Goal: Communication & Community: Answer question/provide support

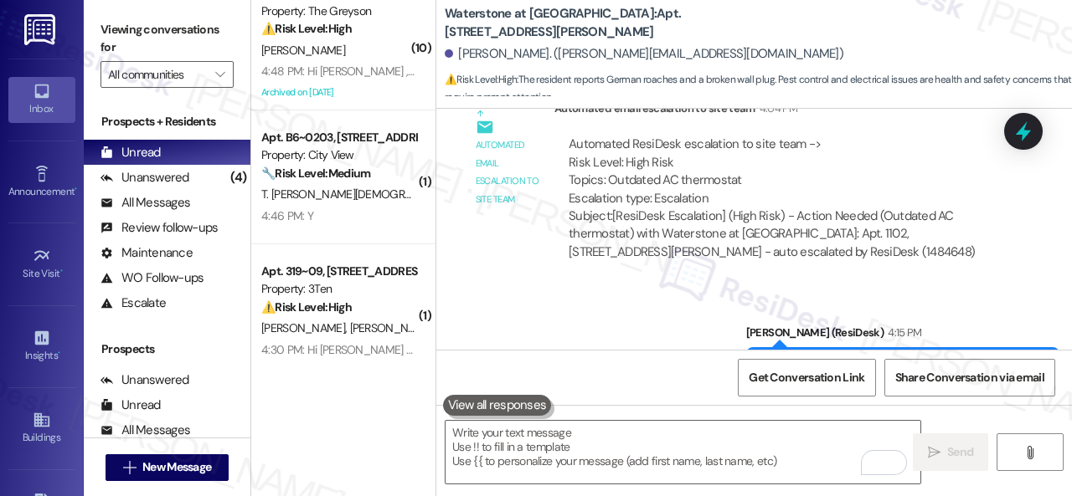
scroll to position [2985, 0]
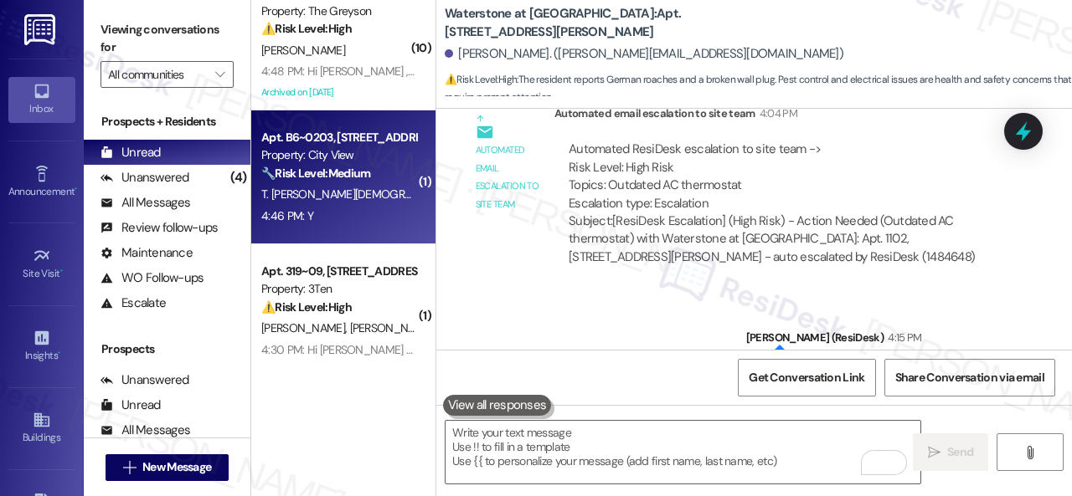
click at [375, 222] on div "4:46 PM: Y 4:46 PM: Y" at bounding box center [339, 216] width 158 height 21
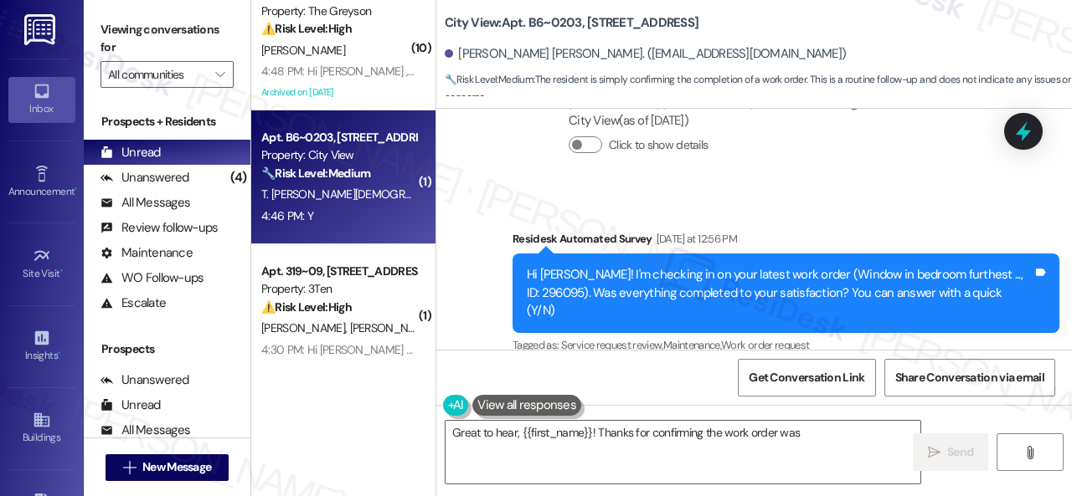
scroll to position [2211, 0]
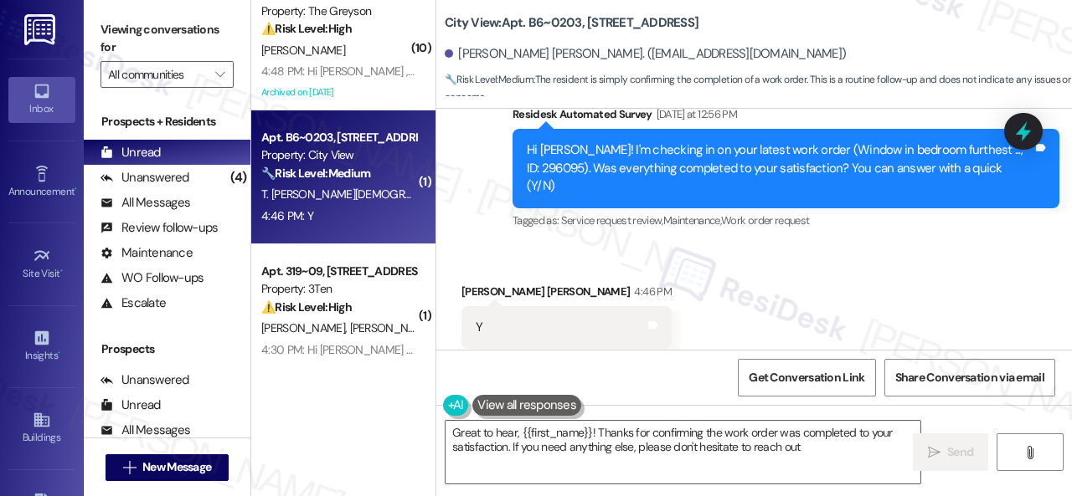
type textarea "Great to hear, {{first_name}}! Thanks for confirming the work order was complet…"
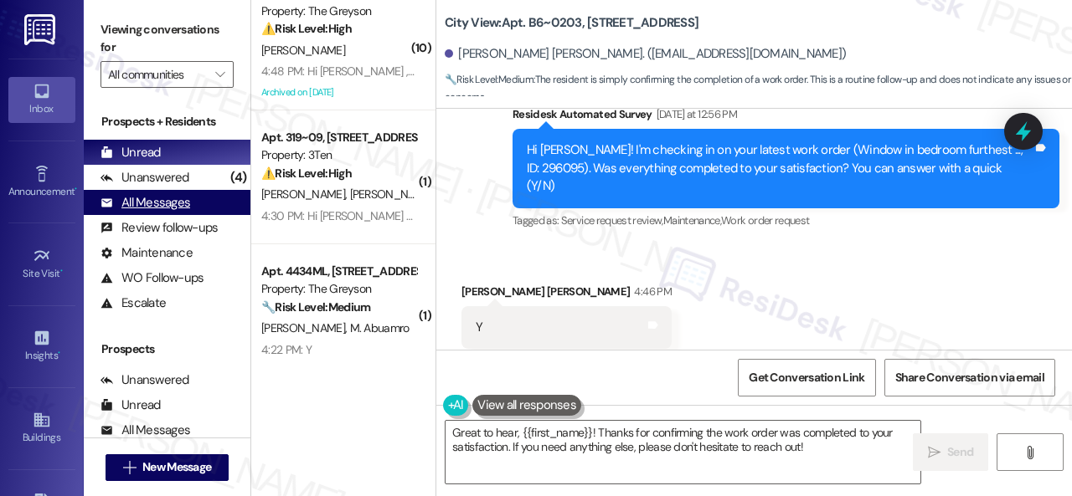
click at [157, 203] on div "All Messages" at bounding box center [145, 203] width 90 height 18
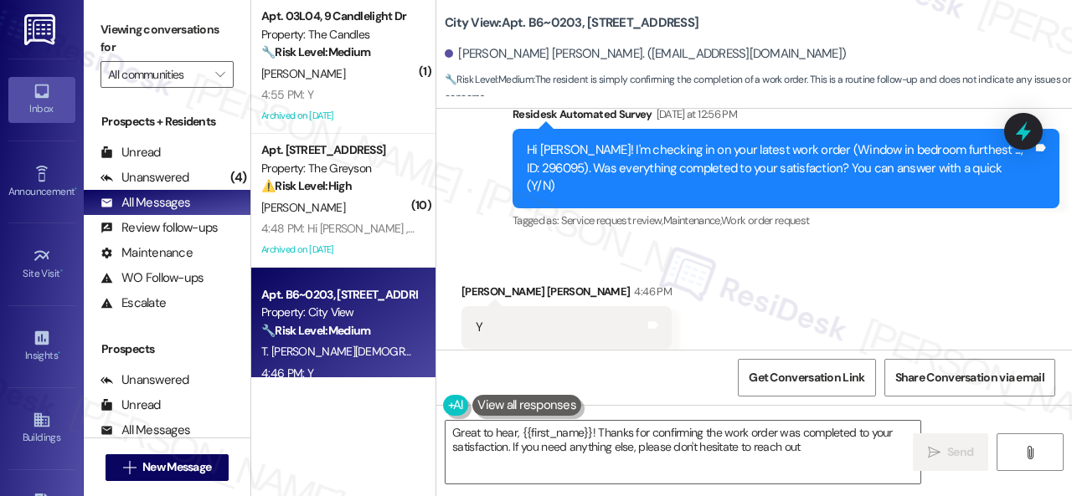
type textarea "Great to hear, {{first_name}}! Thanks for confirming the work order was complet…"
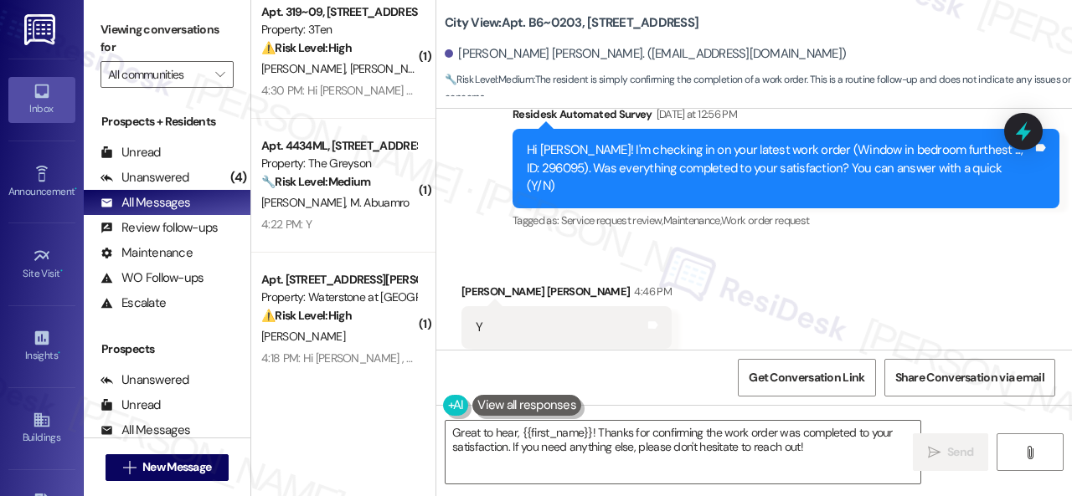
scroll to position [419, 0]
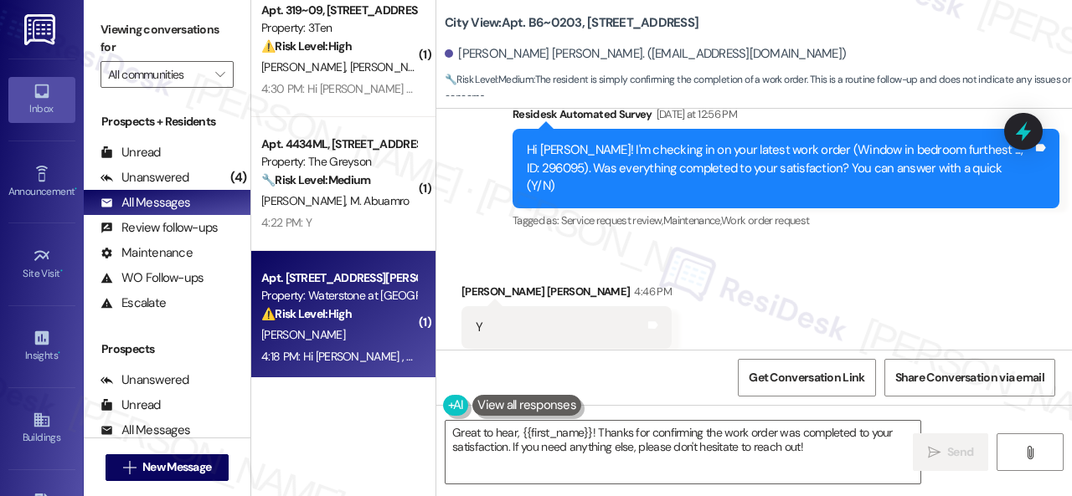
click at [382, 340] on div "[PERSON_NAME]" at bounding box center [339, 335] width 158 height 21
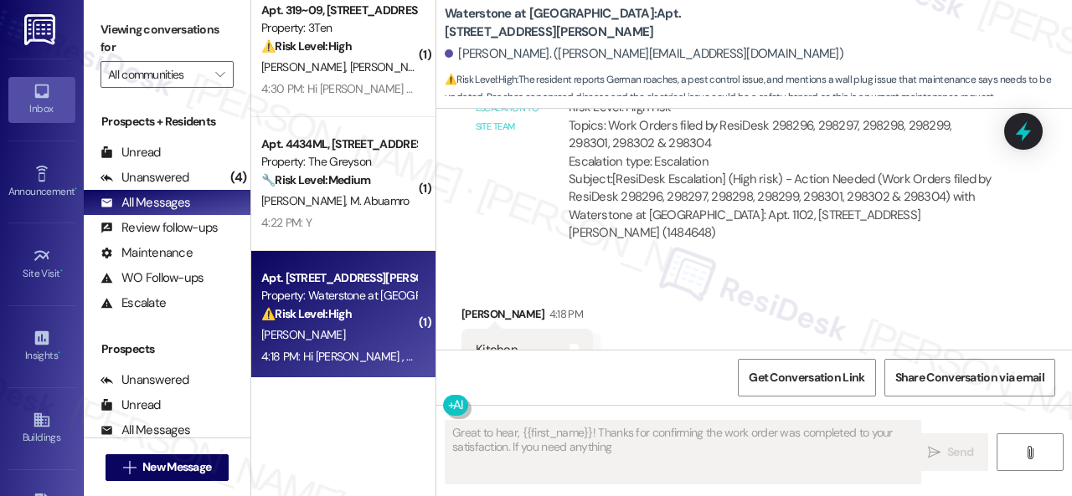
scroll to position [3433, 0]
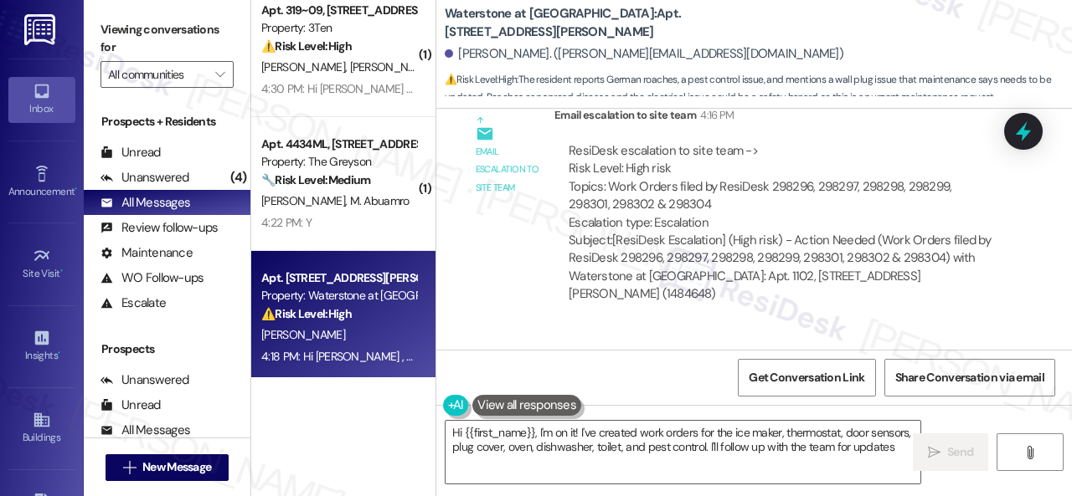
type textarea "Hi {{first_name}}, I'm on it! I've created work orders for the ice maker, therm…"
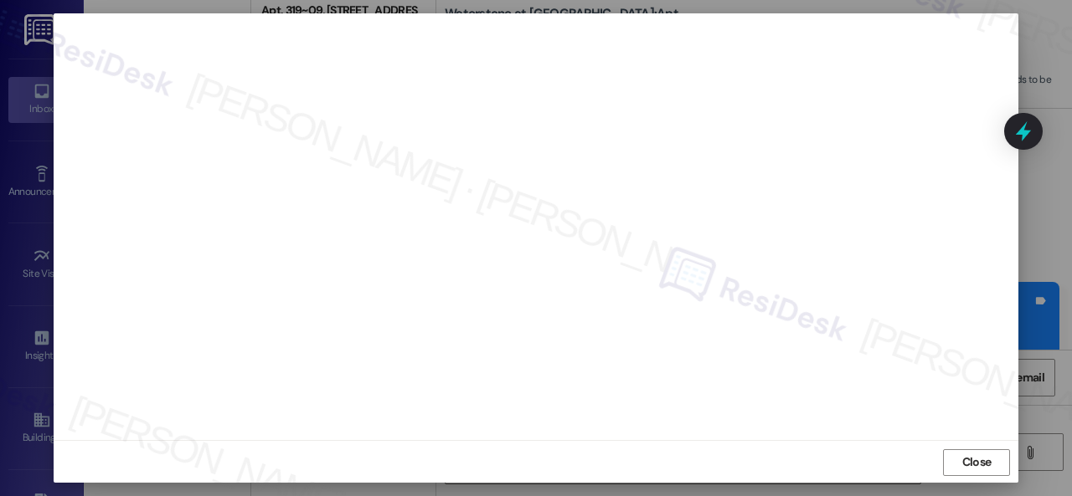
scroll to position [21, 0]
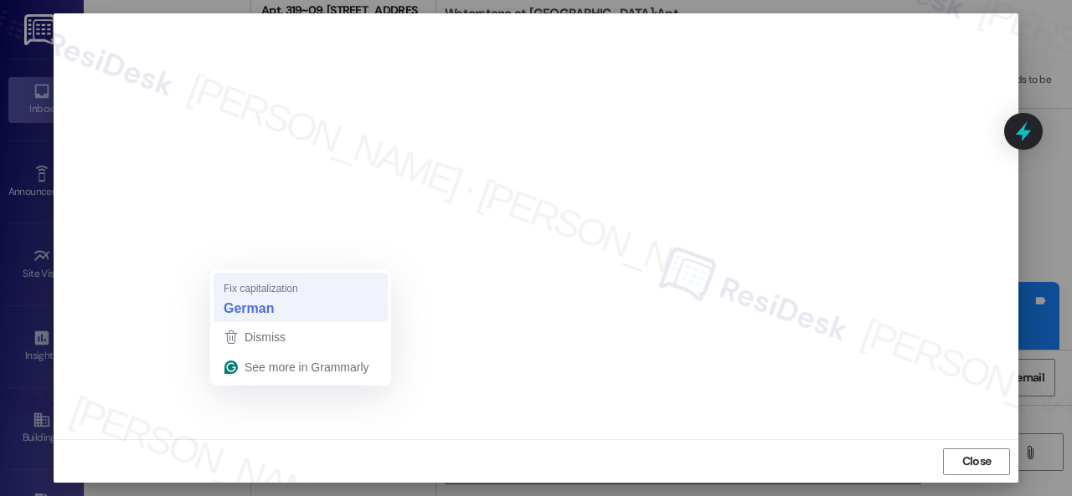
click at [244, 311] on strong "German" at bounding box center [249, 308] width 50 height 18
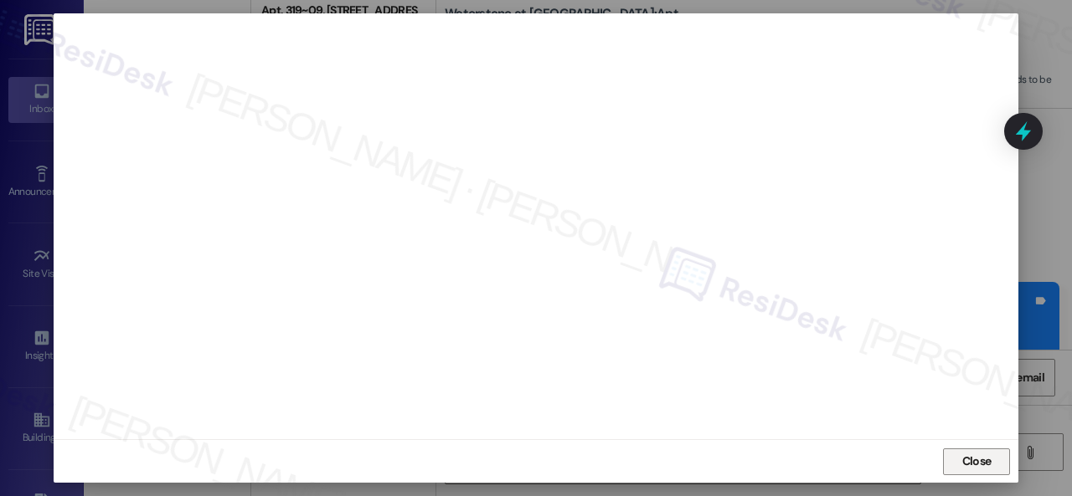
click at [969, 462] on span "Close" at bounding box center [976, 462] width 29 height 18
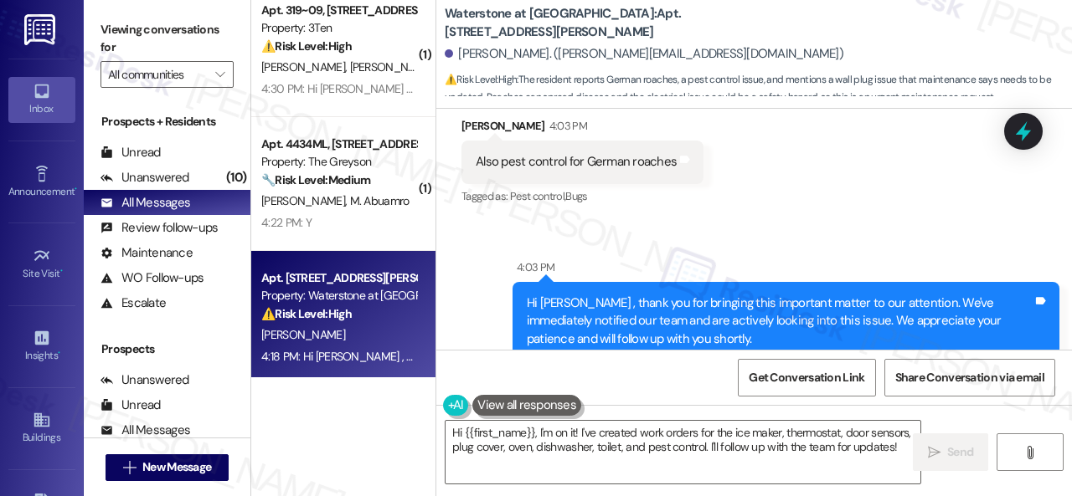
click at [914, 232] on div "Sent via SMS 4:03 PM Hi [PERSON_NAME] , thank you for bringing this important m…" at bounding box center [753, 309] width 635 height 177
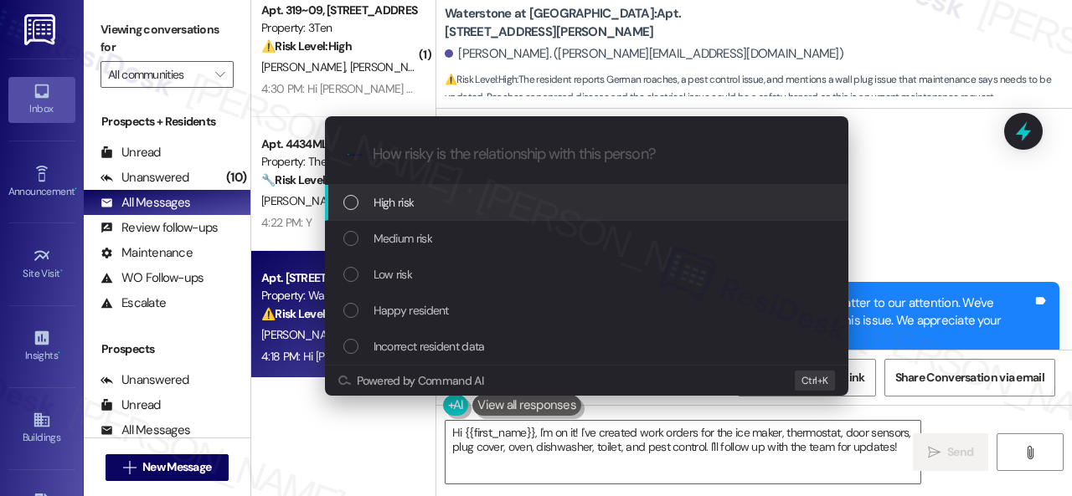
click at [373, 209] on span "High risk" at bounding box center [393, 202] width 41 height 18
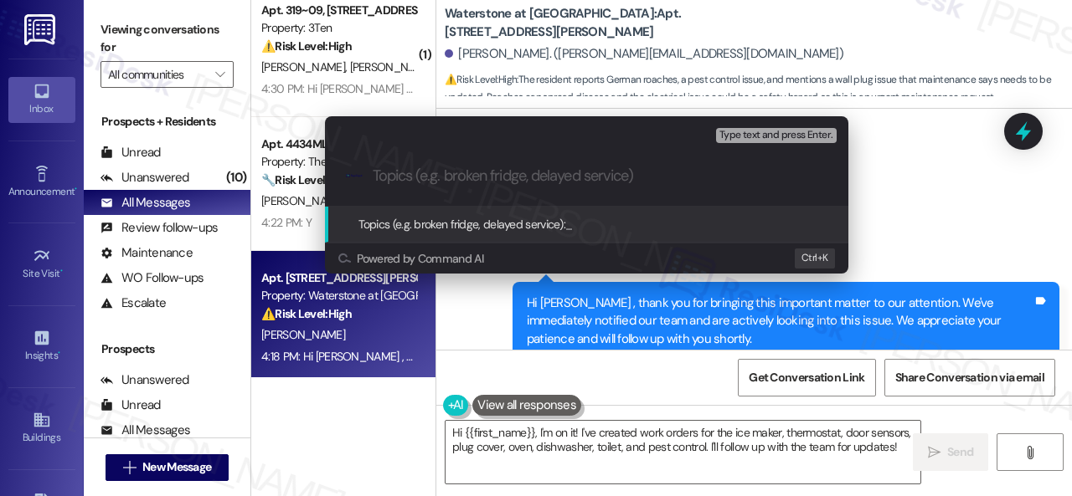
paste input "Work Order filed by ResiDesk 298312"
type input "Work Order filed by ResiDesk 298312"
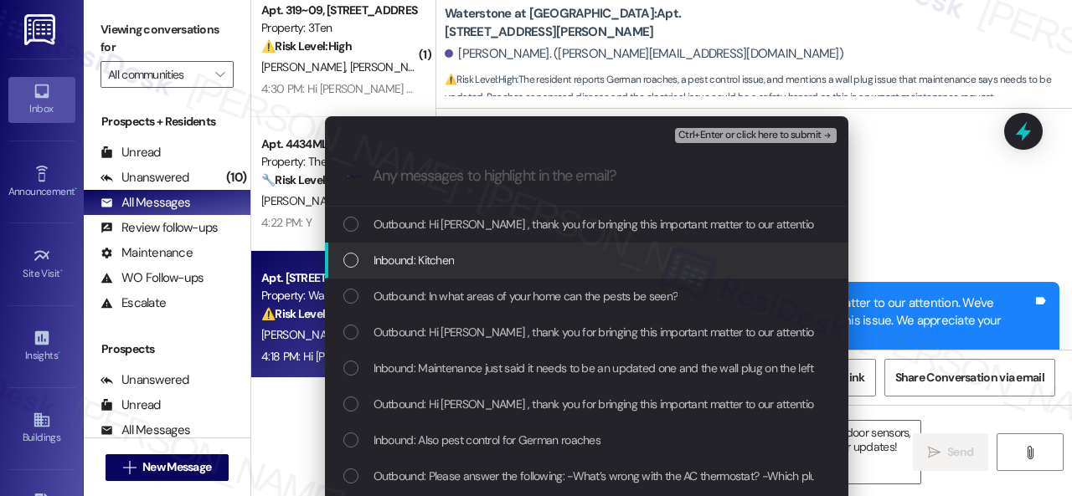
click at [410, 259] on span "Inbound: Kitchen" at bounding box center [413, 260] width 81 height 18
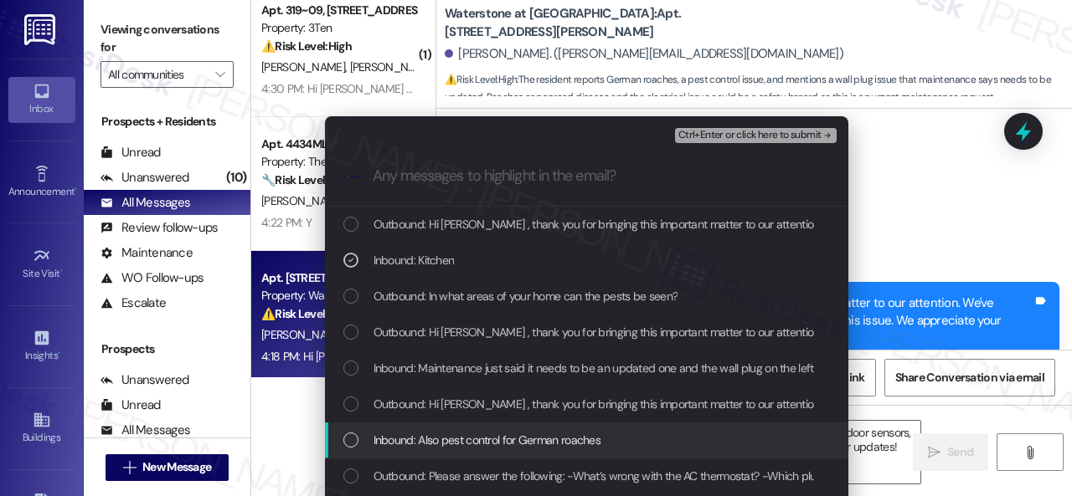
click at [437, 431] on span "Inbound: Also pest control for German roaches" at bounding box center [487, 440] width 228 height 18
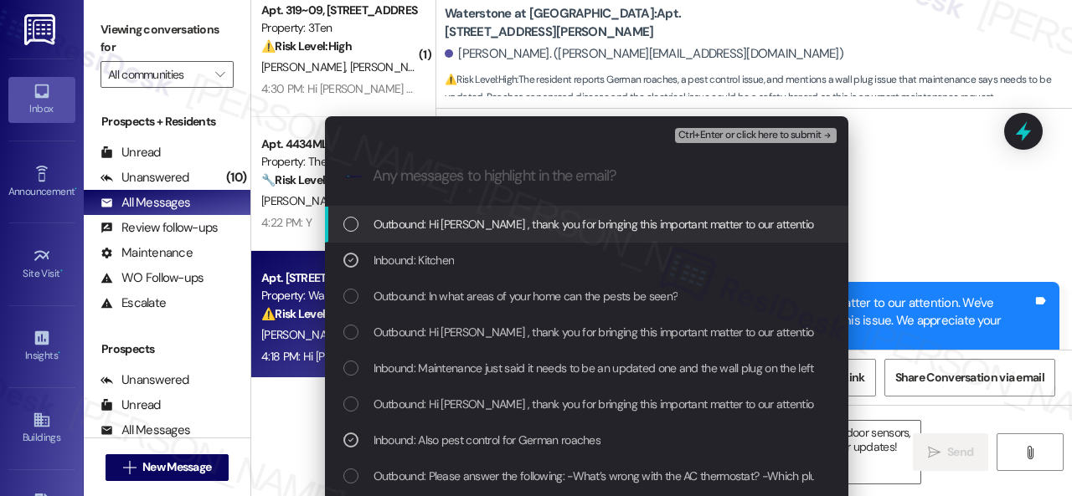
click at [707, 130] on span "Ctrl+Enter or click here to submit" at bounding box center [749, 136] width 143 height 12
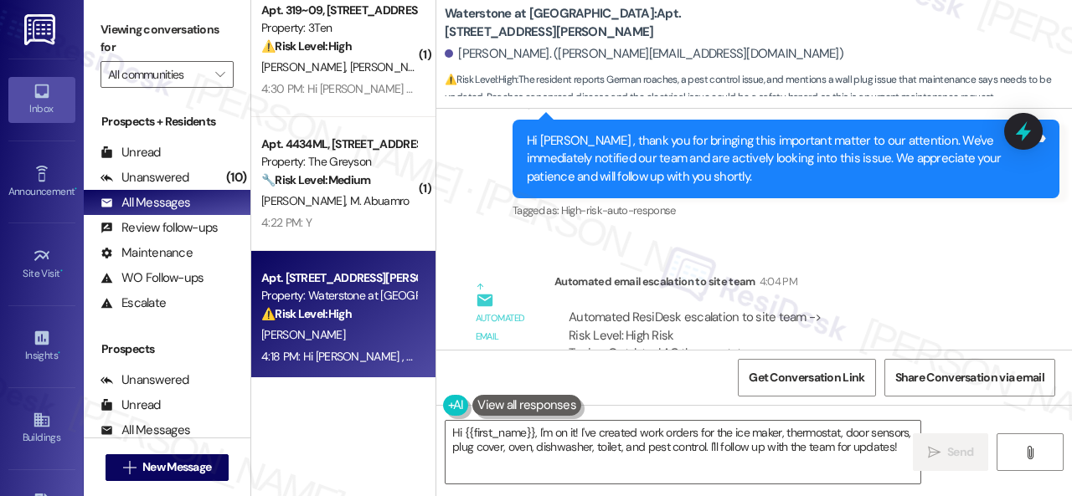
scroll to position [3433, 0]
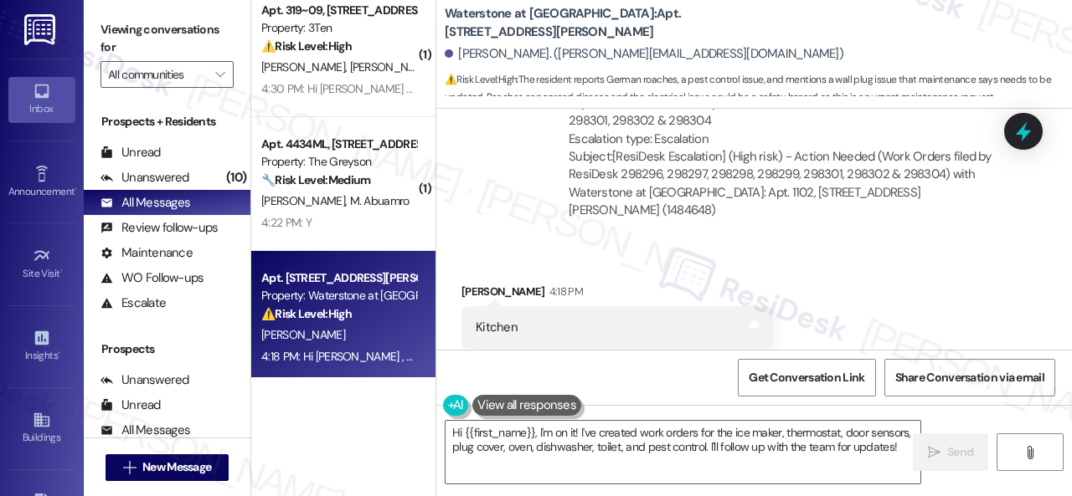
click at [768, 180] on div "Subject: [ResiDesk Escalation] (High risk) - Action Needed (Work Orders filed b…" at bounding box center [780, 184] width 425 height 72
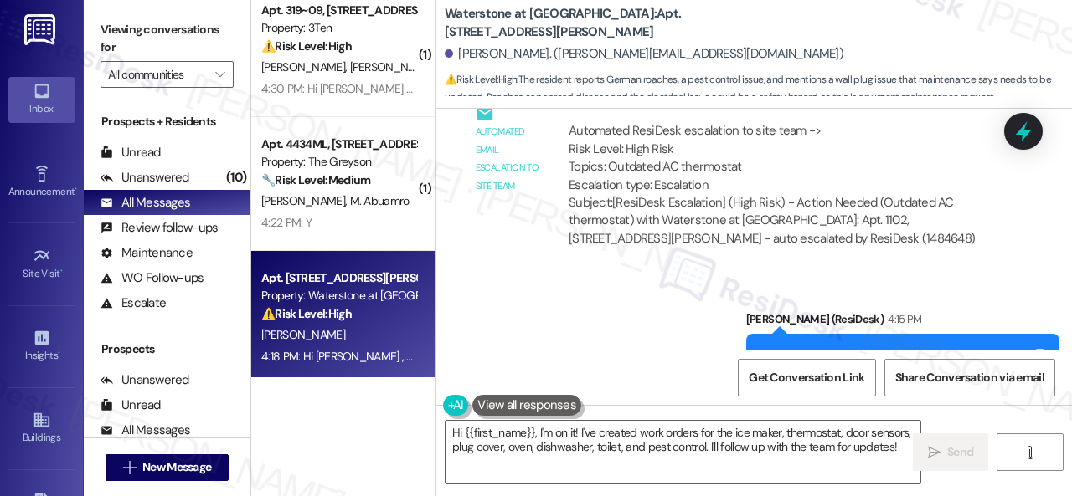
scroll to position [2999, 0]
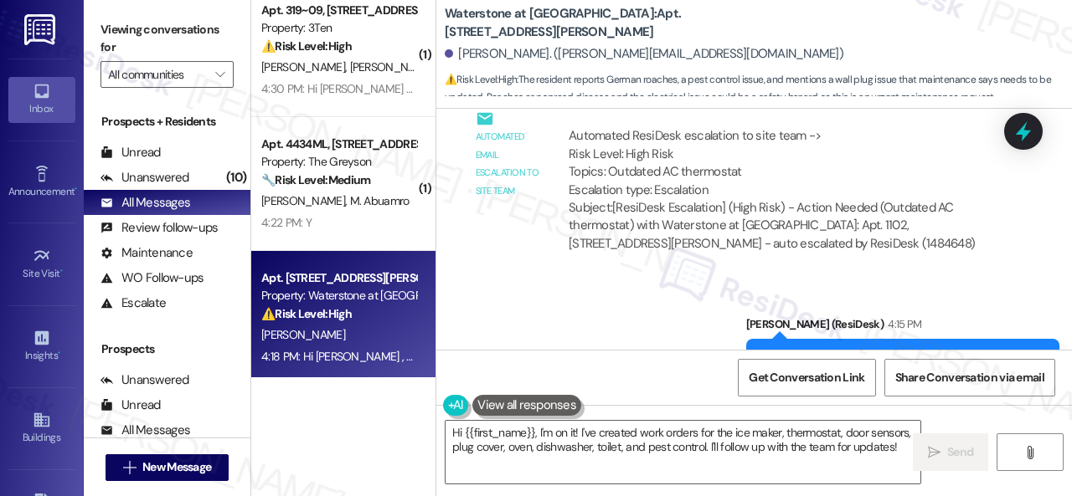
click at [927, 258] on div "Automated email escalation to site team Automated email escalation to site team…" at bounding box center [735, 178] width 572 height 199
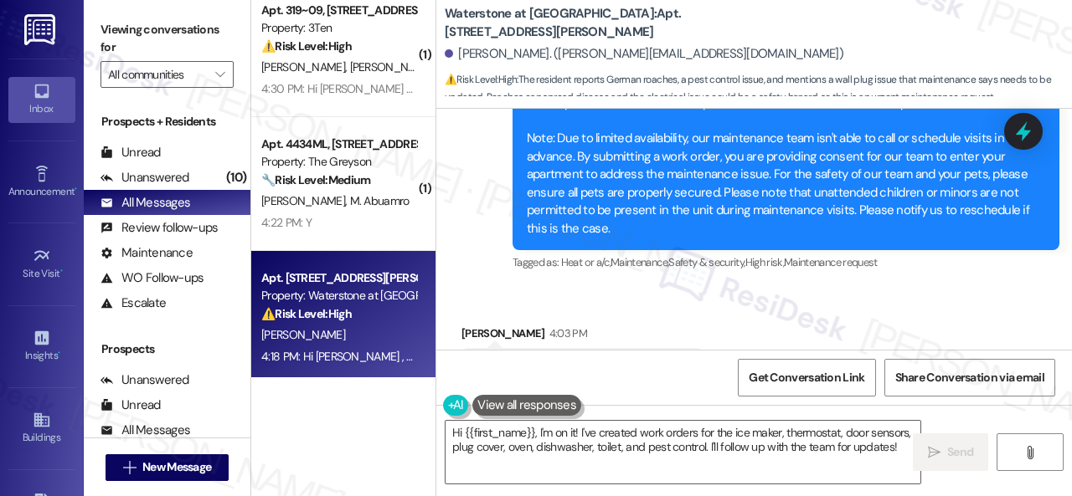
scroll to position [1827, 0]
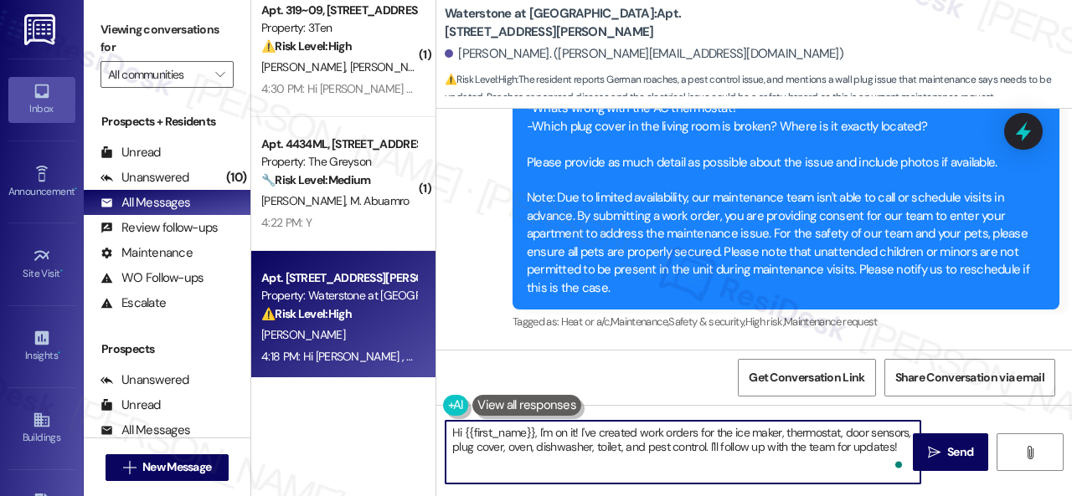
drag, startPoint x: 628, startPoint y: 466, endPoint x: 408, endPoint y: 397, distance: 230.9
click at [408, 397] on div "( 10 ) Apt. 4252RL, 4460 Mountain Laurel Road Property: The Greyson ⚠️ Risk Lev…" at bounding box center [661, 248] width 820 height 496
paste textarea "Thank you. I've submitted work orders on your behalf and notified the site team…"
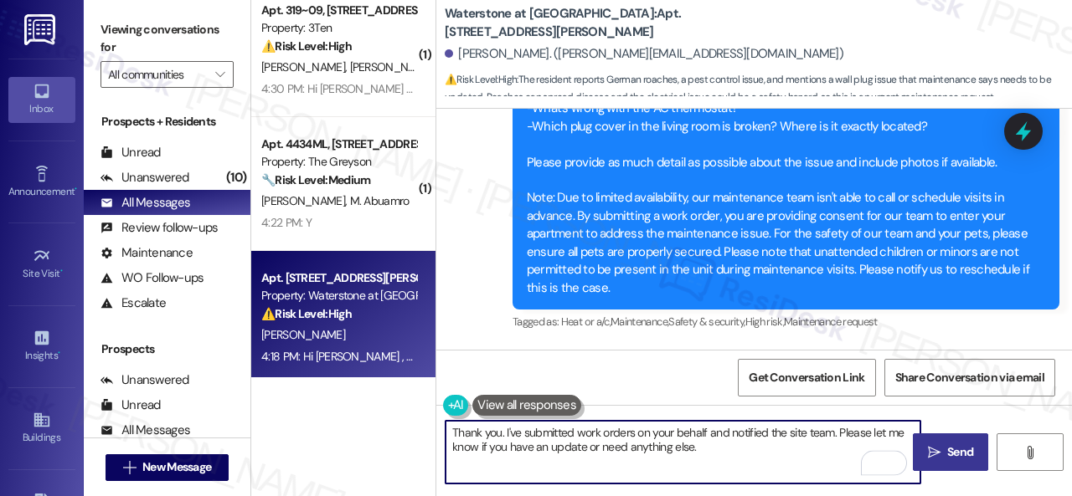
type textarea "Thank you. I've submitted work orders on your behalf and notified the site team…"
click at [931, 449] on icon "" at bounding box center [934, 452] width 13 height 13
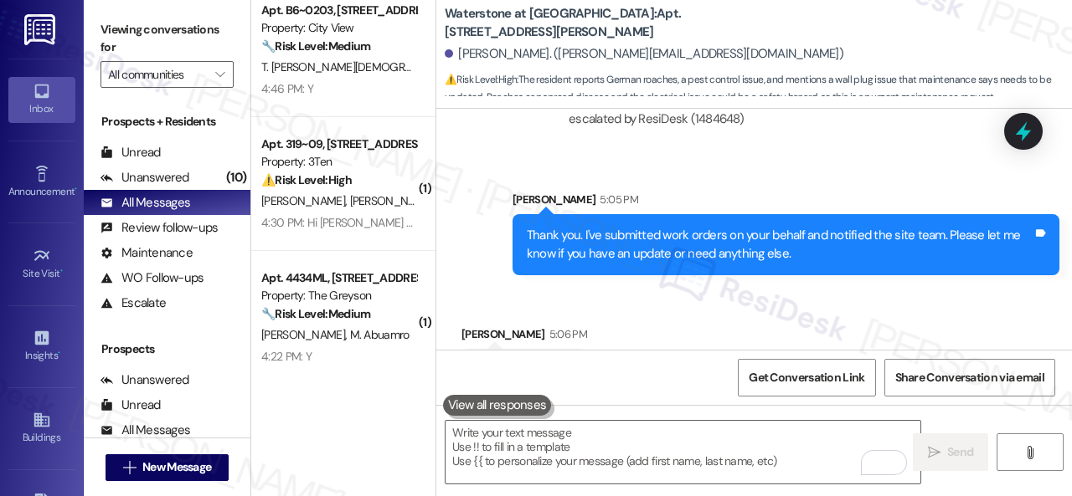
scroll to position [4087, 0]
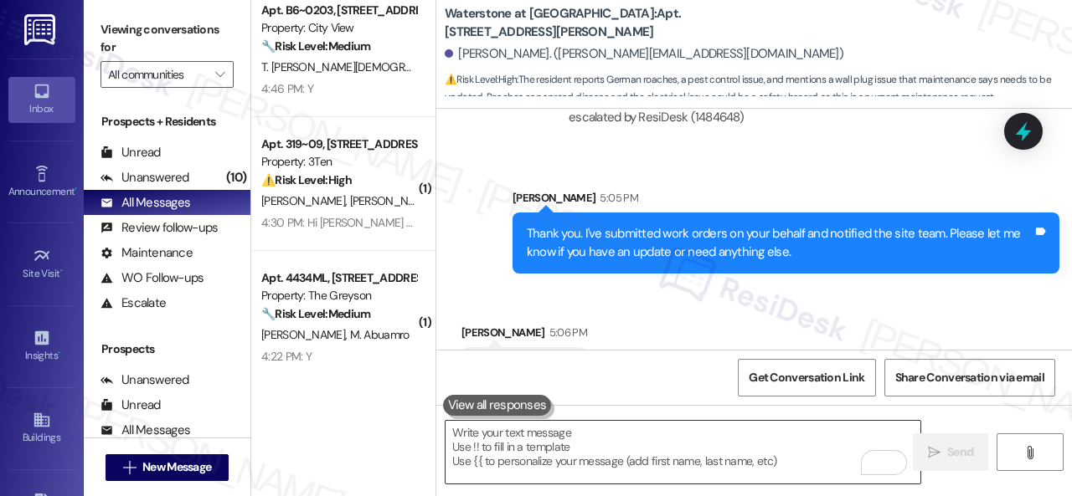
click at [533, 443] on textarea "To enrich screen reader interactions, please activate Accessibility in Grammarl…" at bounding box center [682, 452] width 475 height 63
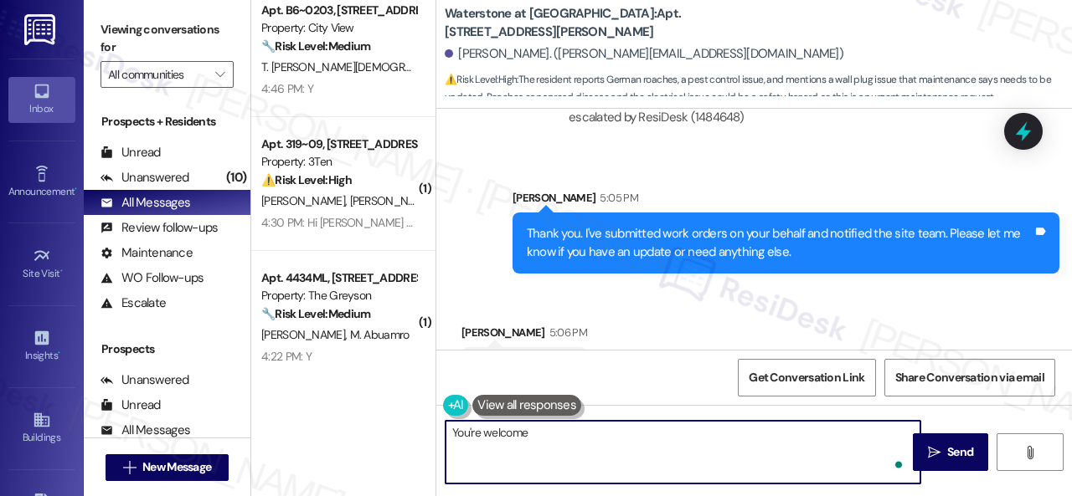
type textarea "You're welcome!"
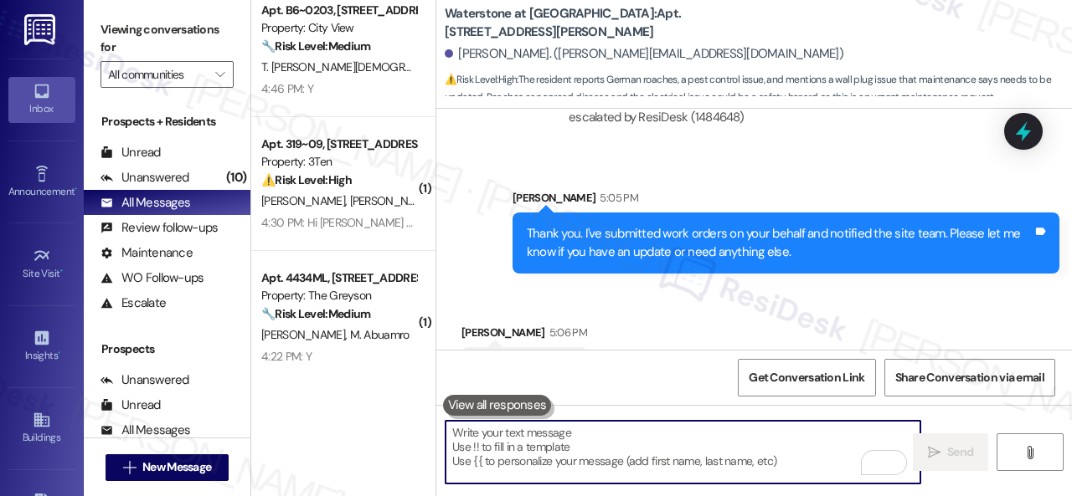
scroll to position [4085, 0]
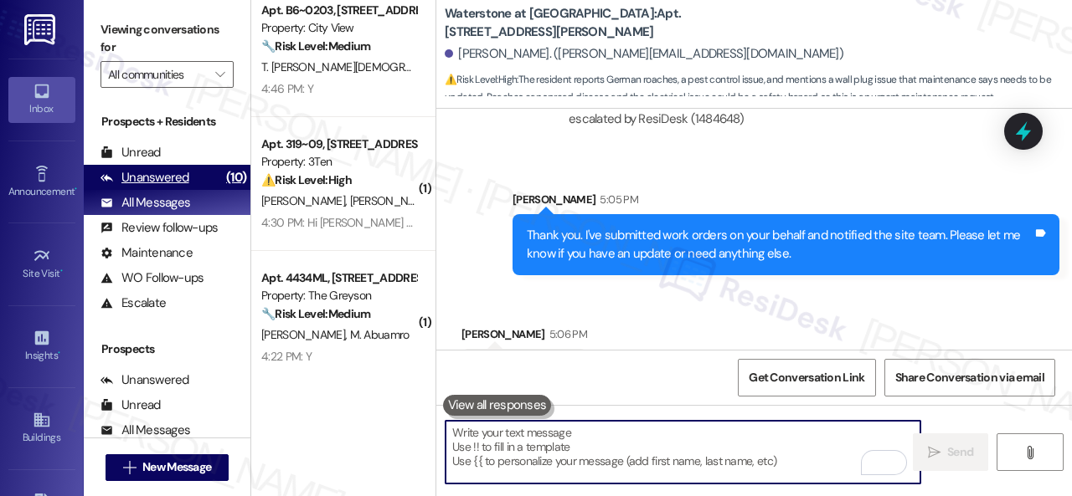
click at [129, 173] on div "Unanswered" at bounding box center [144, 178] width 89 height 18
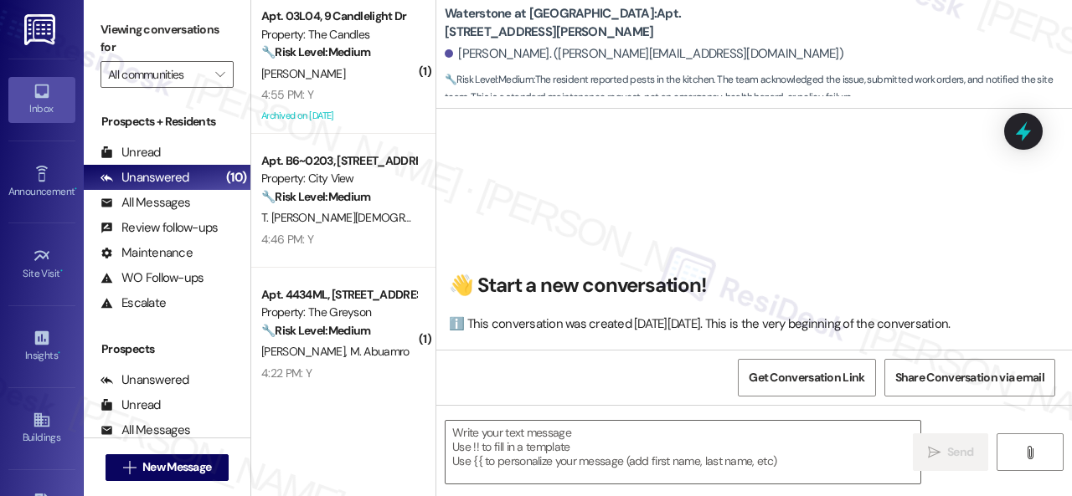
type textarea "Fetching suggested responses. Please feel free to read through the conversation…"
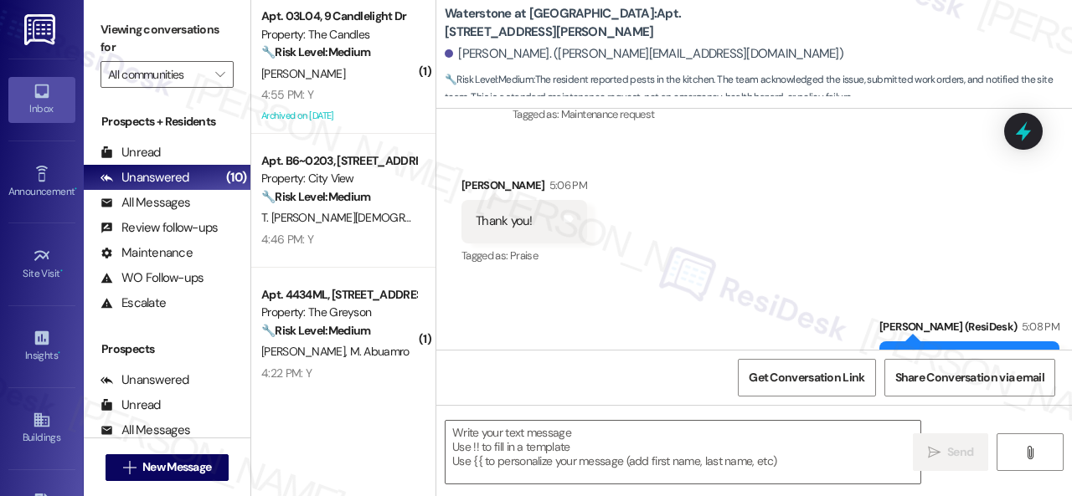
scroll to position [4484, 0]
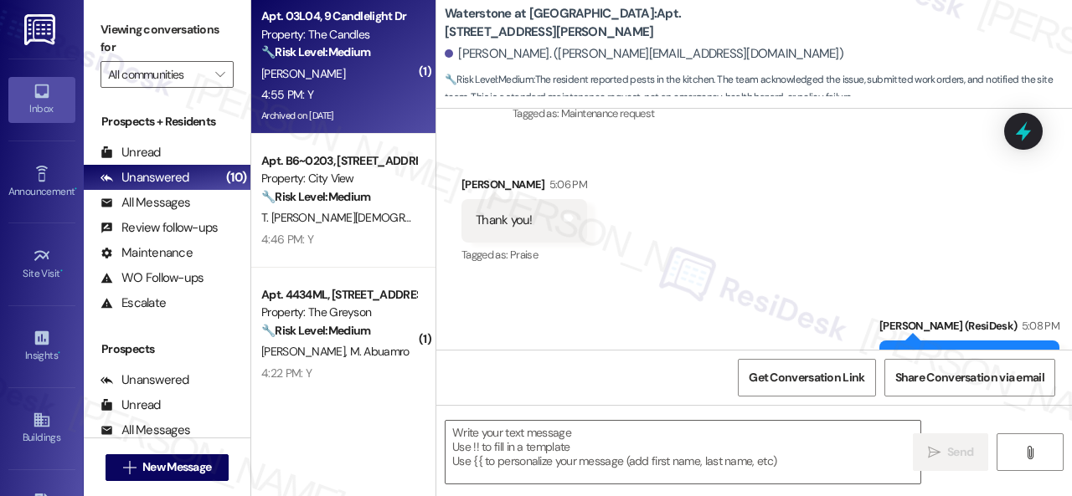
click at [345, 85] on div "4:55 PM: Y 4:55 PM: Y" at bounding box center [339, 95] width 158 height 21
type textarea "Fetching suggested responses. Please feel free to read through the conversation…"
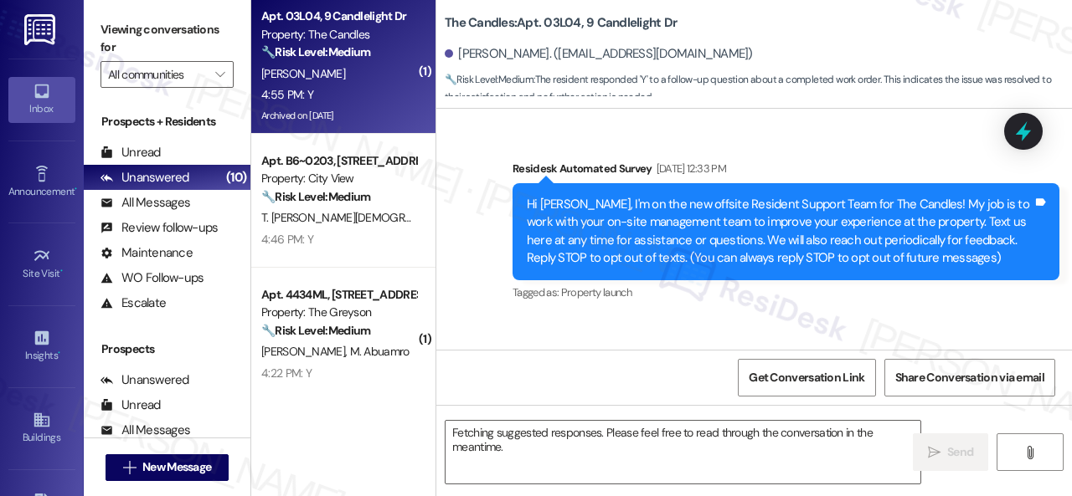
scroll to position [26693, 0]
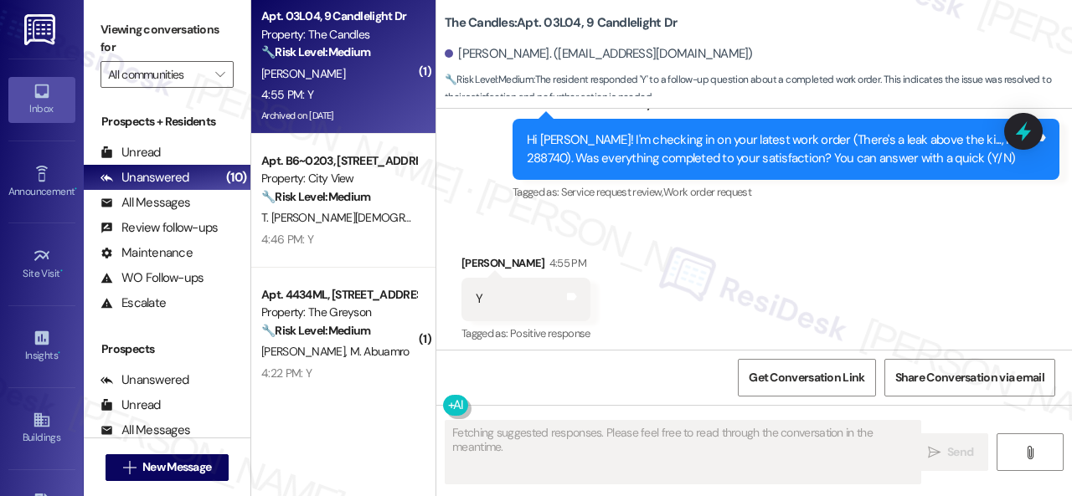
click at [494, 200] on div "Survey, sent via SMS Residesk Automated Survey 12:49 PM Hi Andre! I'm checking …" at bounding box center [753, 137] width 635 height 159
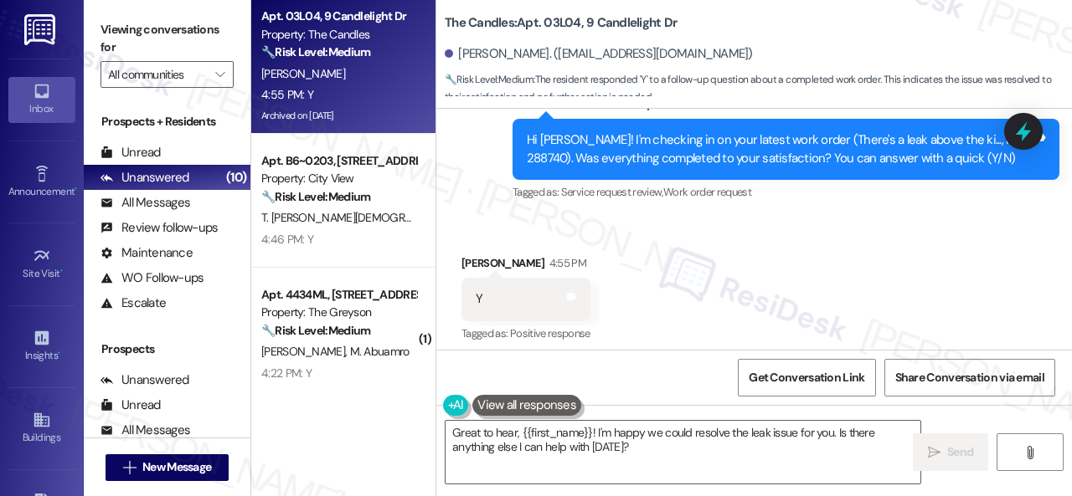
click at [586, 217] on div "Received via SMS Andre Silas 4:55 PM Y Tags and notes Tagged as: Positive respo…" at bounding box center [753, 287] width 635 height 141
click at [646, 255] on div "Received via SMS Andre Silas 4:55 PM Y Tags and notes Tagged as: Positive respo…" at bounding box center [753, 287] width 635 height 141
click at [497, 225] on div "Received via SMS Andre Silas 4:55 PM Y Tags and notes Tagged as: Positive respo…" at bounding box center [753, 287] width 635 height 141
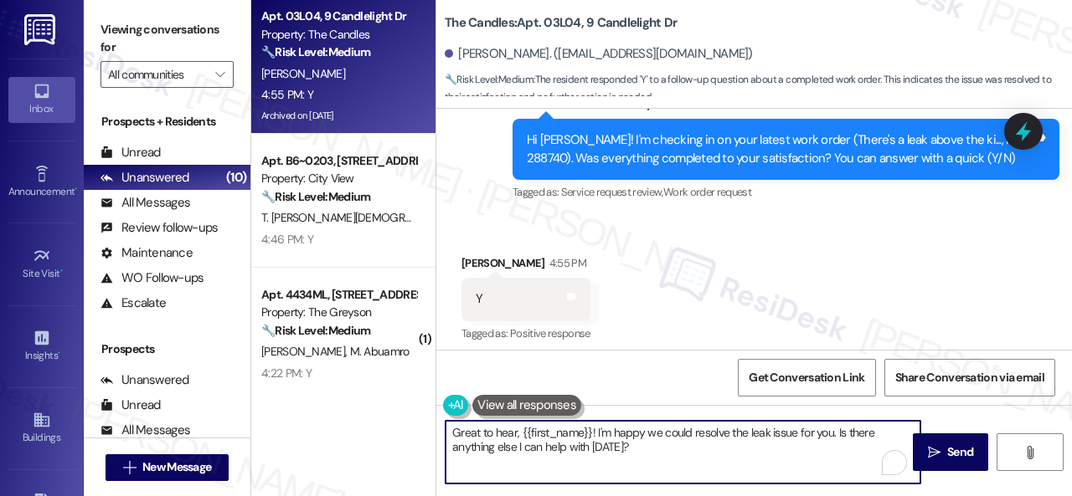
drag, startPoint x: 634, startPoint y: 443, endPoint x: 471, endPoint y: 431, distance: 162.8
click at [402, 393] on div "Apt. 03L04, 9 Candlelight Dr Property: The Candles 🔧 Risk Level: Medium The res…" at bounding box center [661, 248] width 820 height 496
click at [527, 61] on div "Andre Silas. (dresilas25@ymail.com)" at bounding box center [599, 54] width 308 height 18
drag, startPoint x: 637, startPoint y: 439, endPoint x: 414, endPoint y: 424, distance: 224.0
click at [414, 424] on div "Apt. 03L04, 9 Candlelight Dr Property: The Candles 🔧 Risk Level: Medium The res…" at bounding box center [661, 248] width 820 height 496
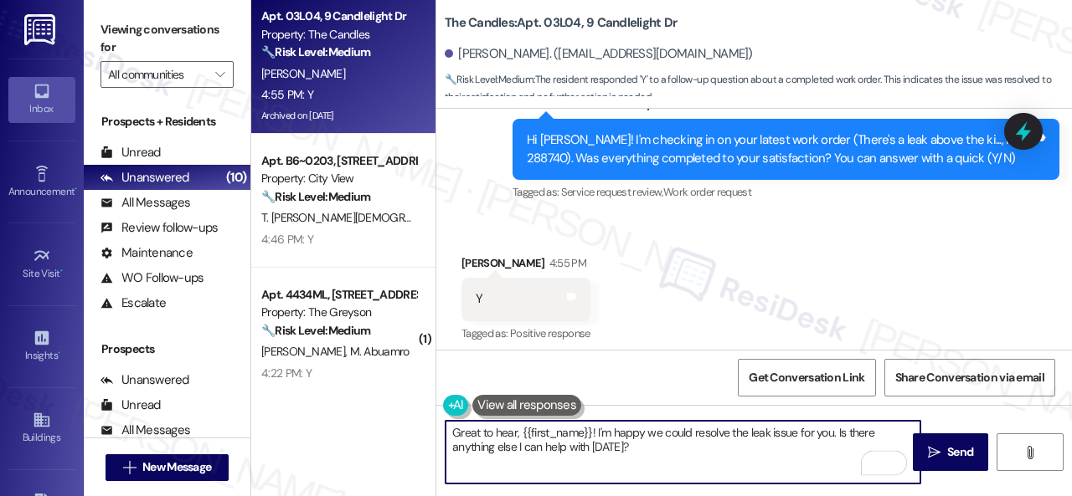
drag, startPoint x: 634, startPoint y: 454, endPoint x: 444, endPoint y: 423, distance: 192.5
click at [445, 423] on div "Great to hear, {{first_name}}! I'm happy we could resolve the leak issue for yo…" at bounding box center [683, 452] width 476 height 64
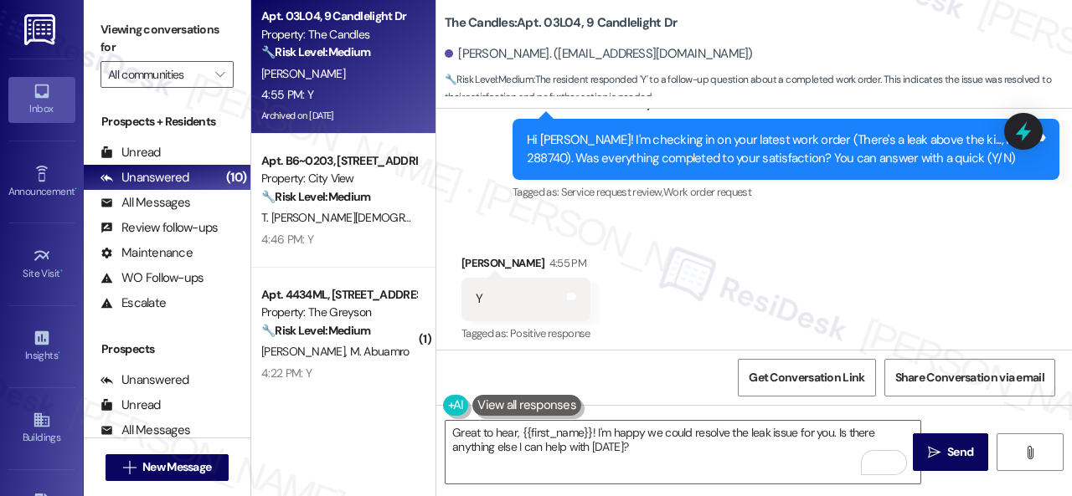
click at [500, 208] on div "Survey, sent via SMS Residesk Automated Survey 12:49 PM Hi Andre! I'm checking …" at bounding box center [786, 150] width 572 height 134
click at [494, 217] on div "Received via SMS Andre Silas 4:55 PM Y Tags and notes Tagged as: Positive respo…" at bounding box center [753, 287] width 635 height 141
click at [533, 242] on div "Received via SMS Andre Silas 4:55 PM Y Tags and notes Tagged as: Positive respo…" at bounding box center [526, 300] width 154 height 116
click at [656, 249] on div "Received via SMS Andre Silas 4:55 PM Y Tags and notes Tagged as: Positive respo…" at bounding box center [753, 287] width 635 height 141
click at [502, 220] on div "Received via SMS Andre Silas 4:55 PM Y Tags and notes Tagged as: Positive respo…" at bounding box center [753, 287] width 635 height 141
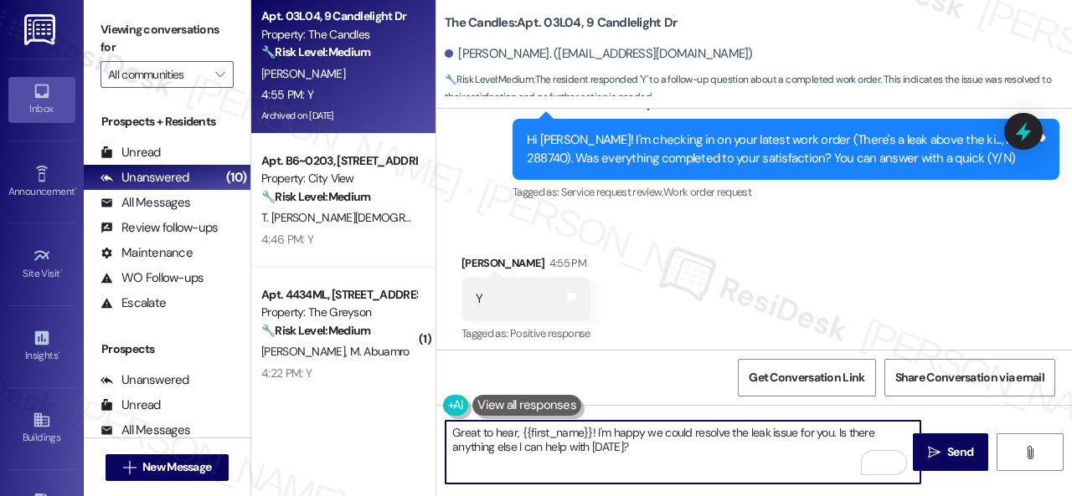
drag, startPoint x: 647, startPoint y: 452, endPoint x: 397, endPoint y: 429, distance: 251.4
click at [397, 429] on div "Apt. 03L04, 9 Candlelight Dr Property: The Candles 🔧 Risk Level: Medium The res…" at bounding box center [661, 248] width 820 height 496
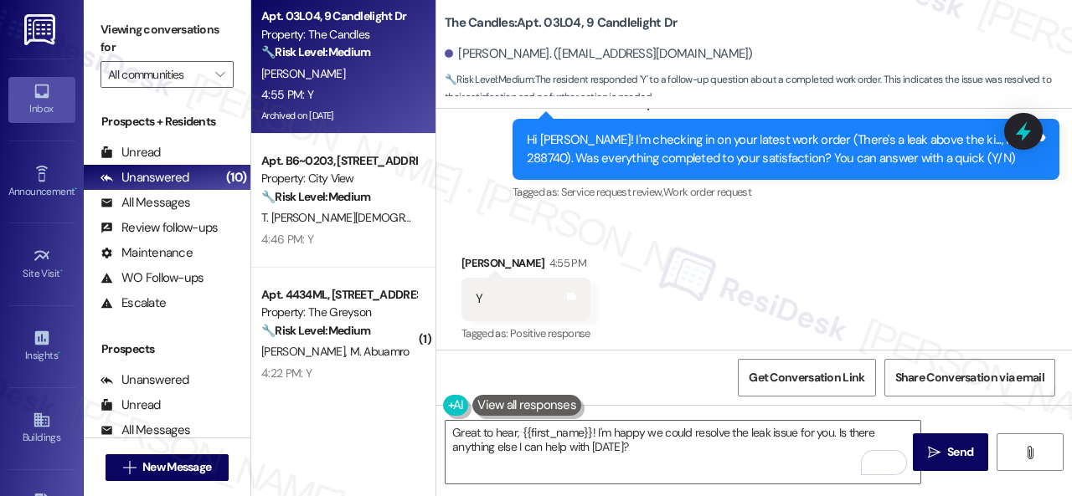
click at [640, 235] on div "Received via SMS Andre Silas 4:55 PM Y Tags and notes Tagged as: Positive respo…" at bounding box center [753, 287] width 635 height 141
click at [477, 202] on div "Survey, sent via SMS Residesk Automated Survey 12:49 PM Hi Andre! I'm checking …" at bounding box center [753, 137] width 635 height 159
click at [646, 283] on div "Received via SMS Andre Silas 4:55 PM Y Tags and notes Tagged as: Positive respo…" at bounding box center [753, 287] width 635 height 141
click at [551, 242] on div "Received via SMS Andre Silas 4:55 PM Y Tags and notes Tagged as: Positive respo…" at bounding box center [526, 300] width 154 height 116
click at [635, 224] on div "Received via SMS Andre Silas 4:55 PM Y Tags and notes Tagged as: Positive respo…" at bounding box center [753, 287] width 635 height 141
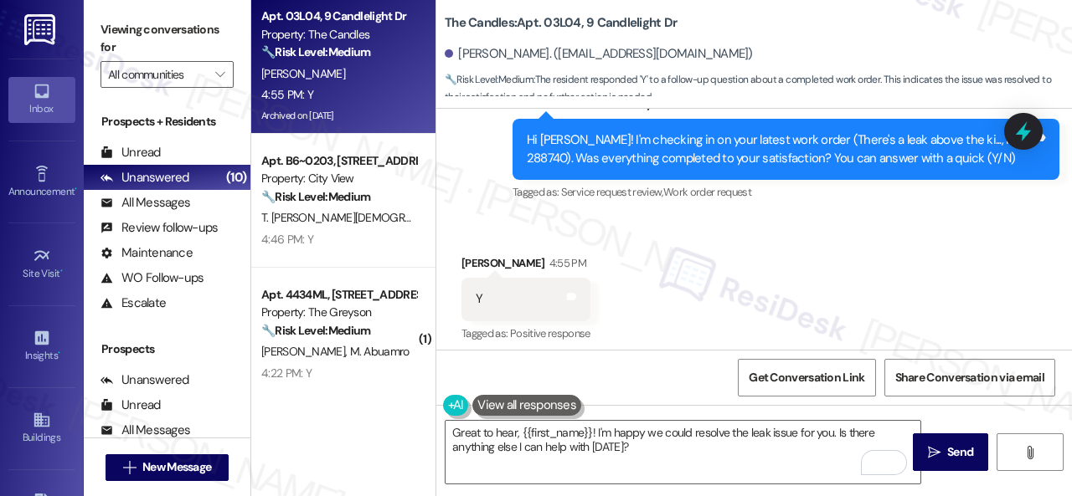
click at [472, 232] on div "Received via SMS Andre Silas 4:55 PM Y Tags and notes Tagged as: Positive respo…" at bounding box center [753, 287] width 635 height 141
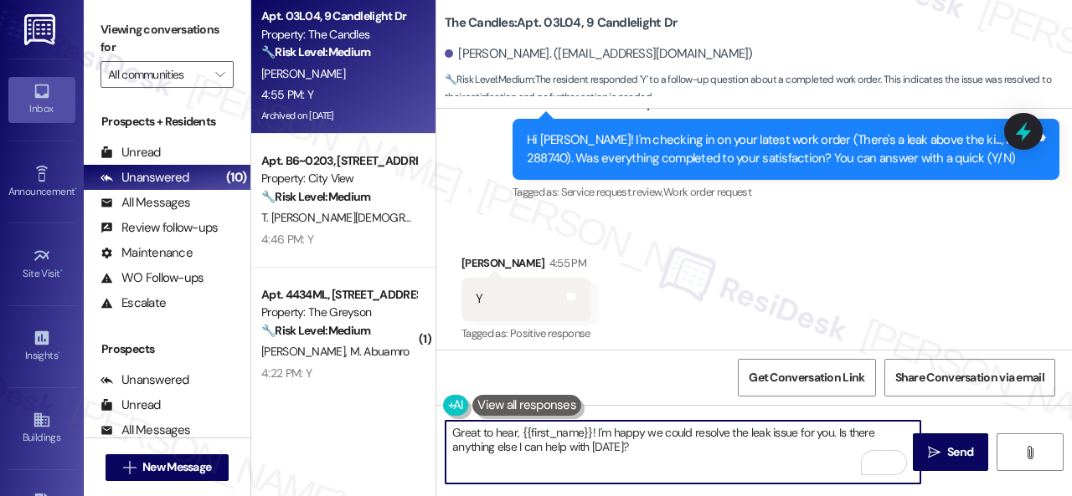
drag, startPoint x: 628, startPoint y: 452, endPoint x: 397, endPoint y: 424, distance: 232.7
click at [397, 424] on div "Apt. 03L04, 9 Candlelight Dr Property: The Candles 🔧 Risk Level: Medium The res…" at bounding box center [661, 248] width 820 height 496
paste textarea "We're glad to hear the issue's been resolved! If {{property}} has met your expe…"
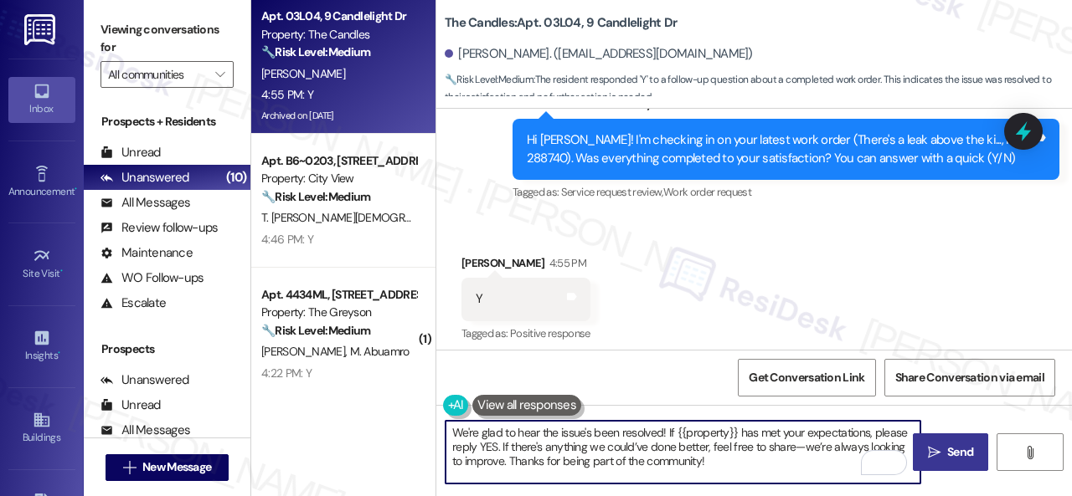
type textarea "We're glad to hear the issue's been resolved! If {{property}} has met your expe…"
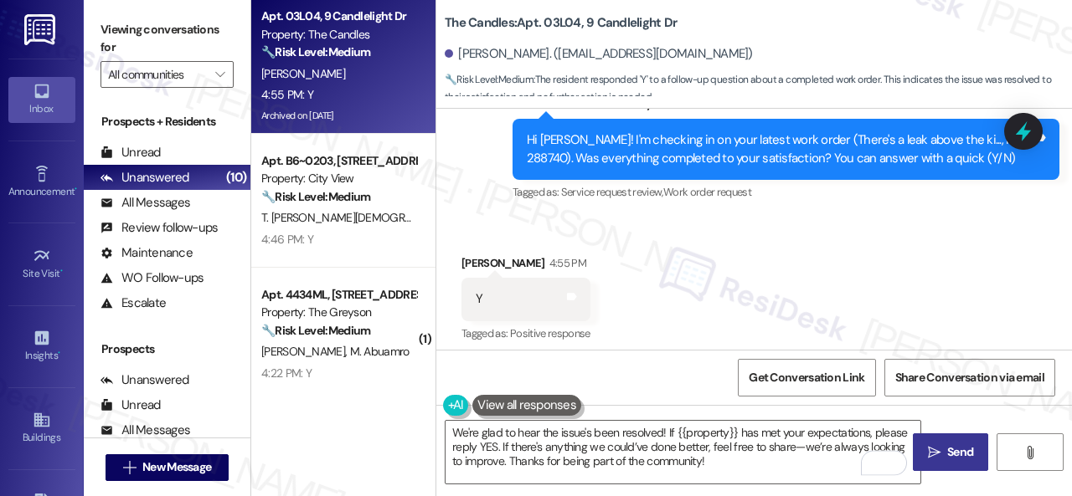
click at [953, 460] on button " Send" at bounding box center [949, 453] width 75 height 38
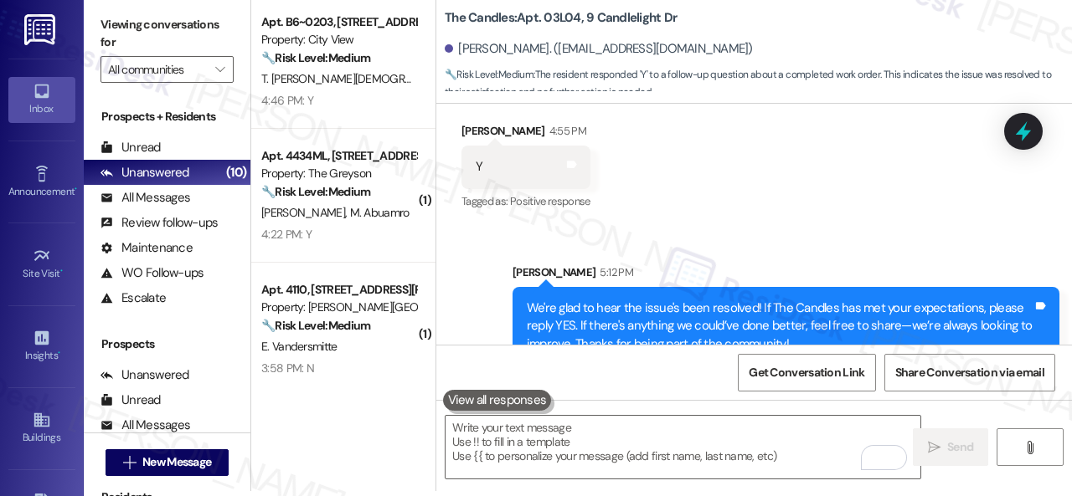
scroll to position [26846, 0]
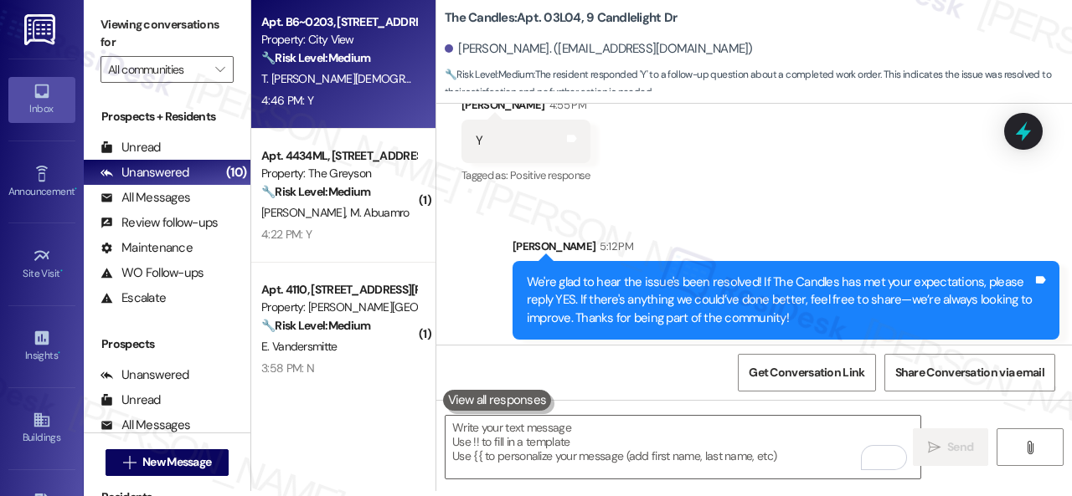
click at [357, 69] on div "T. Vander Heiden" at bounding box center [339, 79] width 158 height 21
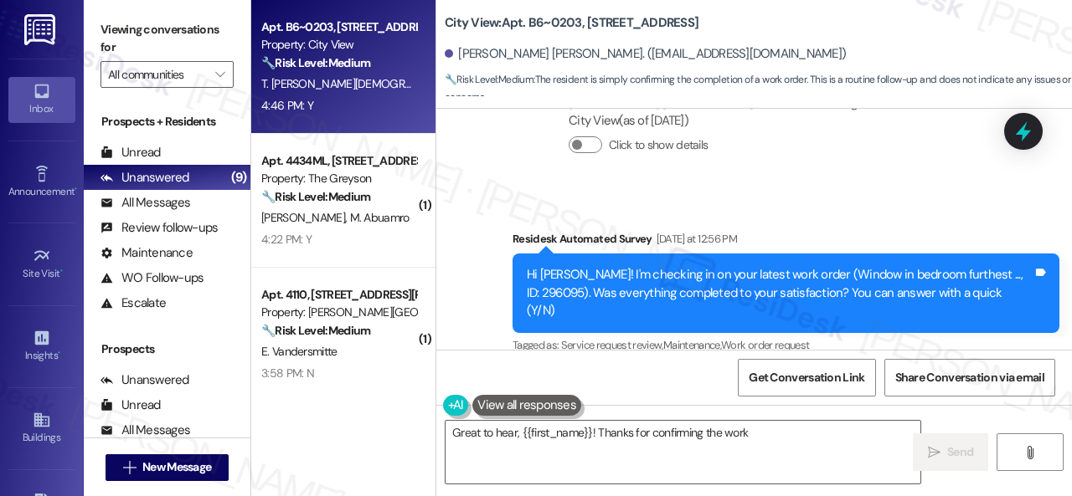
scroll to position [2211, 0]
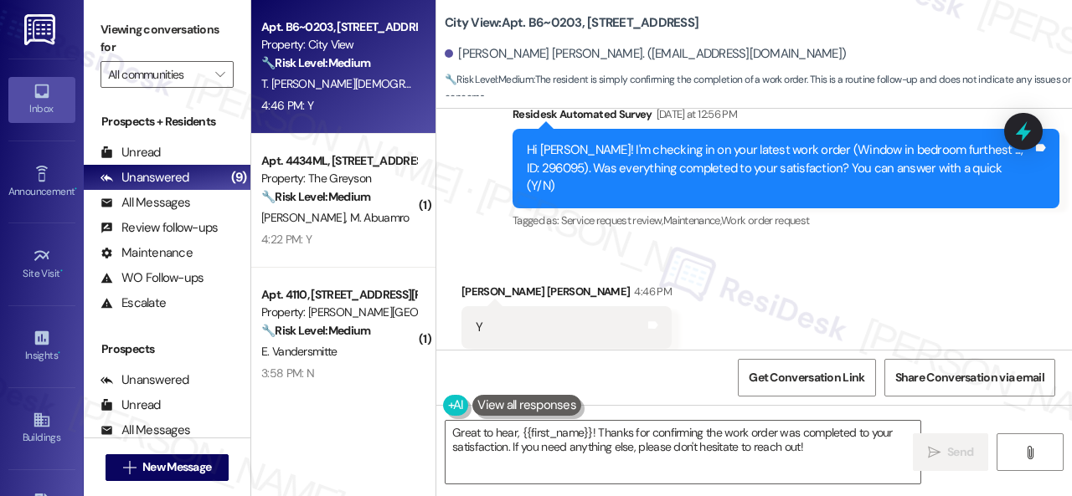
click at [825, 245] on div "Received via SMS Travis Vander Heiden 4:46 PM Y Tags and notes Tagged as: Posit…" at bounding box center [753, 315] width 635 height 141
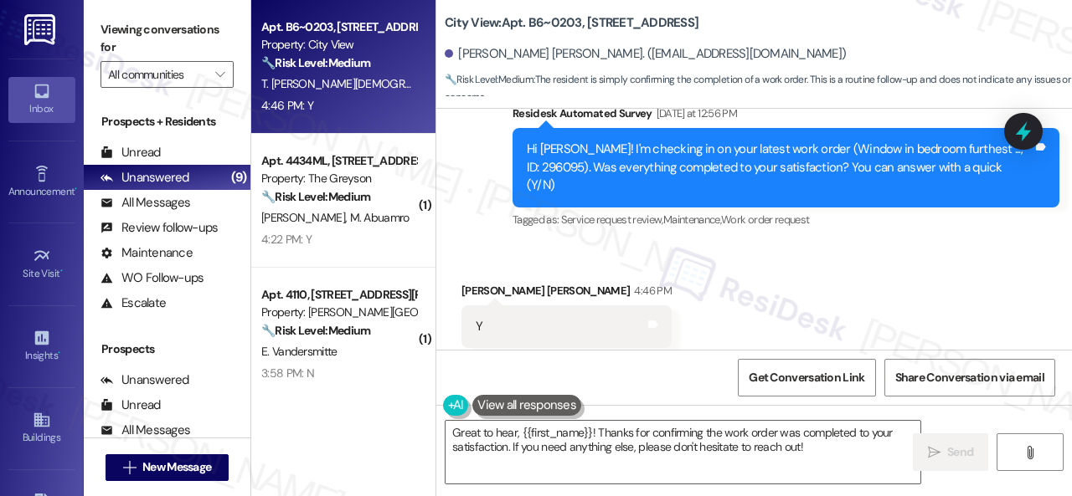
scroll to position [5, 0]
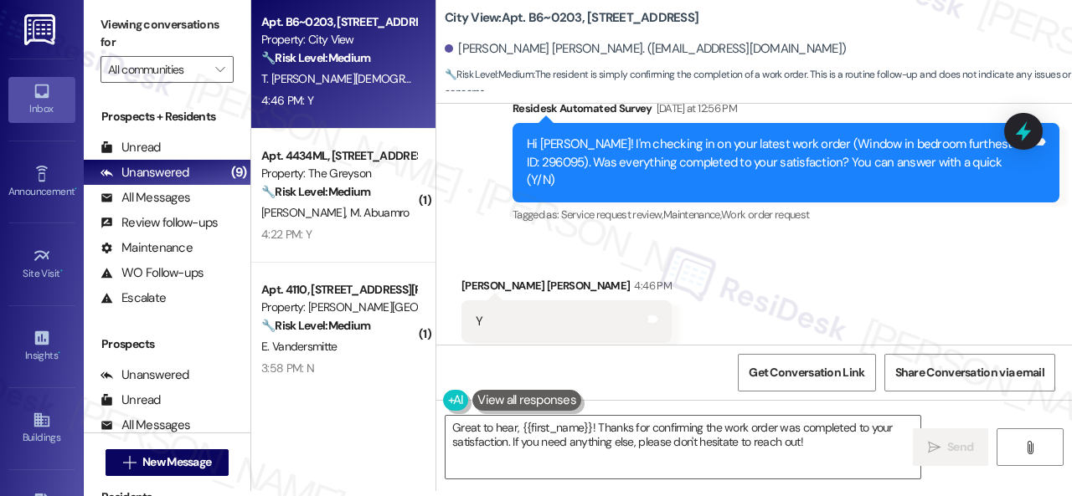
click at [501, 203] on div "Lease started Dec 29, 2024 at 7:00 PM Announcement, sent via SMS Sarah (ResiDes…" at bounding box center [753, 224] width 635 height 241
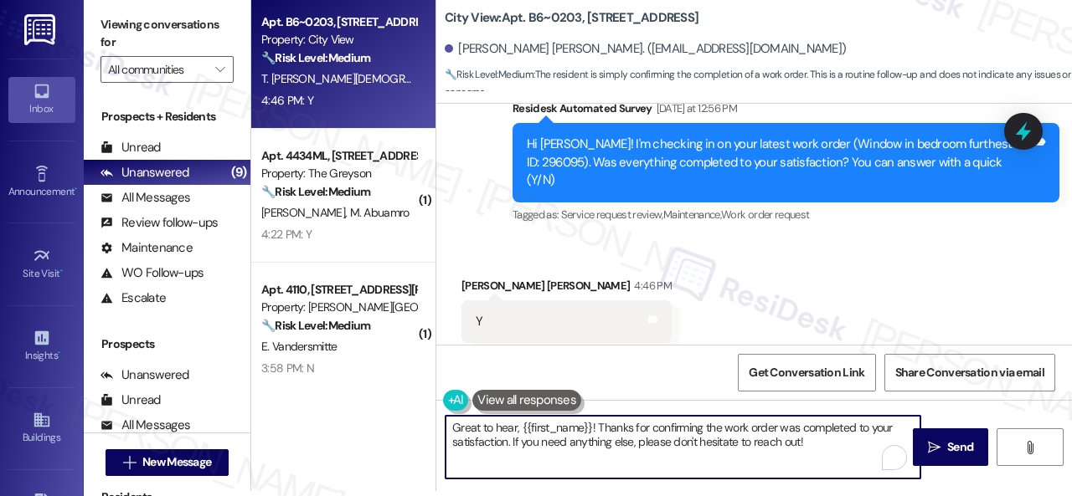
drag, startPoint x: 818, startPoint y: 443, endPoint x: 409, endPoint y: 426, distance: 409.7
click at [409, 429] on div "Apt. B6~0203, 2600 Cityview Drive Property: City View 🔧 Risk Level: Medium The …" at bounding box center [661, 243] width 820 height 496
paste textarea "We're glad to hear the issue's been resolved! If {{property}} has met your expe…"
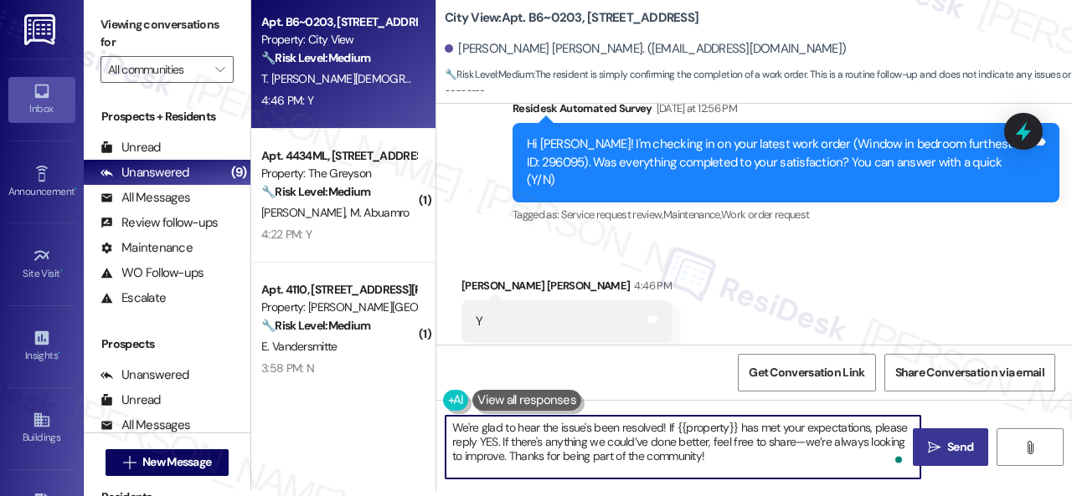
type textarea "We're glad to hear the issue's been resolved! If {{property}} has met your expe…"
click at [947, 452] on span "Send" at bounding box center [960, 448] width 26 height 18
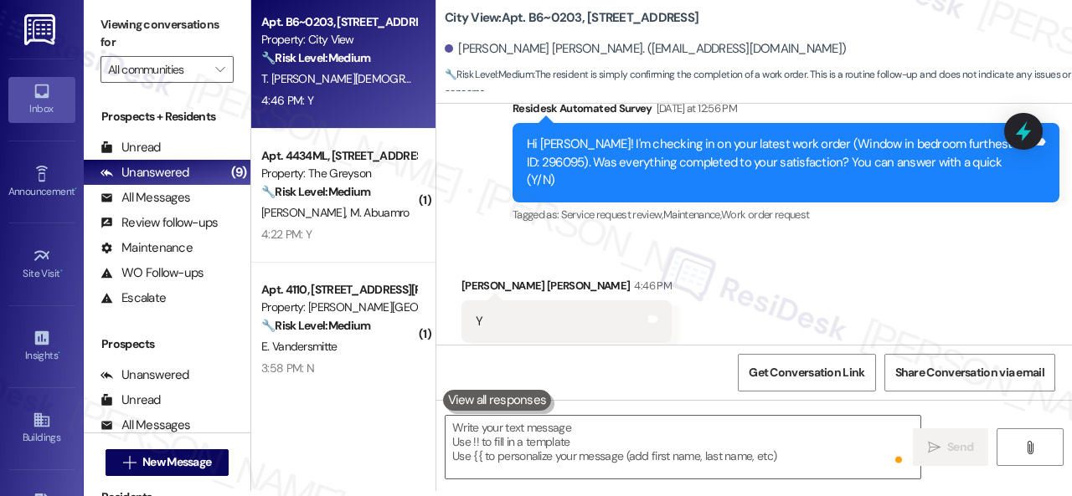
type textarea "Fetching suggested responses. Please feel free to read through the conversation…"
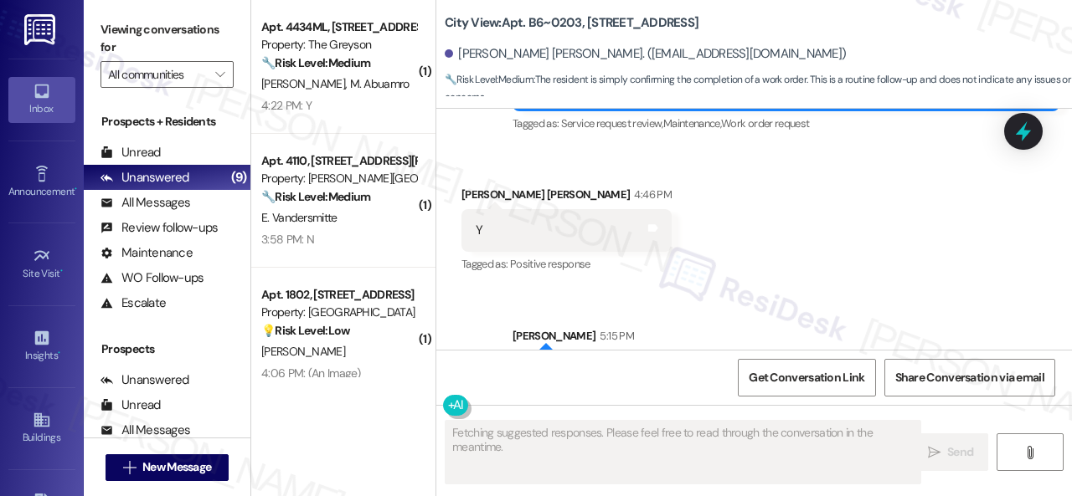
scroll to position [2364, 0]
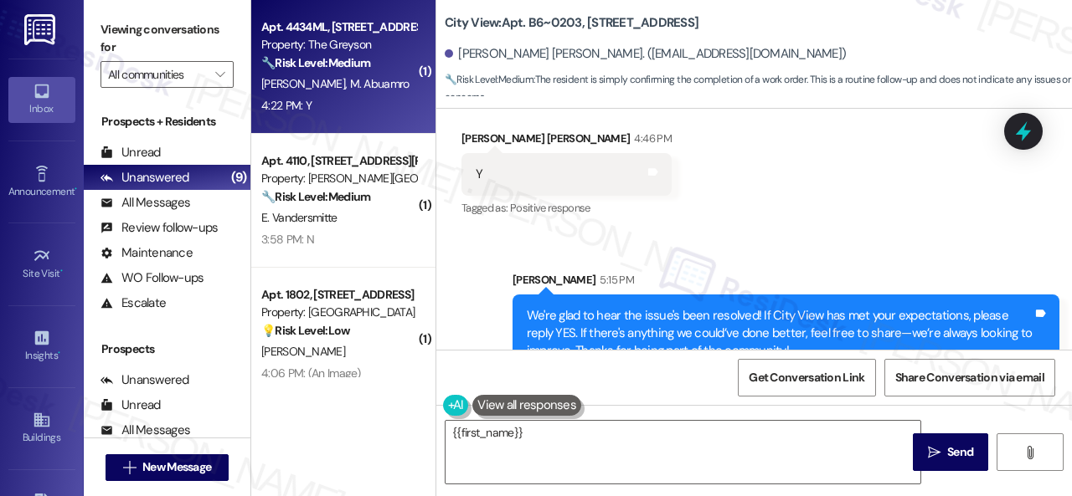
click at [362, 103] on div "4:22 PM: Y 4:22 PM: Y" at bounding box center [339, 105] width 158 height 21
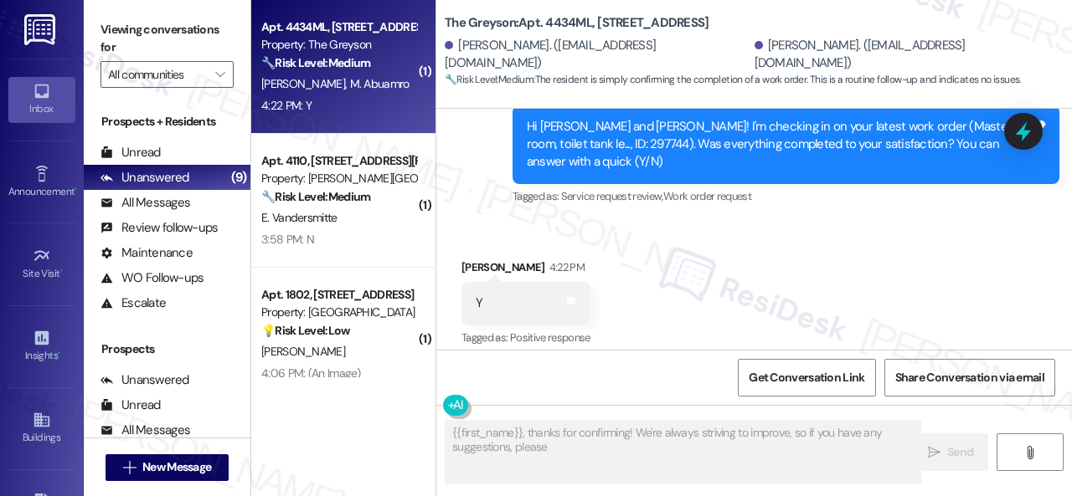
scroll to position [859, 0]
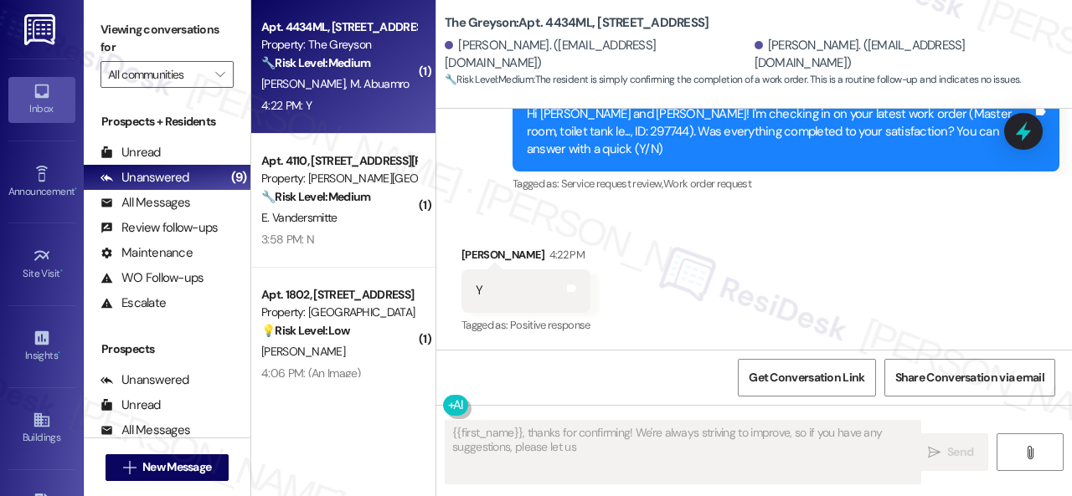
type textarea "{{first_name}}, thanks for confirming! We're always striving to improve, so if …"
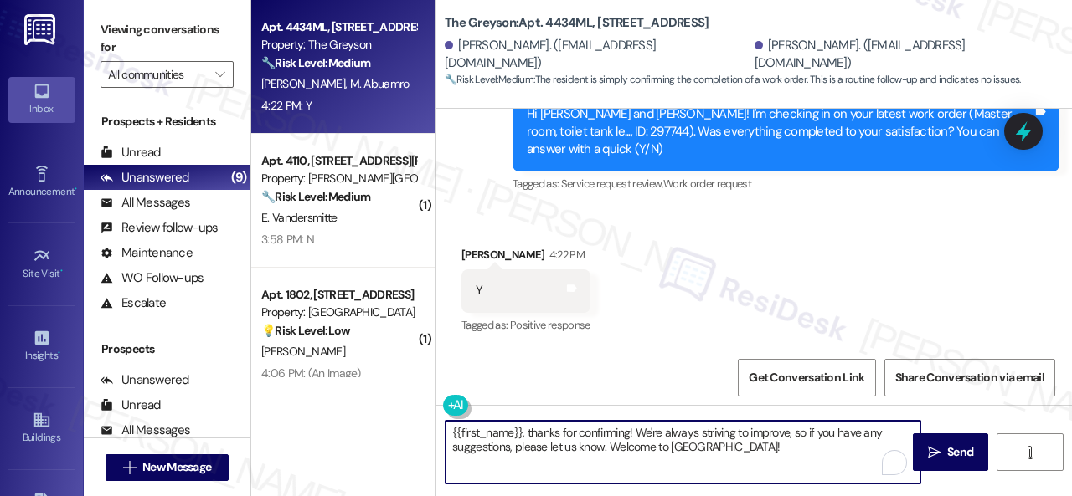
drag, startPoint x: 746, startPoint y: 456, endPoint x: 390, endPoint y: 430, distance: 356.7
click at [390, 430] on div "Apt. 4434ML, 4460 Mountain Laurel Road Property: The Greyson 🔧 Risk Level: Medi…" at bounding box center [661, 248] width 820 height 496
paste textarea "We're glad to hear the issue's been resolved! If {{property}} has met your expe…"
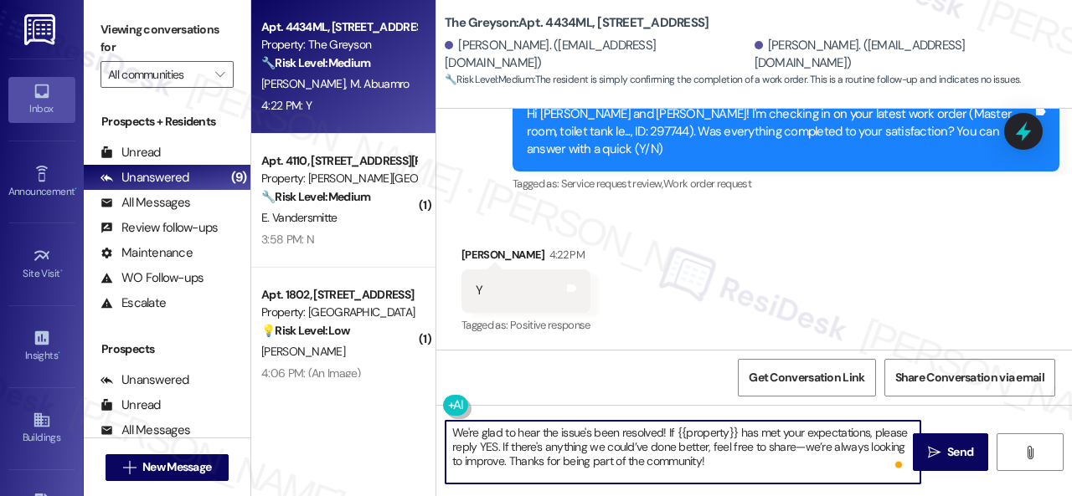
scroll to position [860, 0]
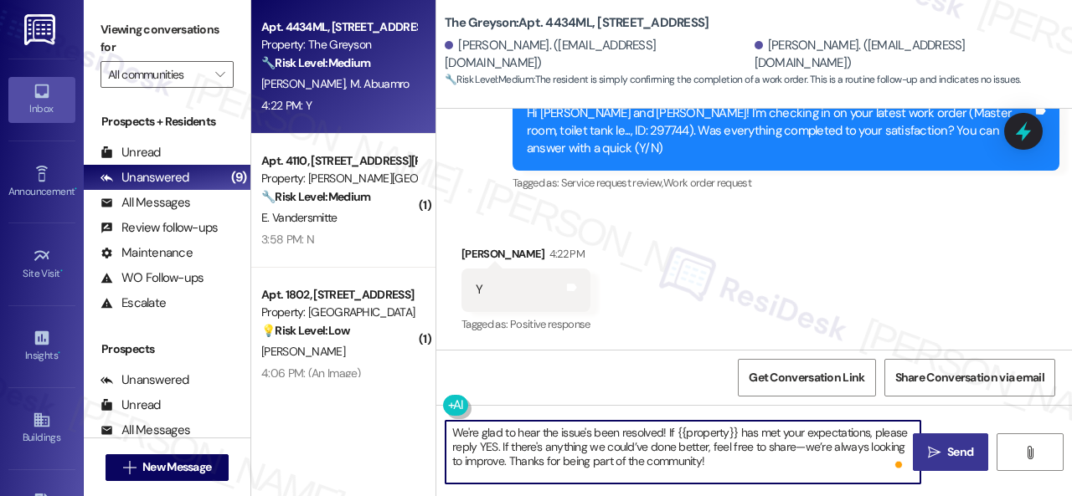
type textarea "We're glad to hear the issue's been resolved! If {{property}} has met your expe…"
click at [935, 448] on span " Send" at bounding box center [950, 453] width 53 height 18
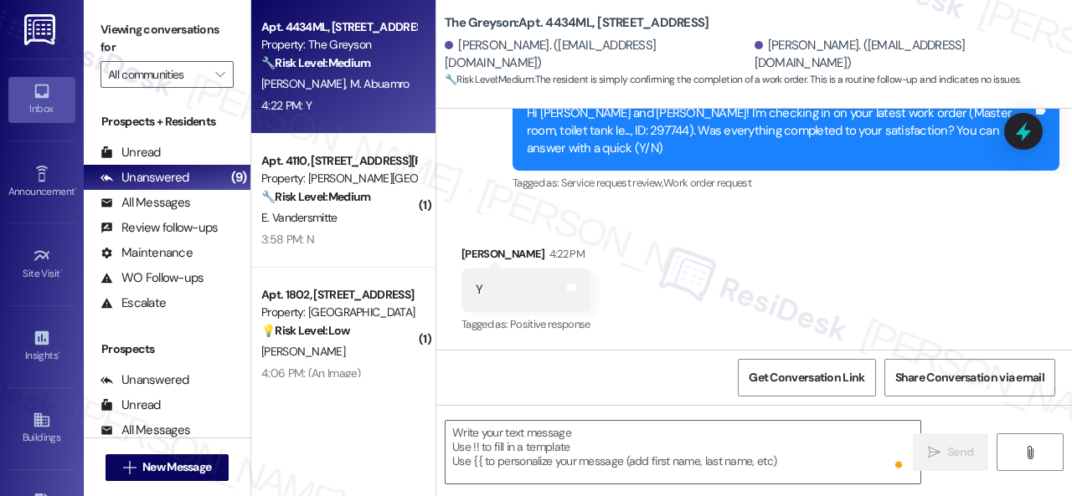
scroll to position [859, 0]
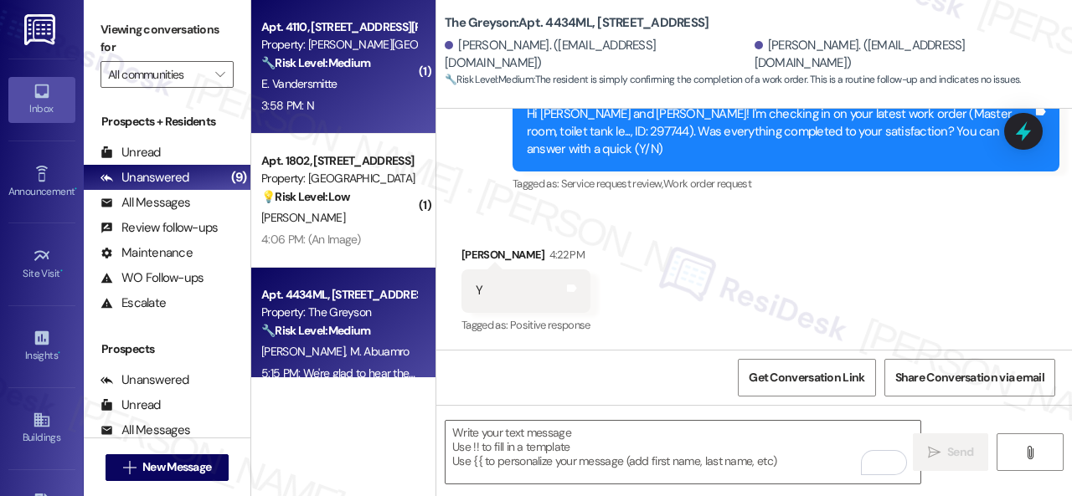
click at [365, 105] on div "3:58 PM: N 3:58 PM: N" at bounding box center [339, 105] width 158 height 21
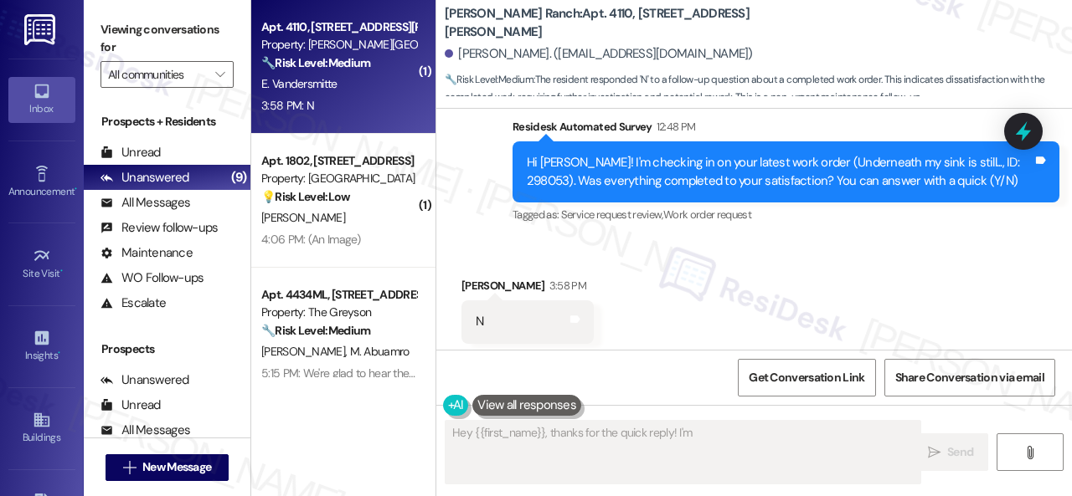
scroll to position [3508, 0]
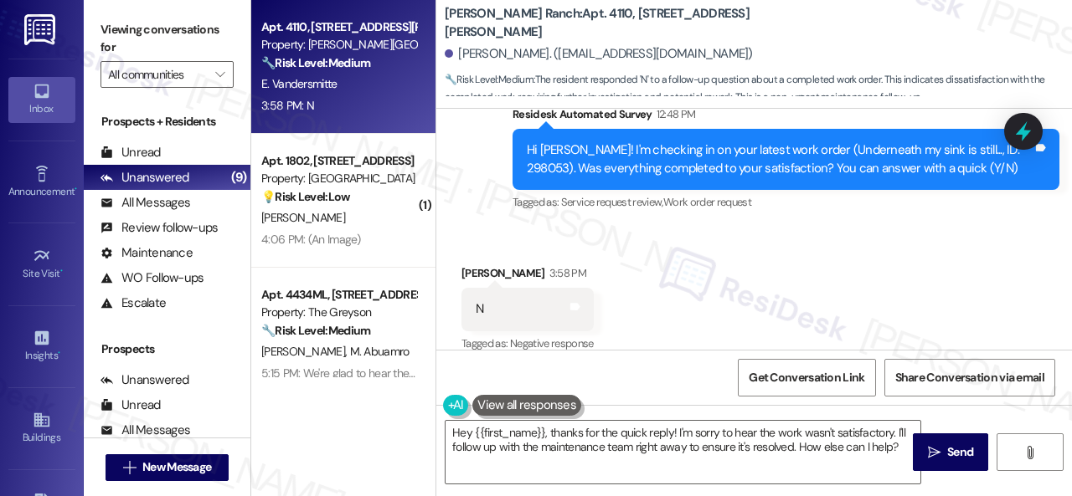
drag, startPoint x: 546, startPoint y: 220, endPoint x: 546, endPoint y: 231, distance: 10.9
click at [546, 227] on div "Received via SMS Eduard Vandersmitte 3:58 PM N Tags and notes Tagged as: Negati…" at bounding box center [753, 297] width 635 height 141
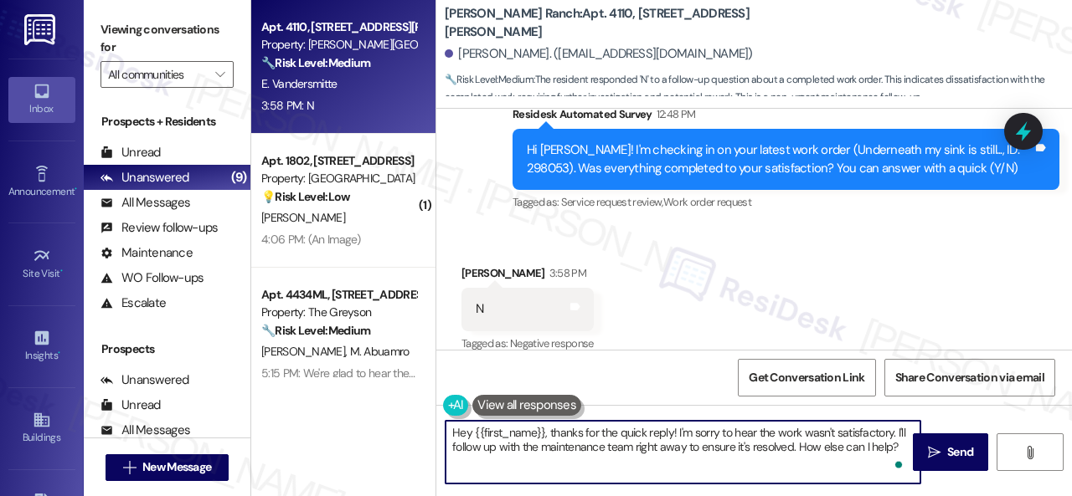
drag, startPoint x: 712, startPoint y: 446, endPoint x: 374, endPoint y: 426, distance: 338.0
click at [374, 426] on div "Apt. 4110, 4101 S Custer Rd Property: Craig Ranch 🔧 Risk Level: Medium The resi…" at bounding box center [661, 248] width 820 height 496
paste textarea "I'm sorry that the work order wasn't completed to your satisfaction. Can you pl…"
type textarea "I'm sorry that the work order wasn't completed to your satisfaction. Can you pl…"
click at [964, 462] on button " Send" at bounding box center [949, 453] width 75 height 38
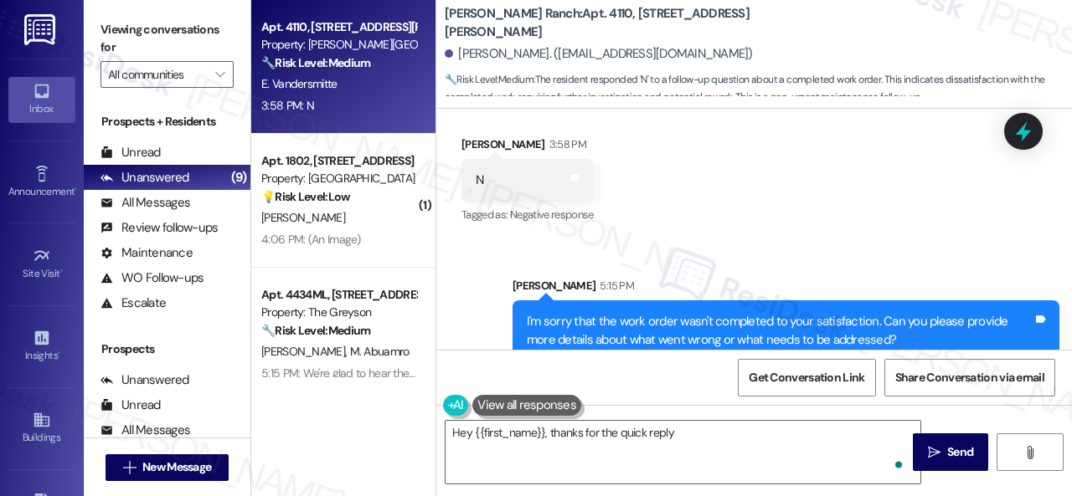
scroll to position [3643, 0]
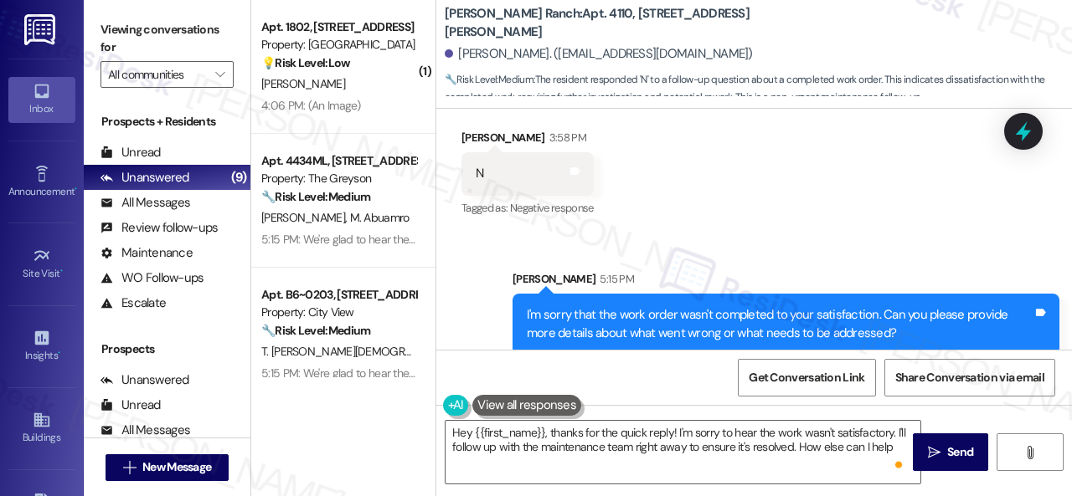
type textarea "Hey {{first_name}}, thanks for the quick reply! I'm sorry to hear the work wasn…"
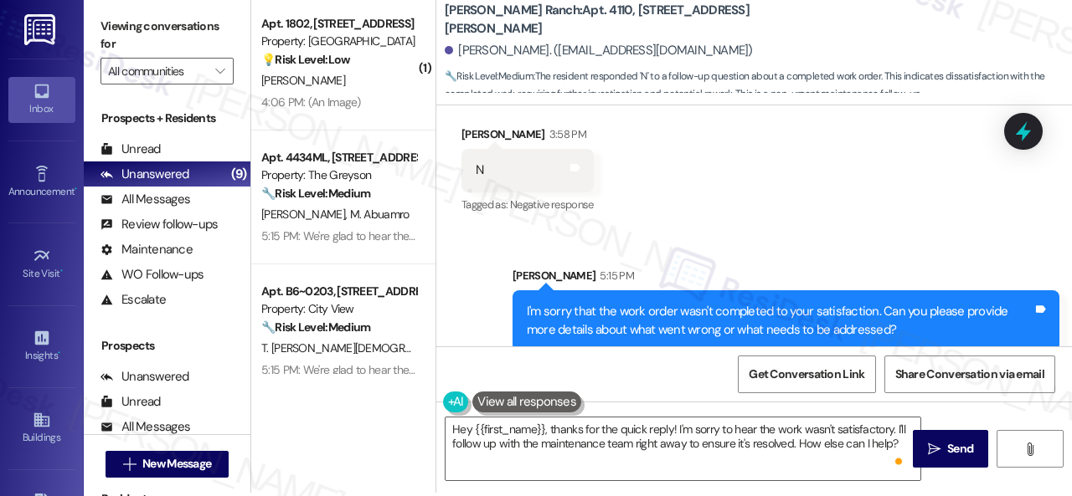
scroll to position [5, 0]
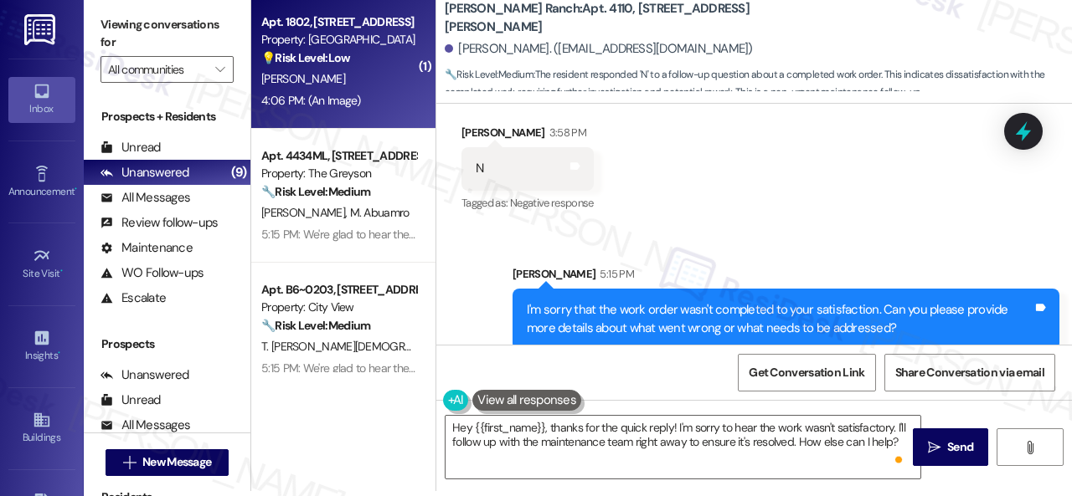
click at [356, 82] on div "E. Centner" at bounding box center [339, 79] width 158 height 21
type textarea "Fetching suggested responses. Please feel free to read through the conversation…"
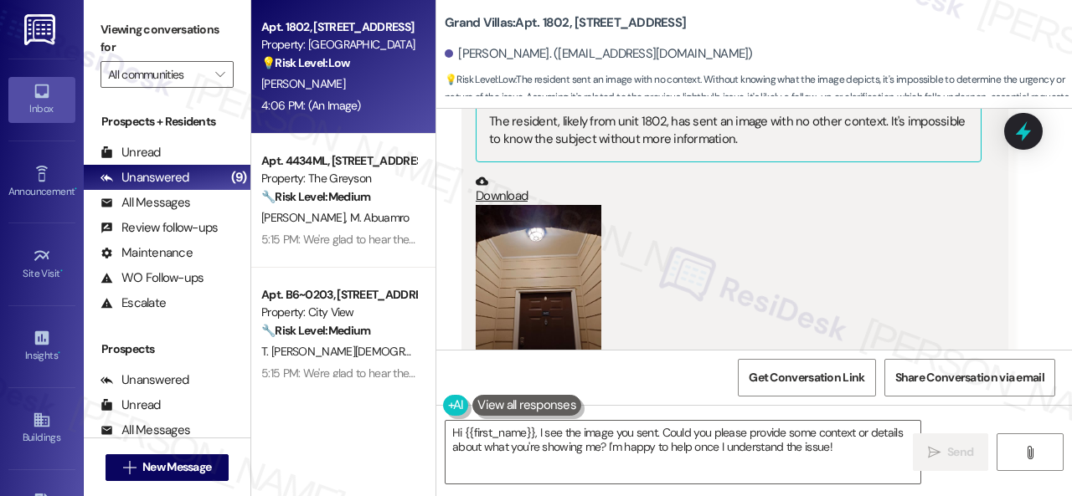
scroll to position [3051, 0]
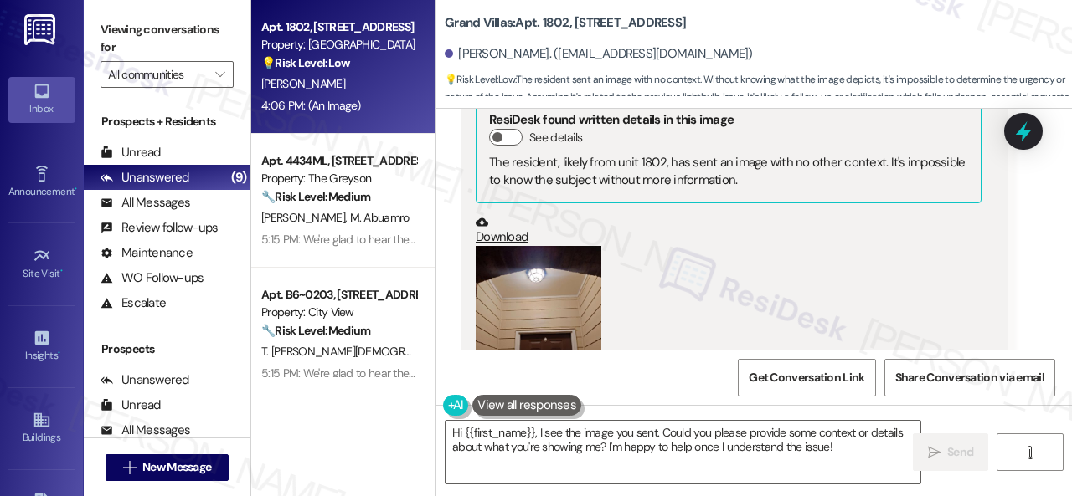
click at [542, 263] on button "Zoom image" at bounding box center [538, 329] width 126 height 167
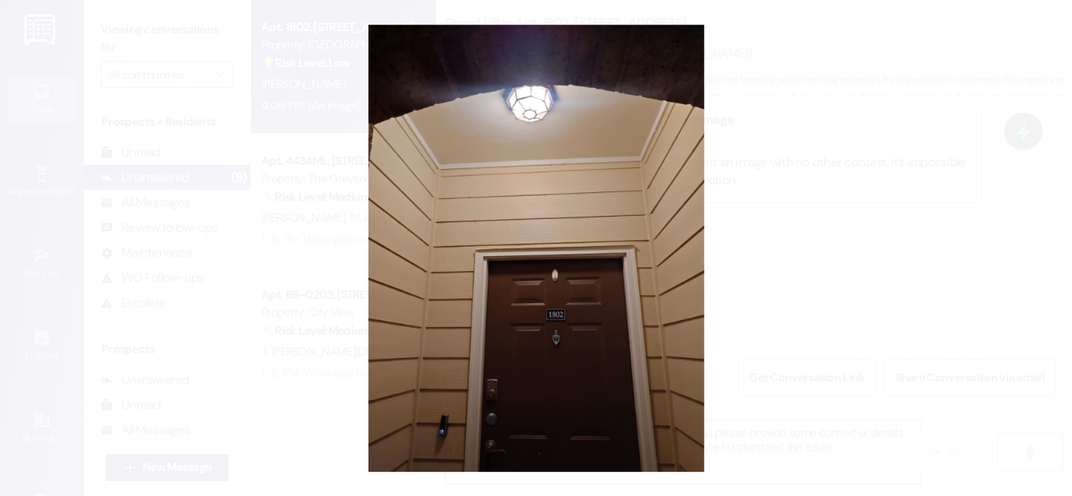
click at [635, 213] on button "Unzoom image" at bounding box center [536, 248] width 1072 height 496
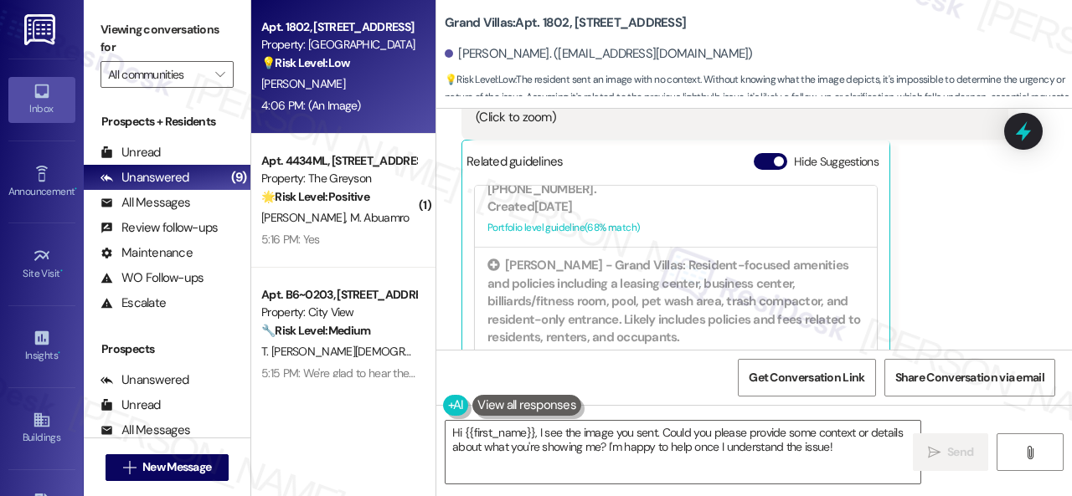
scroll to position [3385, 0]
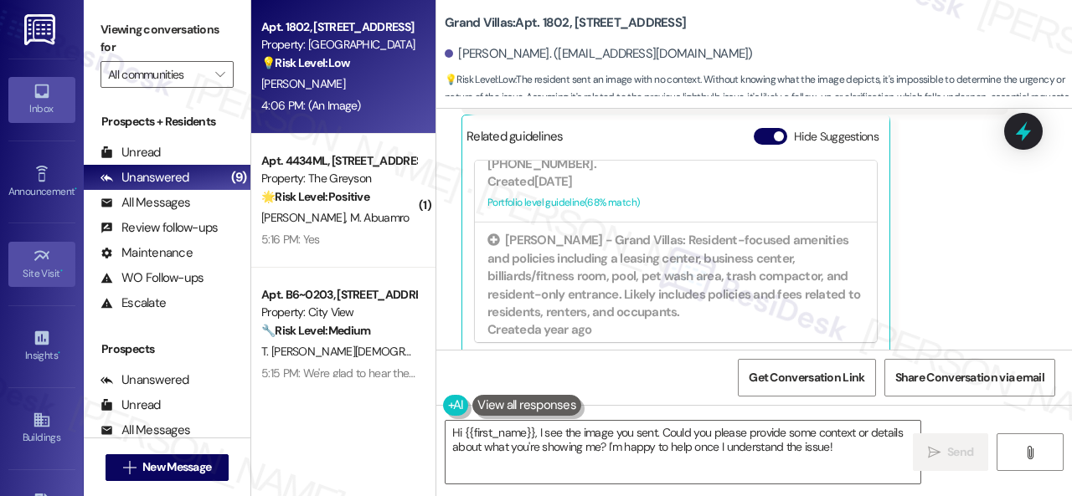
click at [185, 350] on div "Viewing conversations for All communities  Prospects + Residents Unread (0) Un…" at bounding box center [578, 248] width 988 height 496
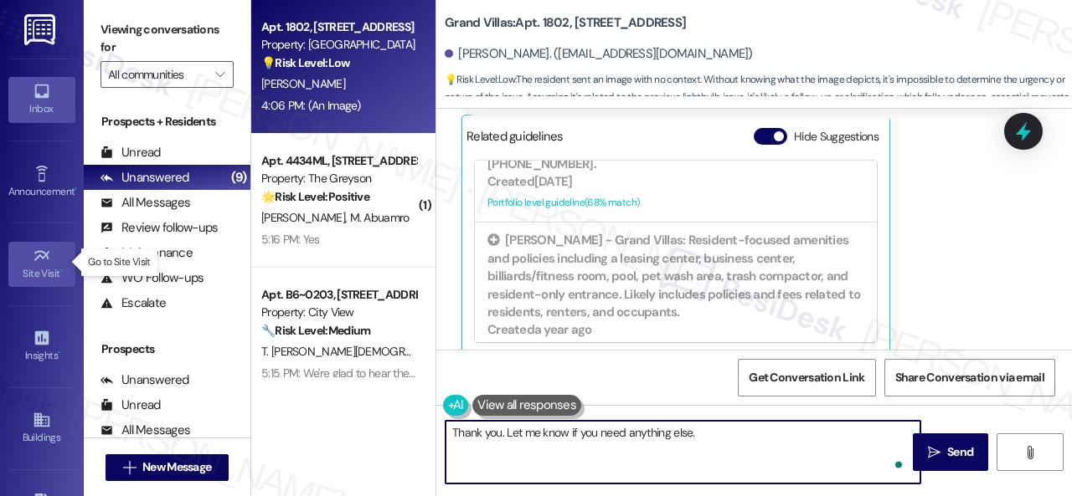
type textarea "Thank you. Let me know if you need anything else."
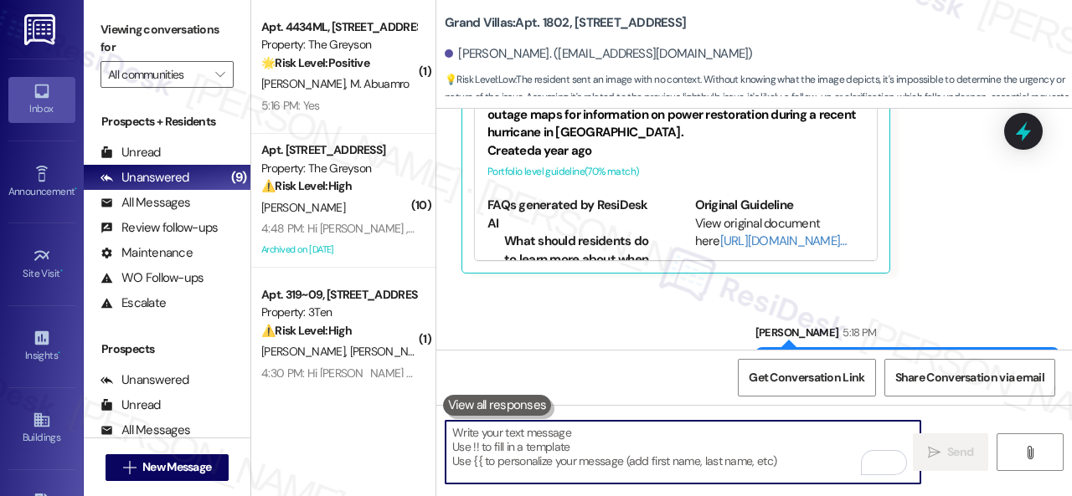
scroll to position [3502, 0]
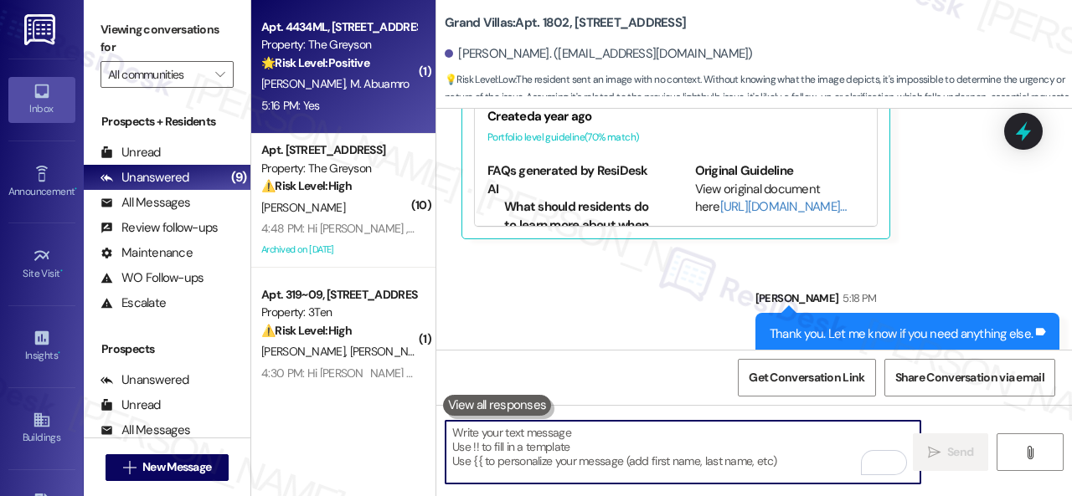
click at [371, 91] on span "M. Abuamro" at bounding box center [379, 83] width 59 height 15
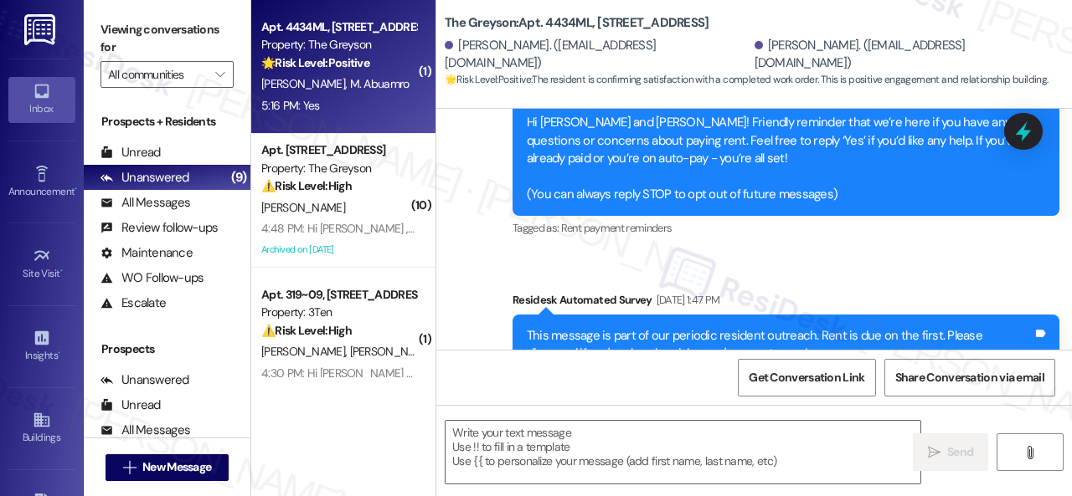
type textarea "Fetching suggested responses. Please feel free to read through the conversation…"
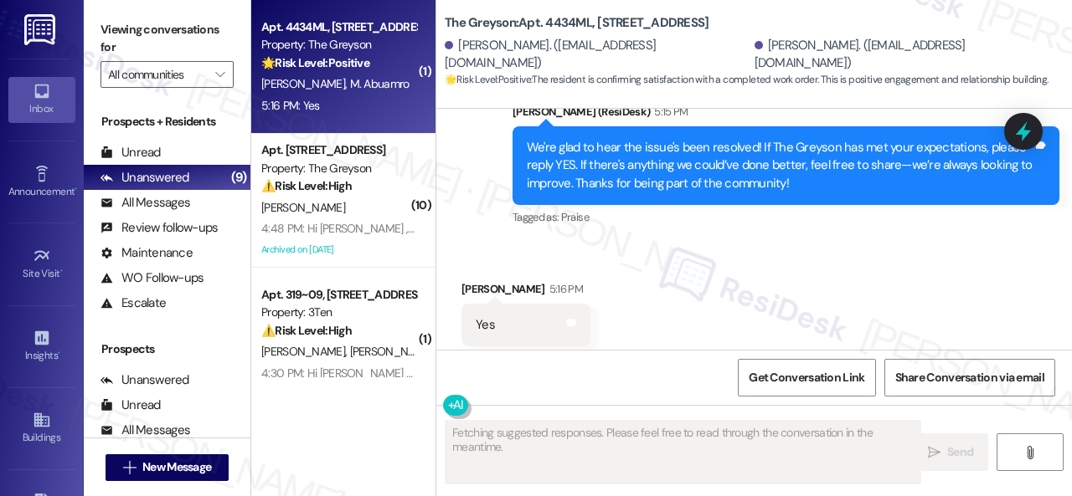
scroll to position [1177, 0]
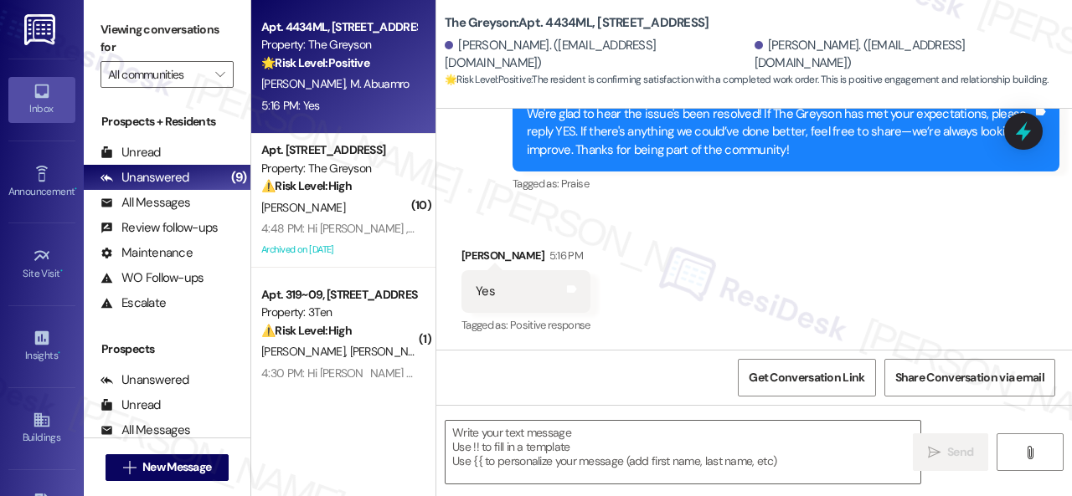
click at [497, 216] on div "Received via SMS Mohammed Abuamro 5:16 PM Yes Tags and notes Tagged as: Positiv…" at bounding box center [753, 279] width 635 height 141
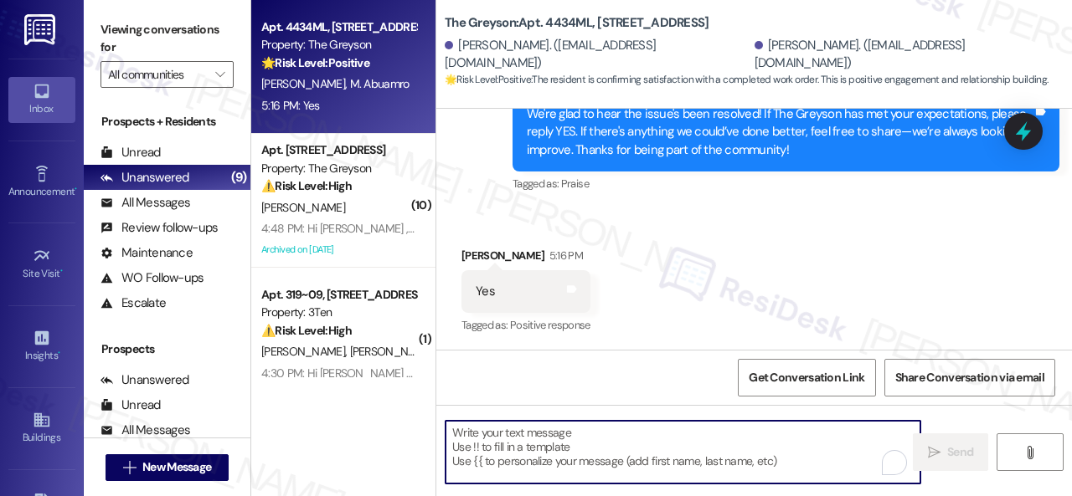
paste textarea "I'm glad you are satisfied with your home. Have you written a review for us bef…"
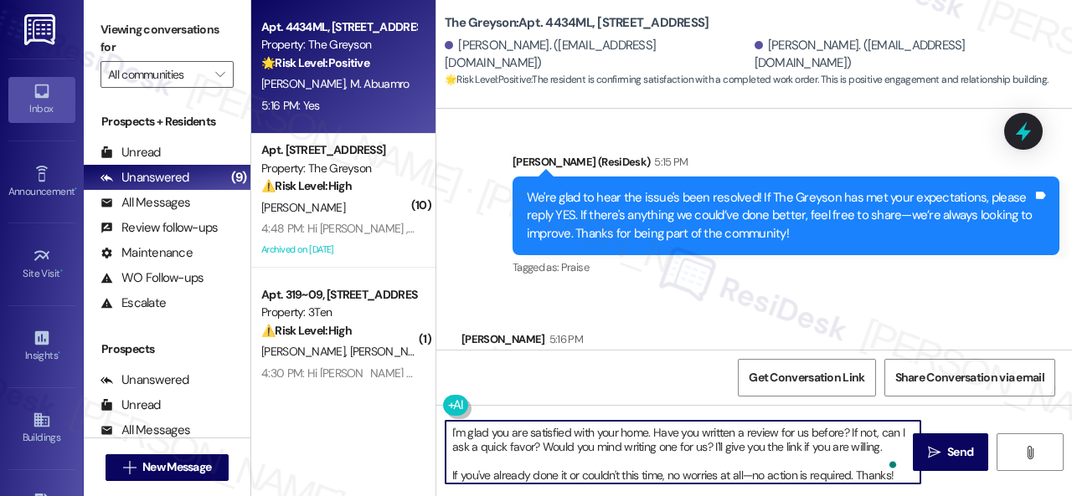
scroll to position [1178, 0]
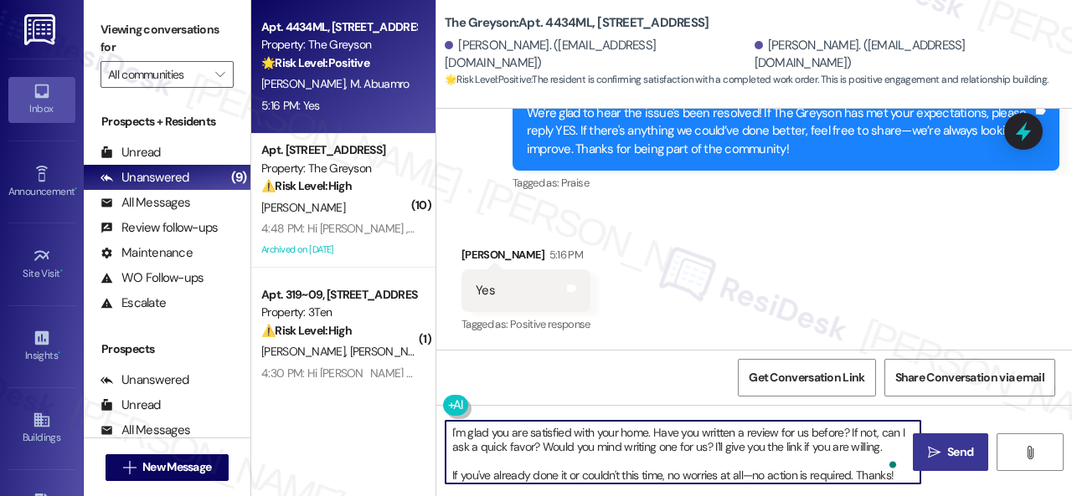
type textarea "I'm glad you are satisfied with your home. Have you written a review for us bef…"
click at [947, 460] on span "Send" at bounding box center [960, 453] width 26 height 18
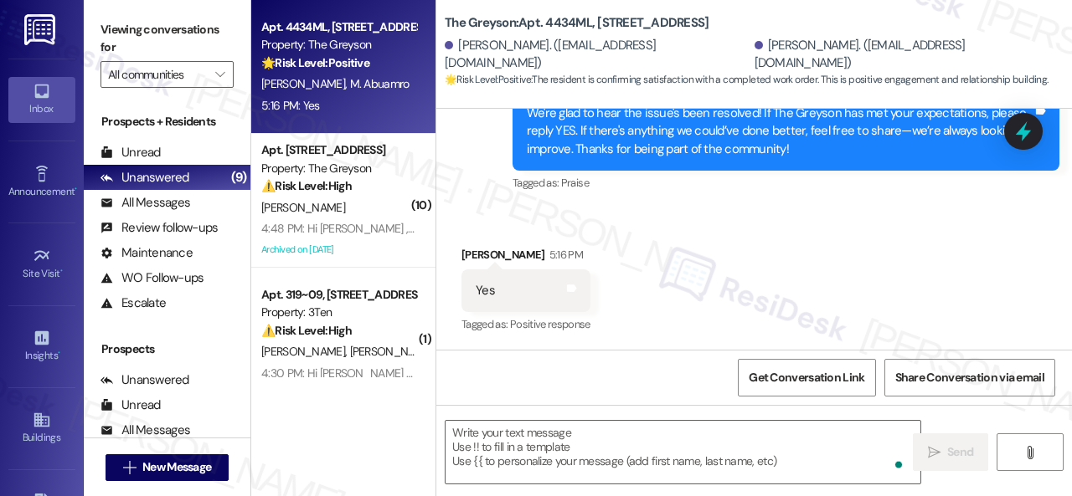
scroll to position [1177, 0]
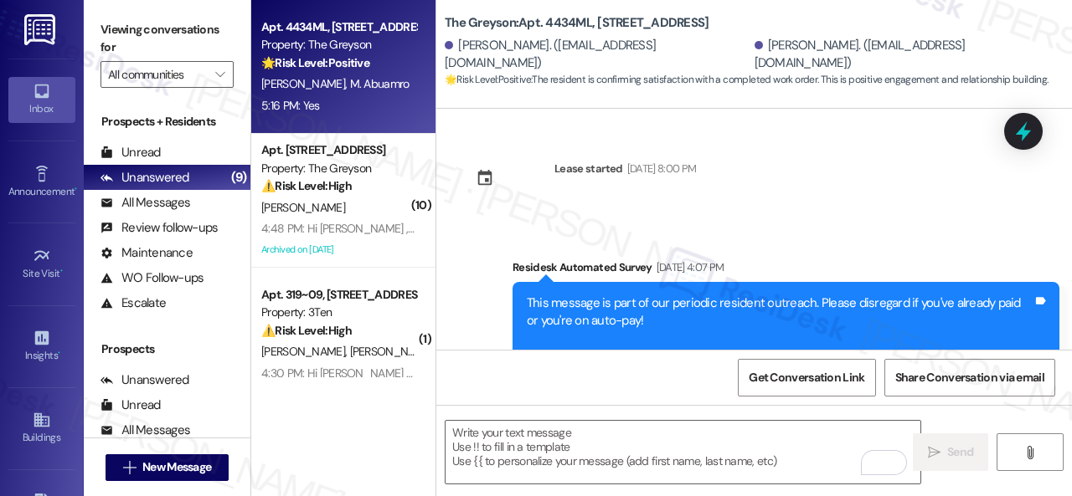
scroll to position [1349, 0]
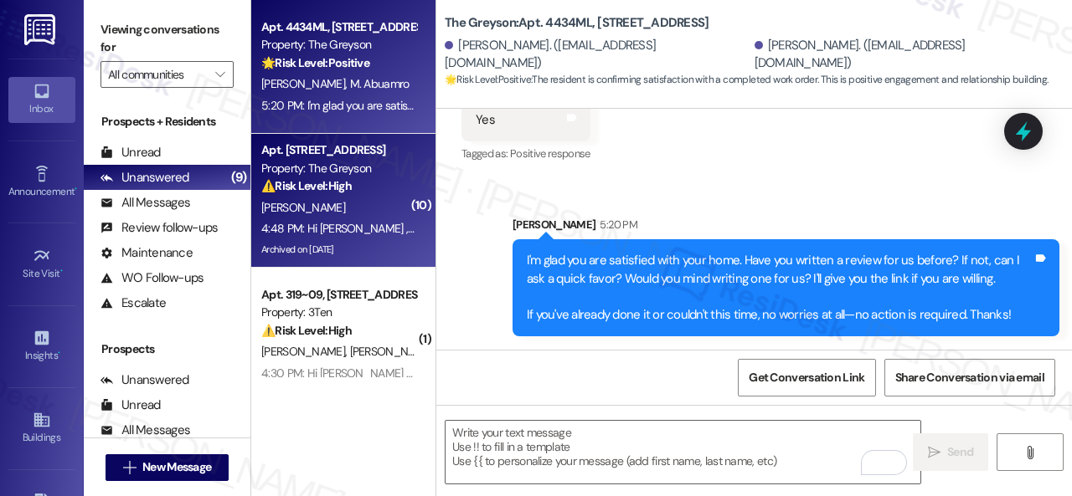
click at [325, 212] on div "[PERSON_NAME]" at bounding box center [339, 208] width 158 height 21
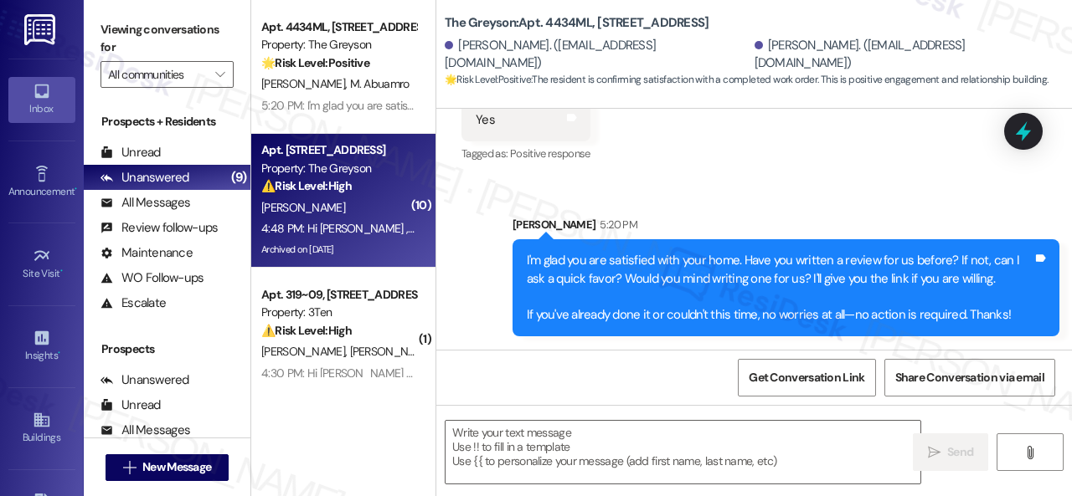
type textarea "Fetching suggested responses. Please feel free to read through the conversation…"
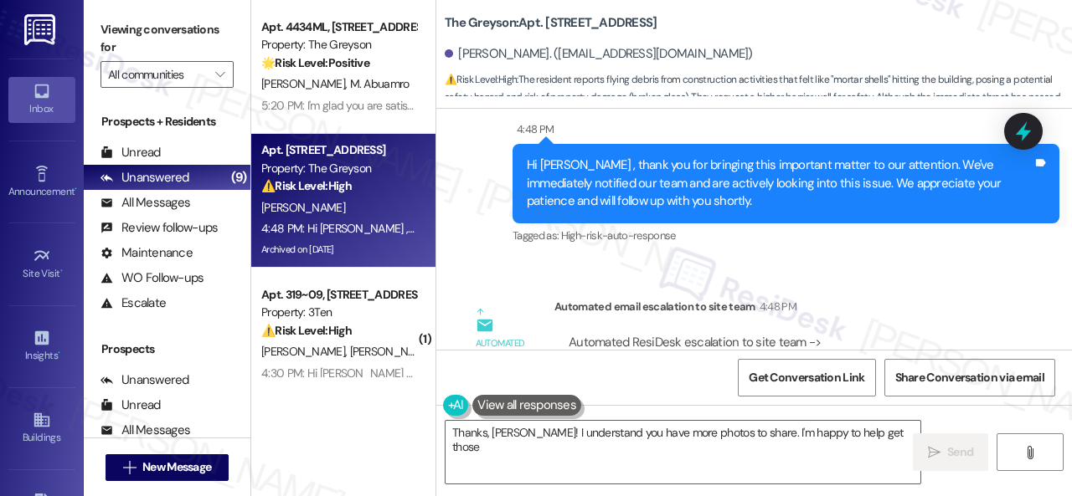
scroll to position [66078, 0]
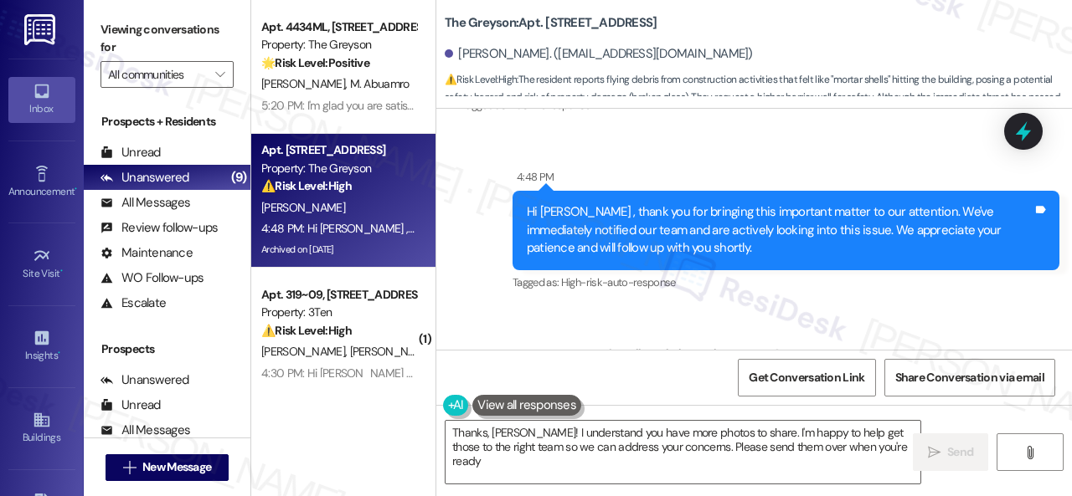
type textarea "Thanks, Brian! I understand you have more photos to share. I'm happy to help ge…"
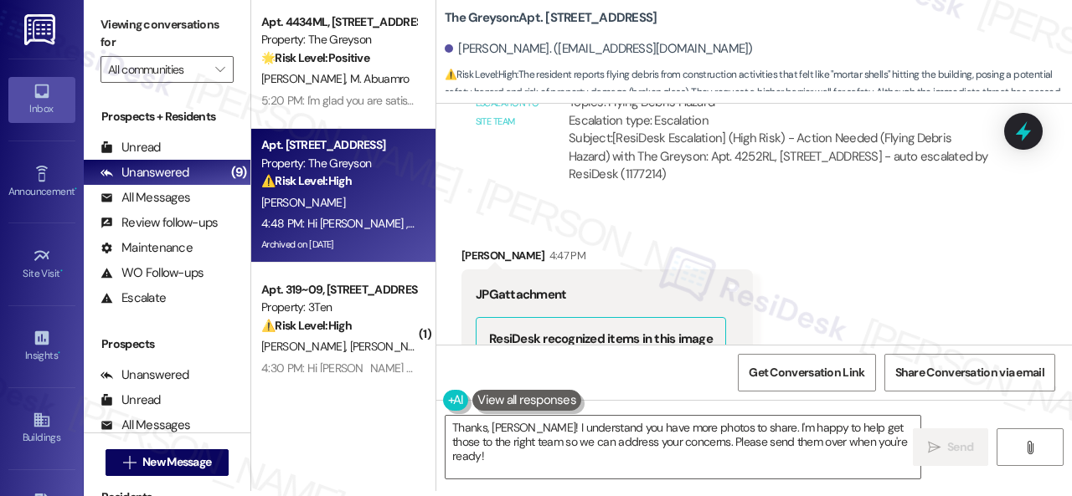
scroll to position [64990, 0]
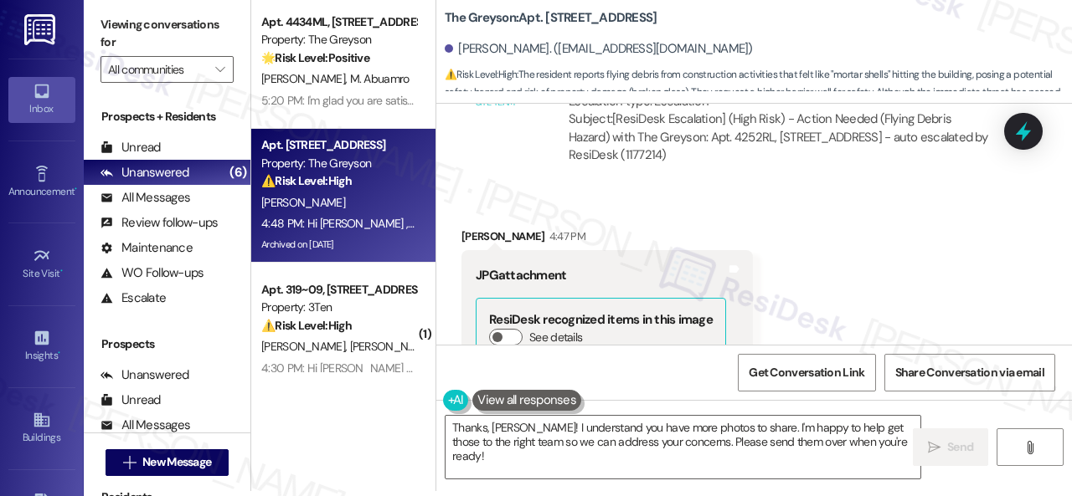
click at [741, 250] on div "JPG attachment ResiDesk recognized items in this image See details Download (Cl…" at bounding box center [606, 395] width 291 height 290
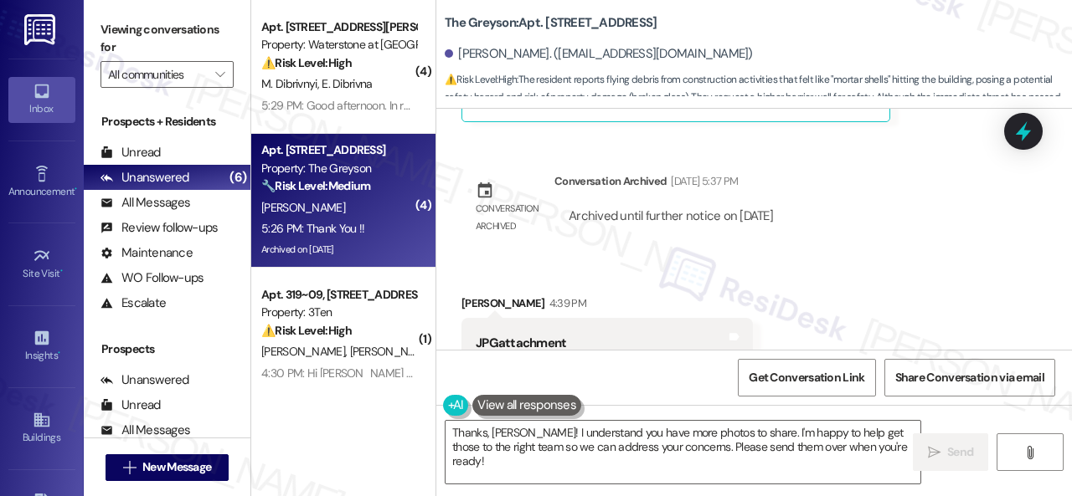
scroll to position [60999, 0]
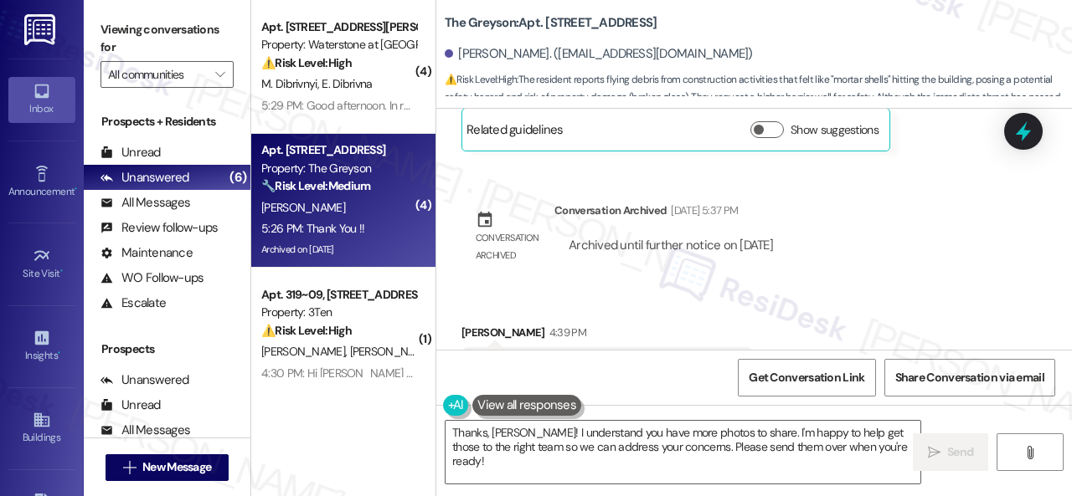
drag, startPoint x: 511, startPoint y: 121, endPoint x: 429, endPoint y: 38, distance: 117.2
drag, startPoint x: 429, startPoint y: 38, endPoint x: 794, endPoint y: 186, distance: 393.9
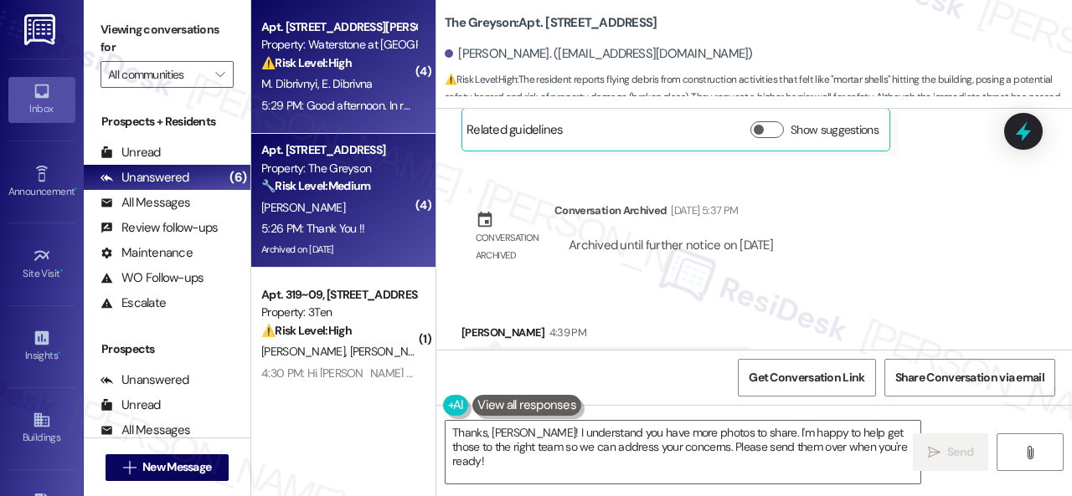
click at [363, 66] on div "⚠️ Risk Level: High The resident is following up on a package delivery issue, i…" at bounding box center [338, 63] width 155 height 18
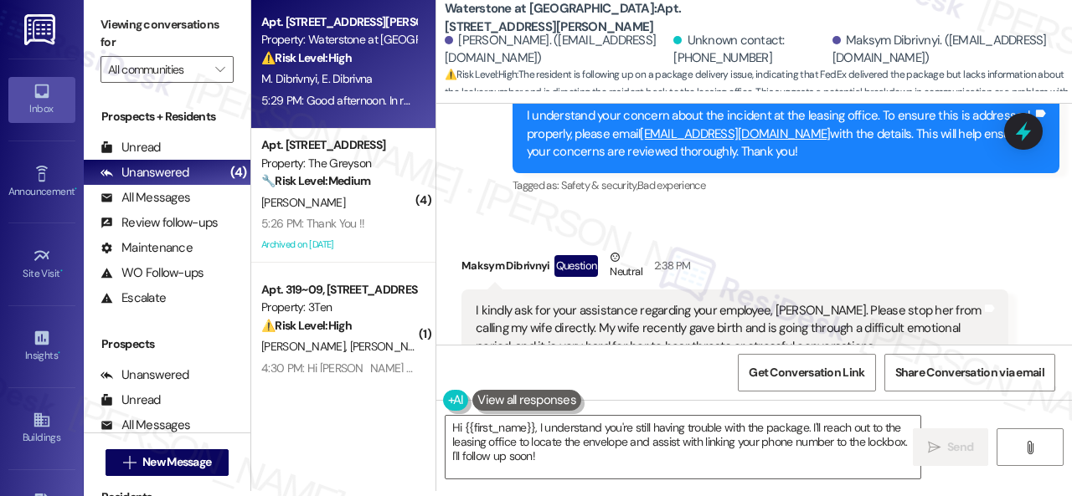
scroll to position [28260, 0]
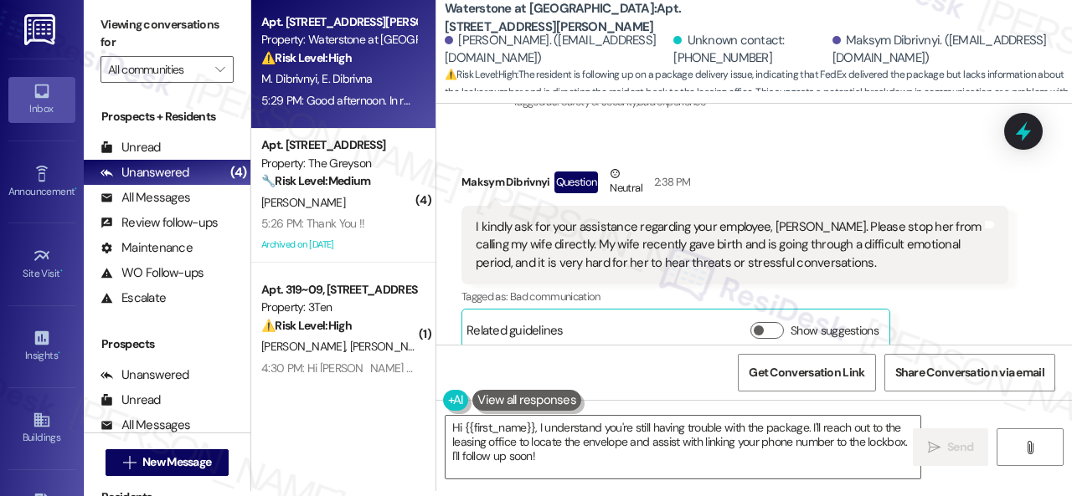
click at [784, 322] on div "Show suggestions" at bounding box center [817, 331] width 135 height 18
click at [770, 322] on button "Show suggestions" at bounding box center [766, 330] width 33 height 17
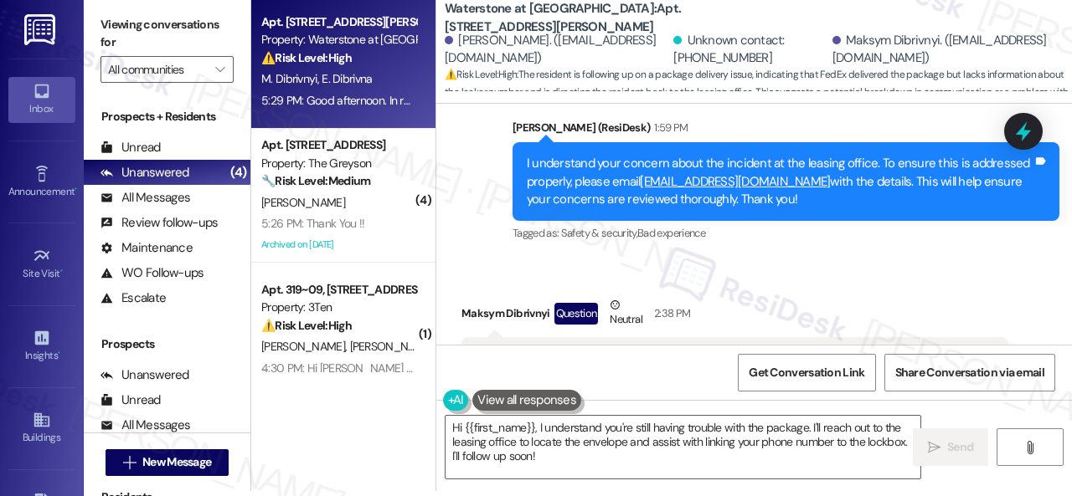
scroll to position [28092, 0]
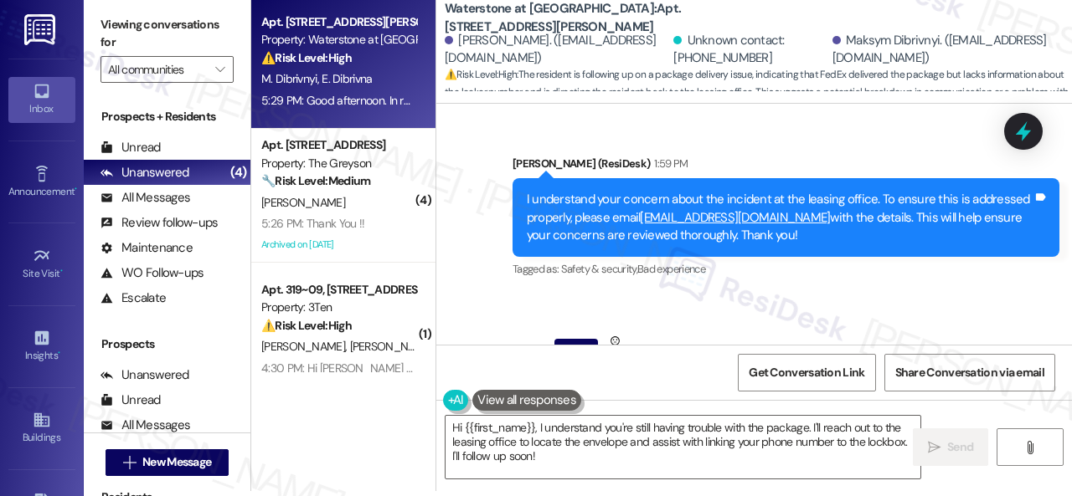
click at [758, 490] on button "Hide Suggestions" at bounding box center [769, 498] width 33 height 17
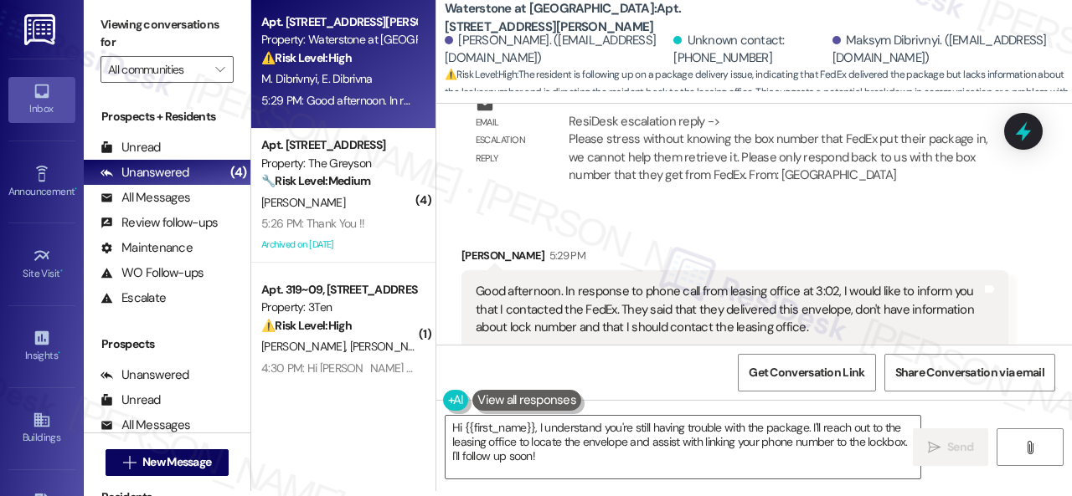
scroll to position [31525, 0]
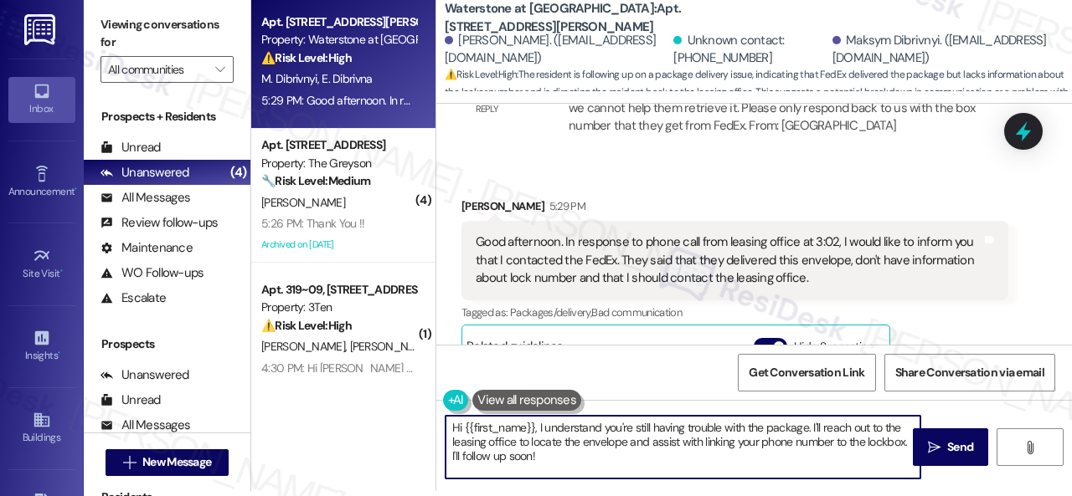
drag, startPoint x: 365, startPoint y: 398, endPoint x: 439, endPoint y: 428, distance: 79.6
click at [355, 395] on div "Apt. 17101, 6855 S Mason Rd Property: Waterstone at Cinco Ranch ⚠️ Risk Level: …" at bounding box center [661, 243] width 820 height 496
paste textarea "The site team said that they do not issue the PIN numbers, that is sent through…"
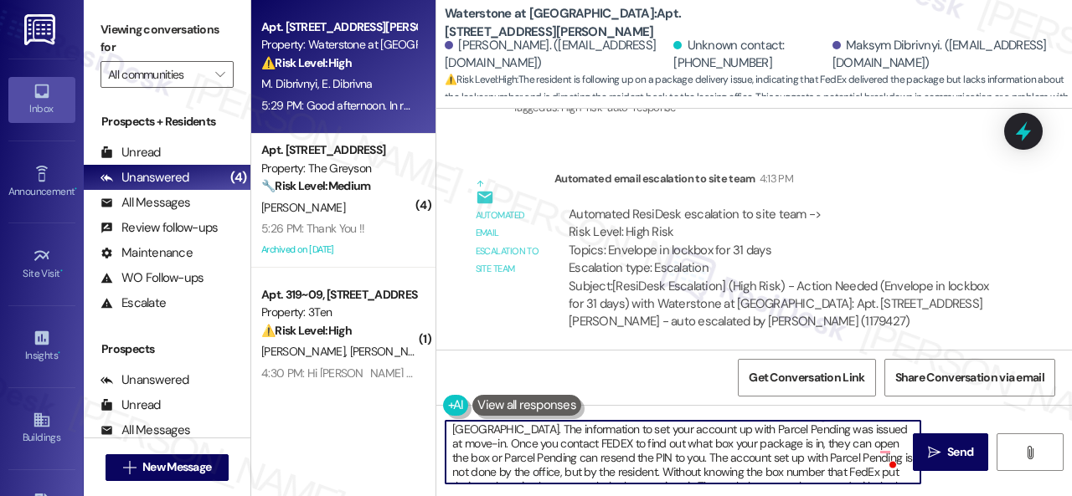
scroll to position [47, 0]
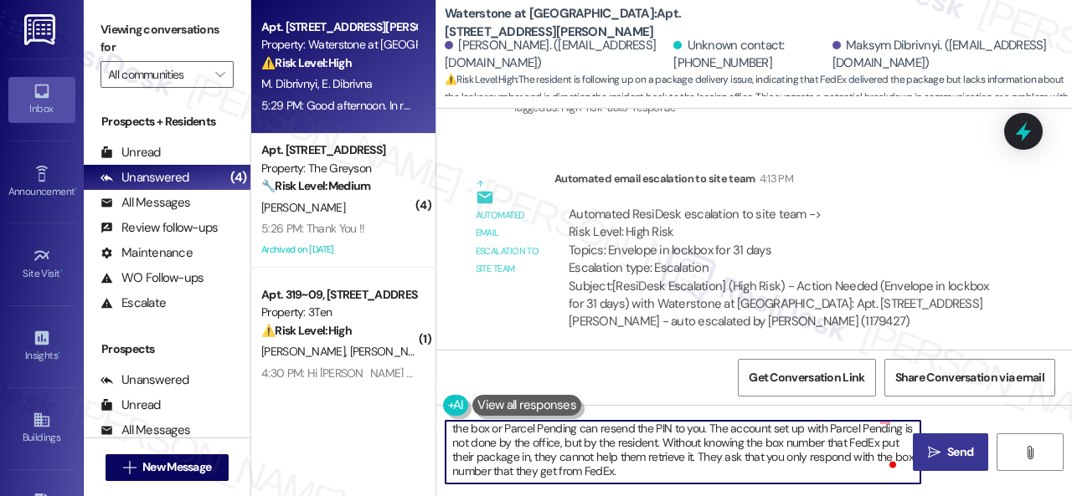
type textarea "The site team said that they do not issue the PIN numbers, that is sent through…"
click at [924, 460] on span " Send" at bounding box center [950, 453] width 53 height 18
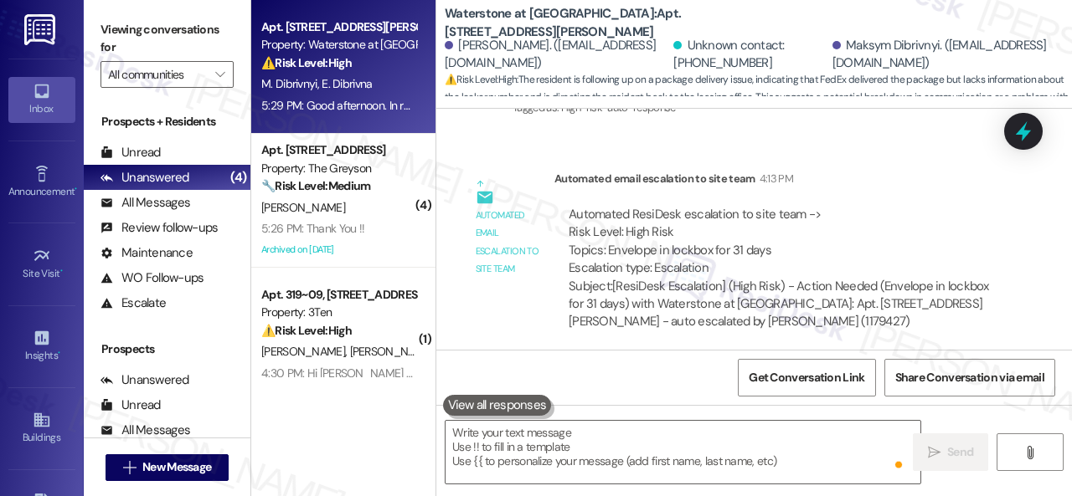
scroll to position [0, 0]
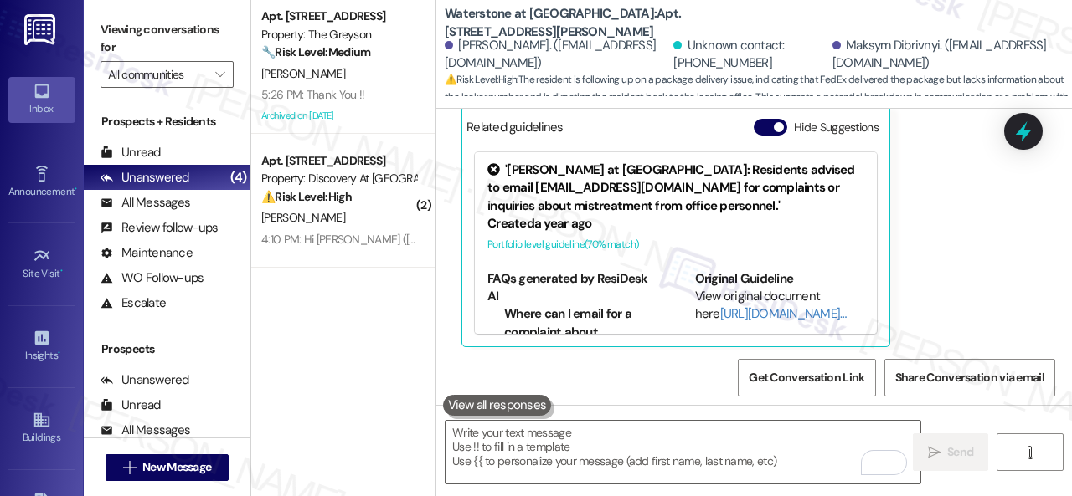
click at [640, 385] on div "Sent via SMS Sarah 5:46 PM The site team said that they do not issue the PIN nu…" at bounding box center [786, 484] width 572 height 199
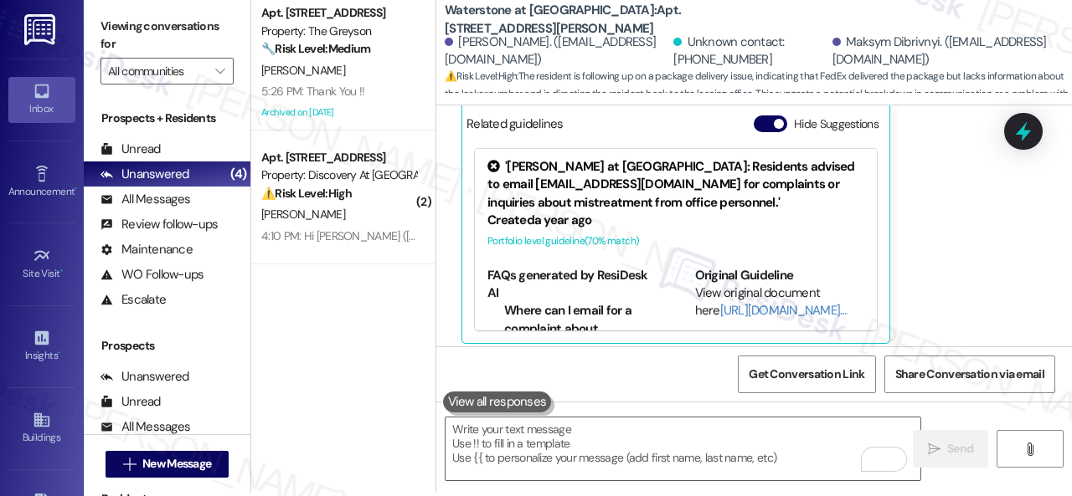
scroll to position [5, 0]
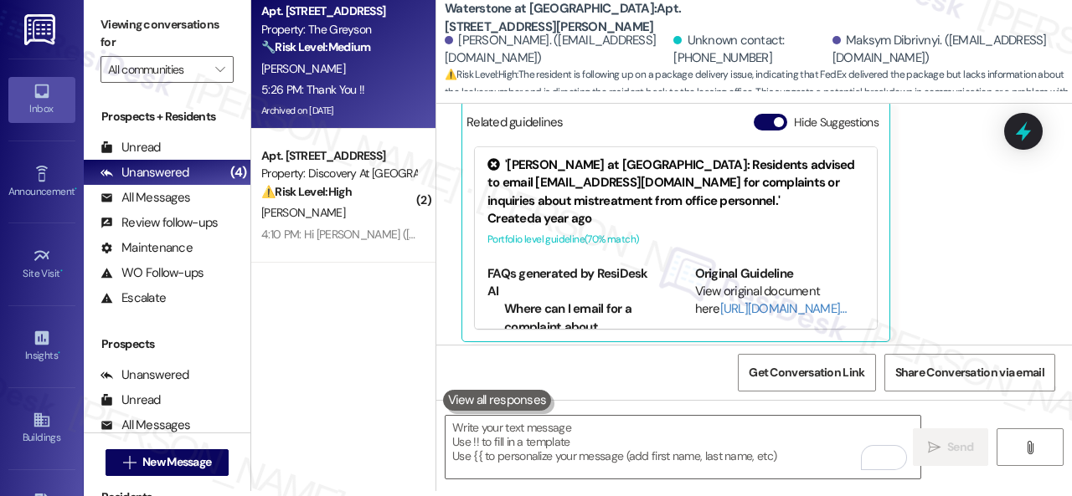
click at [383, 76] on div "[PERSON_NAME]" at bounding box center [339, 69] width 158 height 21
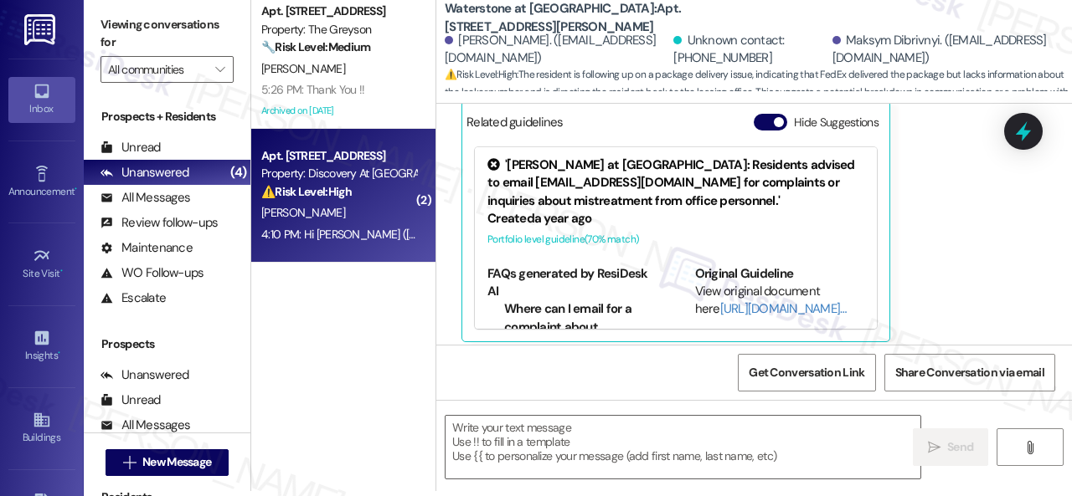
click at [397, 218] on div "[PERSON_NAME]" at bounding box center [339, 213] width 158 height 21
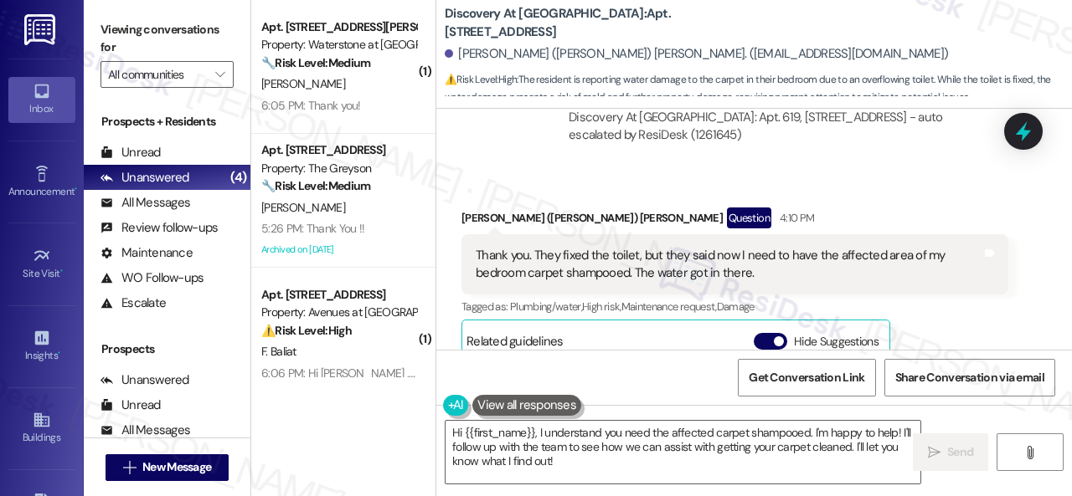
scroll to position [6992, 0]
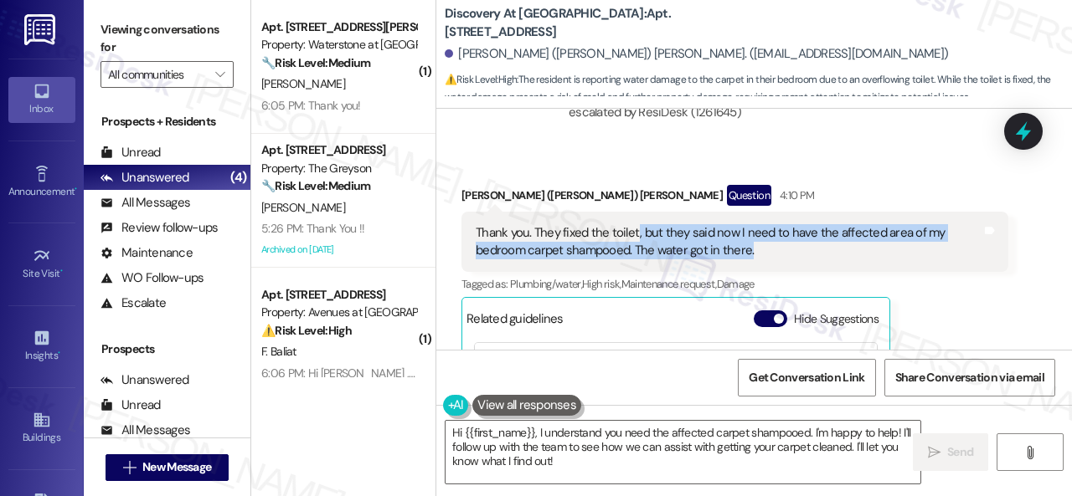
drag, startPoint x: 635, startPoint y: 279, endPoint x: 748, endPoint y: 297, distance: 115.3
click at [748, 260] on div "Thank you. They fixed the toilet, but they said now I need to have the affected…" at bounding box center [728, 242] width 506 height 36
copy div ", but they said now I need to have the affected area of my bedroom carpet shamp…"
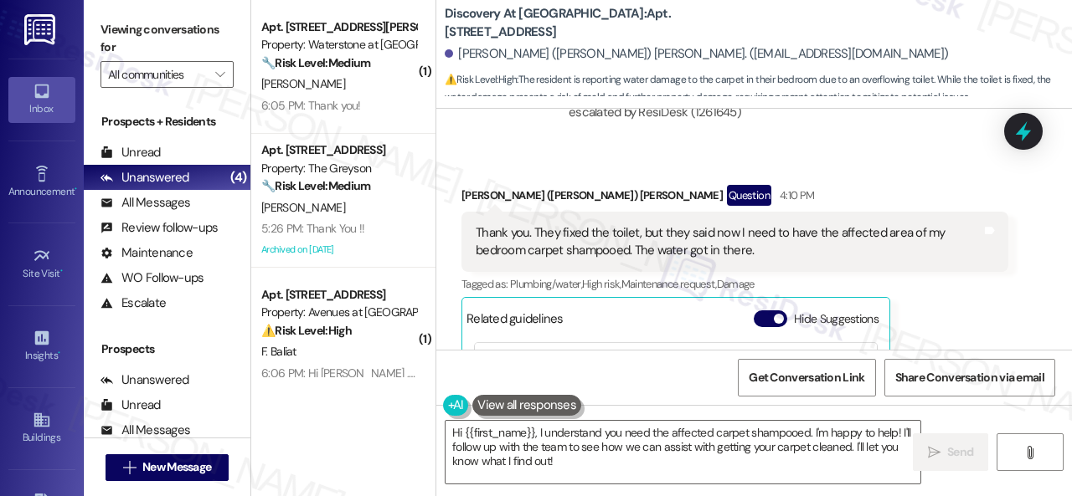
click at [782, 229] on div "Received via SMS Vivian (Gail) Mcalister Question 4:10 PM Thank you. They fixed…" at bounding box center [735, 361] width 572 height 379
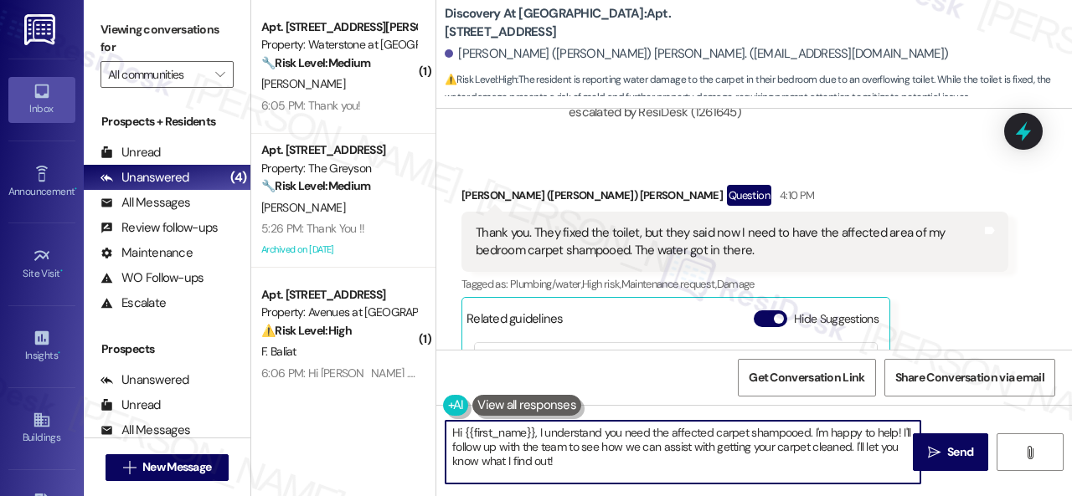
drag, startPoint x: 594, startPoint y: 462, endPoint x: 252, endPoint y: 396, distance: 348.7
click at [357, 403] on div "( 1 ) Apt. 1102, 6855 S Mason Rd Property: Waterstone at Cinco Ranch 🔧 Risk Lev…" at bounding box center [661, 248] width 820 height 496
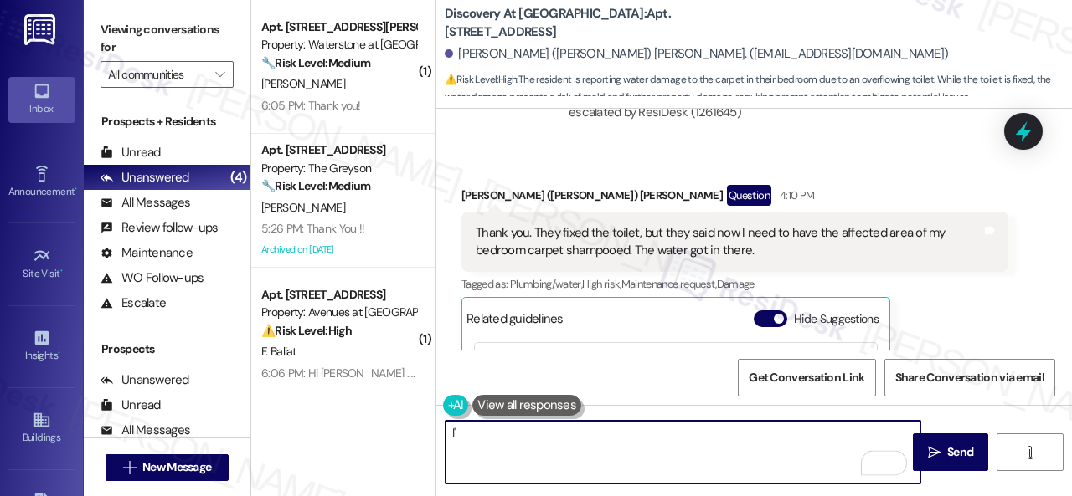
type textarea "I"
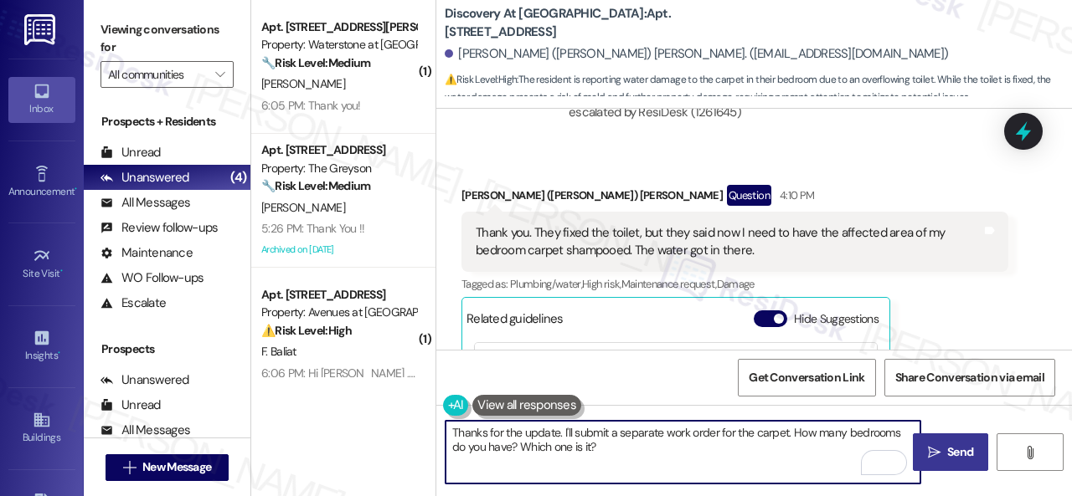
type textarea "Thanks for the update. I'll submit a separate work order for the carpet. How ma…"
click at [968, 450] on span "Send" at bounding box center [960, 453] width 26 height 18
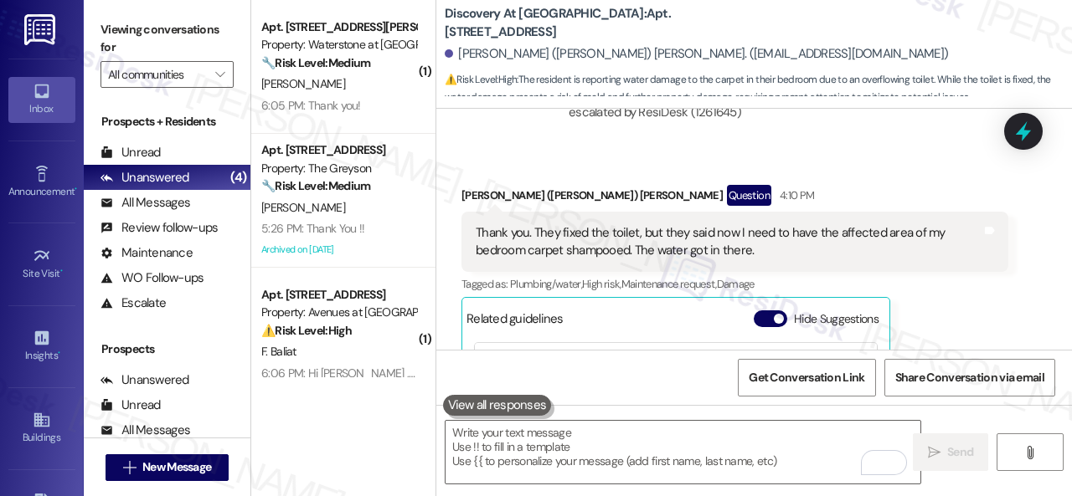
scroll to position [7243, 0]
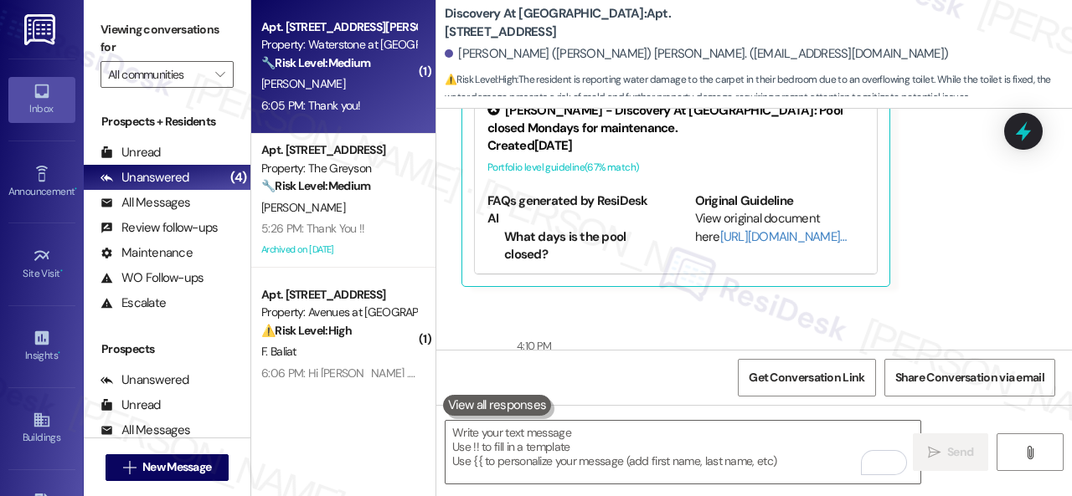
click at [362, 88] on div "K. Faeth" at bounding box center [339, 84] width 158 height 21
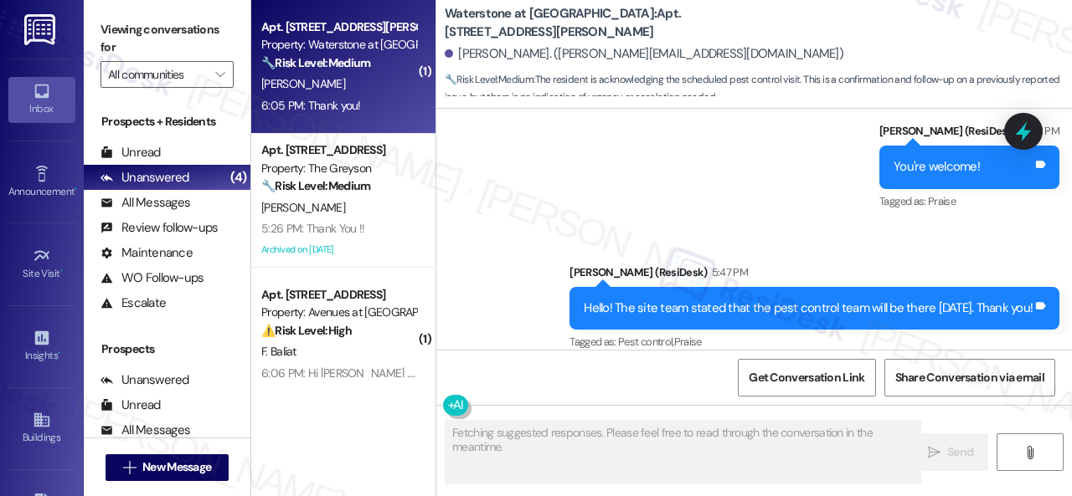
scroll to position [4765, 0]
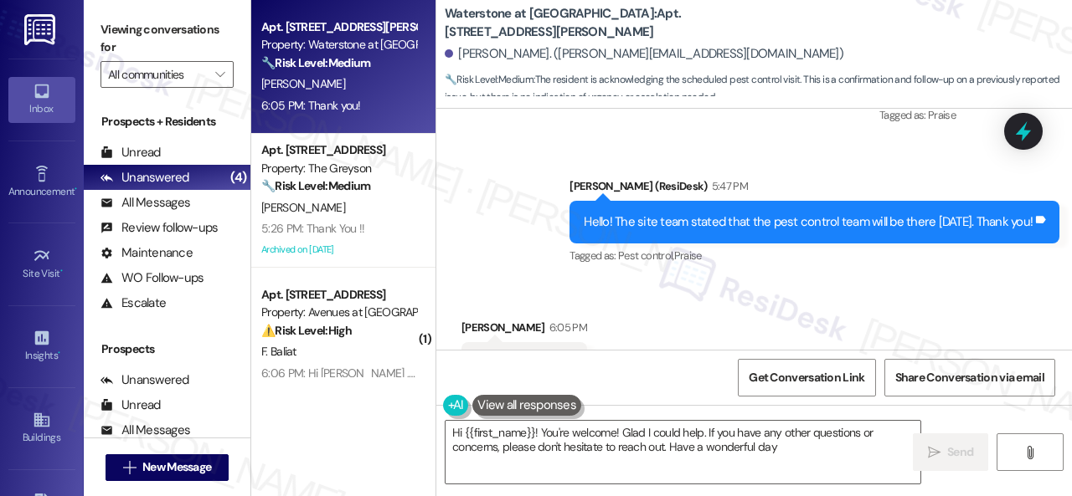
type textarea "Hi {{first_name}}! You're welcome! Glad I could help. If you have any other que…"
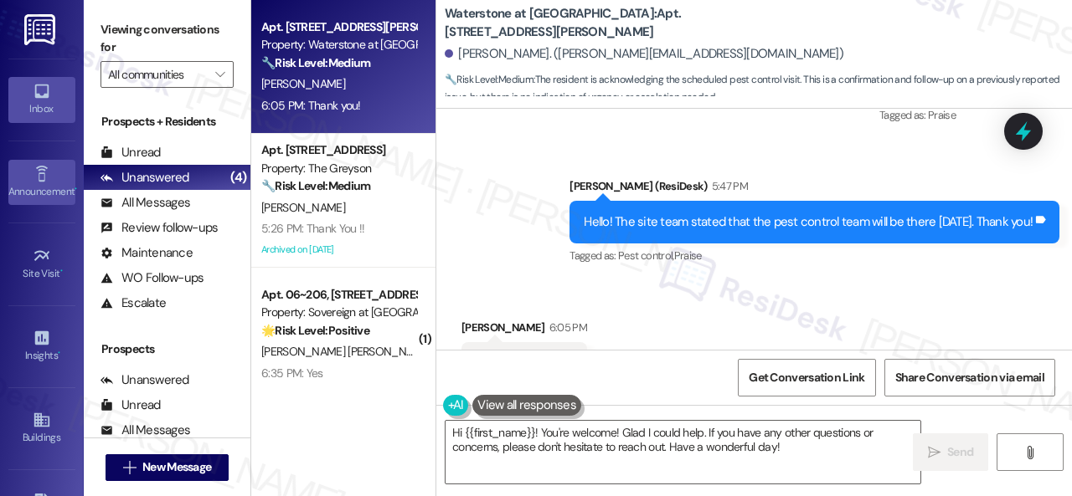
click at [20, 190] on div "Announcement •" at bounding box center [42, 191] width 84 height 17
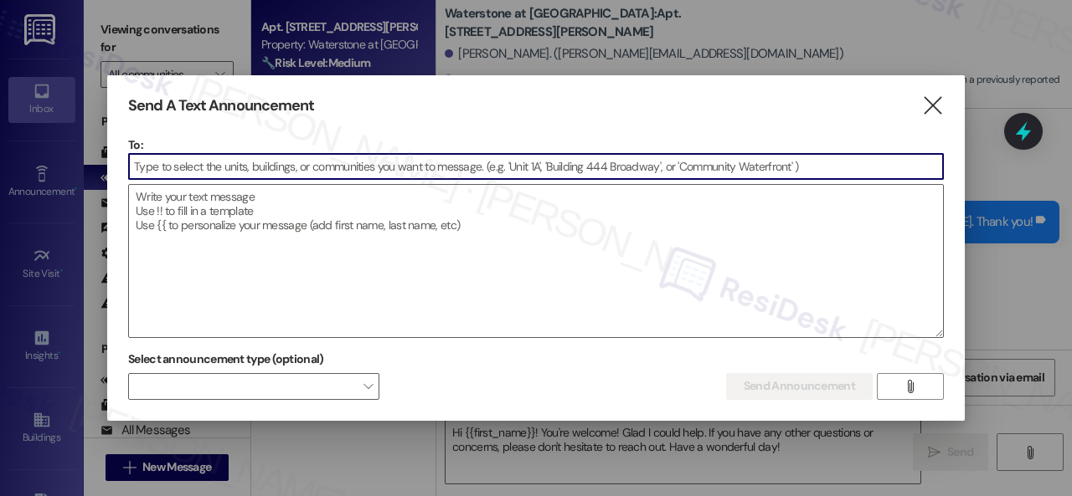
click at [241, 170] on input at bounding box center [536, 166] width 814 height 25
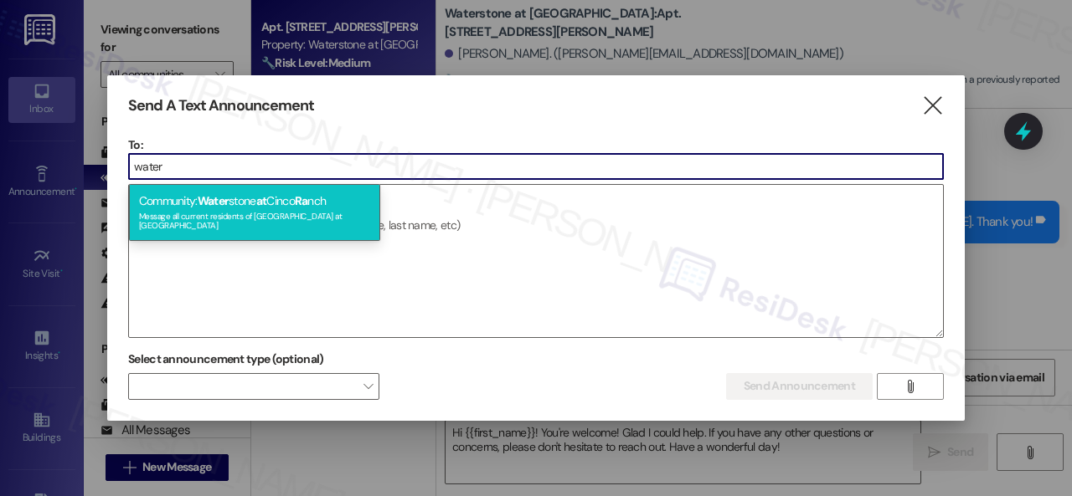
type input "water"
click at [236, 215] on div "Message all current residents of Waterstone at Cinco Ranch" at bounding box center [254, 219] width 231 height 23
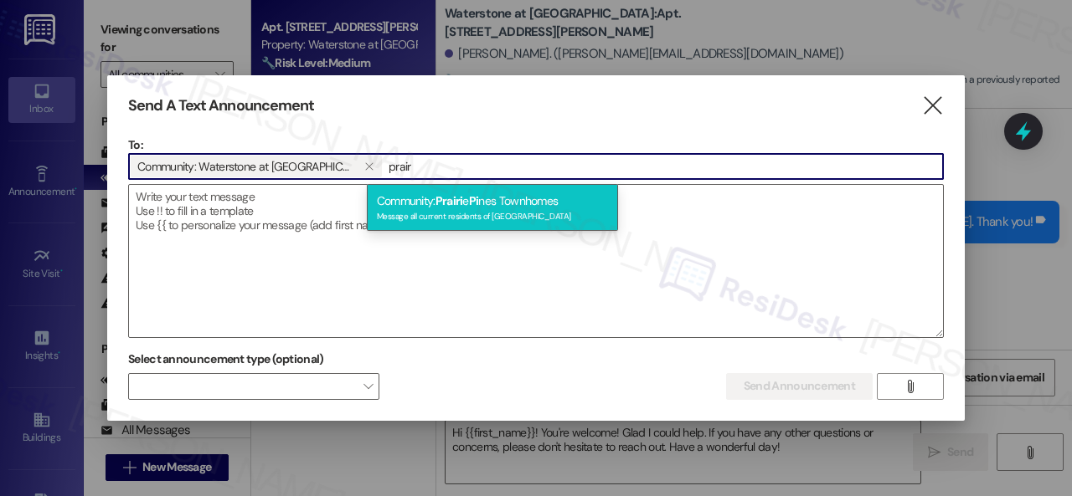
type input "prair"
click at [475, 202] on span "Pi" at bounding box center [474, 200] width 10 height 15
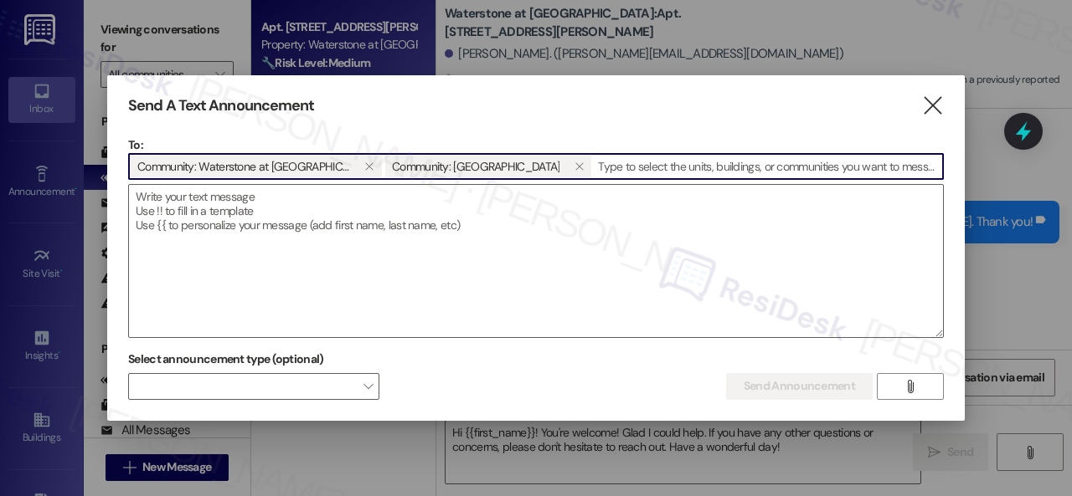
click at [475, 202] on textarea at bounding box center [536, 261] width 814 height 152
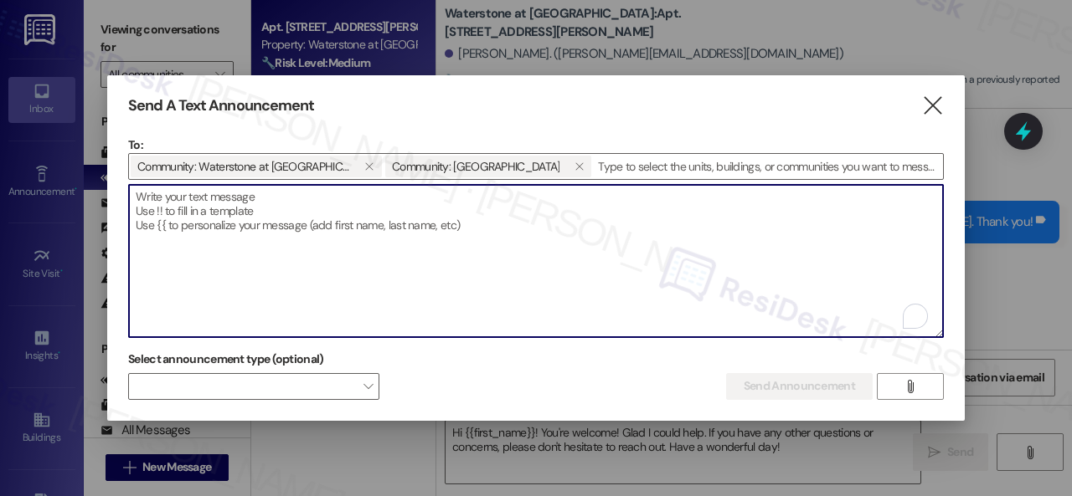
paste textarea "Hi {{first_name}}! I'm working with [Property Name] on a survey to understand h…"
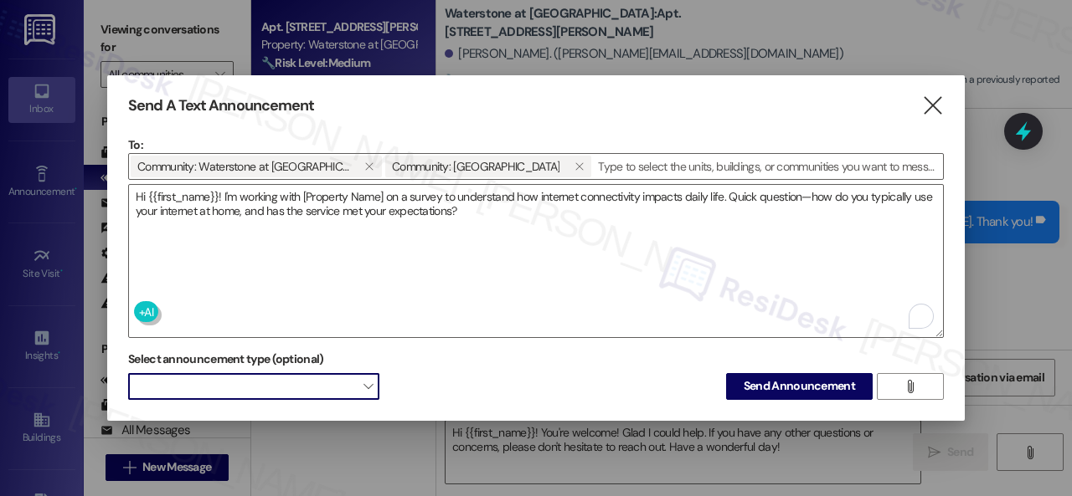
click at [330, 387] on span at bounding box center [253, 386] width 251 height 27
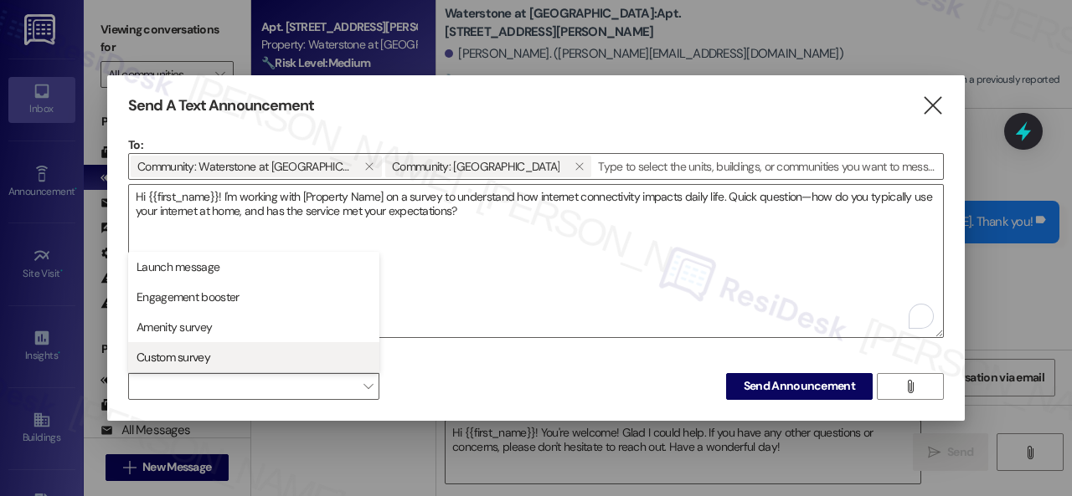
click at [208, 351] on span "Custom survey" at bounding box center [173, 357] width 74 height 17
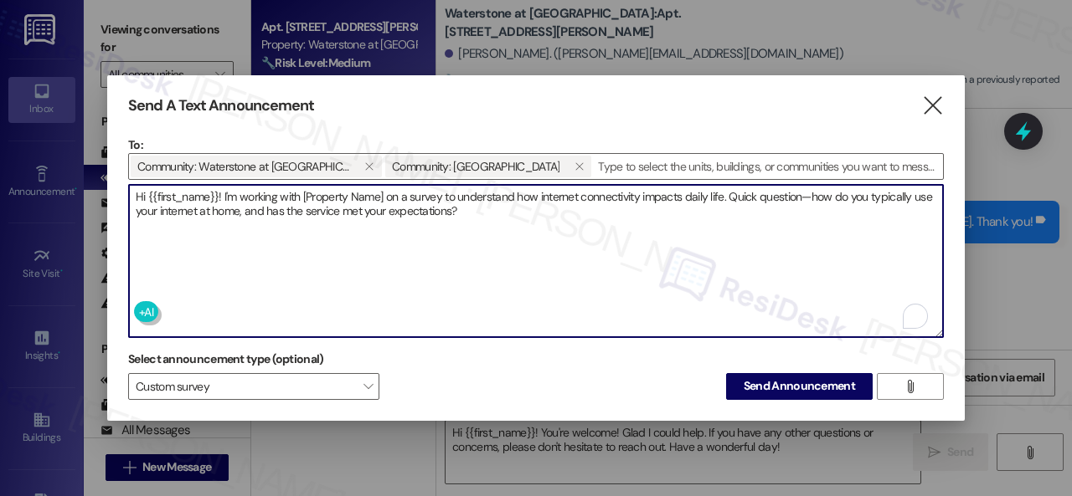
click at [489, 260] on textarea "Hi {{first_name}}! I'm working with [Property Name] on a survey to understand h…" at bounding box center [536, 261] width 814 height 152
click at [749, 391] on span "Send Announcement" at bounding box center [798, 387] width 111 height 18
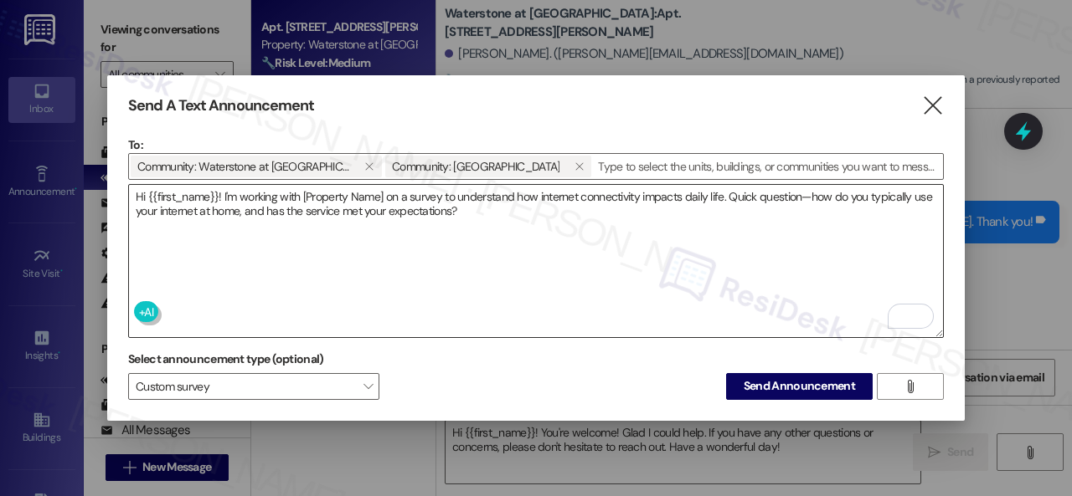
click at [308, 190] on textarea "Hi {{first_name}}! I'm working with [Property Name] on a survey to understand h…" at bounding box center [536, 261] width 814 height 152
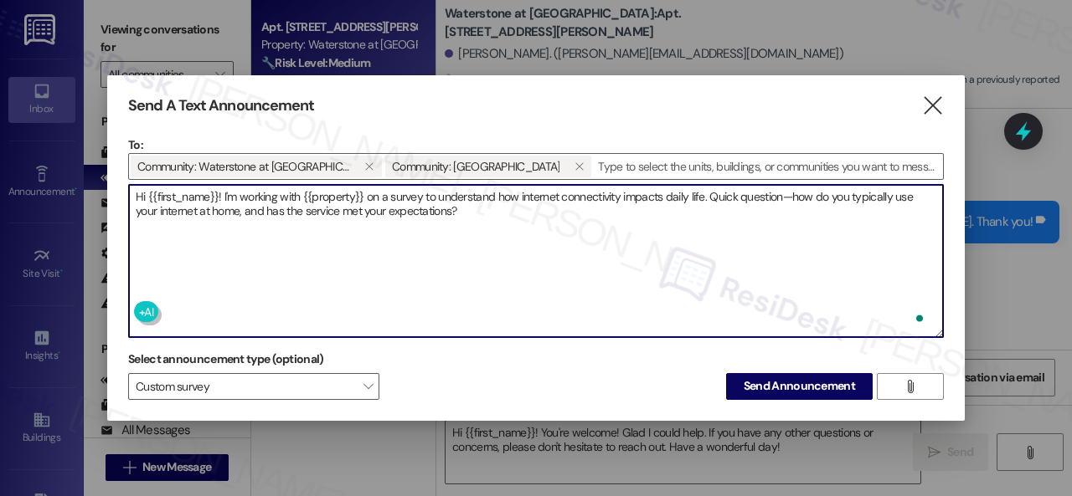
type textarea "Hi {{first_name}}! I'm working with {{property}} on a survey to understand how …"
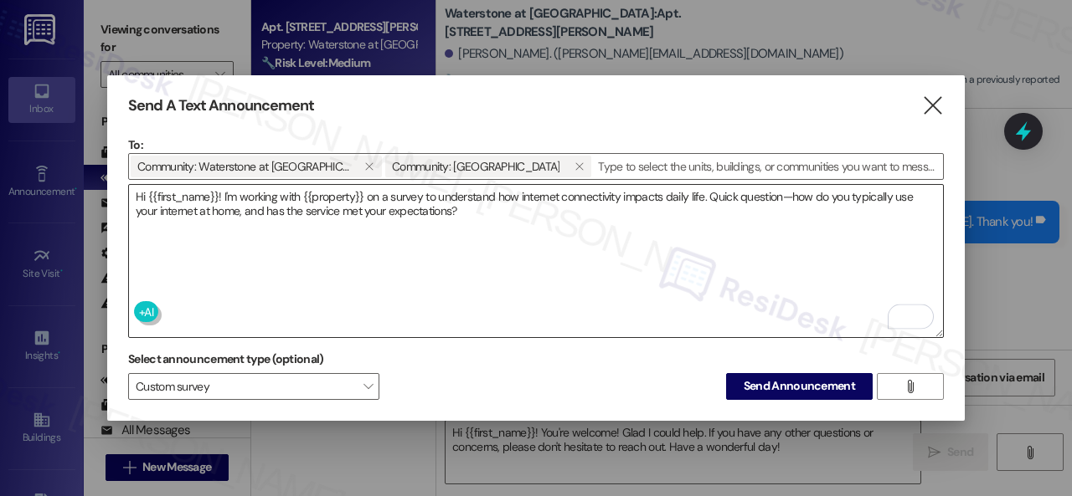
drag, startPoint x: 398, startPoint y: 255, endPoint x: 417, endPoint y: 255, distance: 18.4
click at [398, 255] on textarea "Hi {{first_name}}! I'm working with {{property}} on a survey to understand how …" at bounding box center [536, 261] width 814 height 152
click at [827, 389] on span "Send Announcement" at bounding box center [798, 387] width 111 height 18
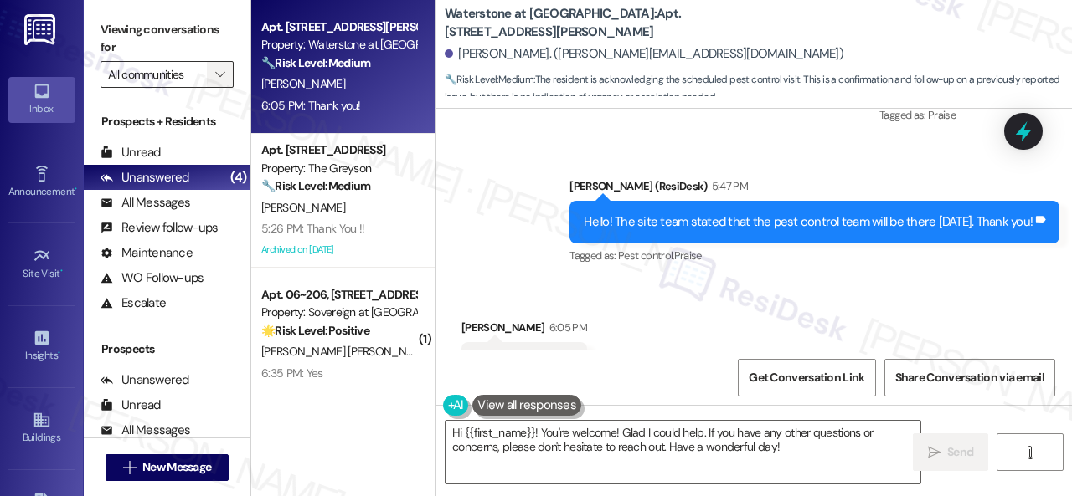
click at [218, 74] on icon "" at bounding box center [219, 74] width 9 height 13
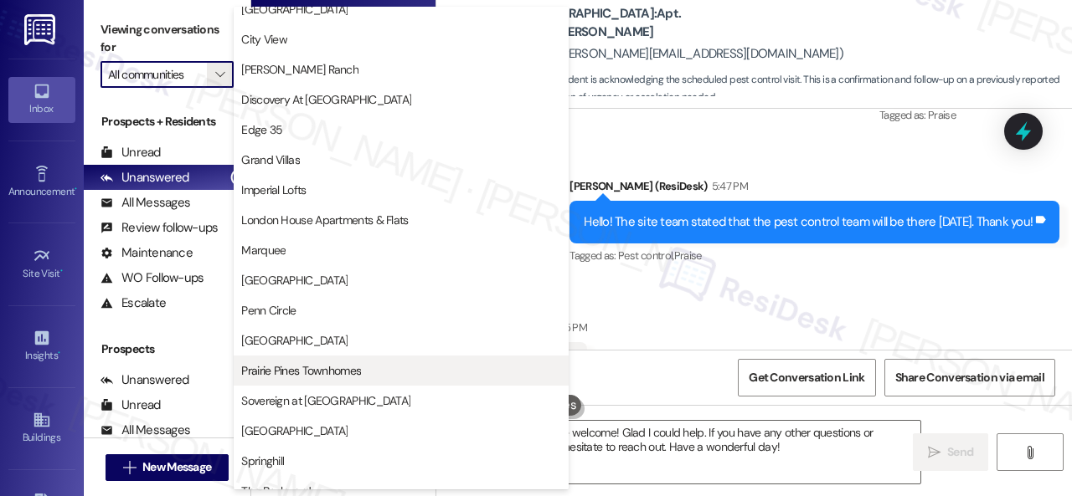
scroll to position [332, 0]
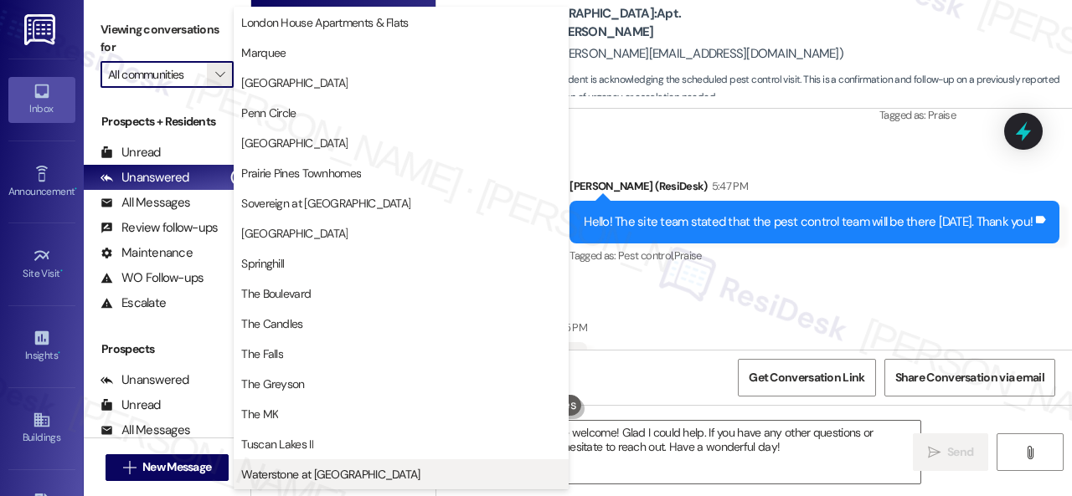
click at [308, 474] on span "Waterstone at [GEOGRAPHIC_DATA]" at bounding box center [330, 474] width 178 height 17
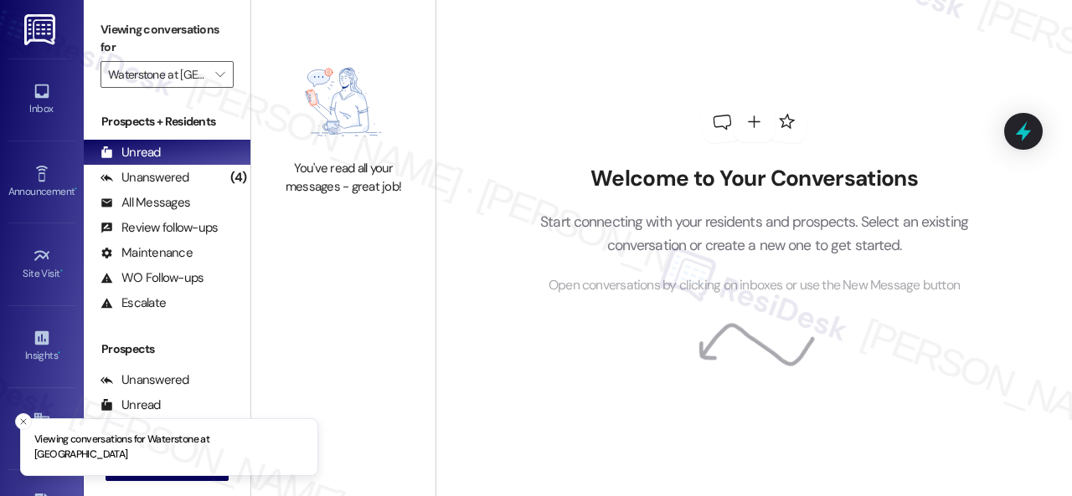
type input "Waterstone at [GEOGRAPHIC_DATA]"
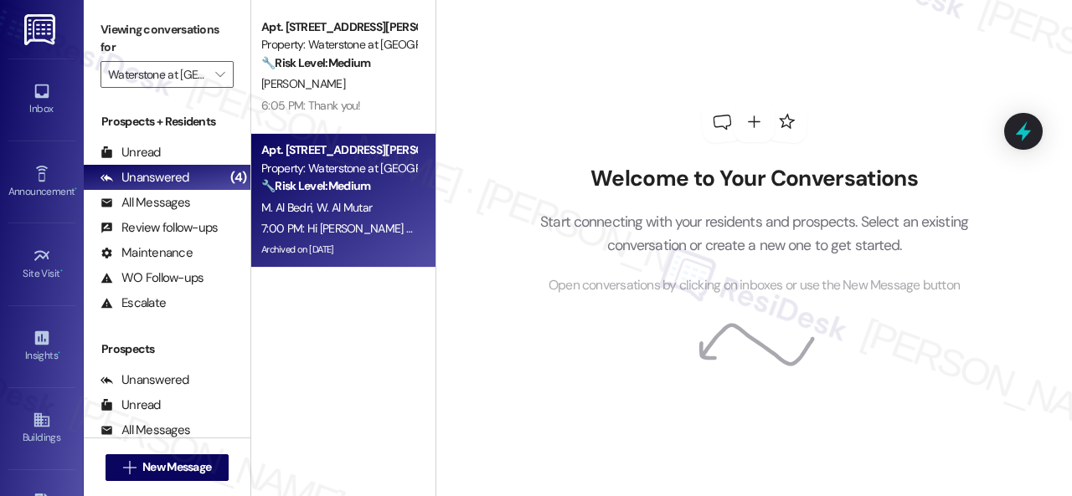
click at [367, 232] on div "7:00 PM: Hi Wissam and Manar! I'm working with Waterstone at Cinco Ranch on a s…" at bounding box center [928, 228] width 1334 height 15
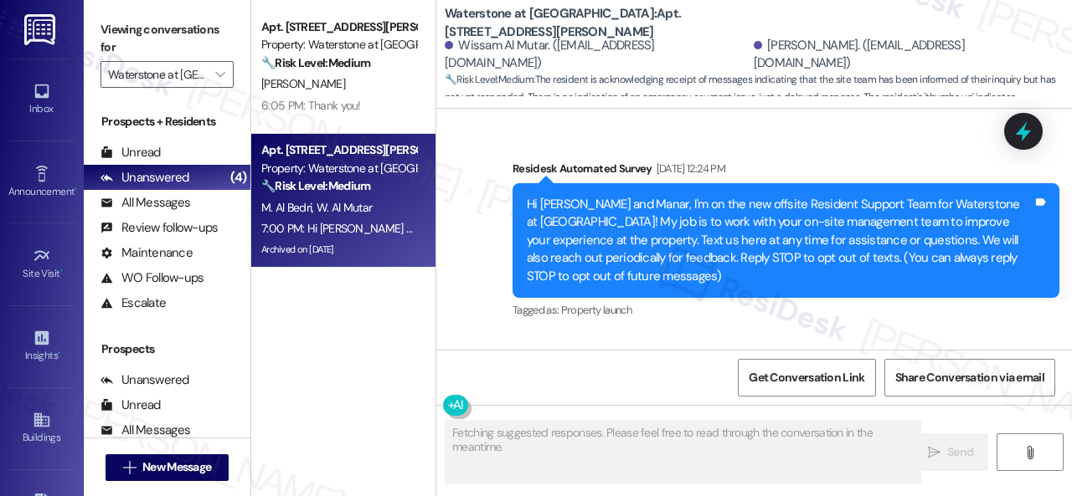
scroll to position [15114, 0]
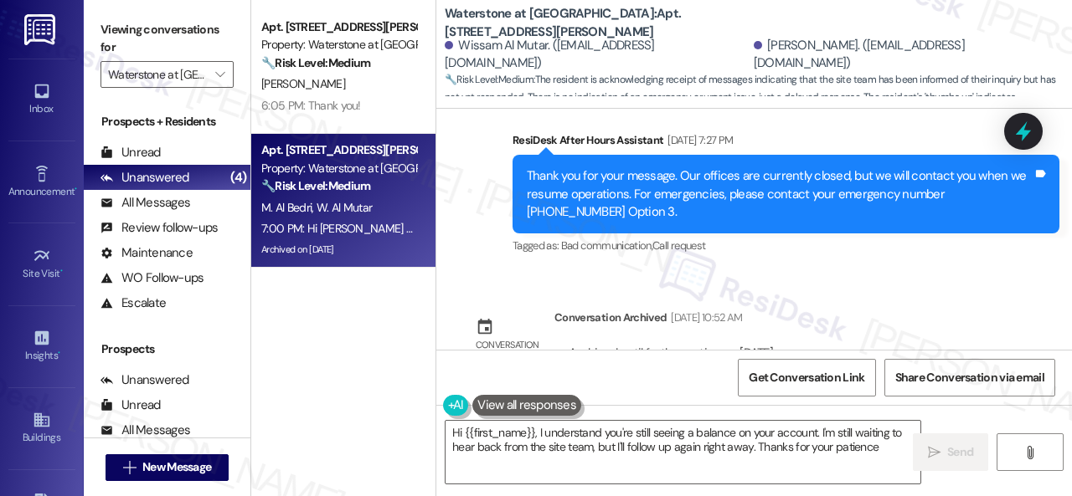
type textarea "Hi {{first_name}}, I understand you're still seeing a balance on your account. …"
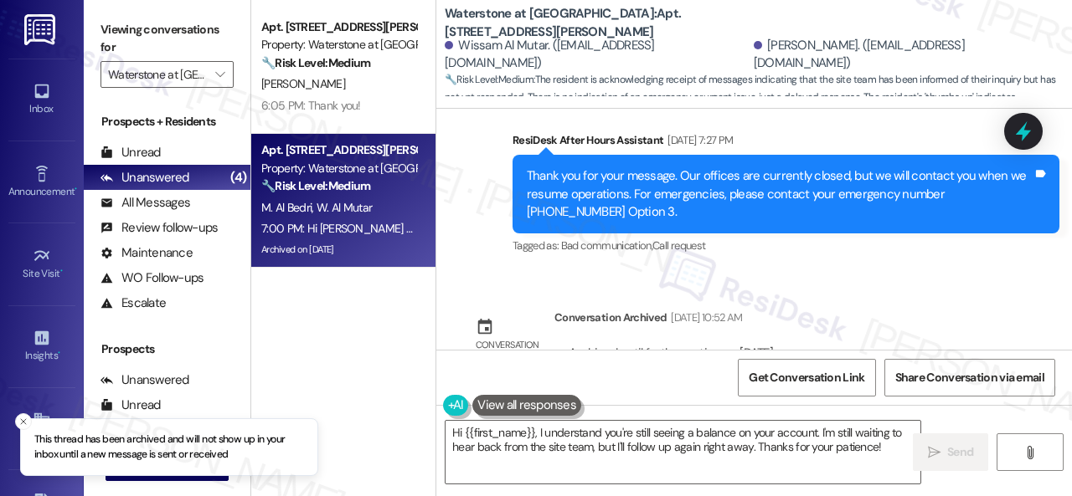
click at [405, 305] on div "Apt. 1102, 6855 S Mason Rd Property: Waterstone at Cinco Ranch 🔧 Risk Level: Me…" at bounding box center [343, 189] width 184 height 378
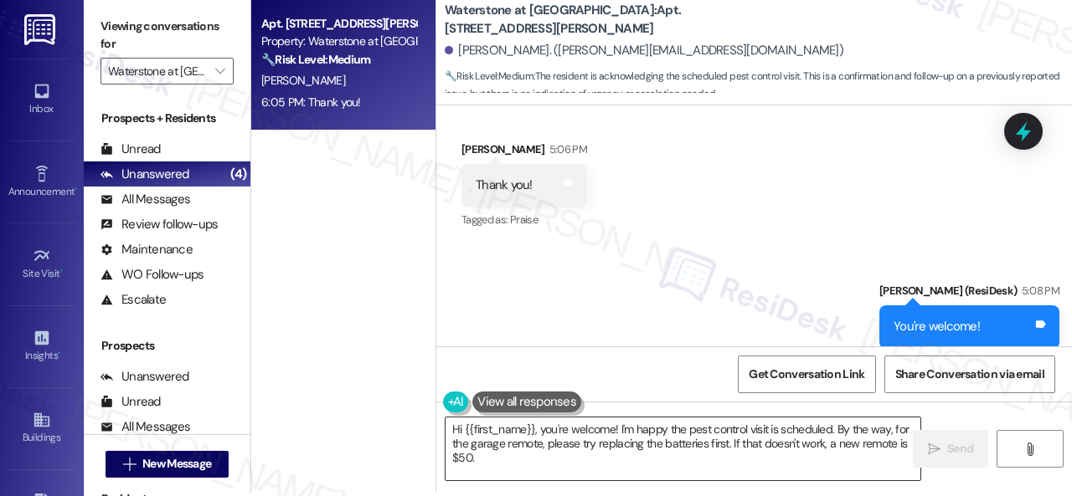
scroll to position [5, 0]
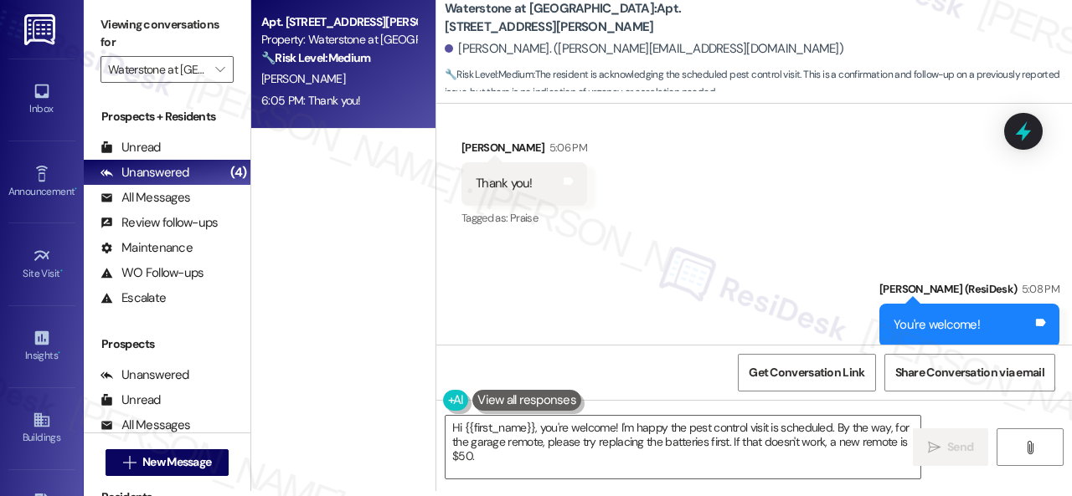
click at [419, 421] on div "Apt. 1102, 6855 S Mason Rd Property: Waterstone at Cinco Ranch 🔧 Risk Level: Me…" at bounding box center [661, 243] width 820 height 496
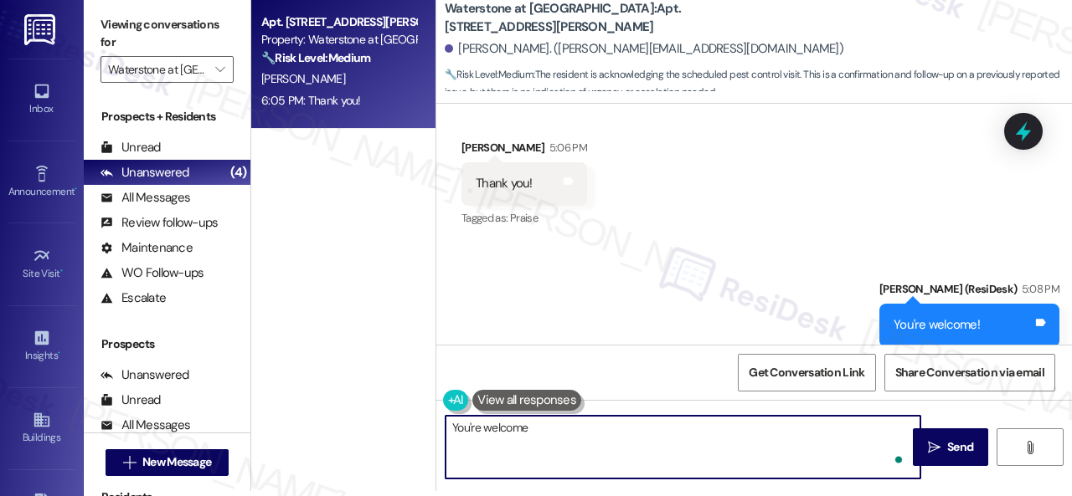
type textarea "You're welcome."
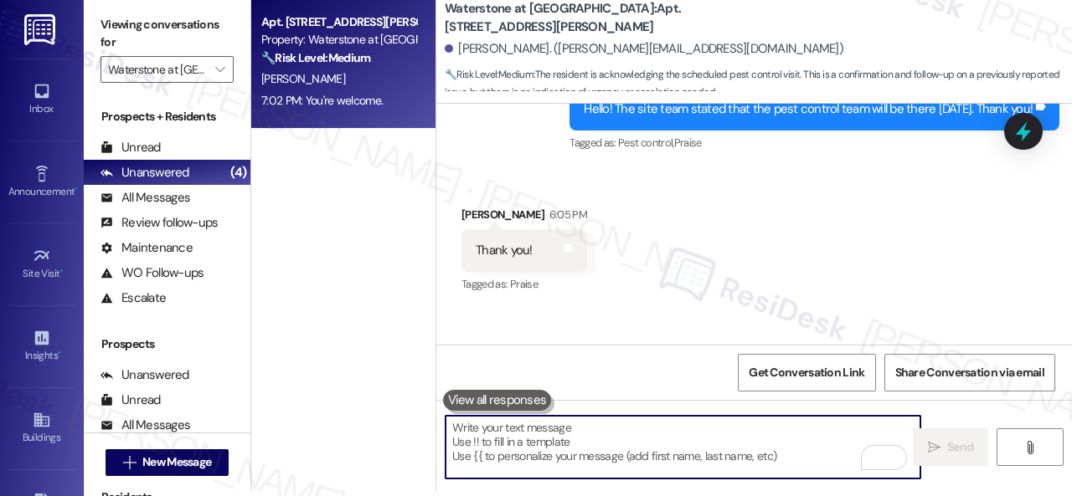
scroll to position [4883, 0]
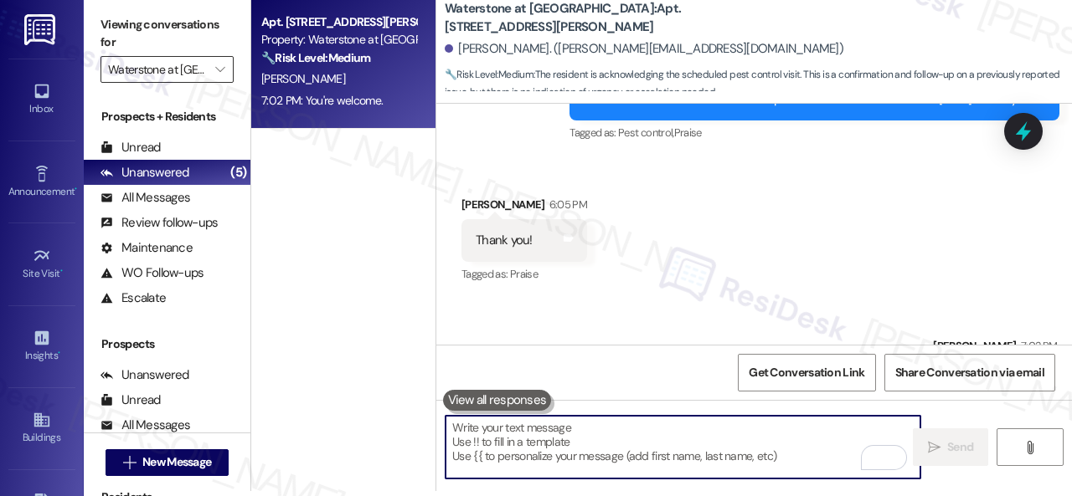
click at [176, 64] on input "Waterstone at [GEOGRAPHIC_DATA]" at bounding box center [157, 69] width 99 height 27
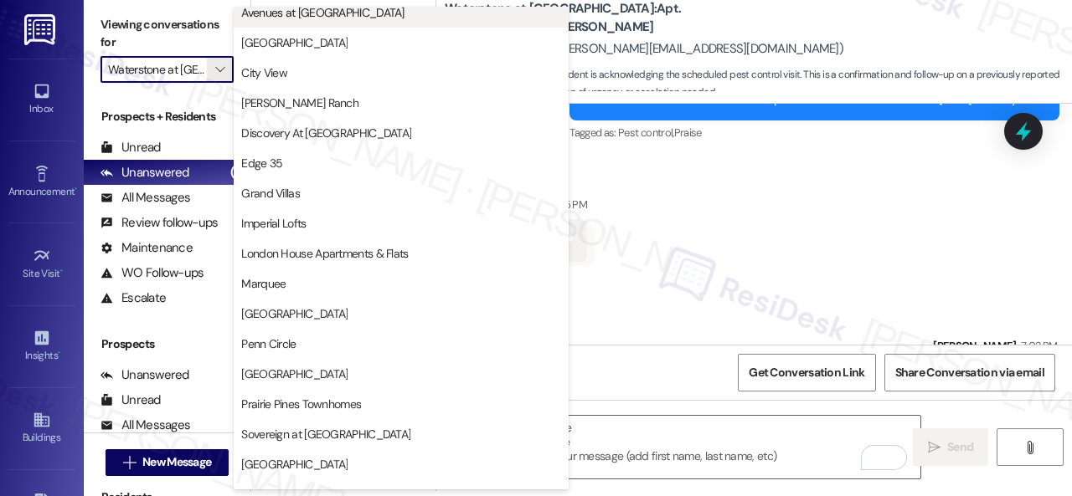
scroll to position [0, 0]
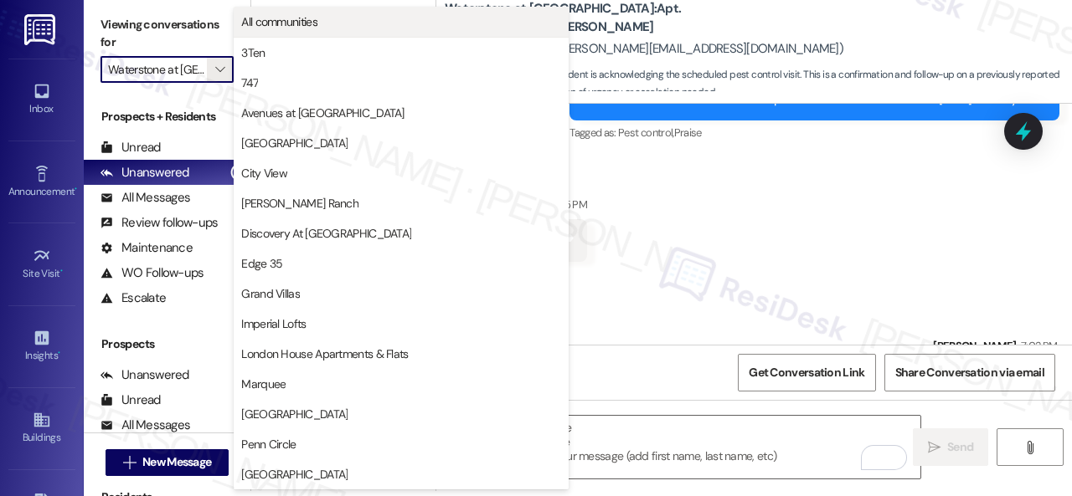
click at [288, 18] on span "All communities" at bounding box center [279, 21] width 76 height 17
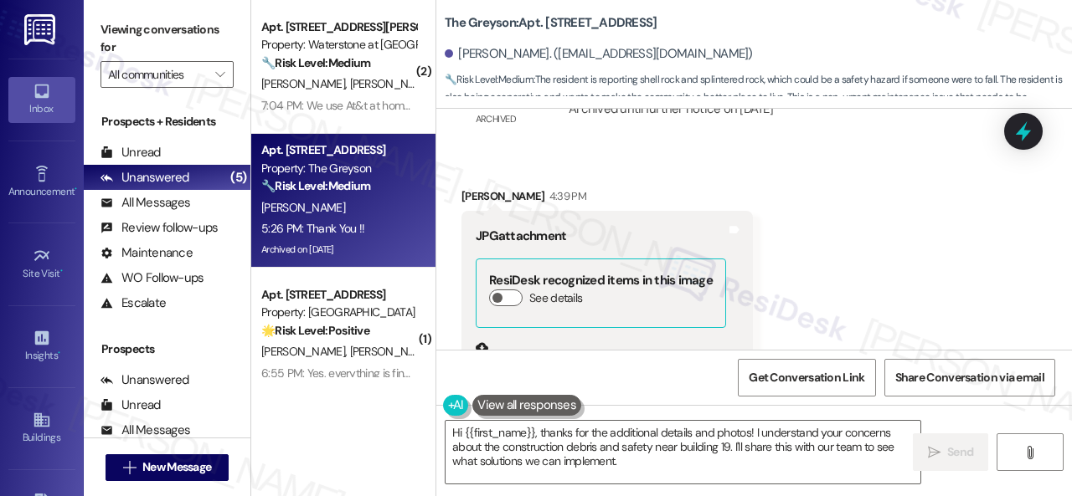
scroll to position [61181, 0]
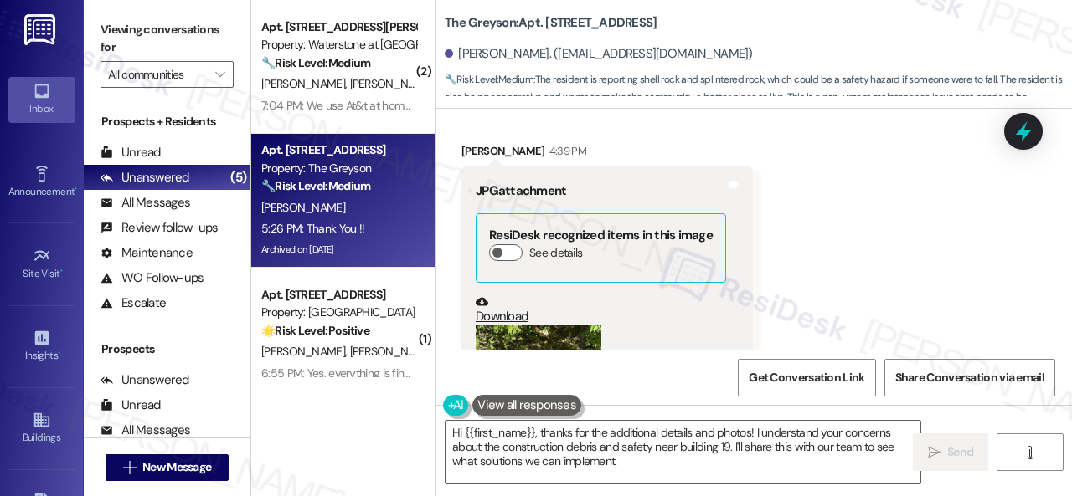
click at [499, 326] on button "Zoom image" at bounding box center [538, 373] width 126 height 95
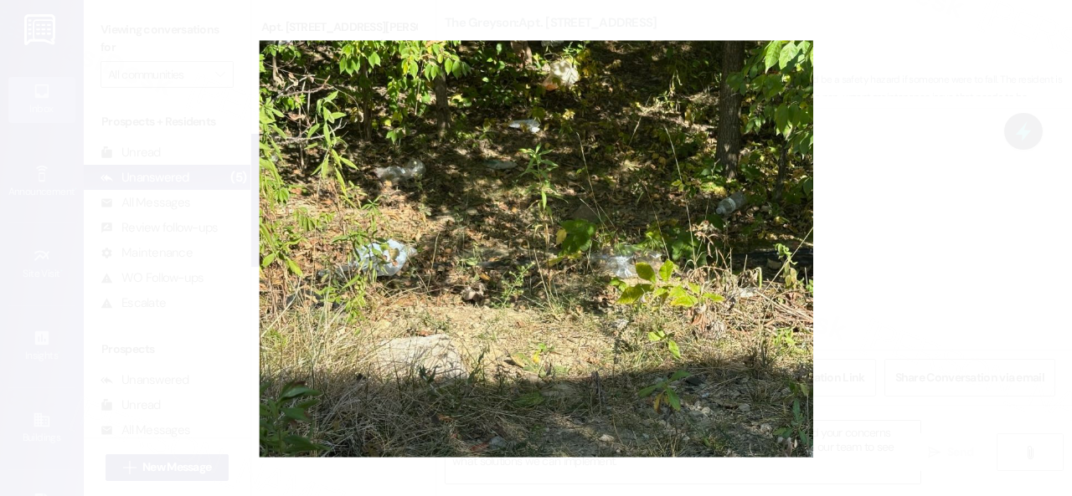
click at [710, 234] on button "Unzoom image" at bounding box center [536, 248] width 1072 height 496
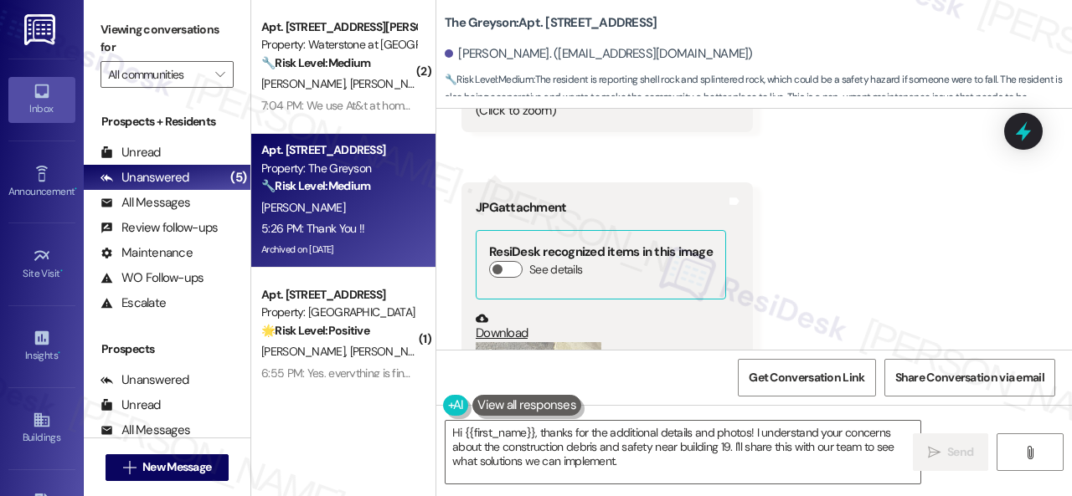
click at [561, 342] on button "Zoom image" at bounding box center [538, 425] width 126 height 167
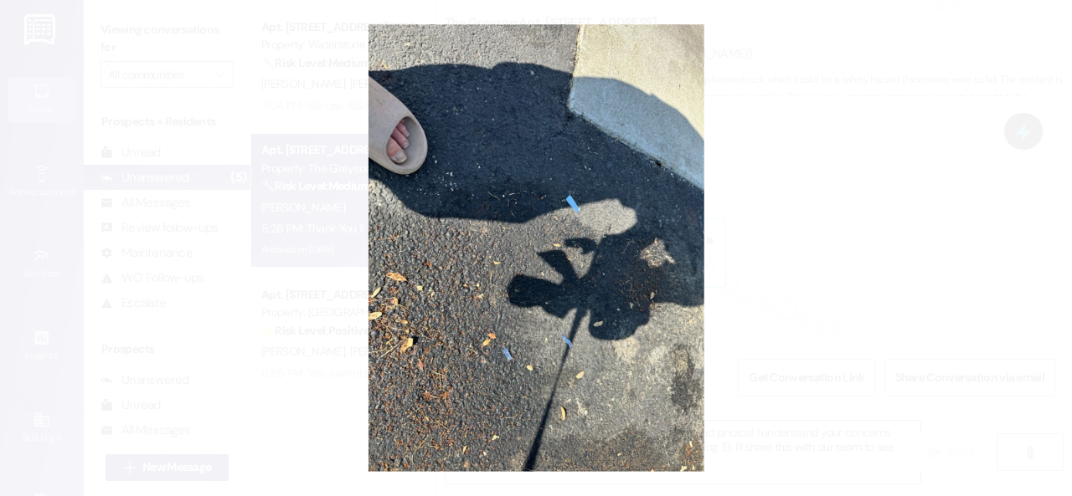
drag, startPoint x: 630, startPoint y: 185, endPoint x: 703, endPoint y: 183, distance: 73.7
click at [628, 185] on button "Unzoom image" at bounding box center [536, 248] width 1072 height 496
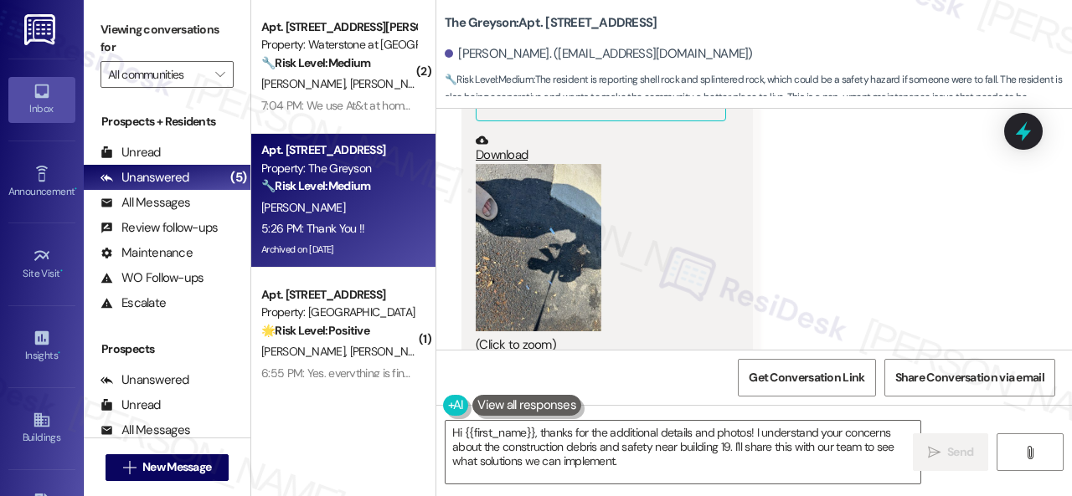
scroll to position [61934, 0]
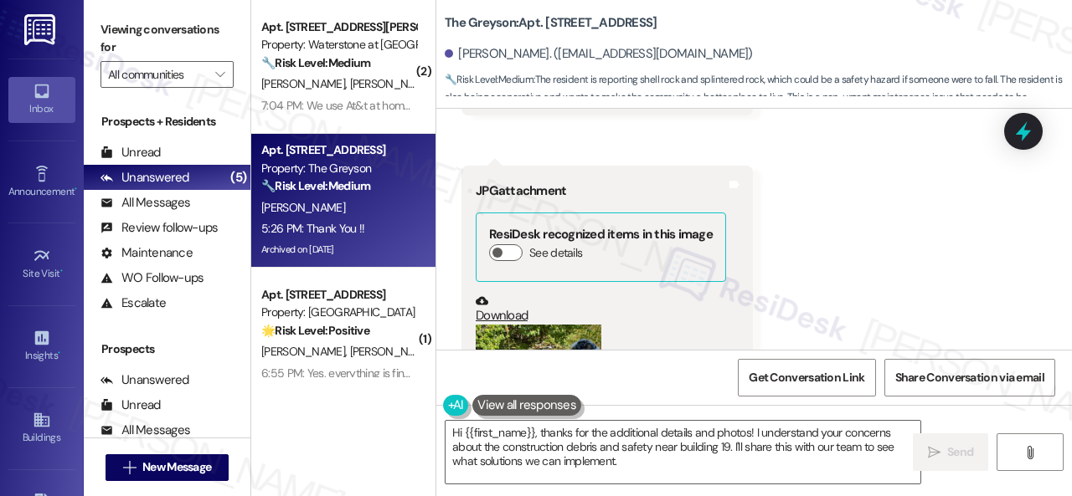
click at [489, 325] on button "Zoom image" at bounding box center [538, 372] width 126 height 95
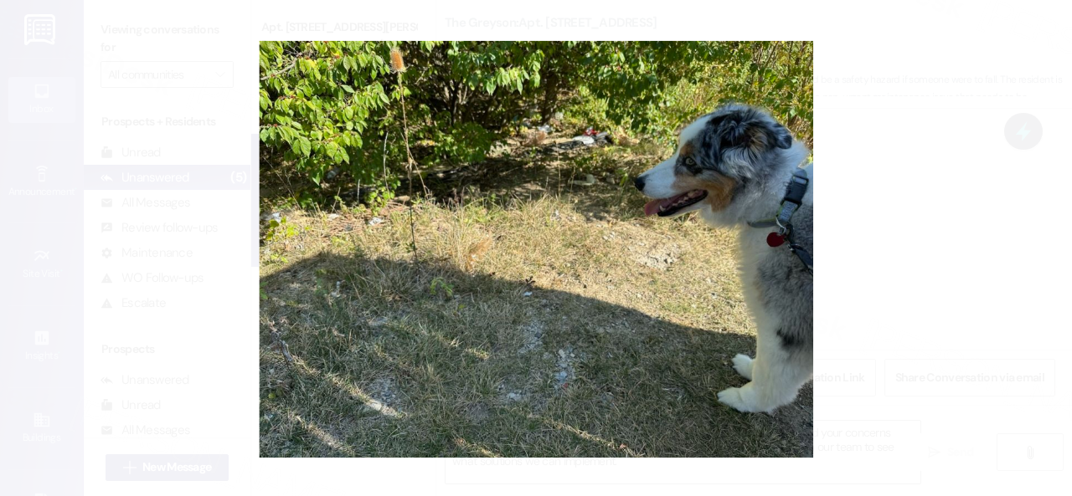
click at [723, 248] on button "Unzoom image" at bounding box center [536, 248] width 1072 height 496
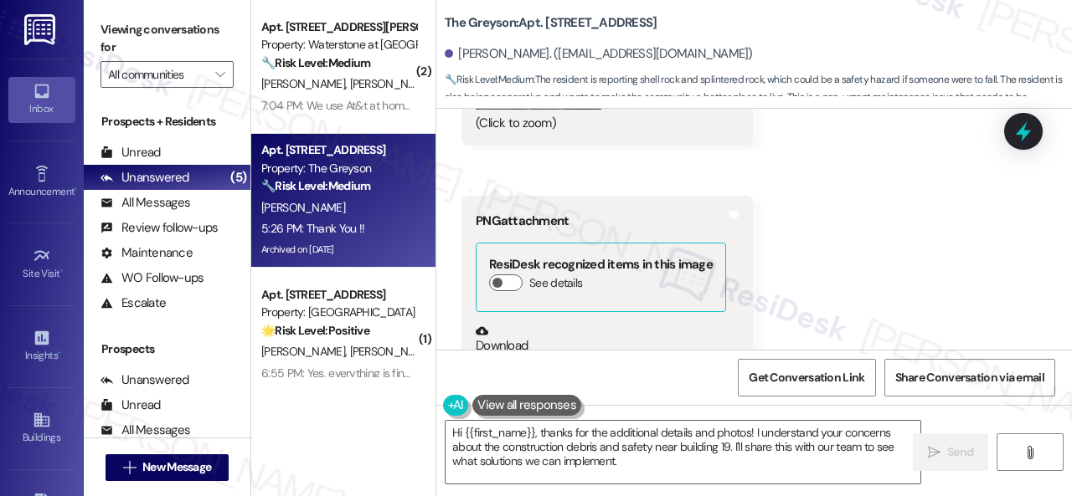
scroll to position [62269, 0]
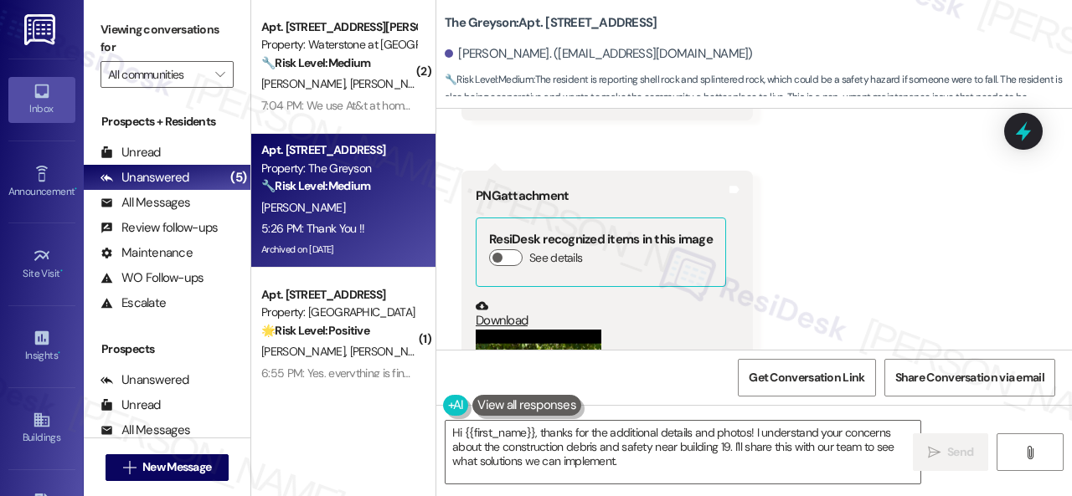
click at [531, 330] on button "Zoom image" at bounding box center [538, 466] width 126 height 273
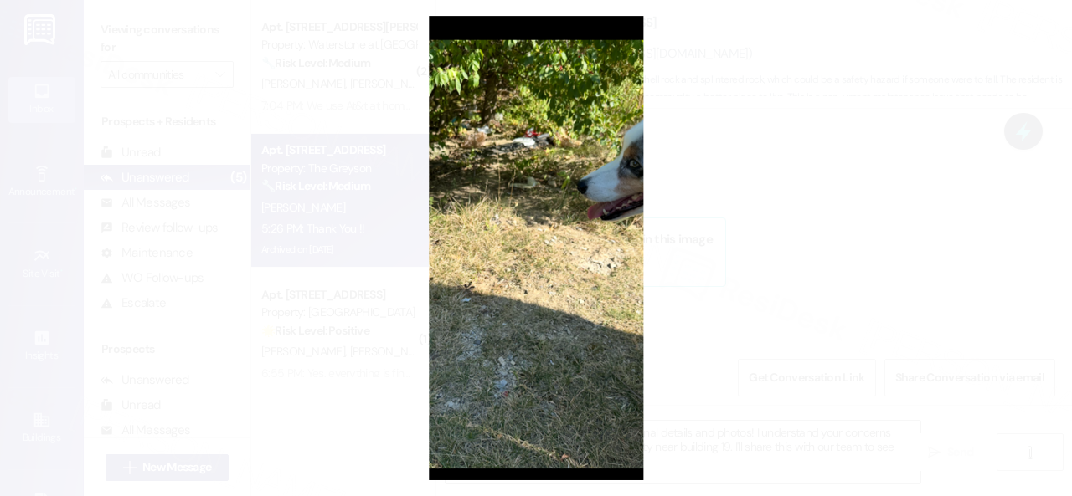
click at [573, 257] on button "Unzoom image" at bounding box center [536, 248] width 1072 height 496
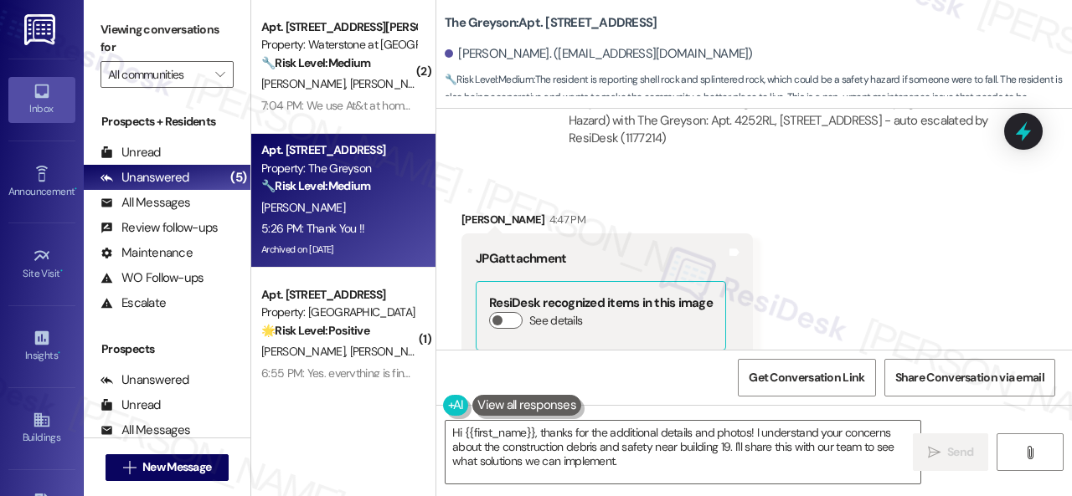
scroll to position [65032, 0]
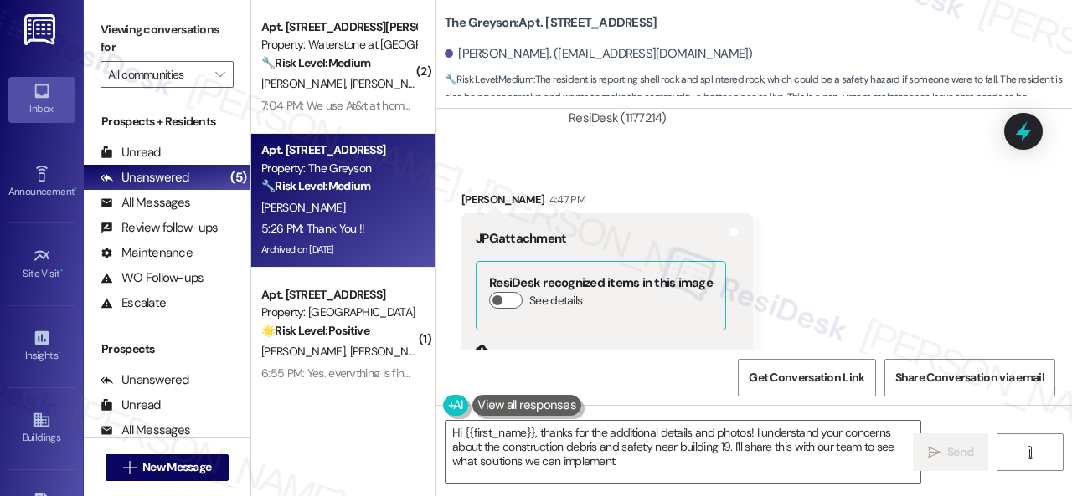
click at [574, 373] on button "Zoom image" at bounding box center [538, 420] width 126 height 95
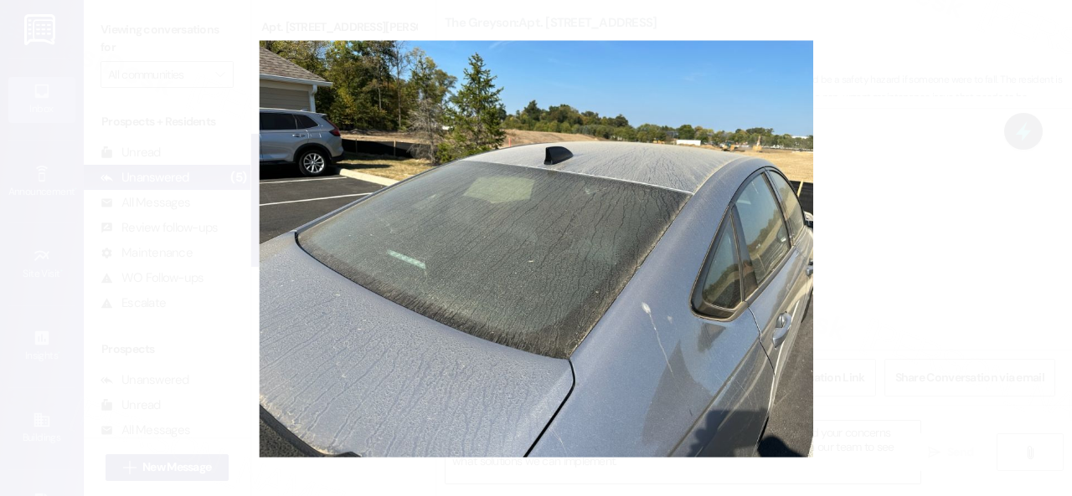
drag, startPoint x: 631, startPoint y: 250, endPoint x: 667, endPoint y: 242, distance: 37.0
click at [634, 250] on button "Unzoom image" at bounding box center [536, 248] width 1072 height 496
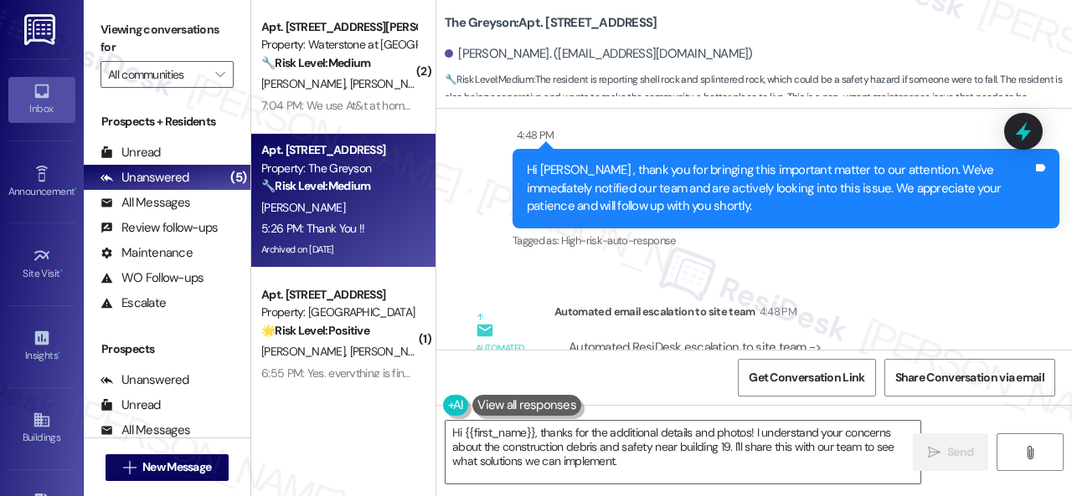
scroll to position [66455, 0]
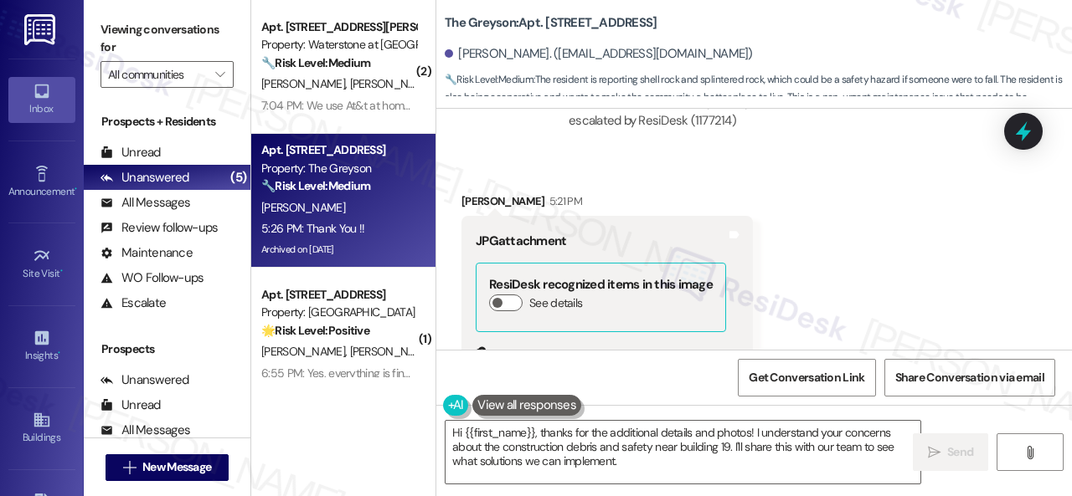
click at [563, 376] on button "Zoom image" at bounding box center [538, 423] width 126 height 95
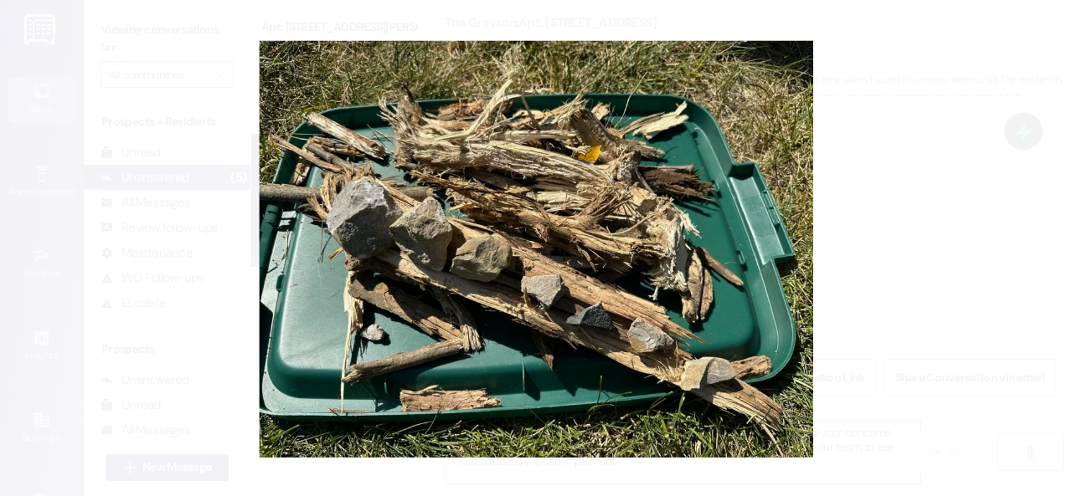
click at [594, 216] on button "Unzoom image" at bounding box center [536, 248] width 1072 height 496
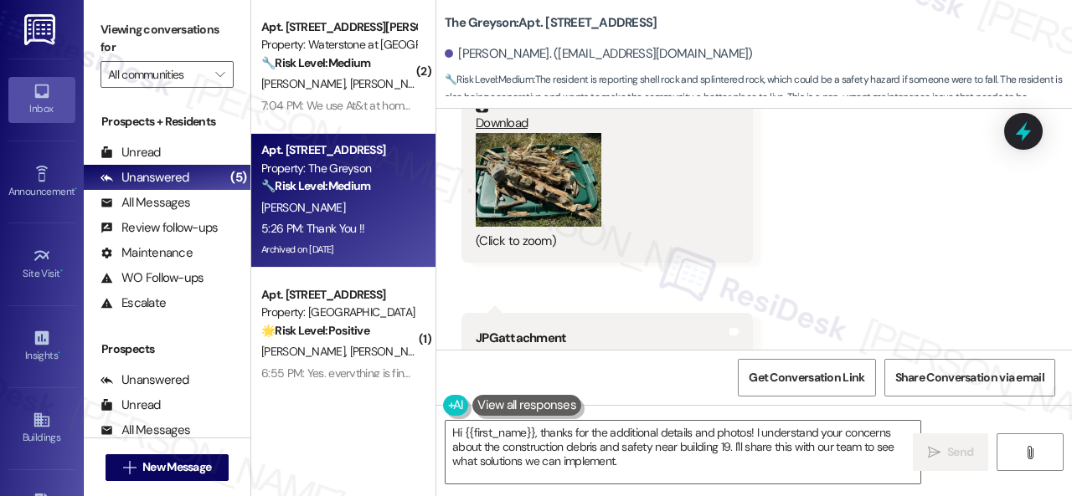
scroll to position [66873, 0]
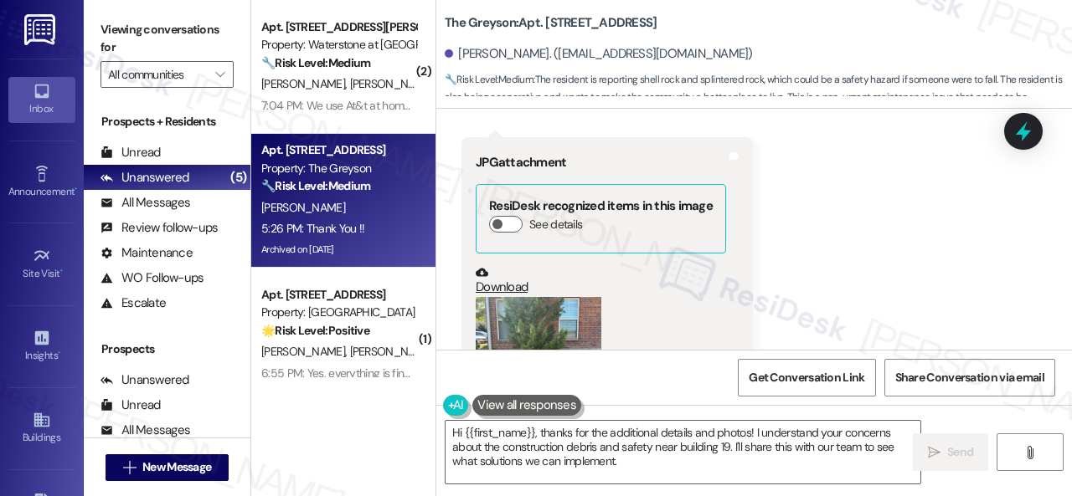
click at [579, 297] on button "Zoom image" at bounding box center [538, 344] width 126 height 95
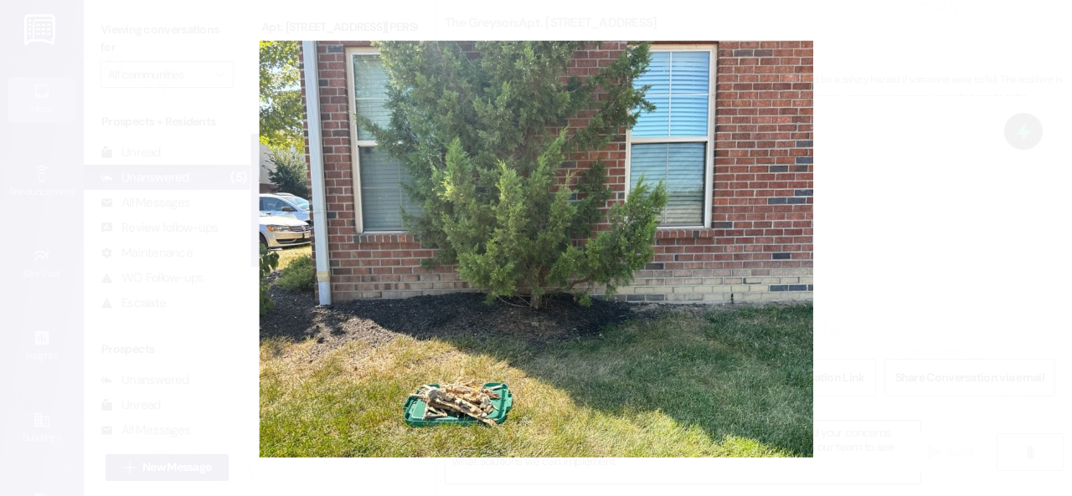
click at [695, 190] on button "Unzoom image" at bounding box center [536, 248] width 1072 height 496
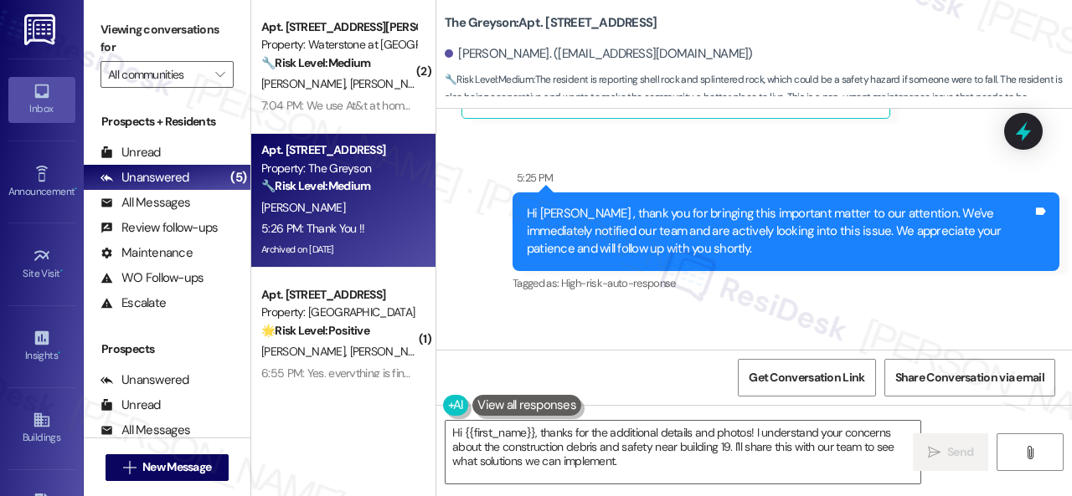
scroll to position [67459, 0]
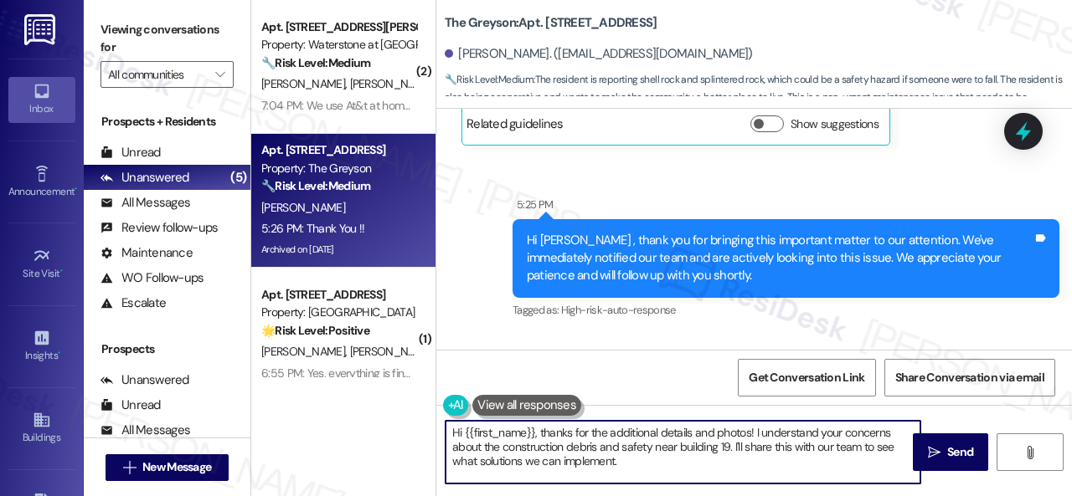
drag, startPoint x: 815, startPoint y: 446, endPoint x: 825, endPoint y: 455, distance: 12.4
click at [825, 455] on textarea "Hi {{first_name}}, thanks for the additional details and photos! I understand y…" at bounding box center [682, 452] width 475 height 63
drag, startPoint x: 782, startPoint y: 445, endPoint x: 786, endPoint y: 452, distance: 8.6
click at [786, 452] on textarea "Hi {{first_name}}, thanks for the additional details and photos! I understand y…" at bounding box center [682, 452] width 475 height 63
click at [799, 446] on textarea "Hi {{first_name}}, thanks for the additional details and photos! I understand y…" at bounding box center [682, 452] width 475 height 63
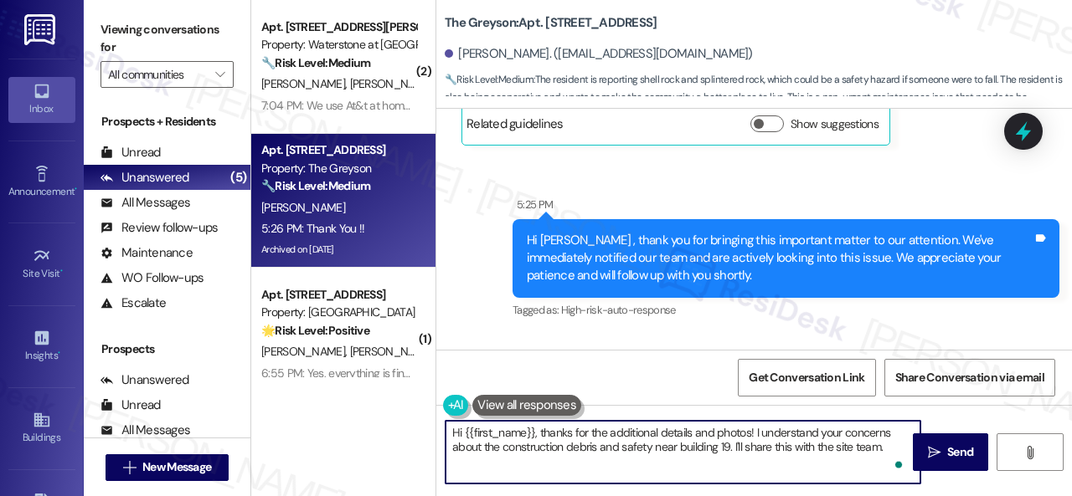
click at [782, 443] on textarea "Hi {{first_name}}, thanks for the additional details and photos! I understand y…" at bounding box center [682, 452] width 475 height 63
click at [892, 453] on textarea "Hi {{first_name}}, thanks for the additional details and photos! I understand y…" at bounding box center [682, 452] width 475 height 63
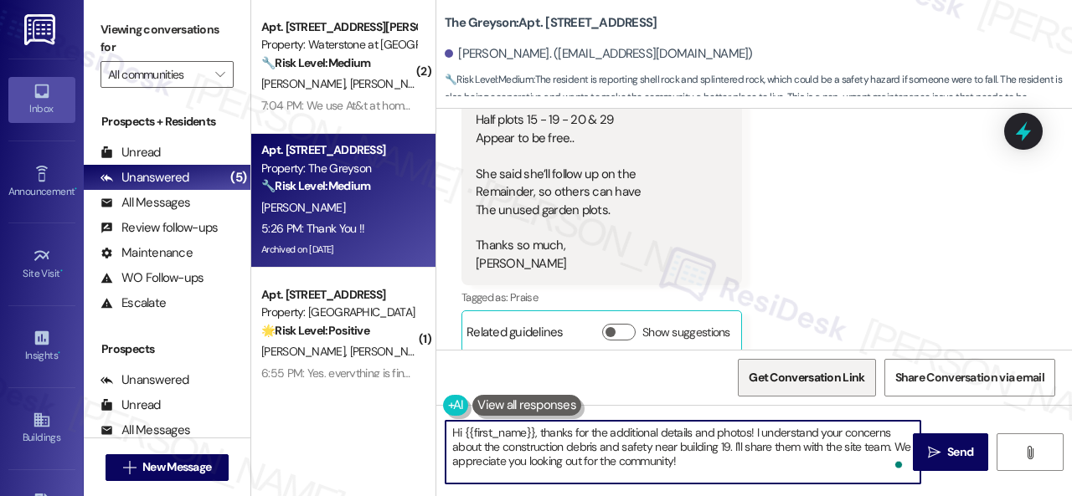
scroll to position [60428, 0]
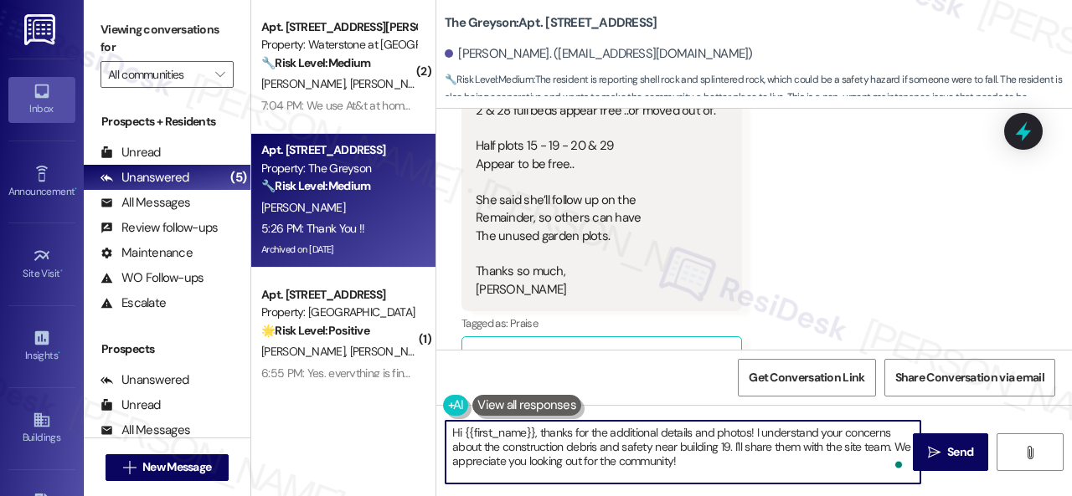
type textarea "Hi {{first_name}}, thanks for the additional details and photos! I understand y…"
click at [571, 392] on div "Sent via SMS Sarah (ResiDesk) Aug 18, 2025 at 5:24 PM You're welcome! It's good…" at bounding box center [753, 462] width 635 height 141
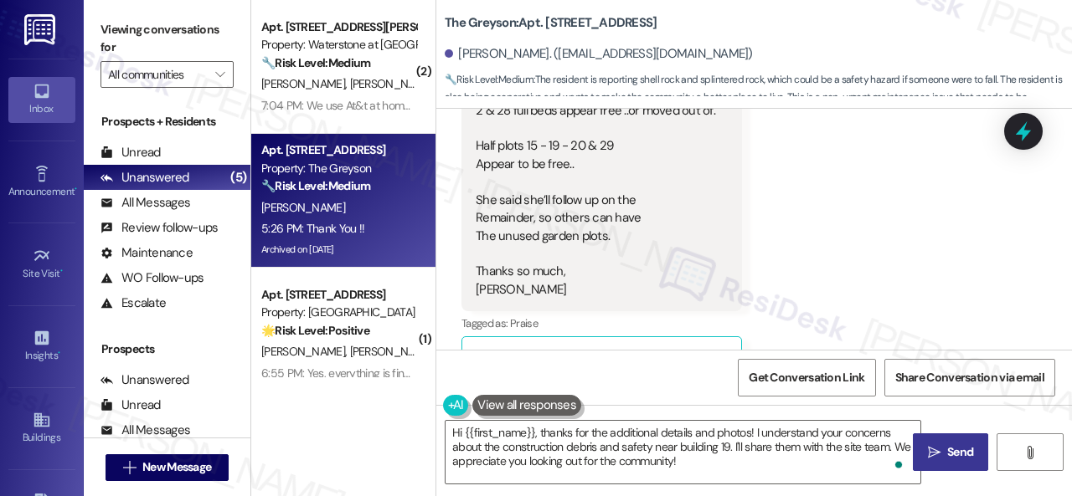
click at [933, 464] on button " Send" at bounding box center [949, 453] width 75 height 38
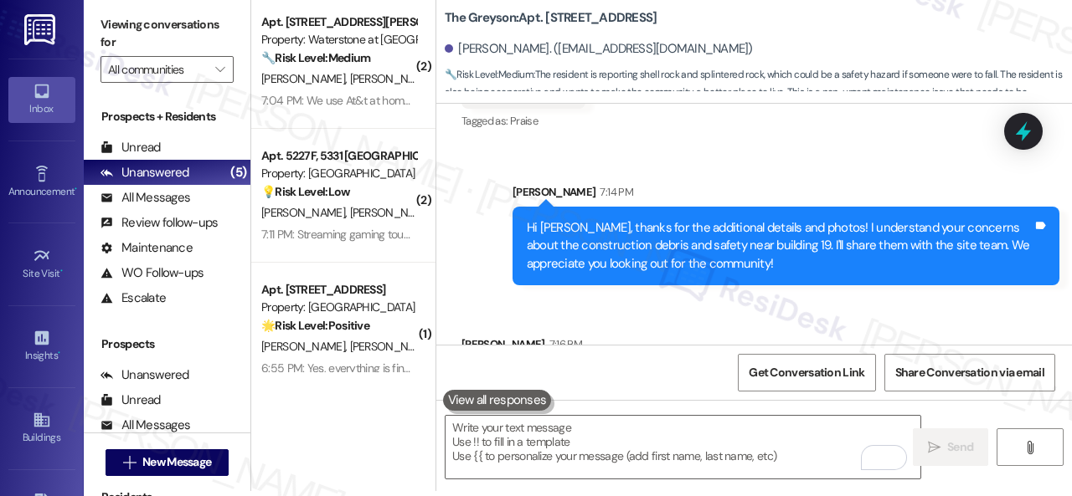
scroll to position [68084, 0]
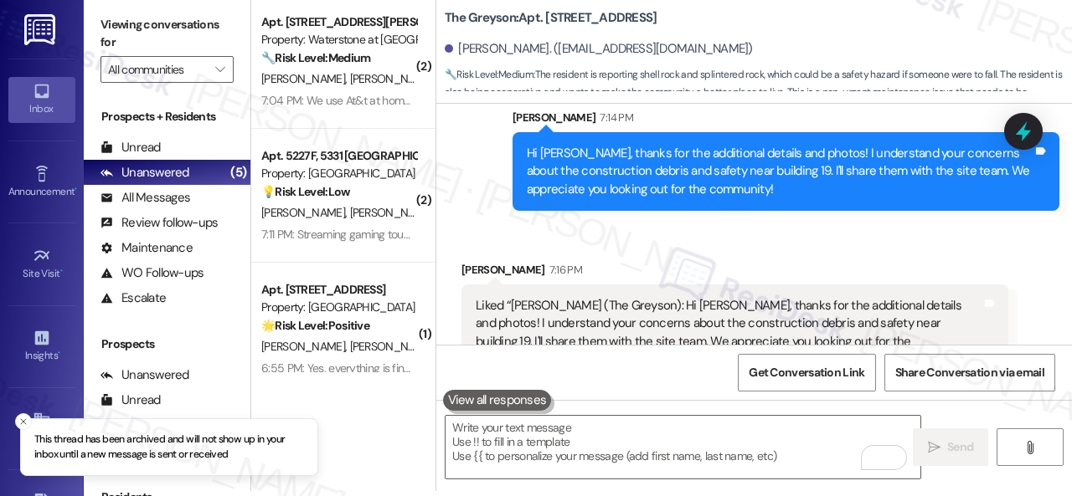
click at [464, 394] on div "Sent via SMS ResiDesk After Hours Assistant 7:16 PM Thank you for your message.…" at bounding box center [753, 470] width 635 height 152
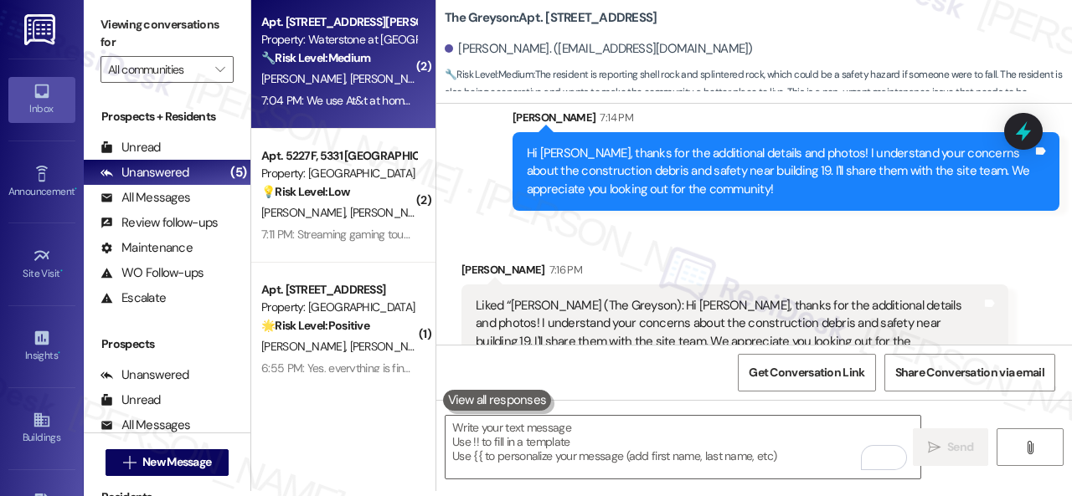
click at [350, 81] on span "R. Gomes" at bounding box center [392, 78] width 84 height 15
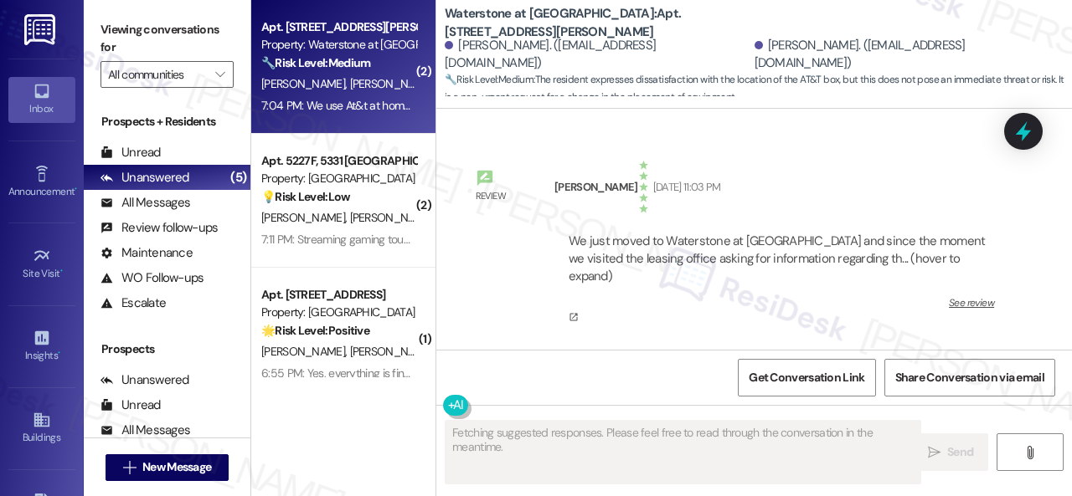
scroll to position [10902, 0]
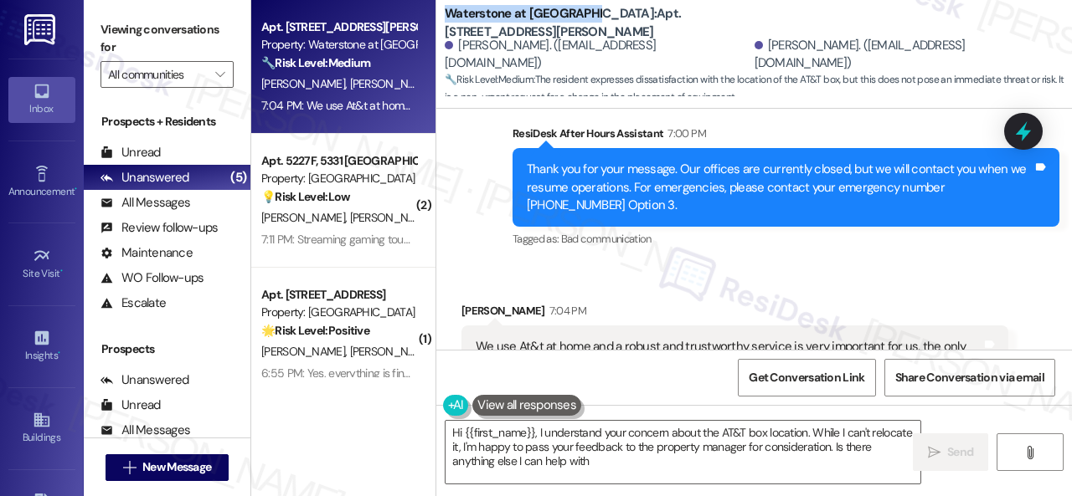
type textarea "Hi {{first_name}}, I understand your concern about the AT&T box location. While…"
drag, startPoint x: 442, startPoint y: 23, endPoint x: 593, endPoint y: 30, distance: 150.9
click at [593, 30] on div "Waterstone at Cinco Ranch: Apt. 16103, 6855 S Mason Rd Roberto Gomes. (robertog…" at bounding box center [753, 50] width 635 height 92
copy b "Waterstone at [GEOGRAPHIC_DATA]"
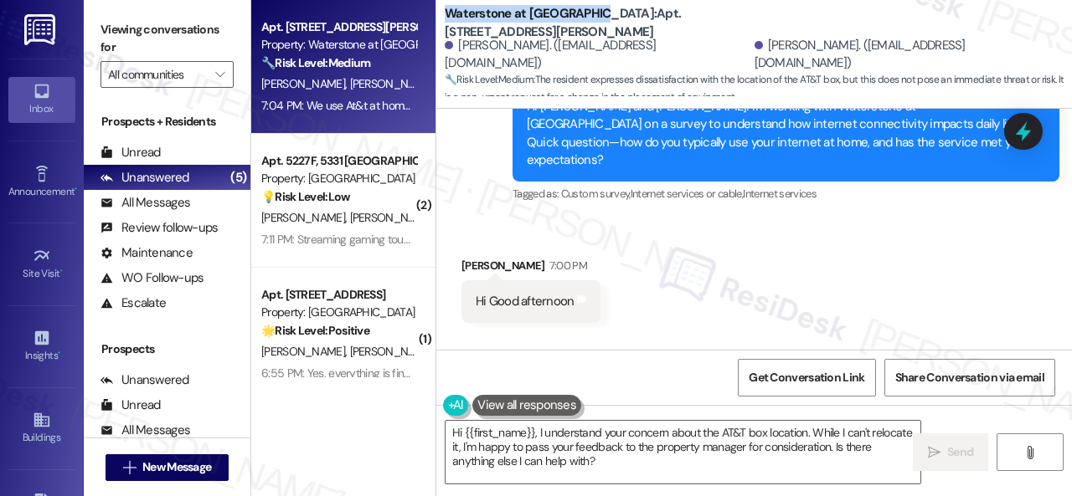
scroll to position [10651, 0]
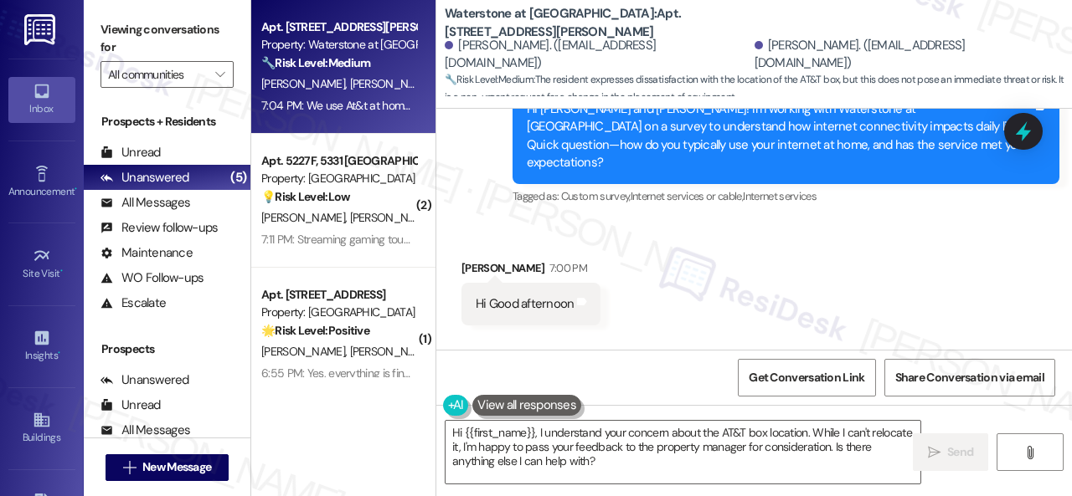
drag, startPoint x: 459, startPoint y: 252, endPoint x: 535, endPoint y: 260, distance: 76.6
copy div "Roberto Gomes"
click at [632, 21] on b "Waterstone at Cinco Ranch: Apt. 16103, 6855 S Mason Rd" at bounding box center [612, 23] width 335 height 36
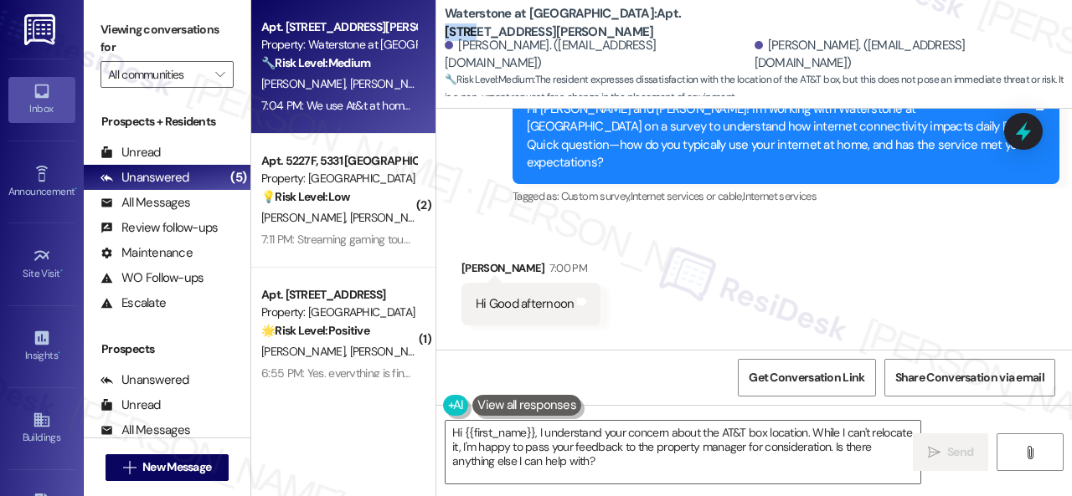
copy b "16103"
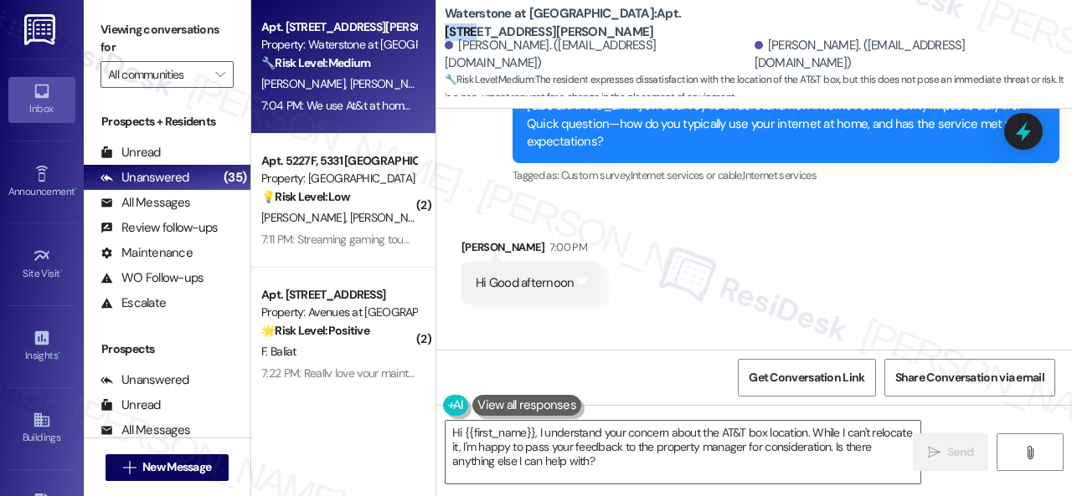
scroll to position [10735, 0]
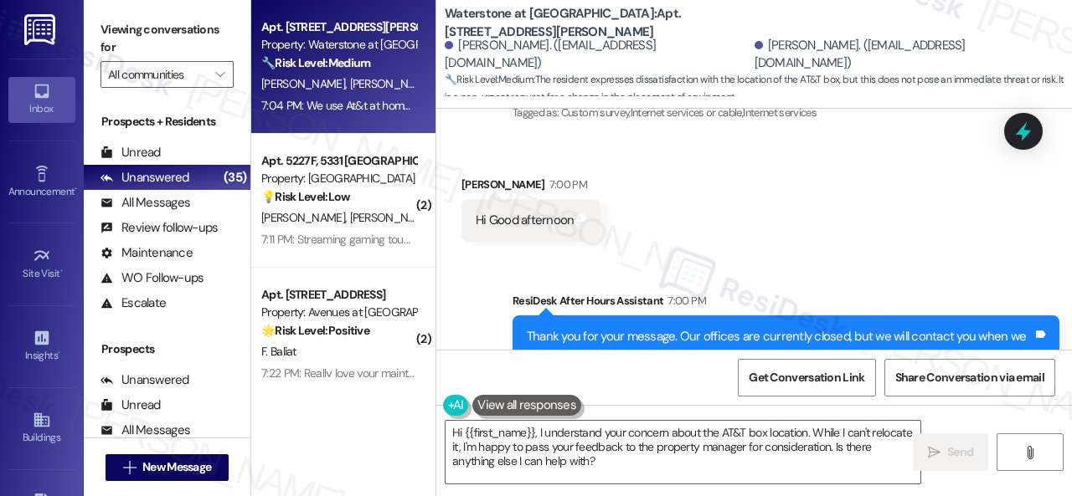
drag, startPoint x: 477, startPoint y: 203, endPoint x: 825, endPoint y: 240, distance: 350.2
copy div "We use At&t at home and a robust and trustworthy service is very important for …"
click at [783, 378] on span "Get Conversation Link" at bounding box center [806, 378] width 116 height 18
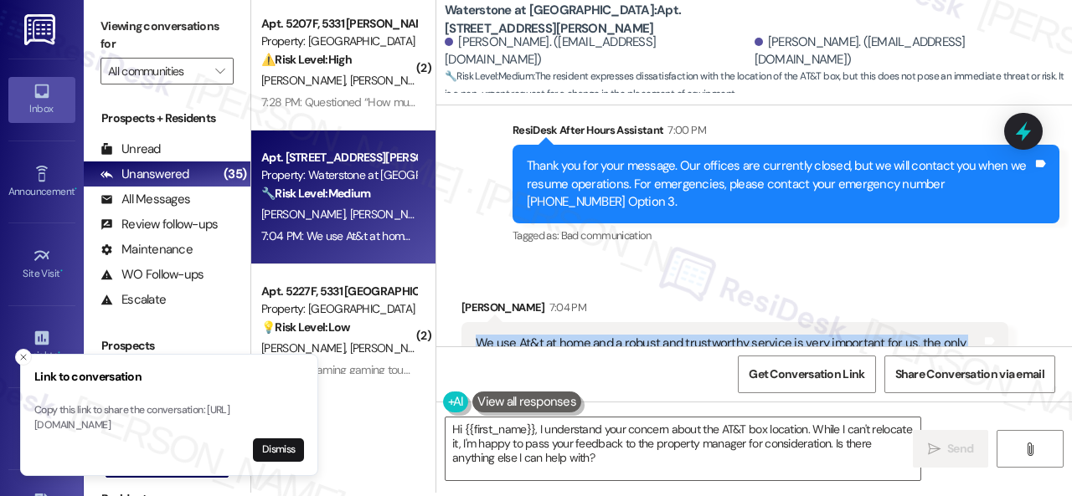
scroll to position [5, 0]
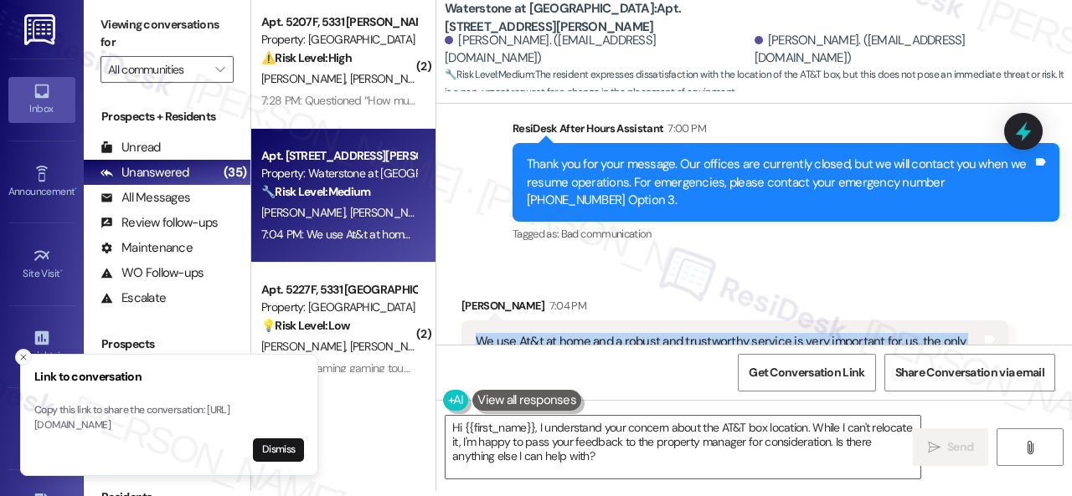
click at [19, 352] on icon "Close toast" at bounding box center [23, 357] width 10 height 10
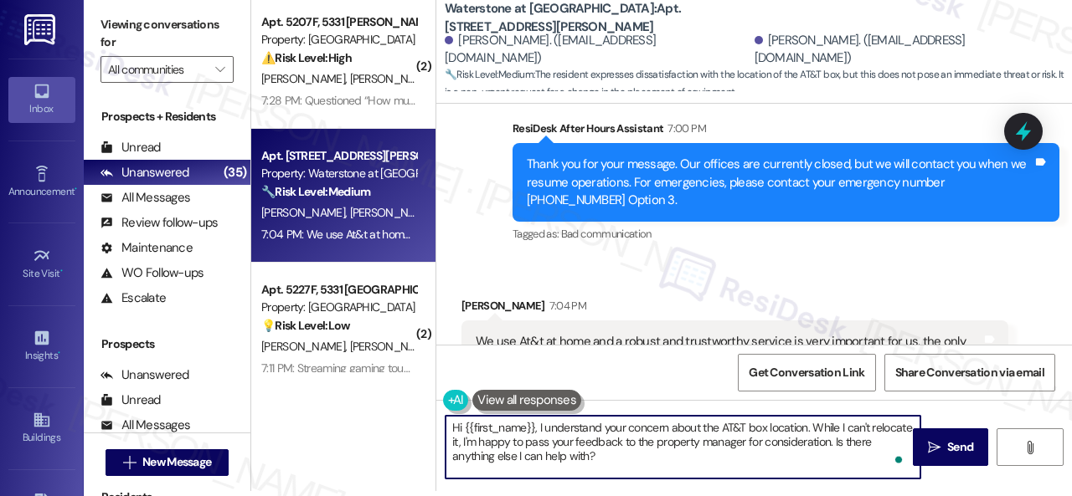
drag, startPoint x: 807, startPoint y: 428, endPoint x: 805, endPoint y: 469, distance: 41.1
click at [805, 469] on textarea "Hi {{first_name}}, I understand your concern about the AT&T box location. While…" at bounding box center [682, 447] width 475 height 63
paste textarea "Has it made you think differently about living here"
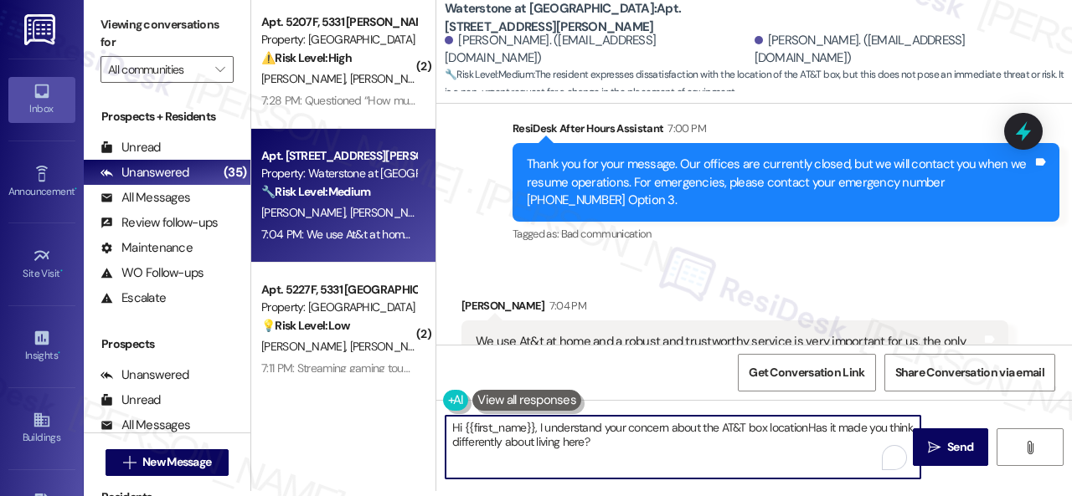
click at [804, 426] on textarea "Hi {{first_name}}, I understand your concern about the AT&T box locationHas it …" at bounding box center [682, 447] width 475 height 63
drag, startPoint x: 537, startPoint y: 428, endPoint x: 387, endPoint y: 434, distance: 150.8
click at [387, 434] on div "( 2 ) Apt. 5207F, 5331 Findley Property: Prairie Pines Townhomes ⚠️ Risk Level:…" at bounding box center [661, 243] width 820 height 496
click at [553, 443] on textarea "I understand your concern about the AT&T box location. Has it made you think di…" at bounding box center [682, 447] width 475 height 63
type textarea "I understand your concern about the AT&T box location. Has it made you think di…"
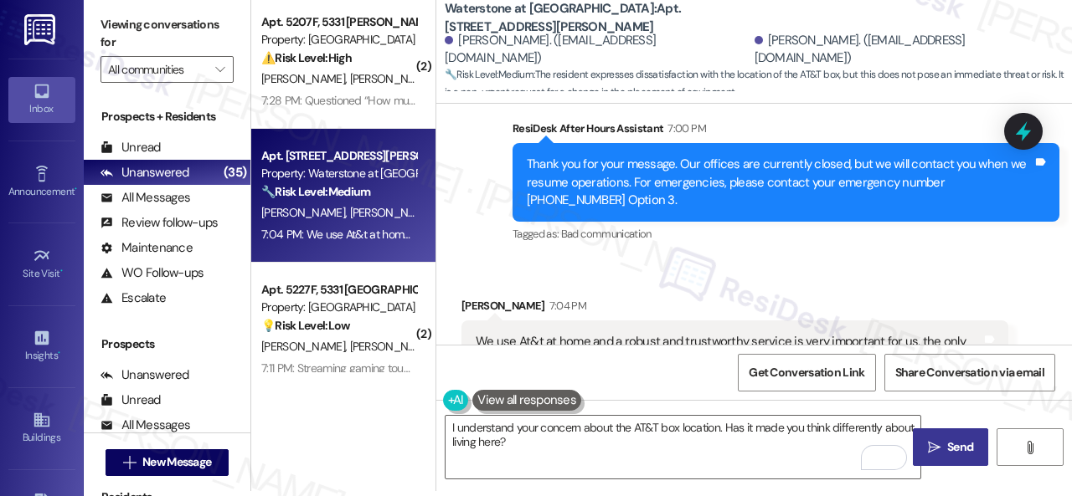
click at [947, 449] on span "Send" at bounding box center [960, 448] width 26 height 18
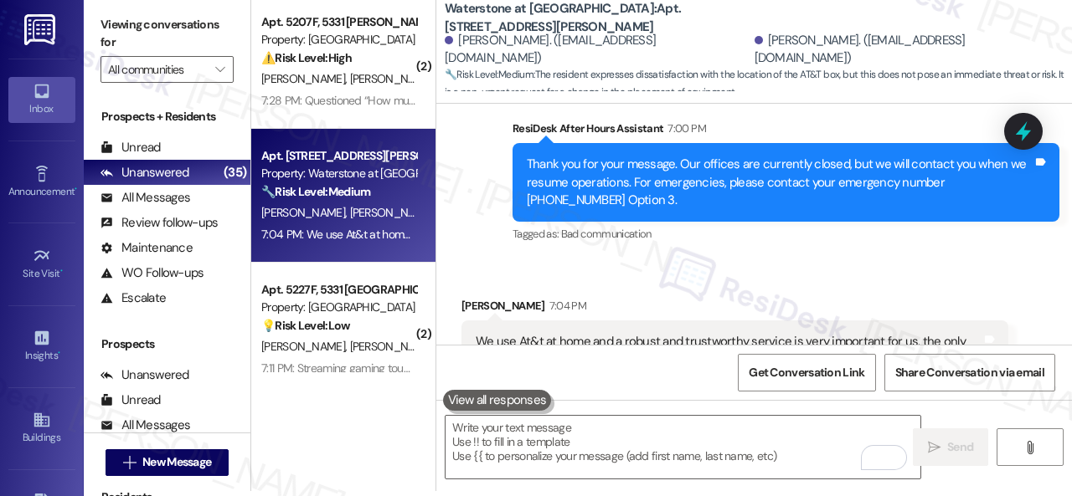
scroll to position [10901, 0]
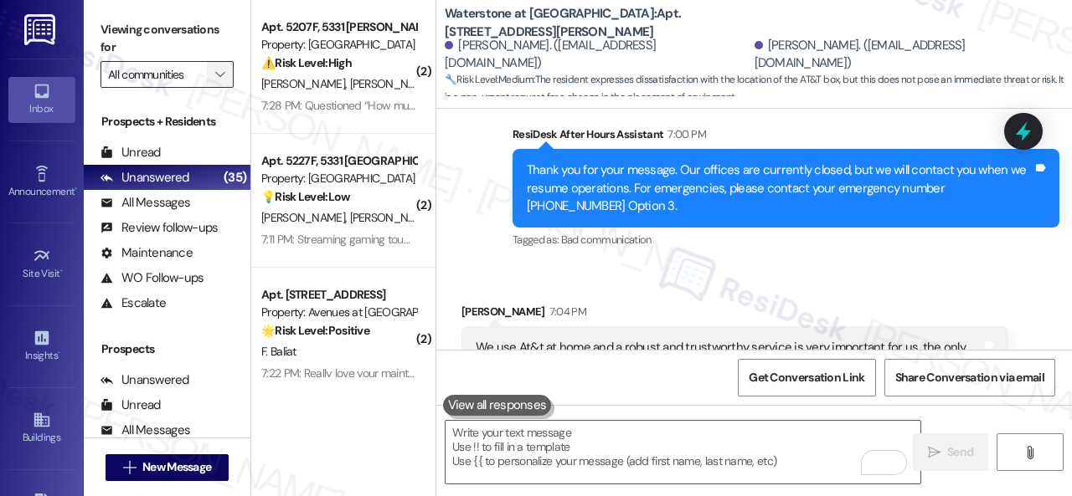
click at [214, 80] on span "" at bounding box center [220, 74] width 16 height 27
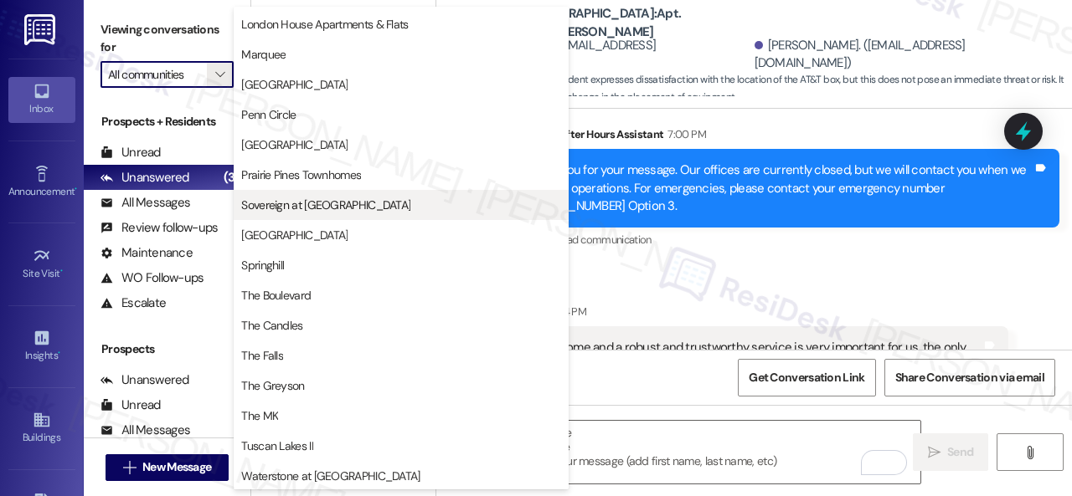
scroll to position [332, 0]
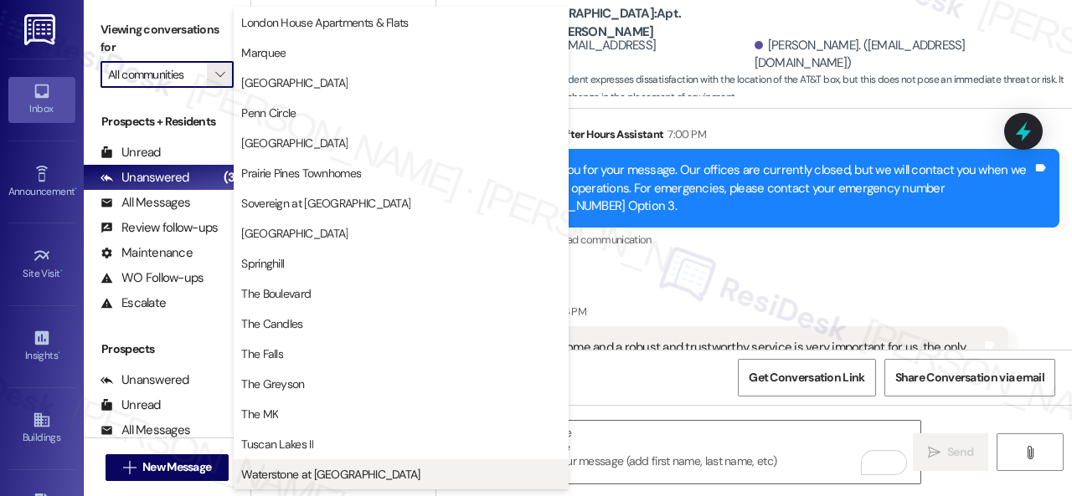
click at [293, 470] on span "Waterstone at [GEOGRAPHIC_DATA]" at bounding box center [330, 474] width 178 height 17
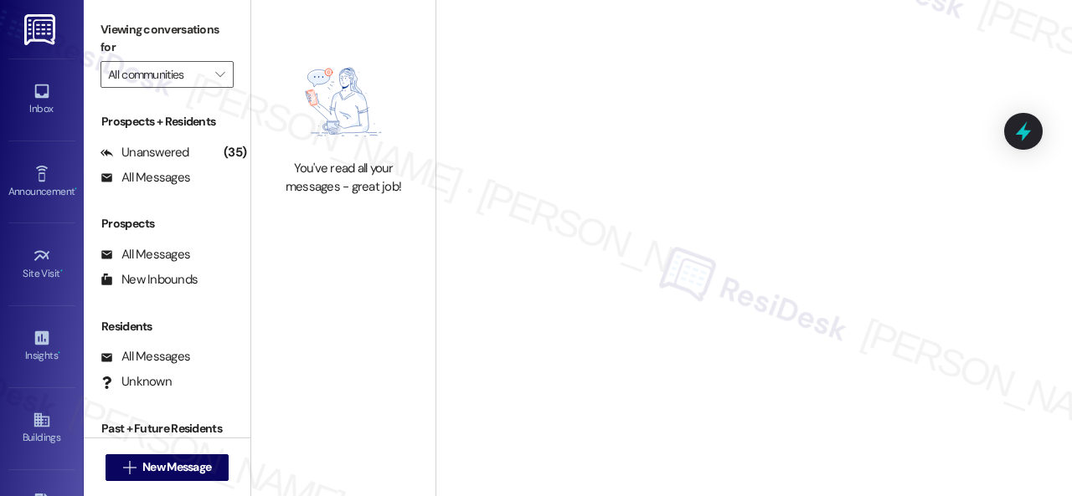
type input "Waterstone at [GEOGRAPHIC_DATA]"
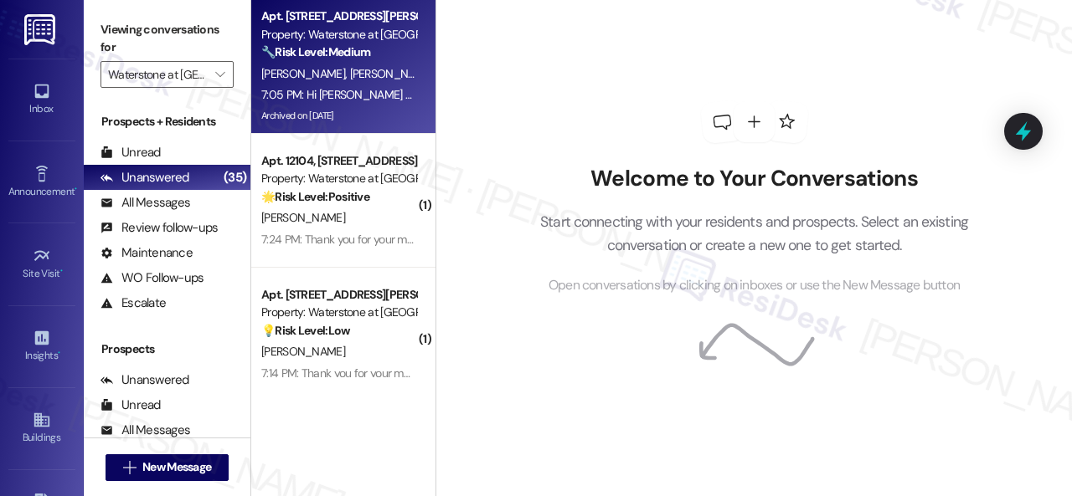
click at [438, 81] on span "M. Crespo" at bounding box center [480, 73] width 84 height 15
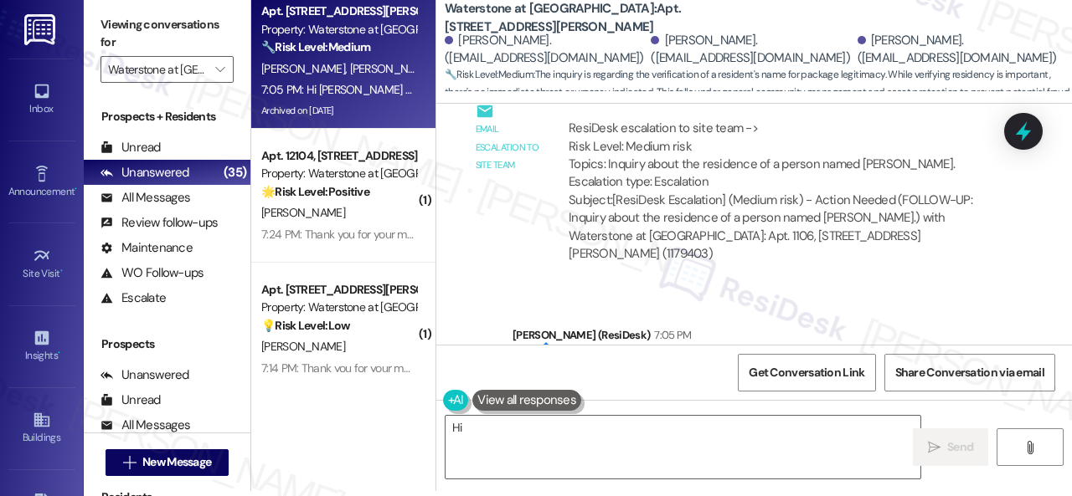
scroll to position [24247, 0]
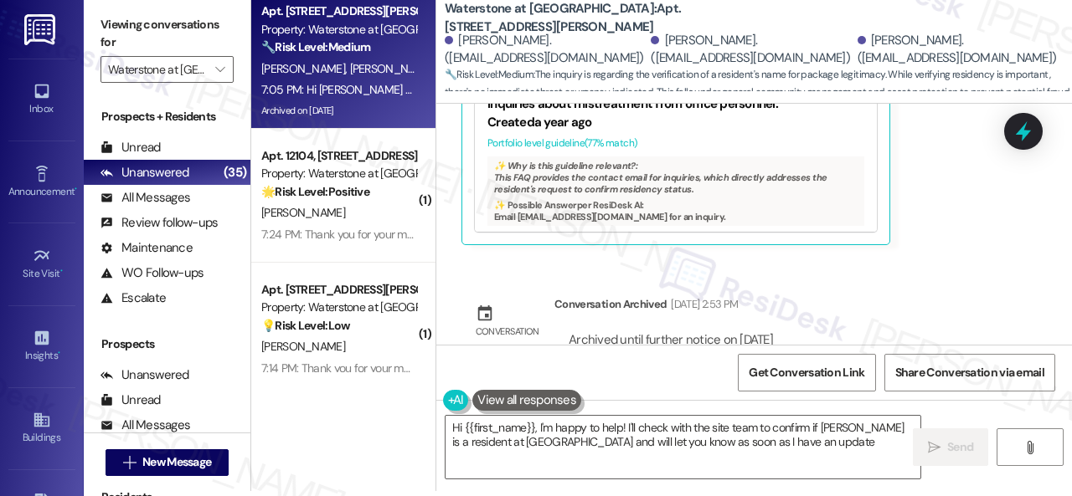
type textarea "Hi {{first_name}}, I'm happy to help! I'll check with the site team to confirm …"
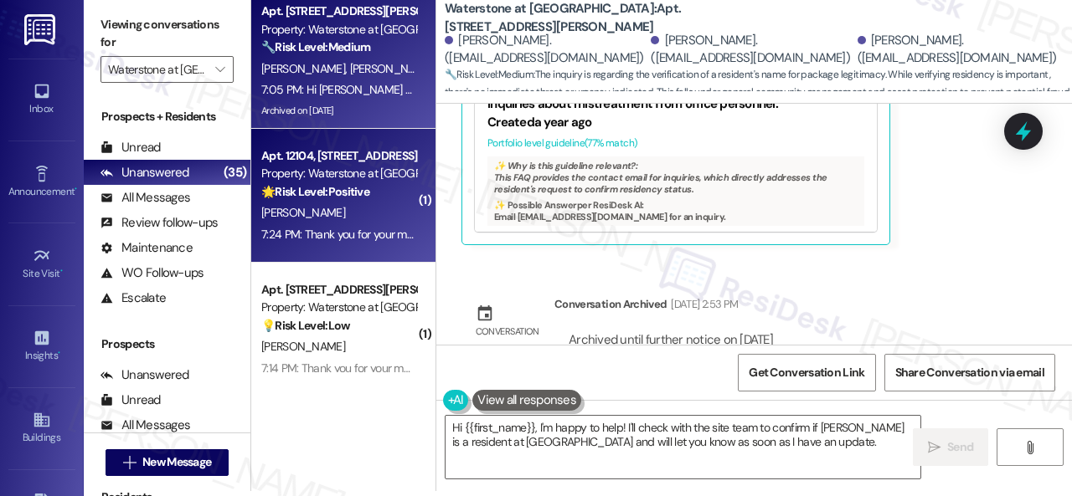
click at [347, 220] on div "H. Devlin" at bounding box center [339, 213] width 158 height 21
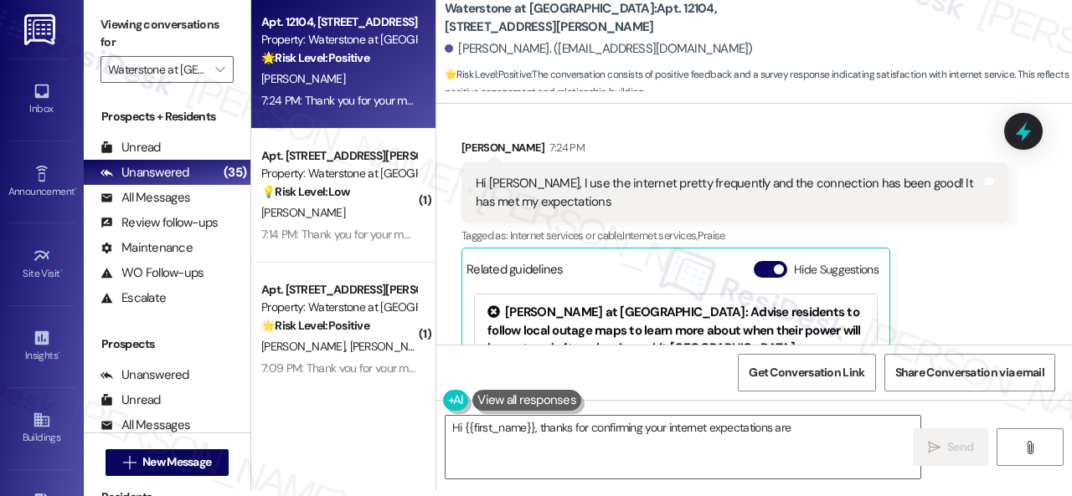
scroll to position [1661, 0]
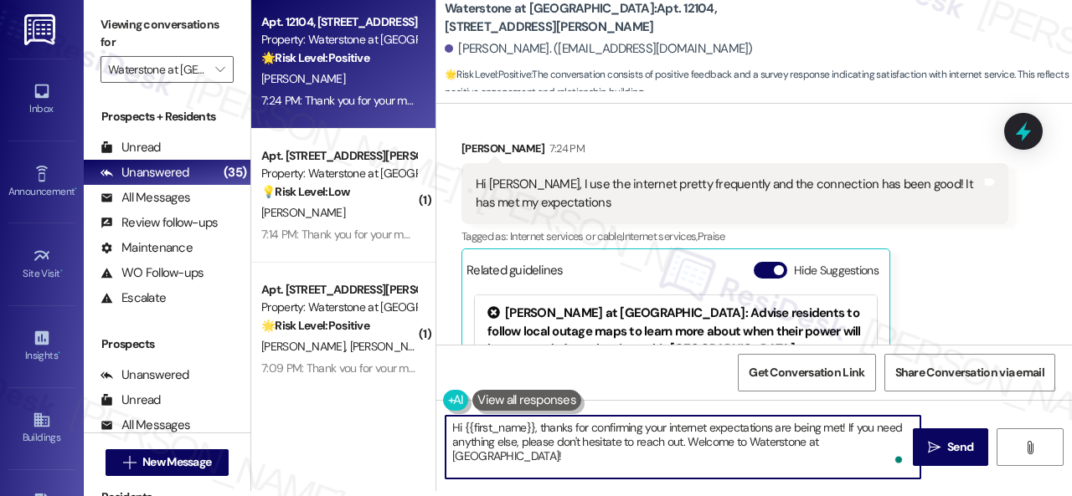
drag, startPoint x: 452, startPoint y: 425, endPoint x: 928, endPoint y: 504, distance: 482.0
click at [928, 496] on html "Inbox Go to Inbox Announcement • Send A Text Announcement Site Visit • Go to Si…" at bounding box center [536, 248] width 1072 height 496
paste textarea "What works well for you?"
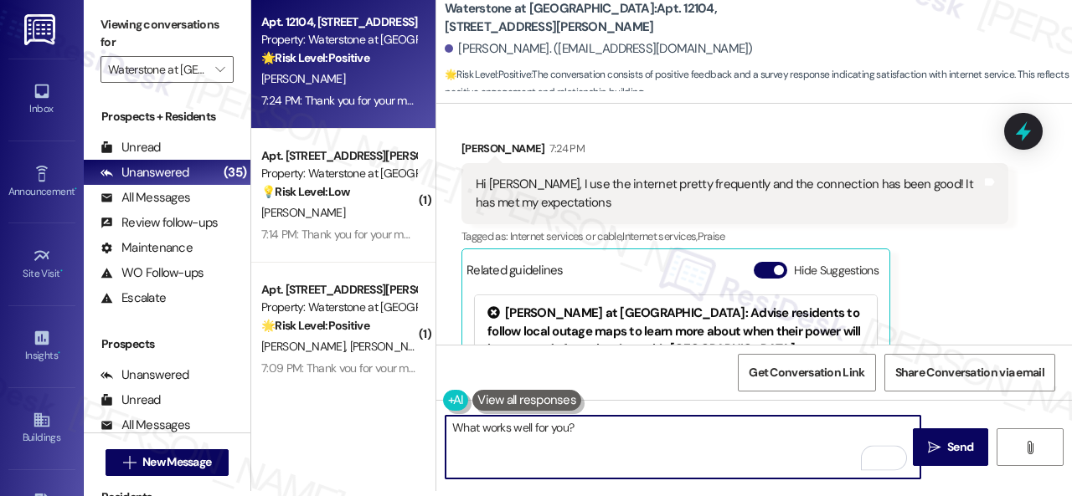
click at [450, 429] on textarea "What works well for you?" at bounding box center [682, 447] width 475 height 63
drag, startPoint x: 589, startPoint y: 423, endPoint x: 387, endPoint y: 407, distance: 202.4
click at [405, 423] on div "Apt. 12104, 6855 S Mason Rd Property: Waterstone at Cinco Ranch 🌟 Risk Level: P…" at bounding box center [661, 243] width 820 height 496
paste textarea "How does this compare to internet service at your previous homes?"
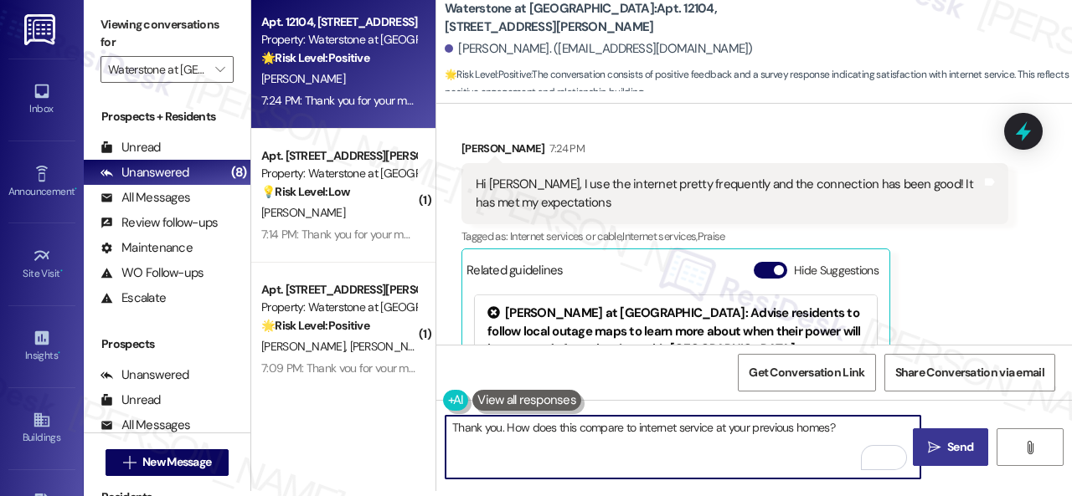
type textarea "Thank you. How does this compare to internet service at your previous homes?"
click at [947, 445] on span "Send" at bounding box center [960, 448] width 26 height 18
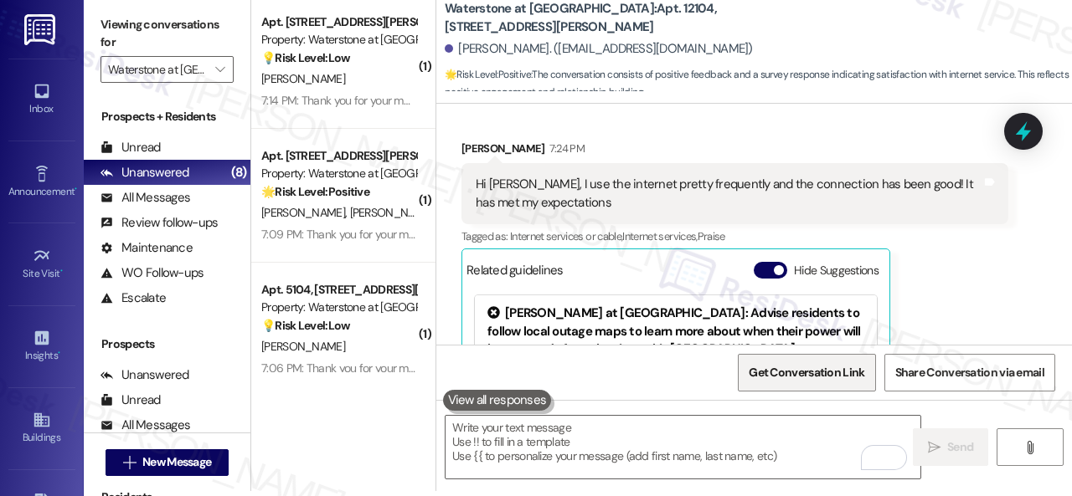
click at [794, 382] on span "Get Conversation Link" at bounding box center [806, 373] width 122 height 36
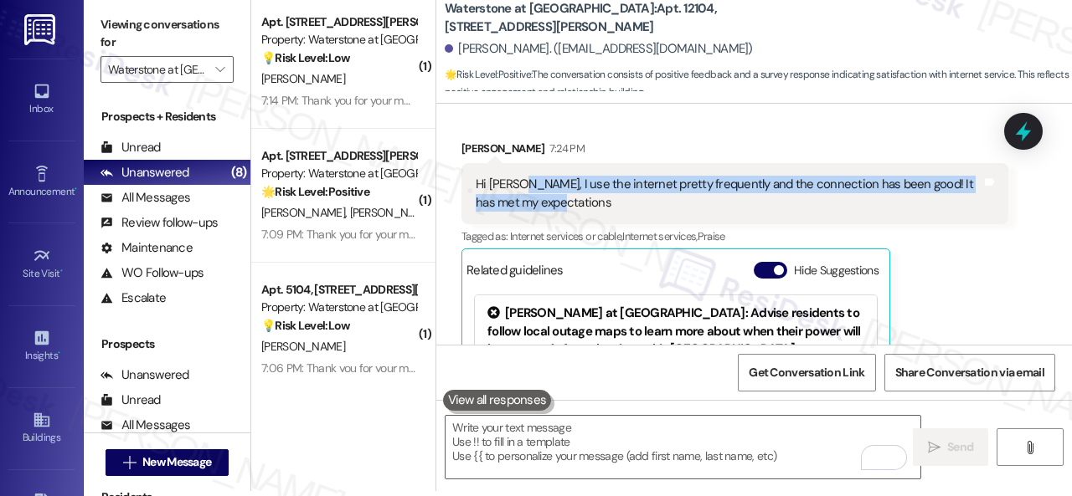
drag, startPoint x: 520, startPoint y: 185, endPoint x: 544, endPoint y: 200, distance: 28.6
click at [544, 200] on div "Hi Sarah, I use the internet pretty frequently and the connection has been good…" at bounding box center [728, 194] width 506 height 36
click at [544, 203] on div "Hi Sarah, I use the internet pretty frequently and the connection has been good…" at bounding box center [728, 194] width 506 height 36
drag, startPoint x: 544, startPoint y: 203, endPoint x: 521, endPoint y: 177, distance: 35.0
click at [521, 177] on div "Hi Sarah, I use the internet pretty frequently and the connection has been good…" at bounding box center [728, 194] width 506 height 36
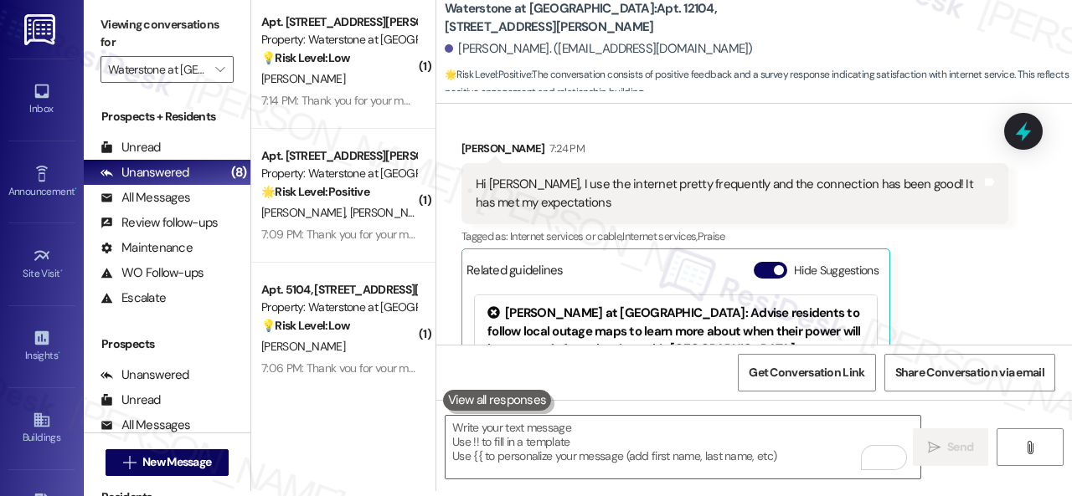
click at [645, 25] on b "Waterstone at Cinco Ranch: Apt. 12104, 6855 S Mason Rd" at bounding box center [612, 18] width 335 height 36
copy b "12104"
drag, startPoint x: 459, startPoint y: 39, endPoint x: 520, endPoint y: 47, distance: 61.6
click at [520, 47] on div "Hallie Devlin. (hailzdev97@gmail.com)" at bounding box center [758, 49] width 627 height 33
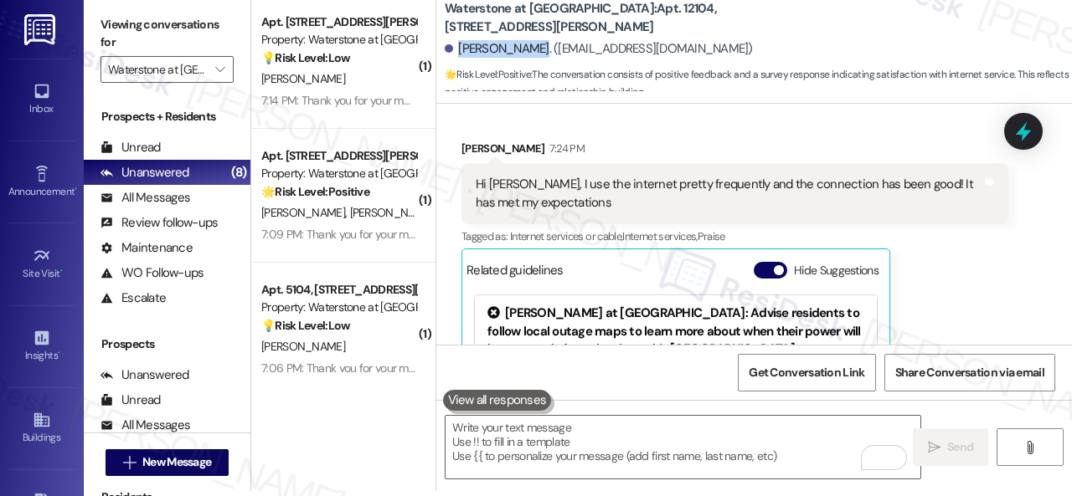
copy div "Hallie Devlin"
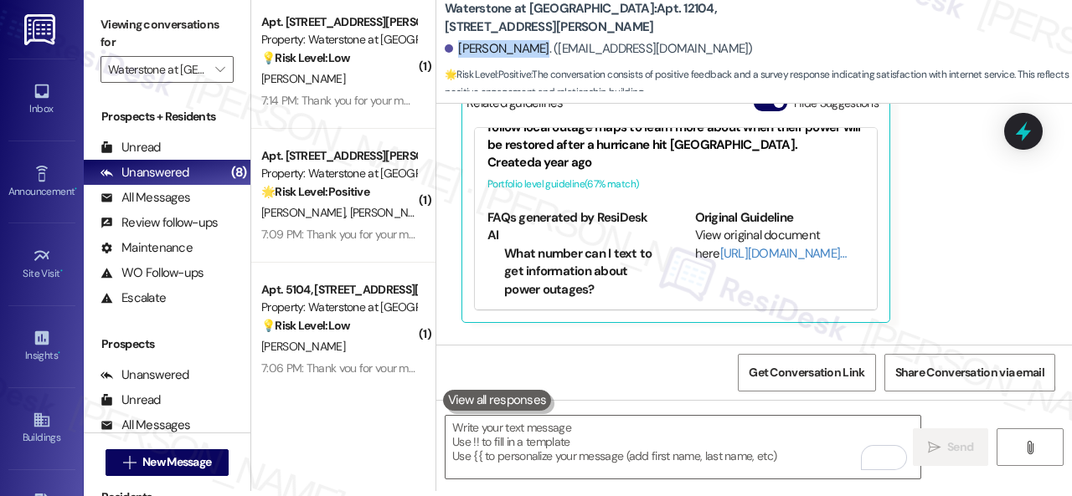
scroll to position [54, 0]
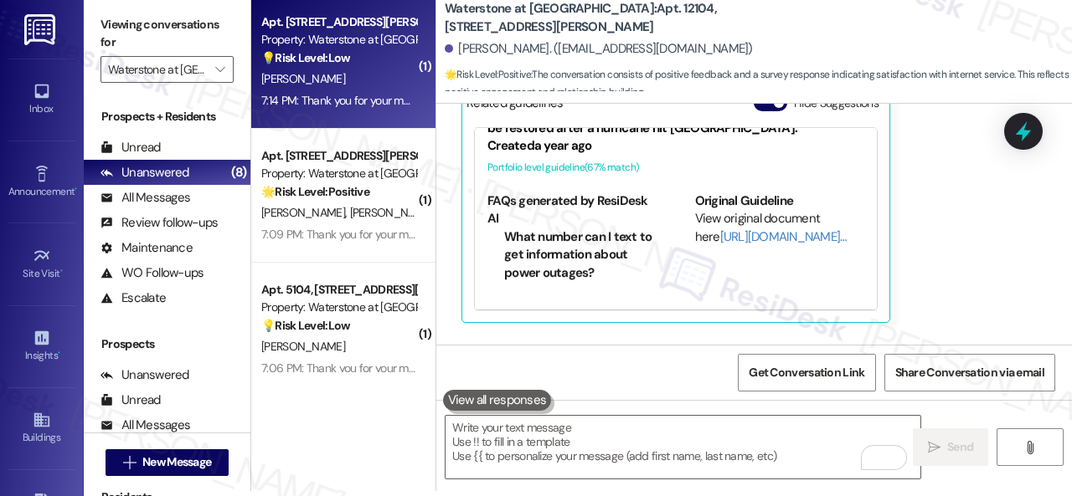
click at [385, 83] on div "C. Ansted" at bounding box center [339, 79] width 158 height 21
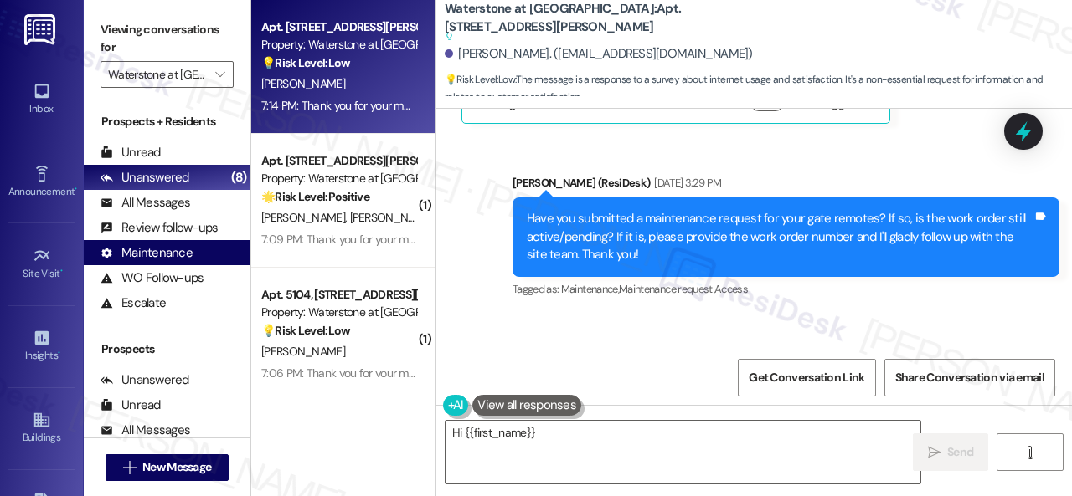
scroll to position [9031, 0]
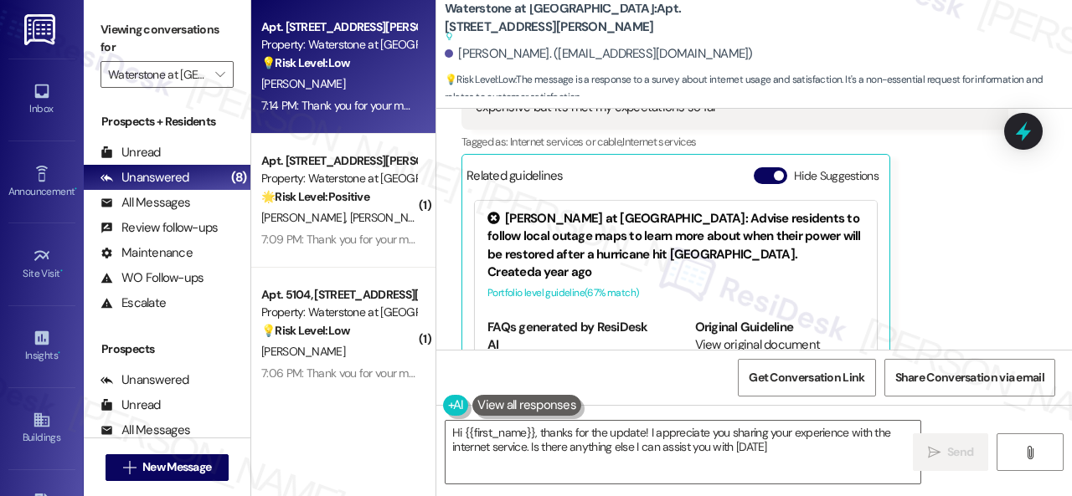
type textarea "Hi {{first_name}}, thanks for the update! I appreciate you sharing your experie…"
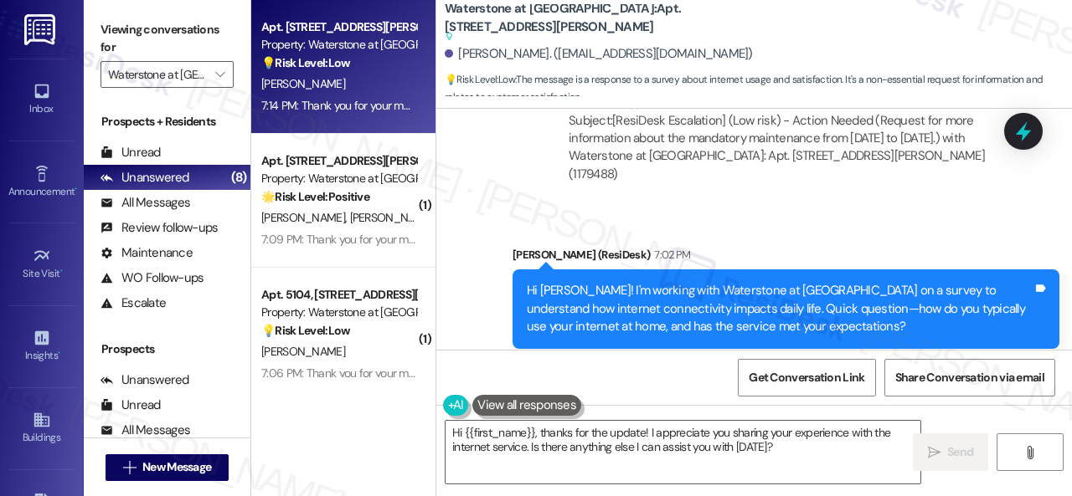
scroll to position [8780, 0]
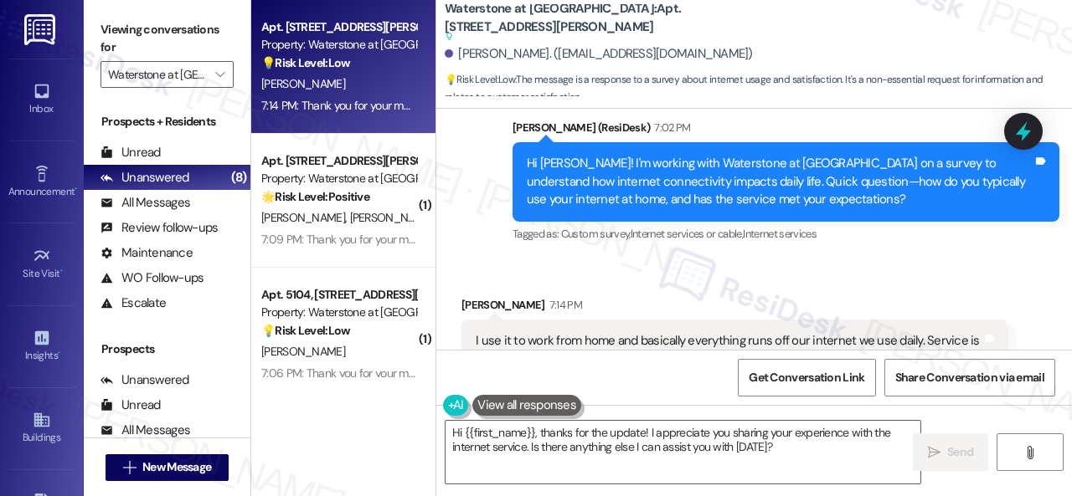
click at [636, 21] on b "Waterstone at Cinco Ranch: Apt. 10101, 6855 S Mason Rd Suggested actions and no…" at bounding box center [612, 22] width 335 height 45
copy b "10101"
drag, startPoint x: 454, startPoint y: 54, endPoint x: 546, endPoint y: 49, distance: 92.3
click at [546, 48] on div "Christina Ansted. (cmansted08@gmail.com)" at bounding box center [599, 54] width 308 height 18
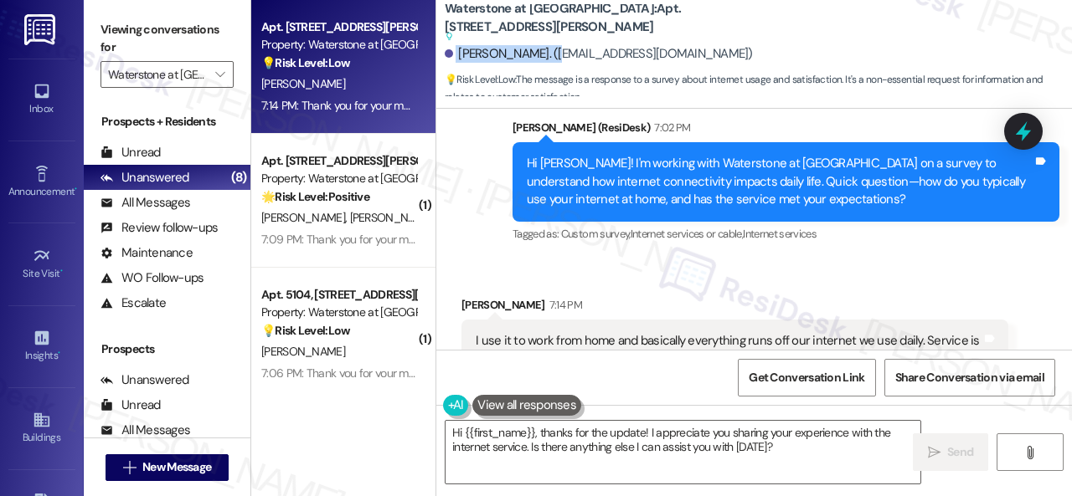
click at [546, 49] on div "Christina Ansted. (cmansted08@gmail.com)" at bounding box center [599, 54] width 308 height 18
drag, startPoint x: 544, startPoint y: 54, endPoint x: 461, endPoint y: 54, distance: 82.9
click at [461, 54] on div "Christina Ansted. (cmansted08@gmail.com)" at bounding box center [599, 54] width 308 height 18
copy div "Christina Ansted"
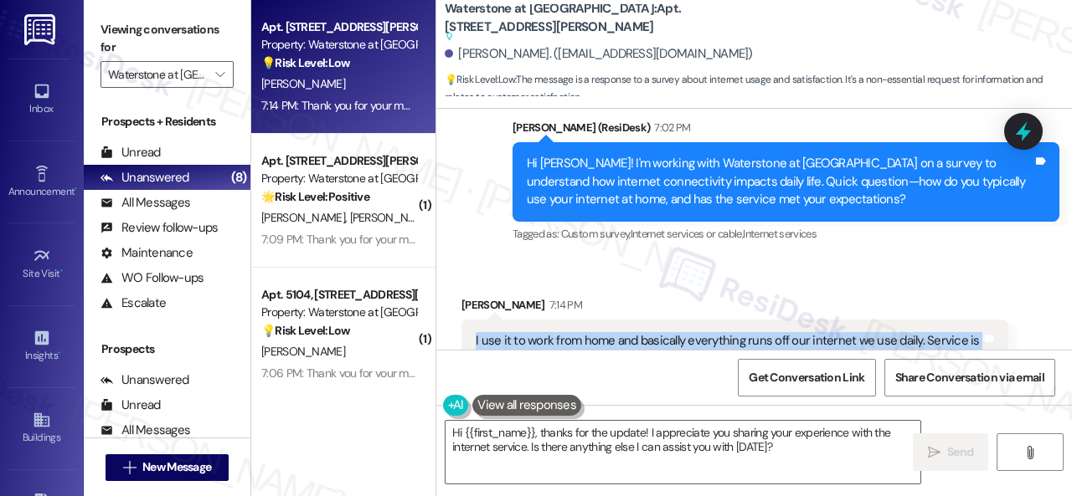
drag, startPoint x: 469, startPoint y: 281, endPoint x: 712, endPoint y: 305, distance: 243.9
click at [712, 320] on div "I use it to work from home and basically everything runs off our internet we us…" at bounding box center [734, 350] width 547 height 61
copy div "I use it to work from home and basically everything runs off our internet we us…"
click at [788, 379] on span "Get Conversation Link" at bounding box center [806, 378] width 116 height 18
drag, startPoint x: 526, startPoint y: 439, endPoint x: 535, endPoint y: 439, distance: 9.2
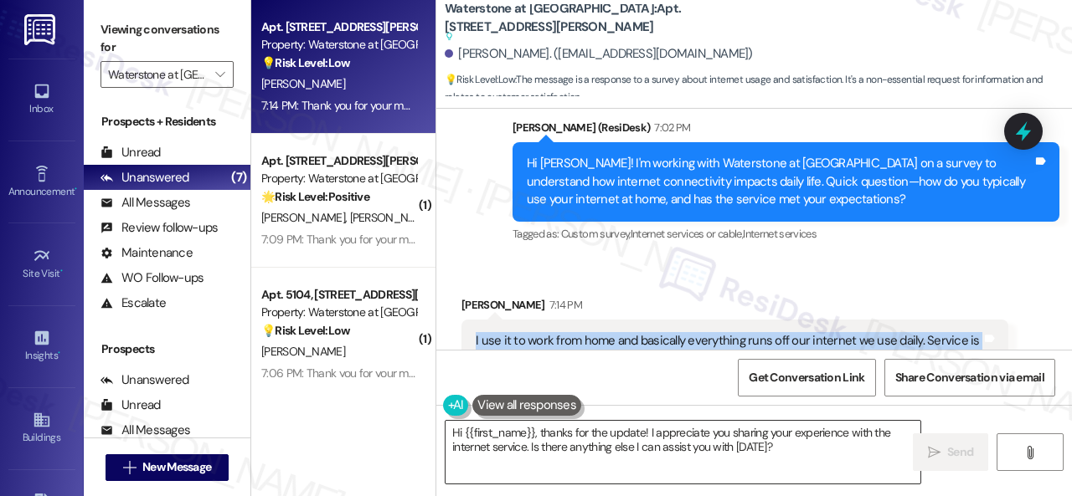
click at [533, 439] on textarea "Hi {{first_name}}, thanks for the update! I appreciate you sharing your experie…" at bounding box center [682, 452] width 475 height 63
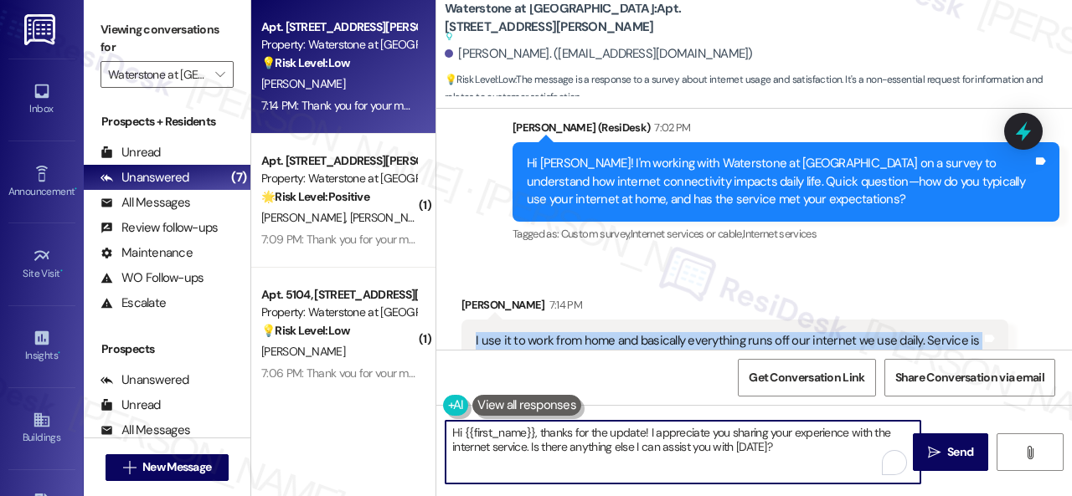
paste textarea "What works well for you"
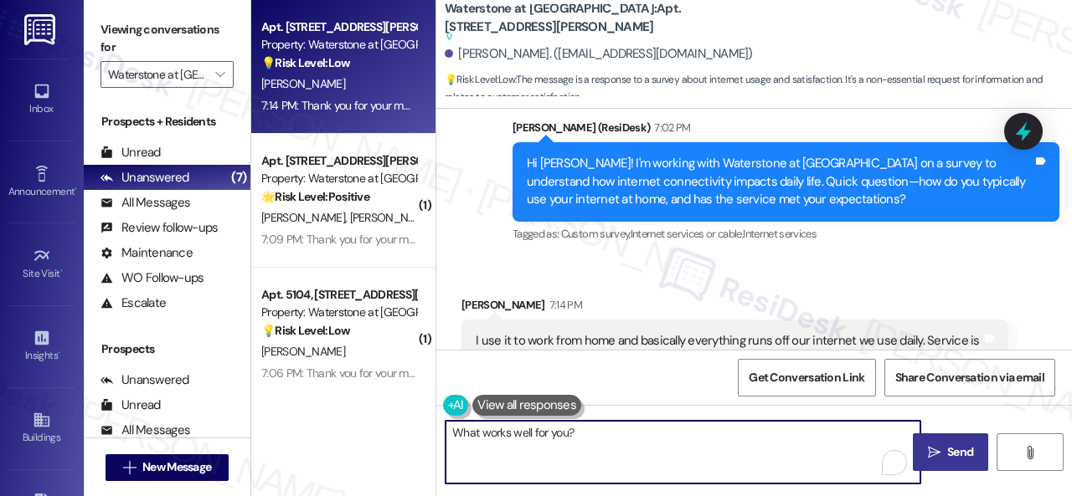
type textarea "What works well for you?"
click at [955, 445] on span "Send" at bounding box center [960, 453] width 26 height 18
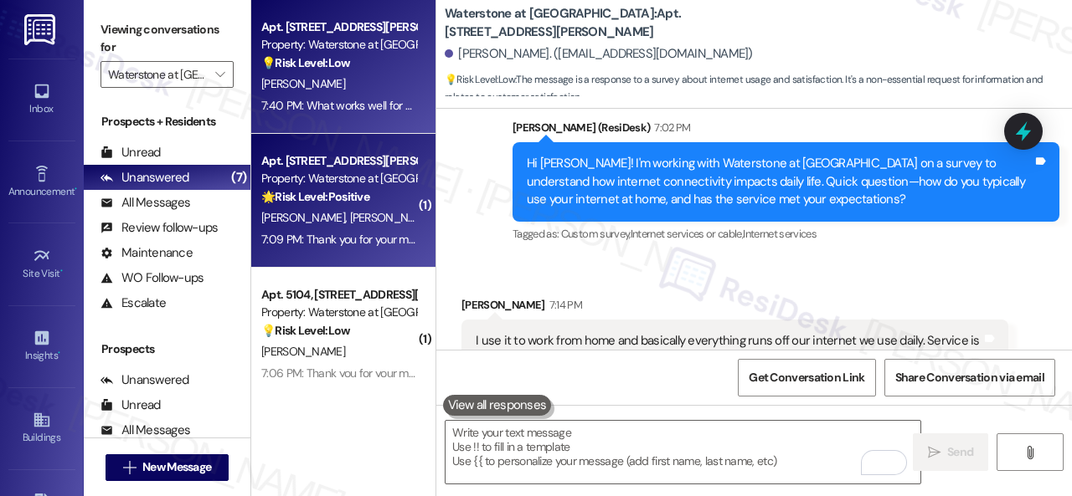
click at [381, 213] on div "O. Noriega T. Nino" at bounding box center [339, 218] width 158 height 21
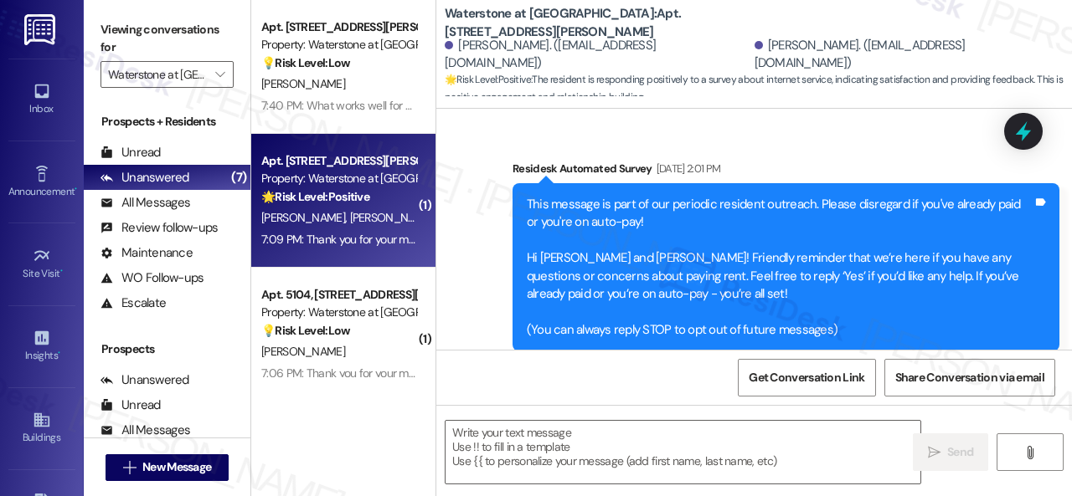
type textarea "Fetching suggested responses. Please feel free to read through the conversation…"
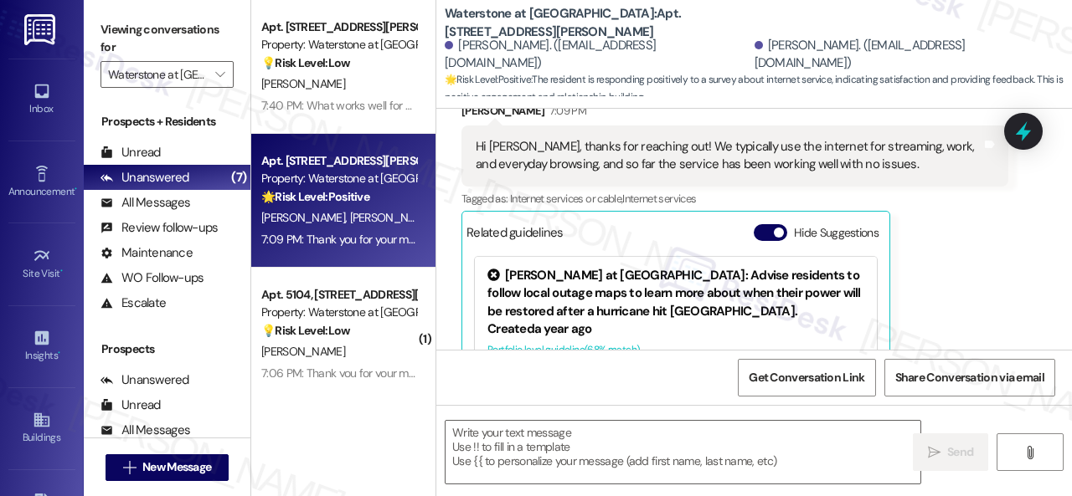
scroll to position [4069, 0]
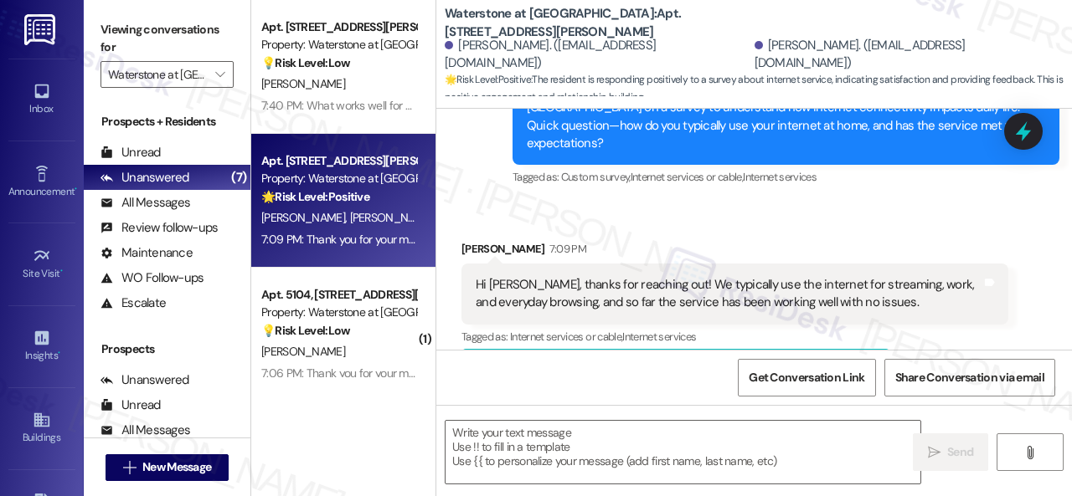
click at [639, 25] on b "Waterstone at Cinco Ranch: Apt. 3108, 6855 S Mason Rd" at bounding box center [612, 23] width 335 height 36
copy b "3108"
drag, startPoint x: 462, startPoint y: 239, endPoint x: 527, endPoint y: 245, distance: 65.6
click at [527, 245] on div "Oscar Noriega 7:09 PM" at bounding box center [734, 251] width 547 height 23
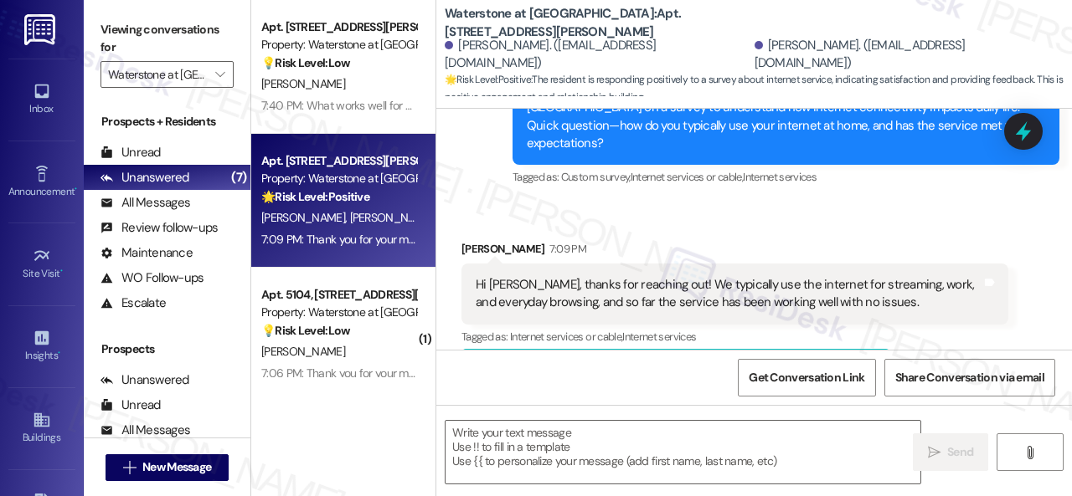
click at [633, 23] on b "Waterstone at Cinco Ranch: Apt. 3108, 6855 S Mason Rd" at bounding box center [612, 23] width 335 height 36
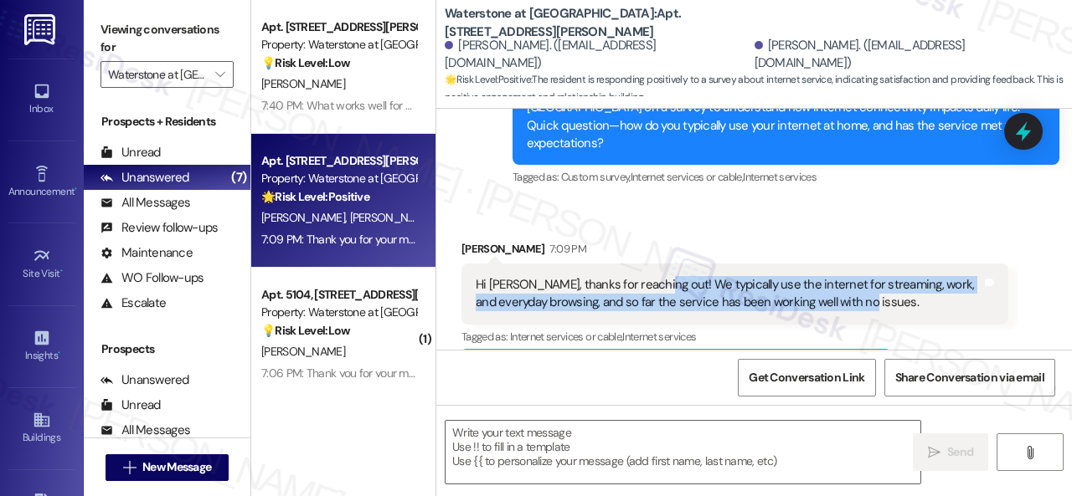
drag, startPoint x: 646, startPoint y: 283, endPoint x: 888, endPoint y: 306, distance: 243.1
click at [888, 306] on div "Hi Sarah, thanks for reaching out! We typically use the internet for streaming,…" at bounding box center [728, 294] width 506 height 36
click at [769, 372] on span "Get Conversation Link" at bounding box center [806, 378] width 116 height 18
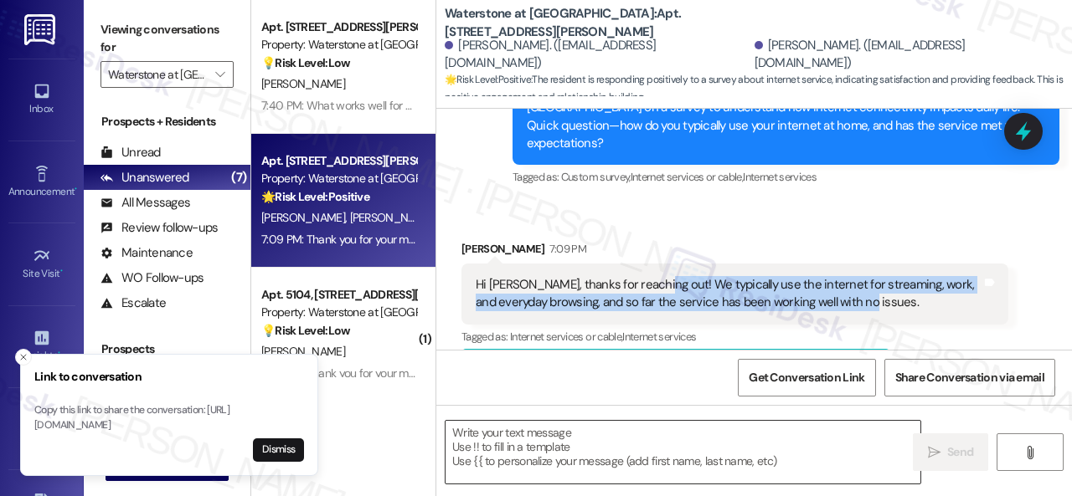
click at [522, 448] on textarea at bounding box center [682, 452] width 475 height 63
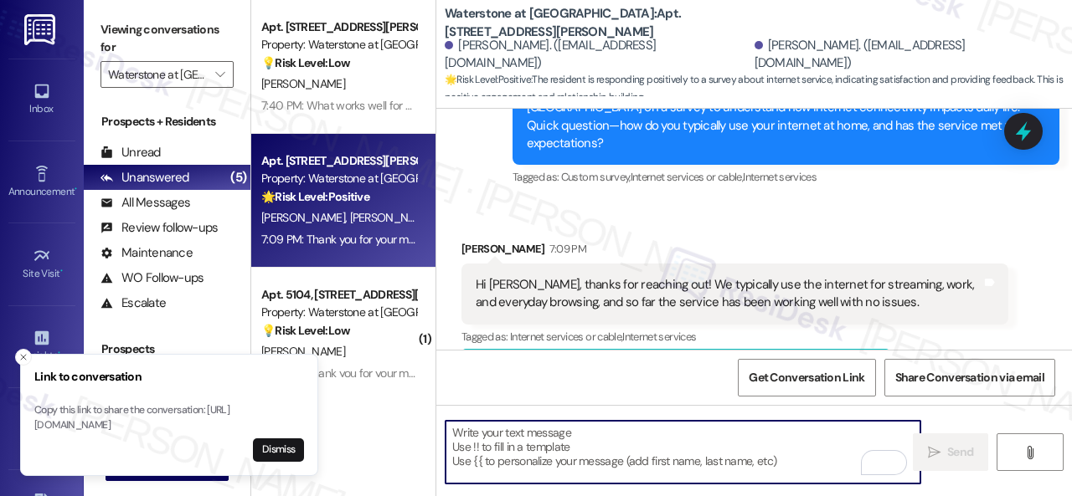
paste textarea "How does this compare to internet service at your previous homes?"
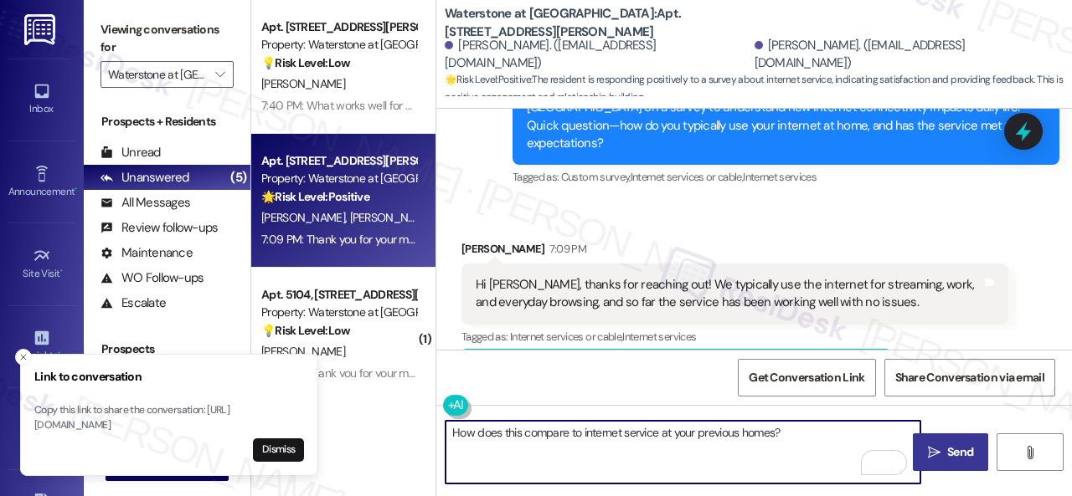
type textarea "How does this compare to internet service at your previous homes?"
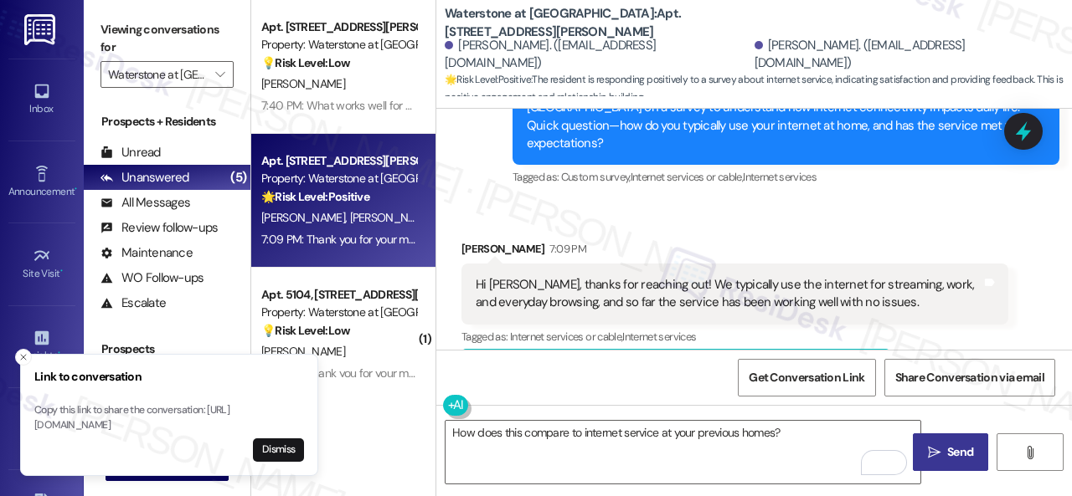
click at [947, 459] on span "Send" at bounding box center [960, 453] width 26 height 18
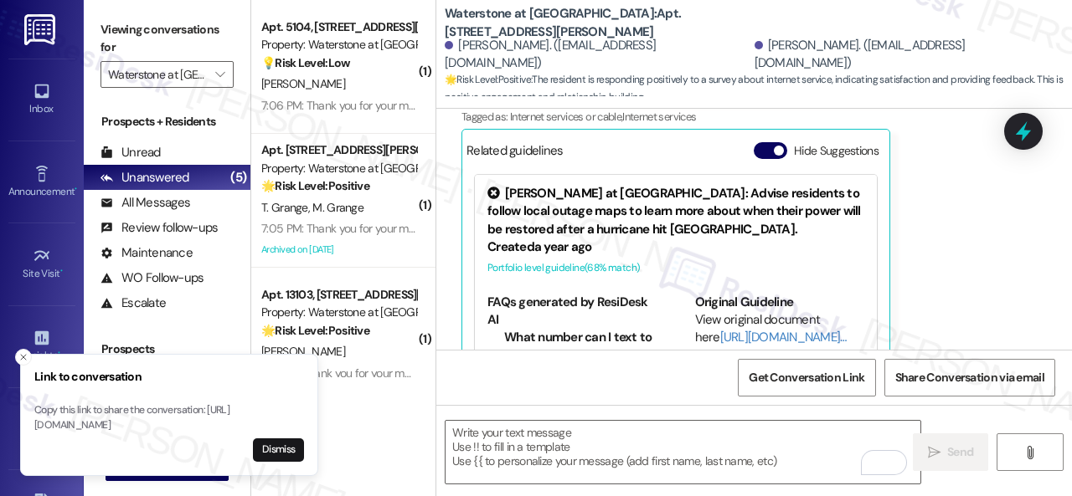
scroll to position [4320, 0]
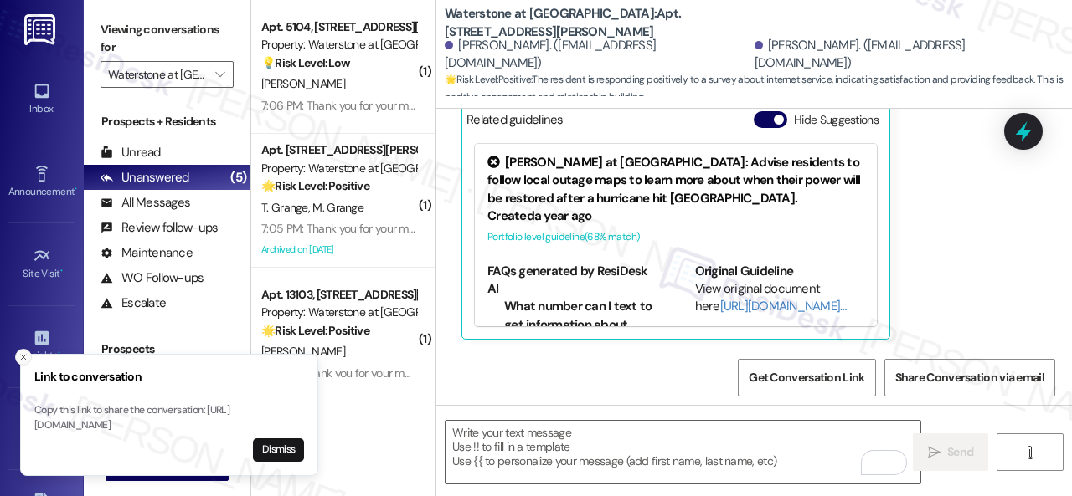
click at [26, 352] on icon "Close toast" at bounding box center [23, 357] width 10 height 10
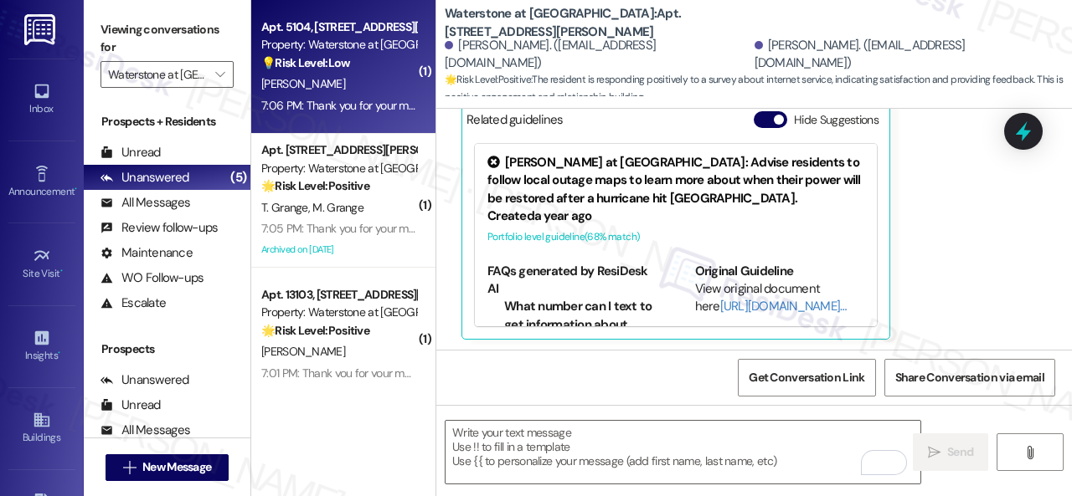
click at [381, 90] on div "R. Rojas" at bounding box center [339, 84] width 158 height 21
type textarea "Fetching suggested responses. Please feel free to read through the conversation…"
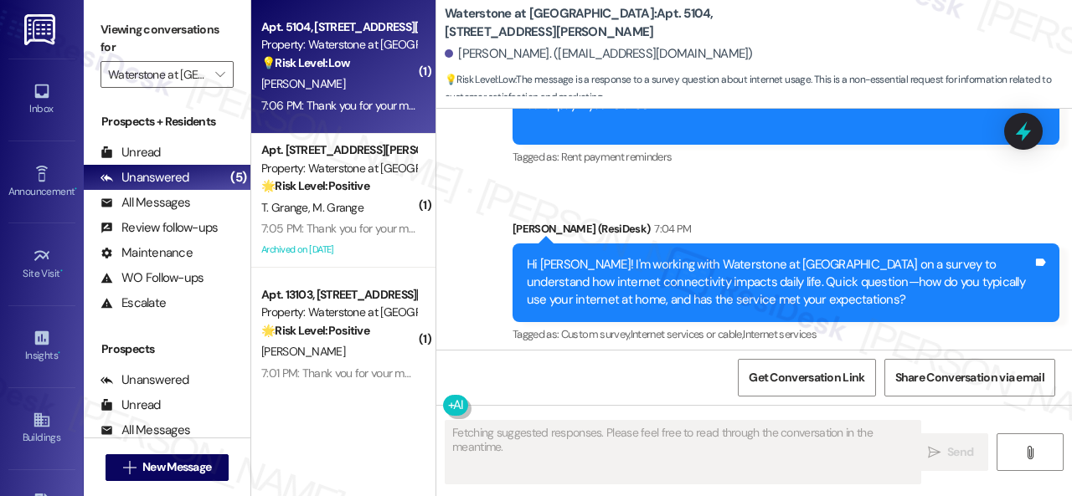
scroll to position [5806, 0]
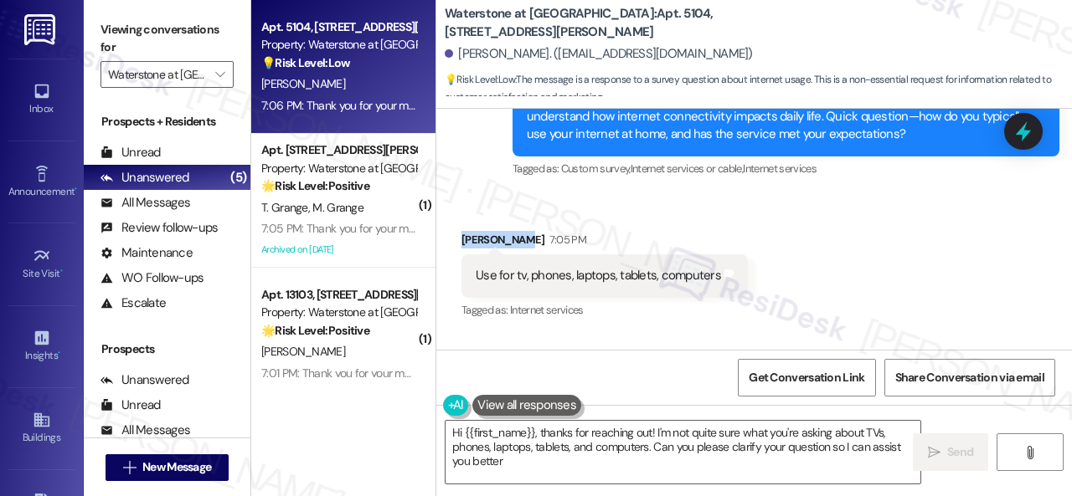
type textarea "Hi {{first_name}}, thanks for reaching out! I'm not quite sure what you're aski…"
drag, startPoint x: 457, startPoint y: 254, endPoint x: 520, endPoint y: 252, distance: 62.8
click at [520, 252] on div "Received via SMS Rachel Rojas 7:05 PM Use for tv, phones, laptops, tablets, com…" at bounding box center [604, 276] width 311 height 116
click at [645, 25] on b "Waterstone at Cinco Ranch: Apt. 5104, 6855 S Mason Rd" at bounding box center [612, 23] width 335 height 36
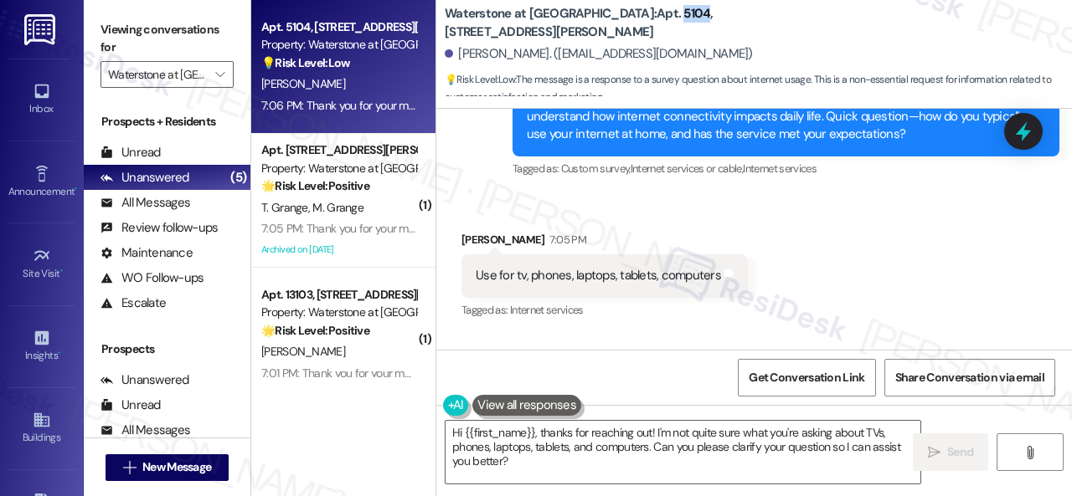
click at [593, 194] on div "Announcement, sent via SMS Sarah (ResiDesk) 7:04 PM Hi Rachel! I'm working with…" at bounding box center [786, 118] width 572 height 152
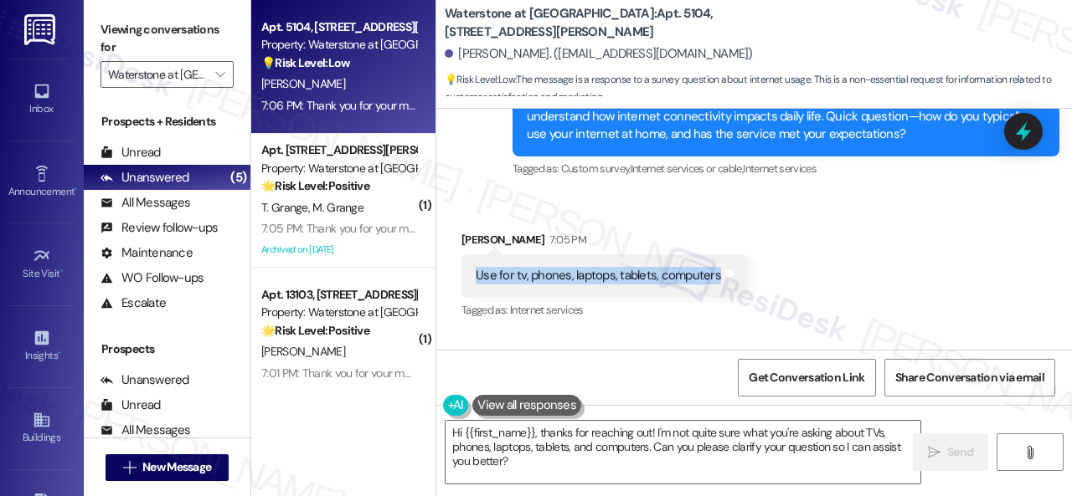
drag, startPoint x: 465, startPoint y: 289, endPoint x: 715, endPoint y: 295, distance: 250.4
click at [715, 295] on div "Use for tv, phones, laptops, tablets, computers Tags and notes" at bounding box center [604, 275] width 286 height 43
click at [794, 378] on span "Get Conversation Link" at bounding box center [806, 378] width 116 height 18
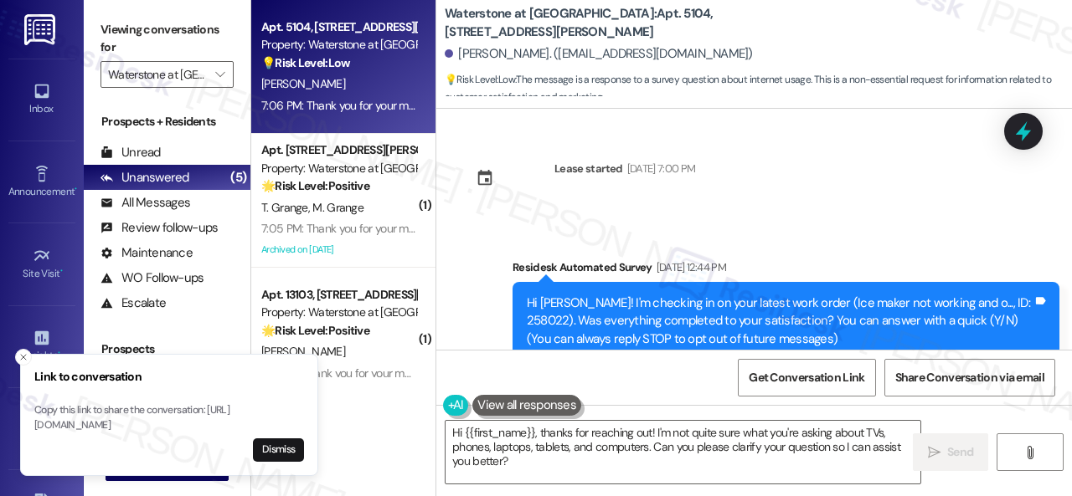
scroll to position [5806, 0]
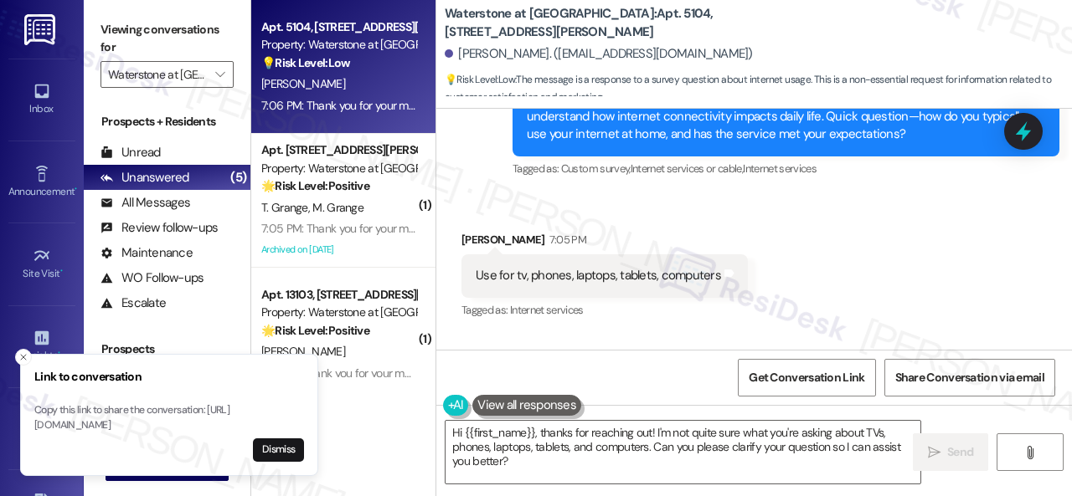
drag, startPoint x: 671, startPoint y: 244, endPoint x: 678, endPoint y: 239, distance: 8.9
click at [675, 244] on div "Received via SMS [PERSON_NAME] 7:05 PM Use for tv, phones, laptops, tablets, co…" at bounding box center [604, 276] width 311 height 116
click at [25, 349] on button "Close toast" at bounding box center [23, 357] width 17 height 17
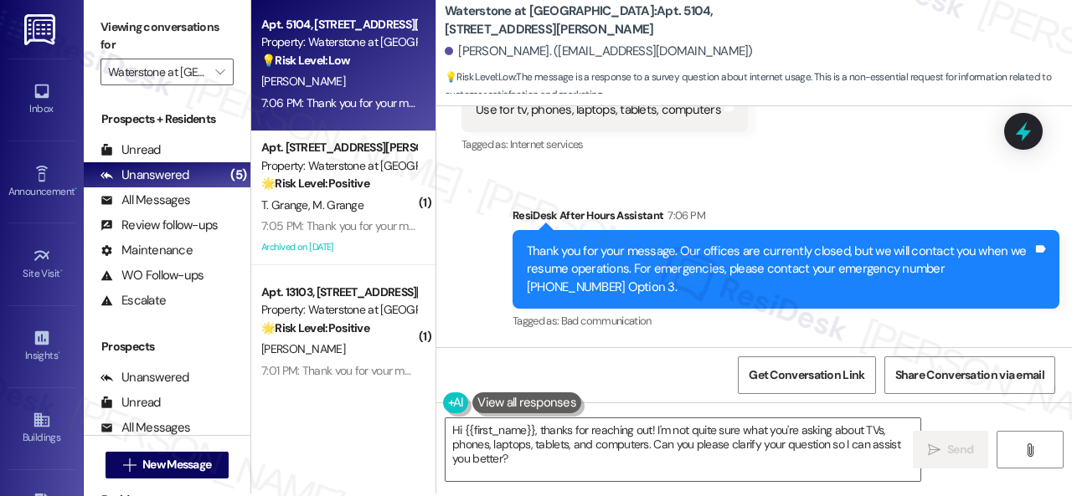
scroll to position [5, 0]
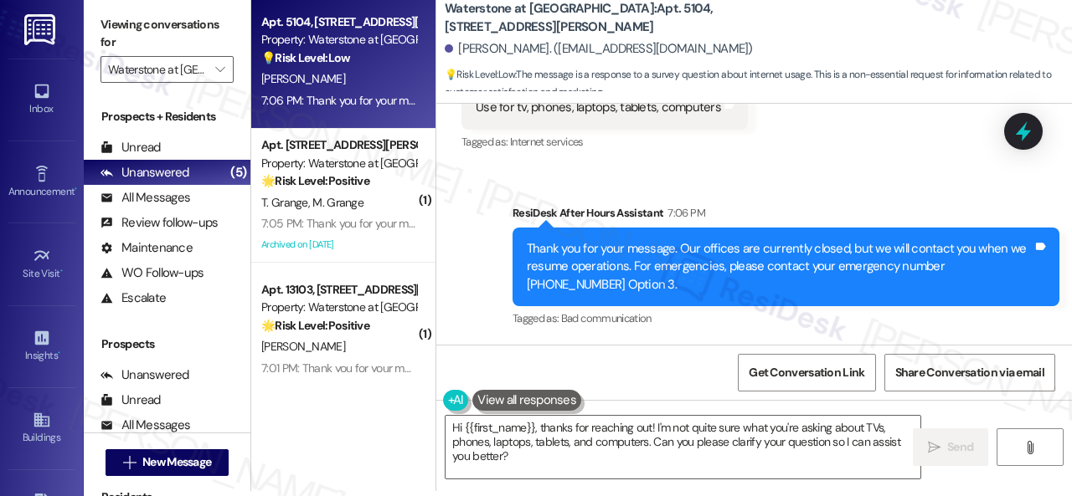
drag, startPoint x: 532, startPoint y: 465, endPoint x: 343, endPoint y: 402, distance: 199.3
click at [342, 402] on div "Apt. 5104, 6855 S Mason Rd Property: Waterstone at Cinco Ranch 💡 Risk Level: Lo…" at bounding box center [661, 243] width 820 height 496
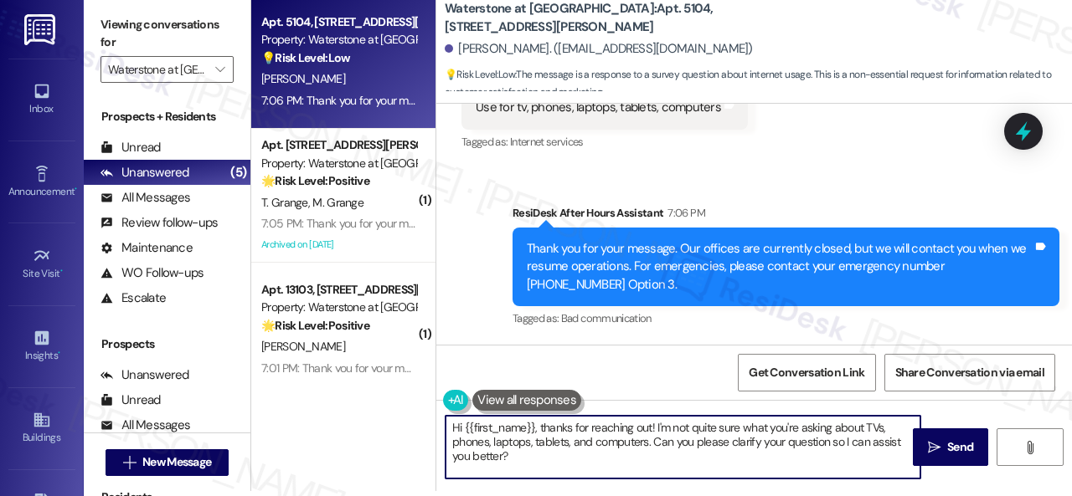
paste textarea "Is there anything that would make it even"
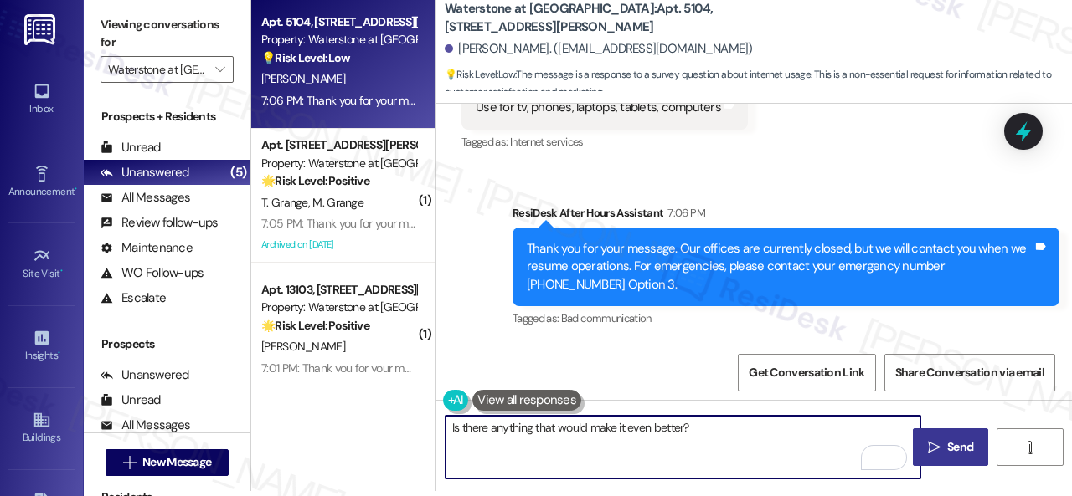
type textarea "Is there anything that would make it even better?"
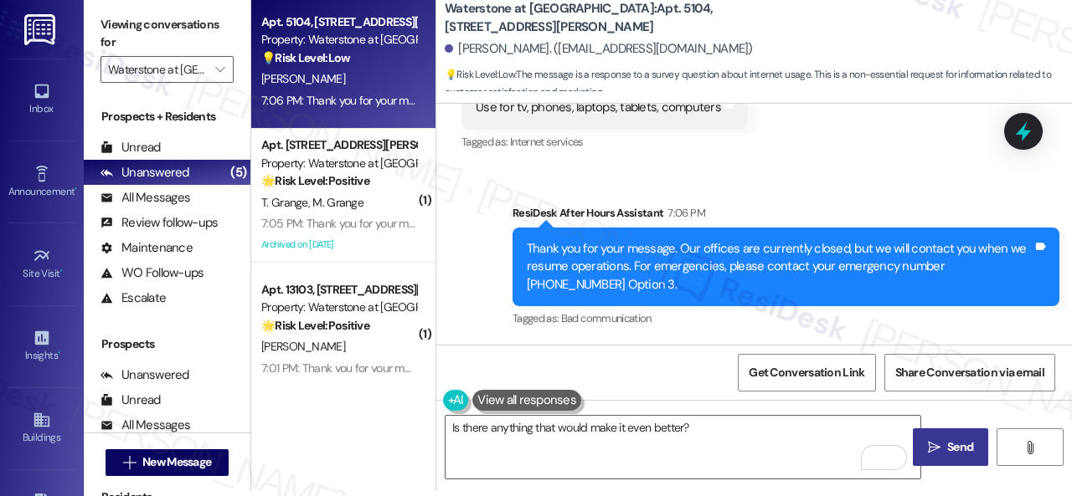
click at [958, 460] on button " Send" at bounding box center [949, 448] width 75 height 38
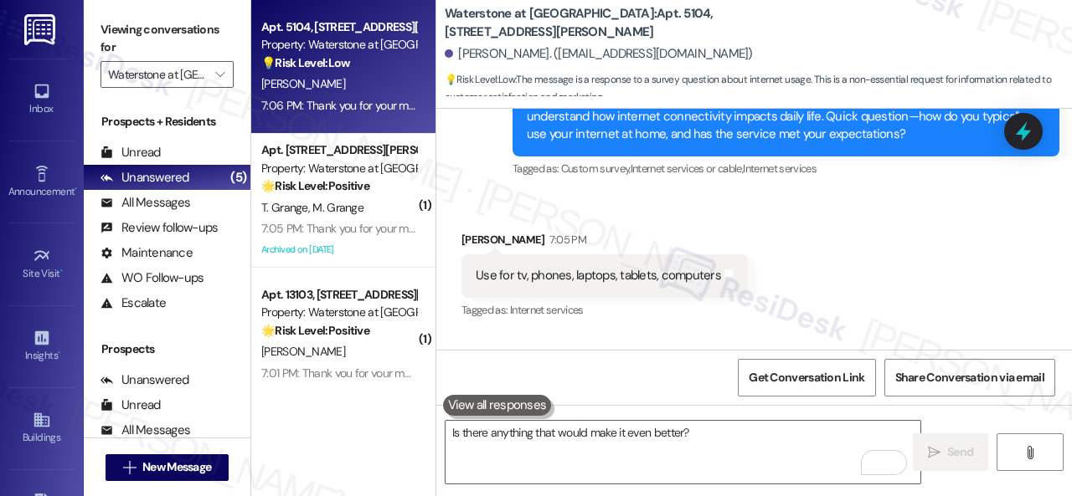
scroll to position [5806, 0]
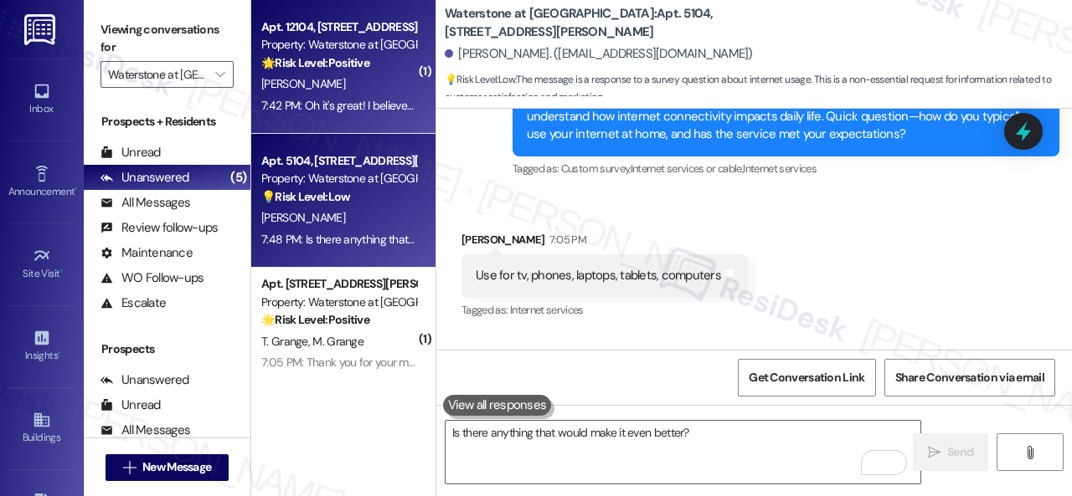
click at [342, 90] on div "H. Devlin" at bounding box center [339, 84] width 158 height 21
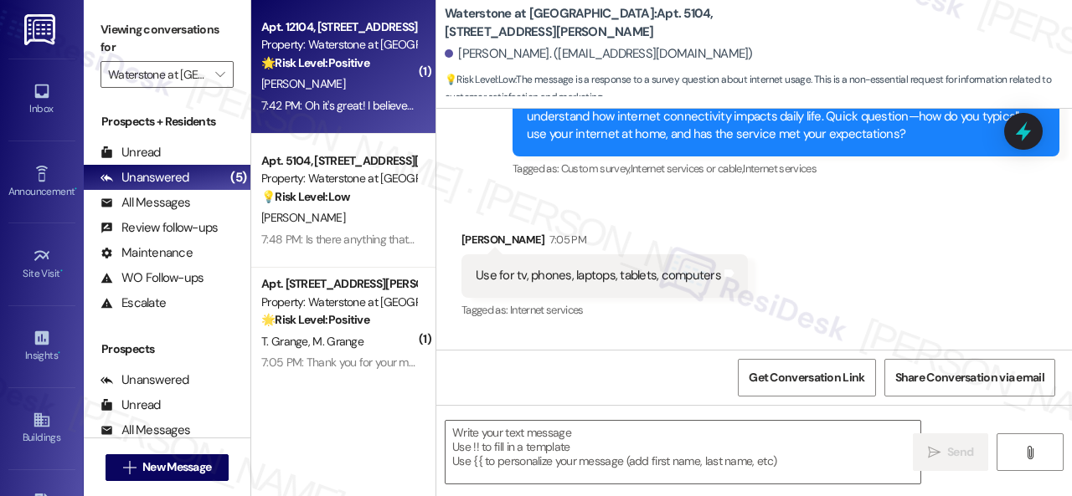
type textarea "Fetching suggested responses. Please feel free to read through the conversation…"
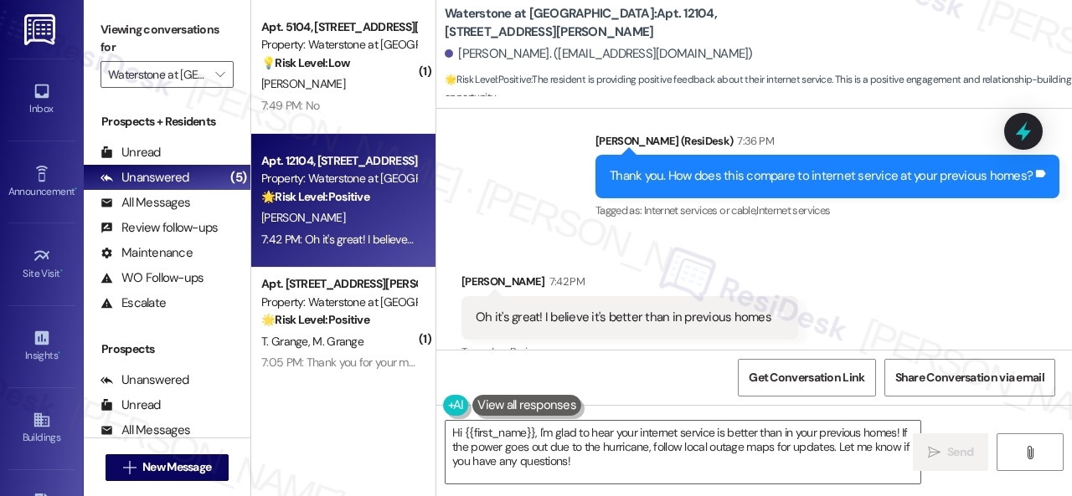
scroll to position [2079, 0]
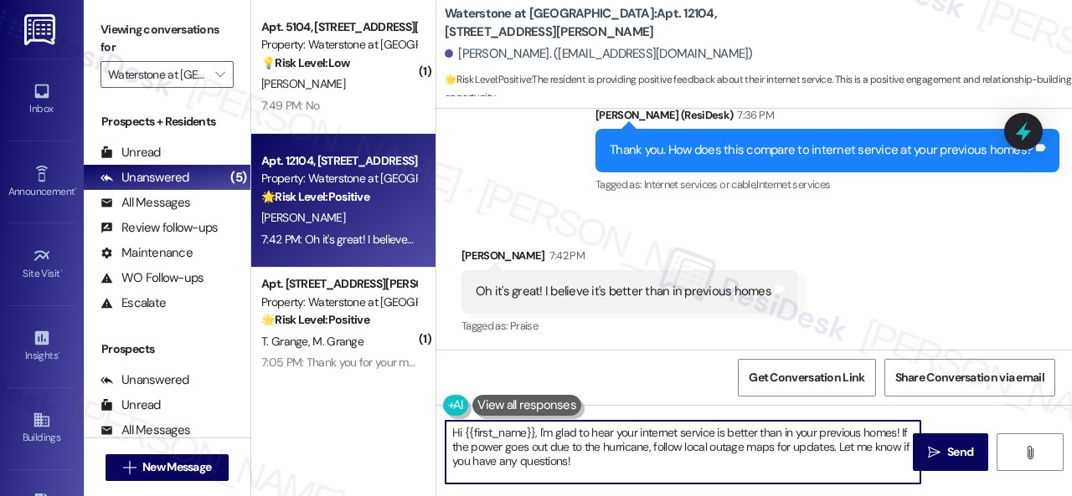
drag, startPoint x: 572, startPoint y: 461, endPoint x: 613, endPoint y: 466, distance: 41.3
click at [367, 398] on div "( 1 ) Apt. 5104, 6855 S Mason Rd Property: Waterstone at Cinco Ranch 💡 Risk Lev…" at bounding box center [661, 248] width 820 height 496
paste textarea "Thanks so much for sharing your experience—it really helps us understand what m…"
type textarea "Thanks so much for sharing your experience—it really helps us understand what m…"
click at [895, 254] on div "Received via SMS Hallie Devlin 7:42 PM Oh it's great! I believe it's better tha…" at bounding box center [753, 279] width 635 height 141
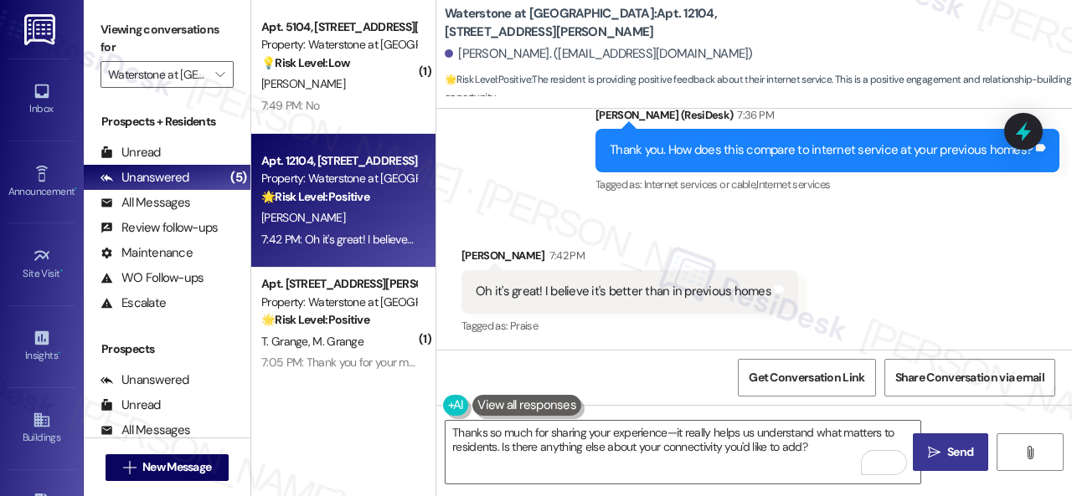
click at [943, 460] on span "Send" at bounding box center [959, 453] width 33 height 18
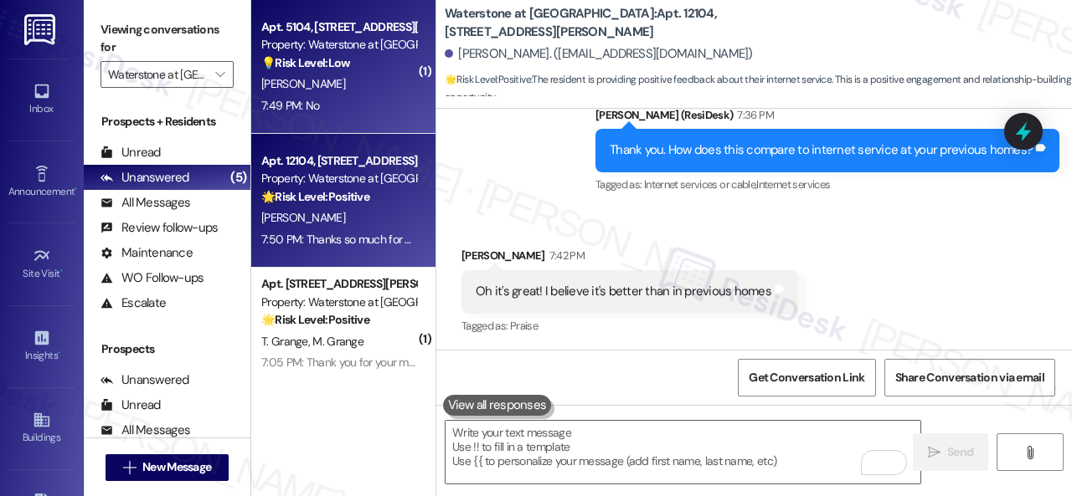
click at [367, 89] on div "R. Rojas" at bounding box center [339, 84] width 158 height 21
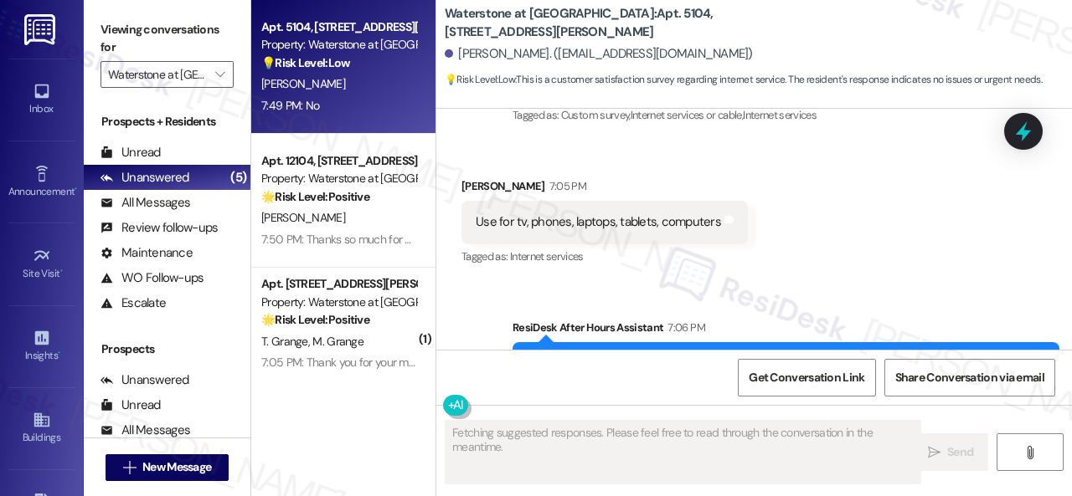
scroll to position [6266, 0]
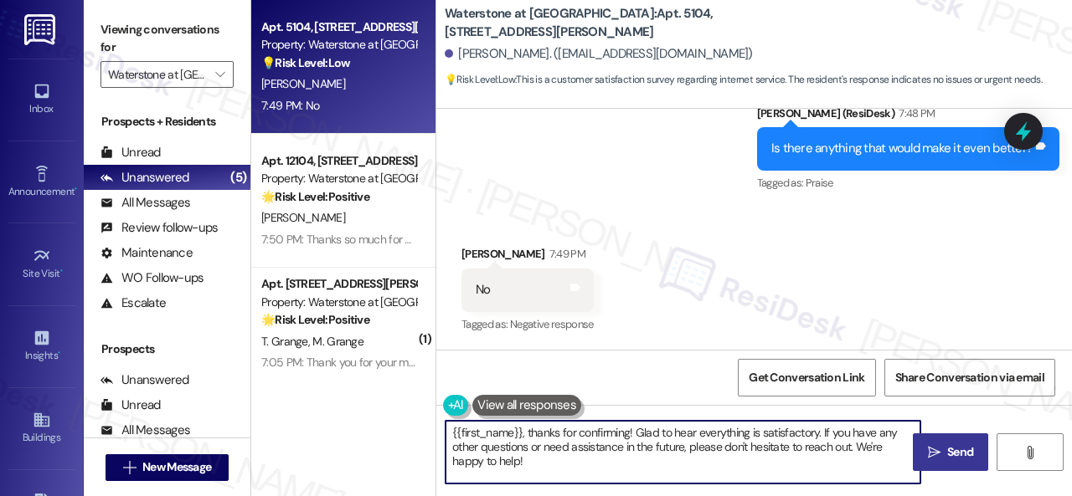
drag, startPoint x: 562, startPoint y: 465, endPoint x: 491, endPoint y: 445, distance: 73.9
click at [426, 412] on div "Apt. 5104, 6855 S Mason Rd Property: Waterstone at Cinco Ranch 💡 Risk Level: Lo…" at bounding box center [661, 248] width 820 height 496
paste textarea "Thanks so much for sharing your experience—it really helps us understand what m…"
type textarea "Thanks so much for sharing your experience—it really helps us understand what m…"
click at [951, 453] on span "Send" at bounding box center [960, 453] width 26 height 18
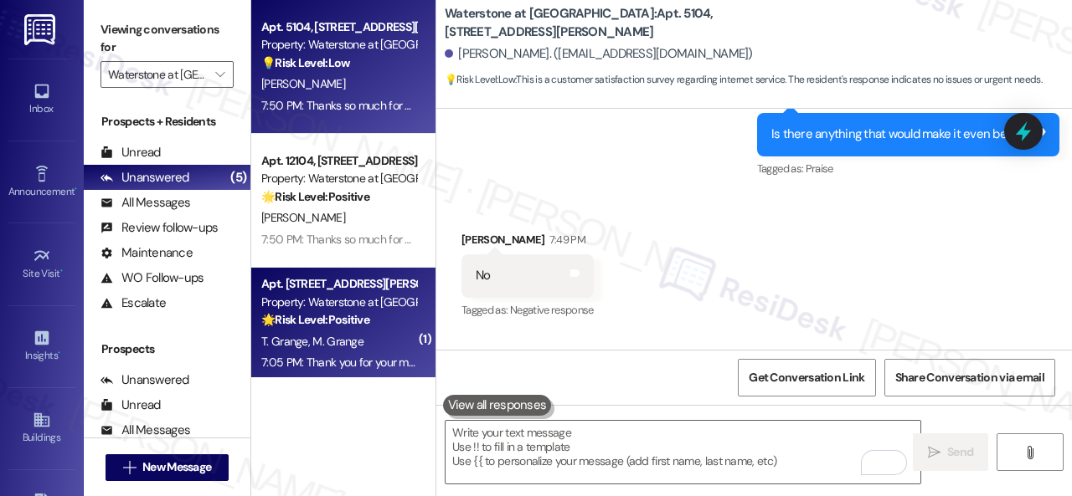
click at [378, 347] on div "T. Grange M. Grange" at bounding box center [339, 342] width 158 height 21
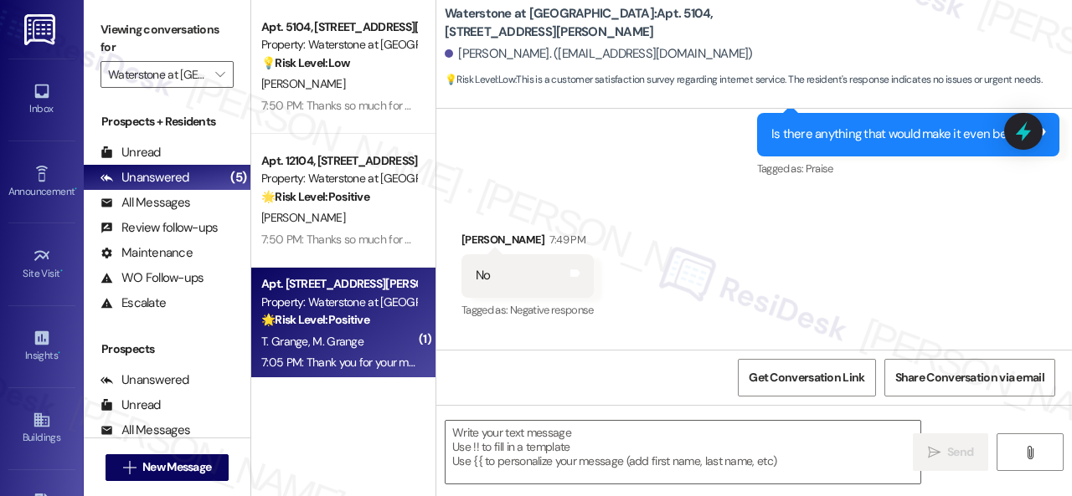
type textarea "Fetching suggested responses. Please feel free to read through the conversation…"
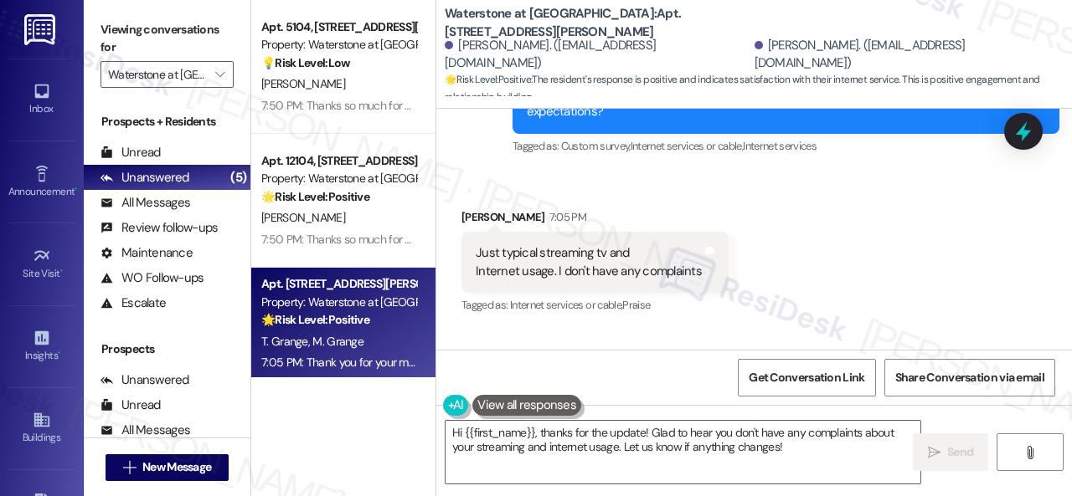
scroll to position [29415, 0]
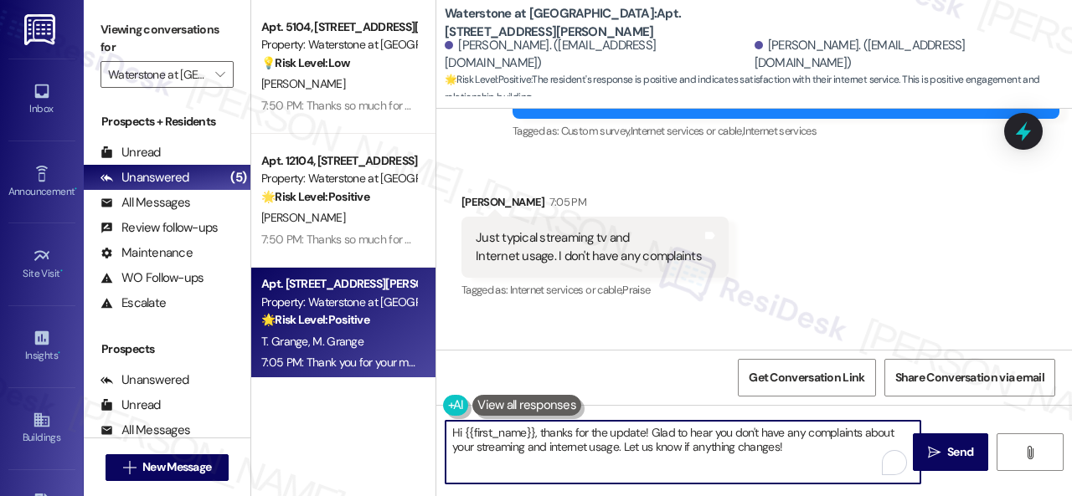
click at [337, 367] on div "Apt. 5104, 6855 S Mason Rd Property: Waterstone at Cinco Ranch 💡 Risk Level: Lo…" at bounding box center [661, 248] width 820 height 496
paste textarea "ow does this compare to internet service at your previous homes?"
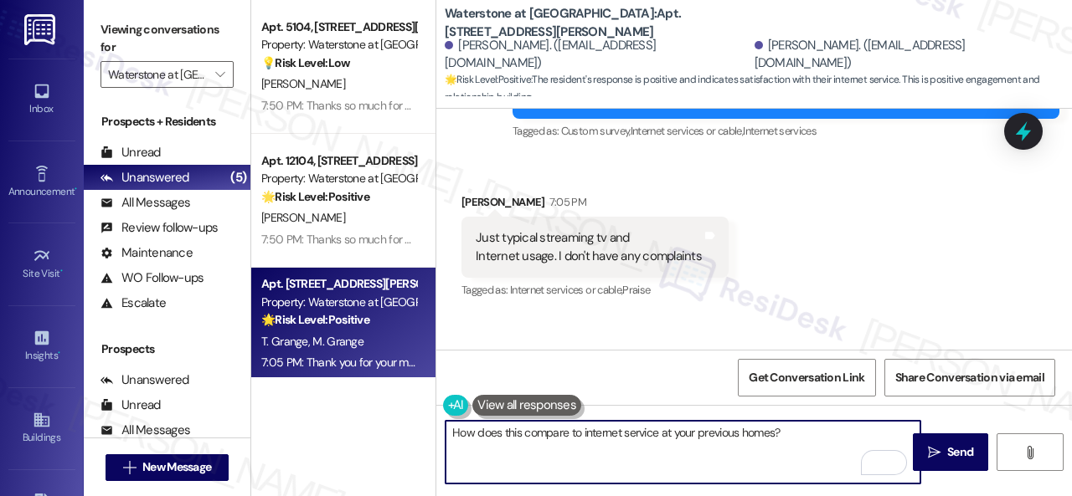
click at [795, 429] on textarea "How does this compare to internet service at your previous homes?" at bounding box center [682, 452] width 475 height 63
type textarea "How does this compare to internet service at your previous homes?"
click at [953, 450] on span "Send" at bounding box center [960, 453] width 26 height 18
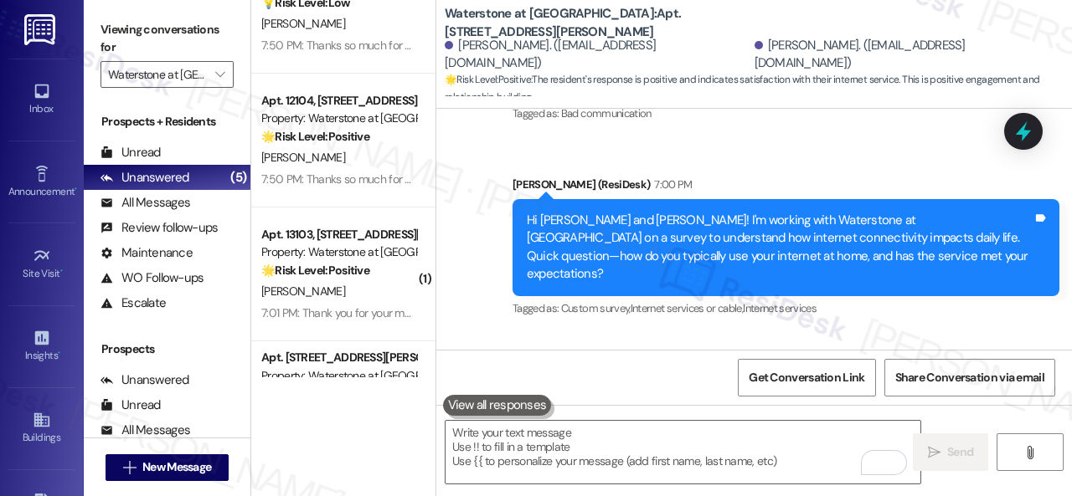
scroll to position [84, 0]
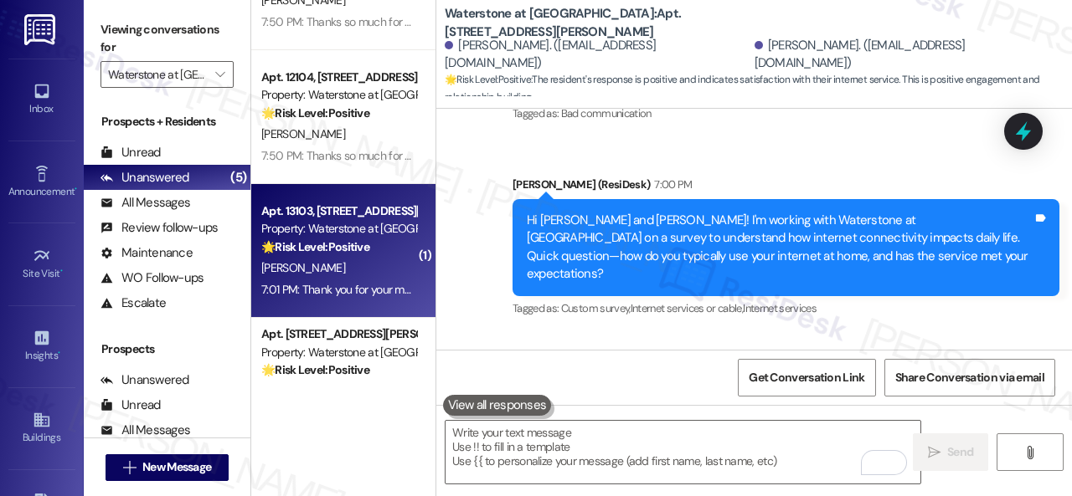
click at [348, 270] on div "A. Grant" at bounding box center [339, 268] width 158 height 21
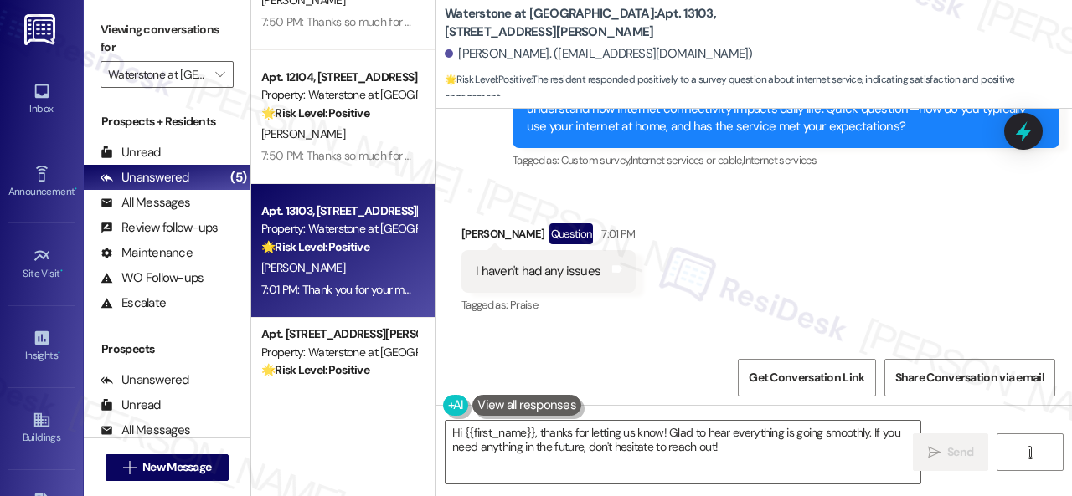
scroll to position [5877, 0]
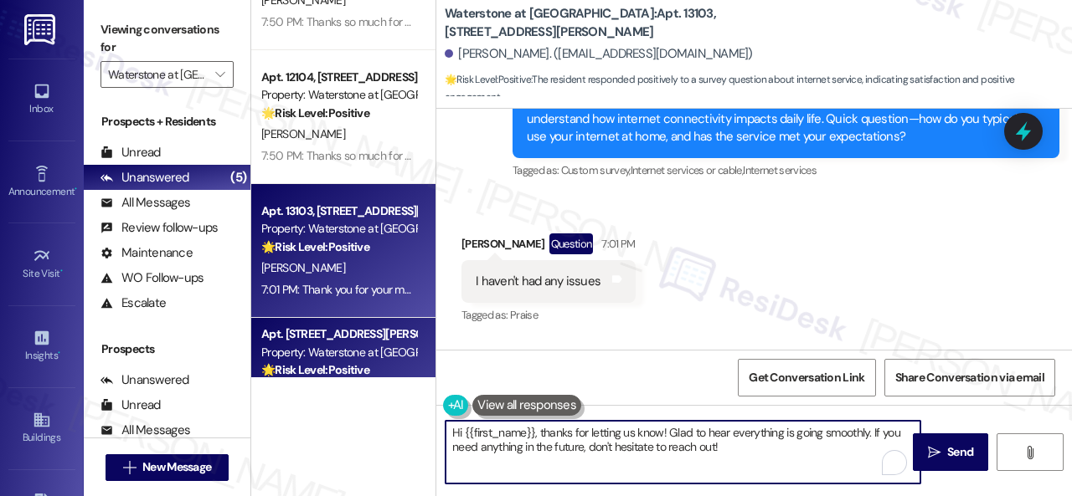
drag, startPoint x: 733, startPoint y: 459, endPoint x: 257, endPoint y: 347, distance: 489.4
click at [257, 347] on div "Apt. 5104, 6855 S Mason Rd Property: Waterstone at Cinco Ranch 💡 Risk Level: Lo…" at bounding box center [661, 248] width 820 height 496
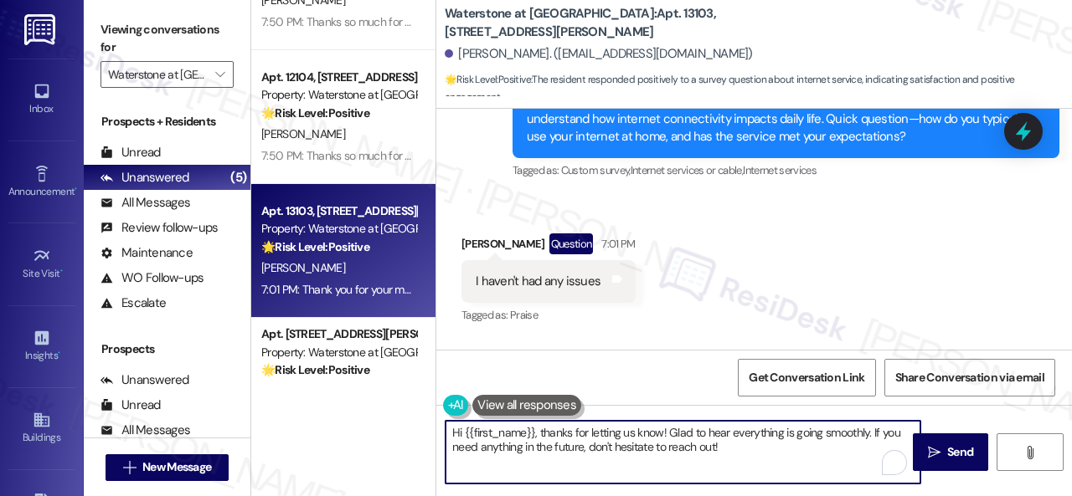
paste textarea "What works well for you?"
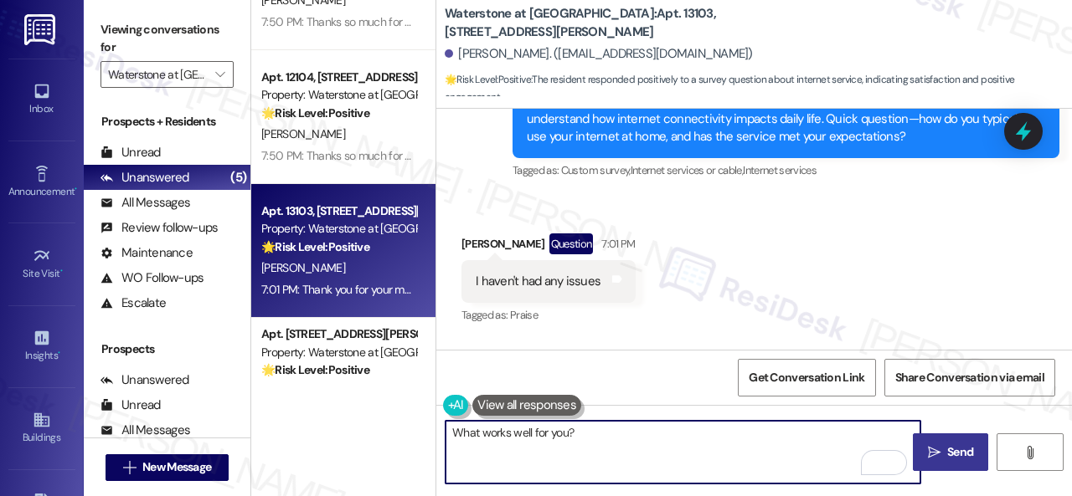
type textarea "What works well for you?"
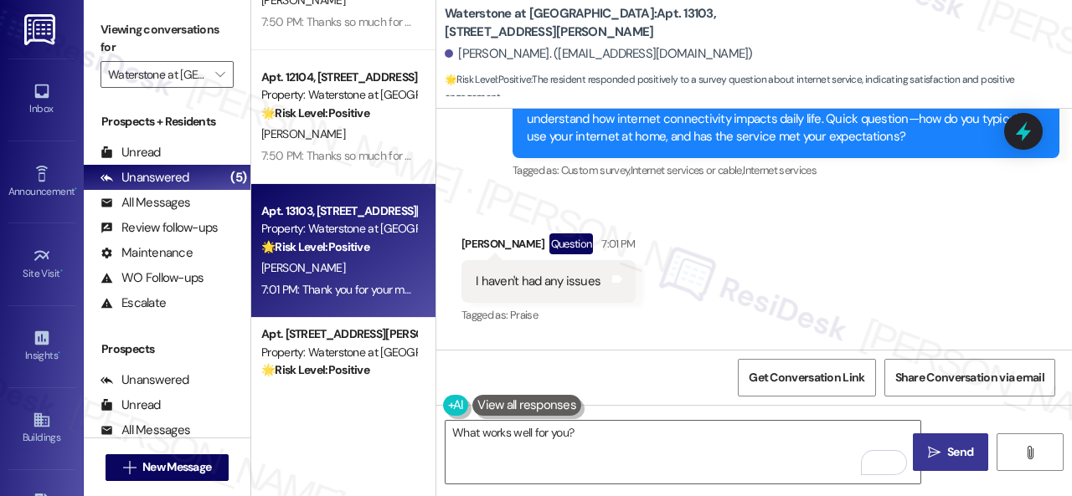
click at [936, 445] on span " Send" at bounding box center [950, 453] width 53 height 18
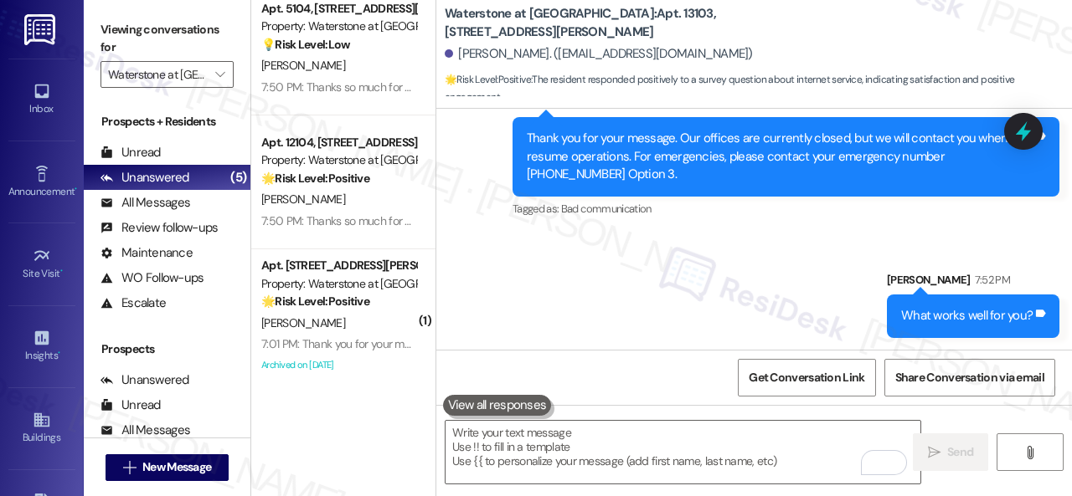
scroll to position [167, 0]
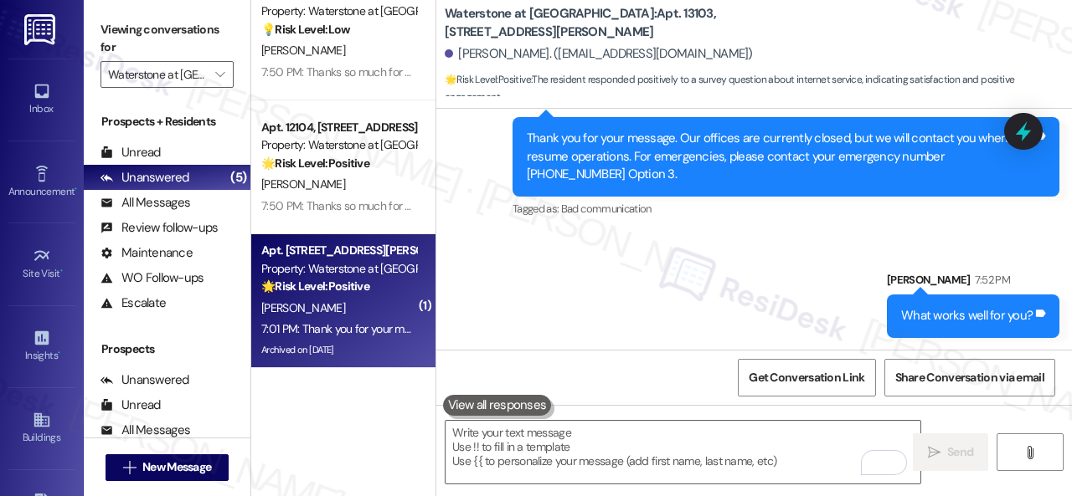
click at [357, 302] on div "D. Alvarado" at bounding box center [339, 308] width 158 height 21
type textarea "Fetching suggested responses. Please feel free to read through the conversation…"
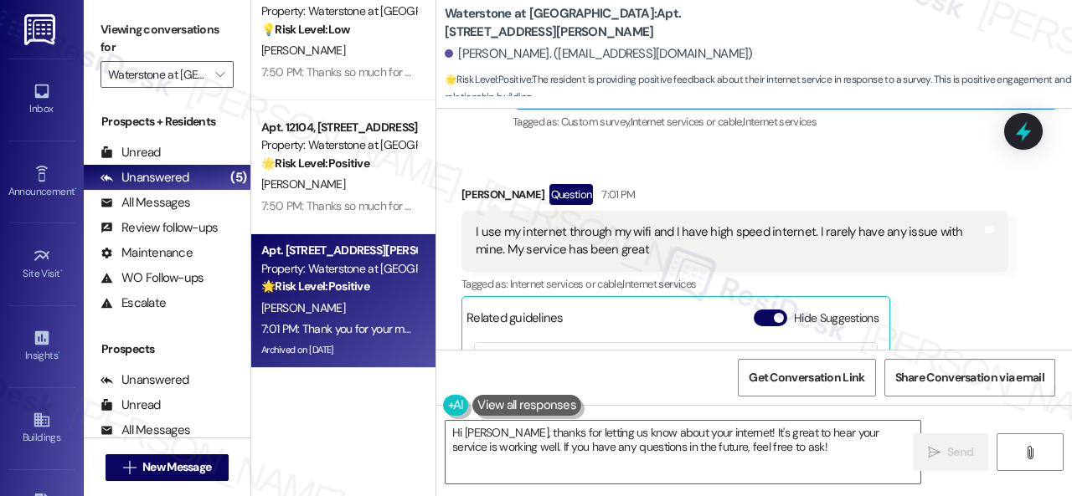
scroll to position [8945, 0]
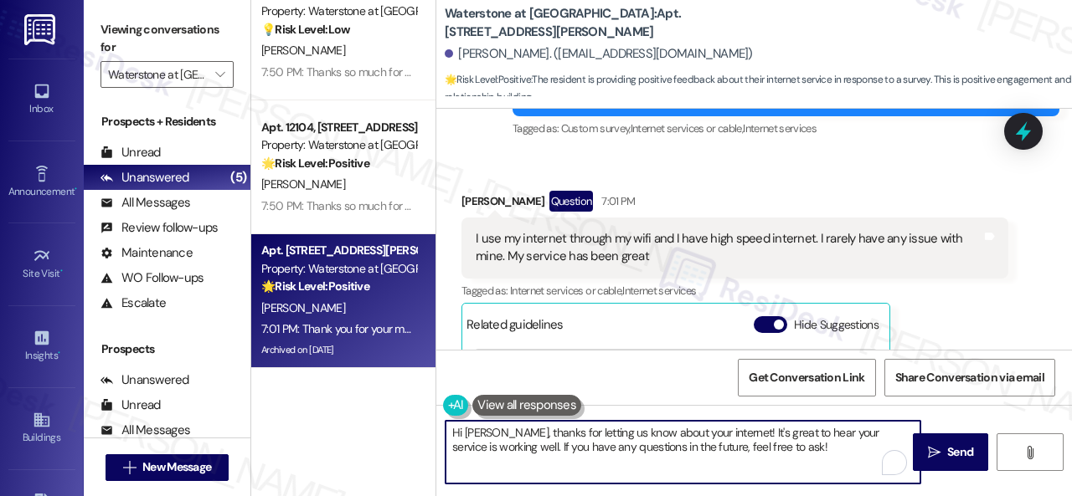
drag, startPoint x: 779, startPoint y: 444, endPoint x: 407, endPoint y: 384, distance: 376.4
click at [391, 384] on div "Apt. 13103, 6855 S Mason Rd Property: Waterstone at Cinco Ranch 🌟 Risk Level: P…" at bounding box center [661, 248] width 820 height 496
paste textarea "ow does this compare to internet service at your previous homes?"
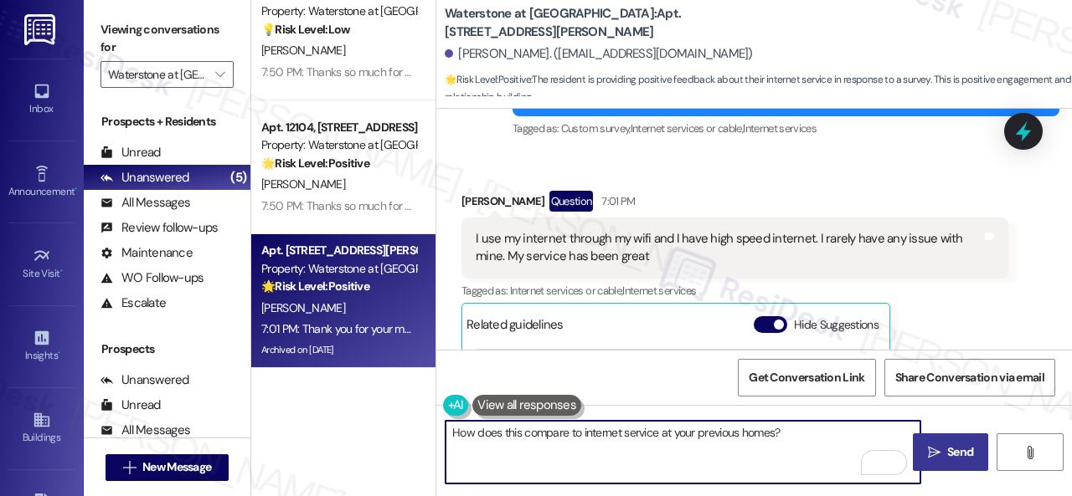
type textarea "How does this compare to internet service at your previous homes?"
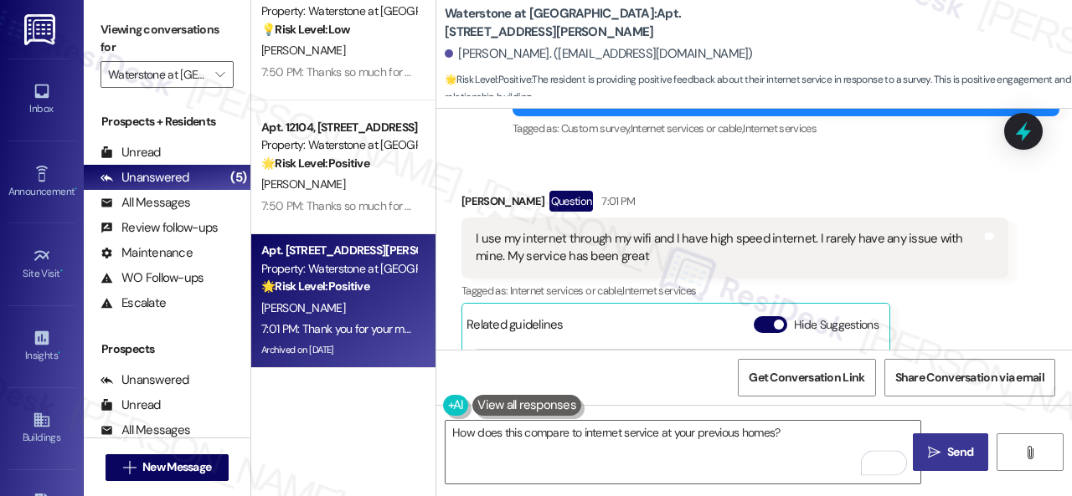
click at [956, 463] on button " Send" at bounding box center [949, 453] width 75 height 38
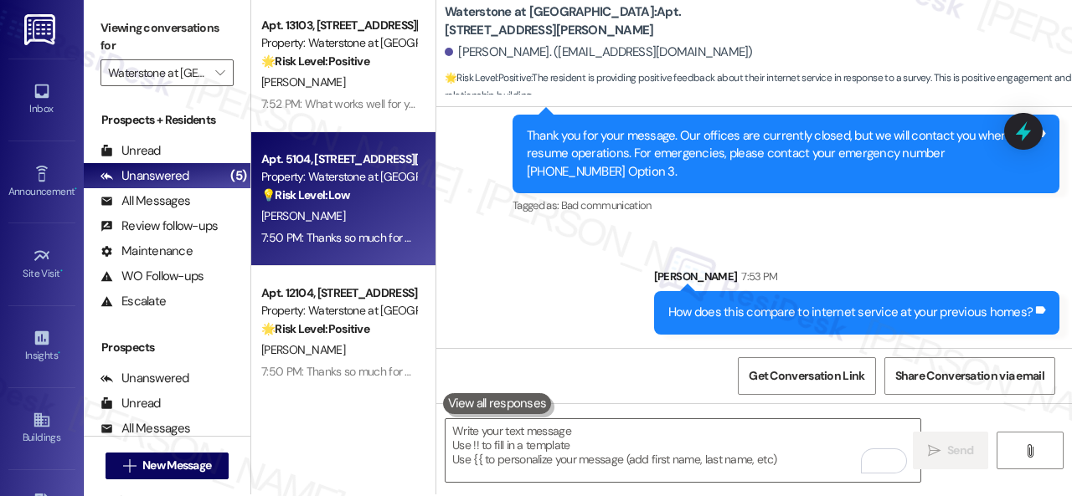
scroll to position [0, 0]
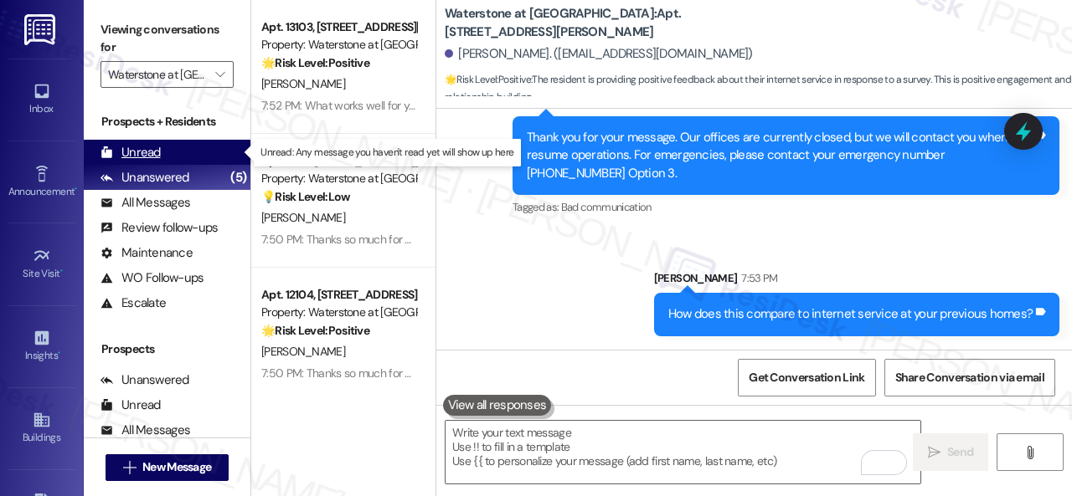
click at [141, 152] on div "Unread" at bounding box center [130, 153] width 60 height 18
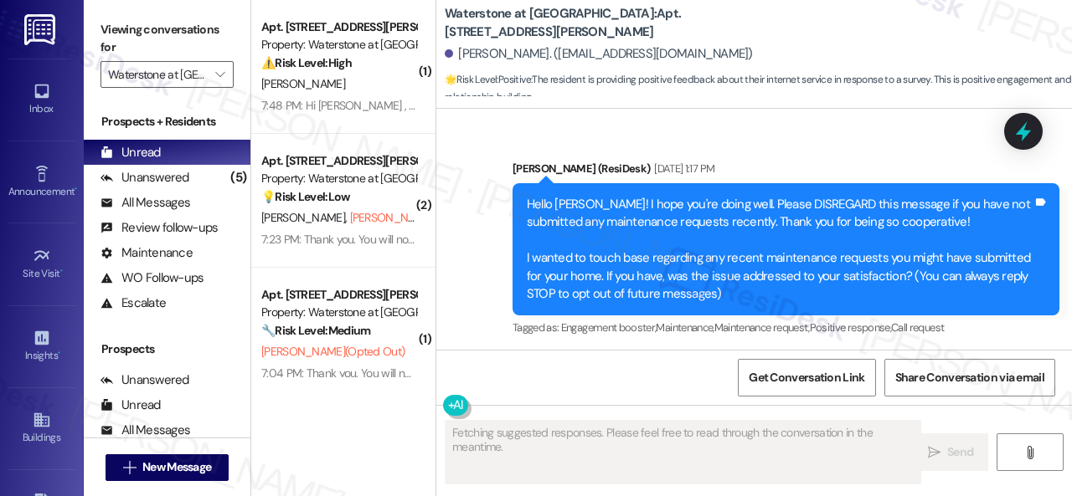
type textarea "Fetching suggested responses. Please feel free to read through the conversation…"
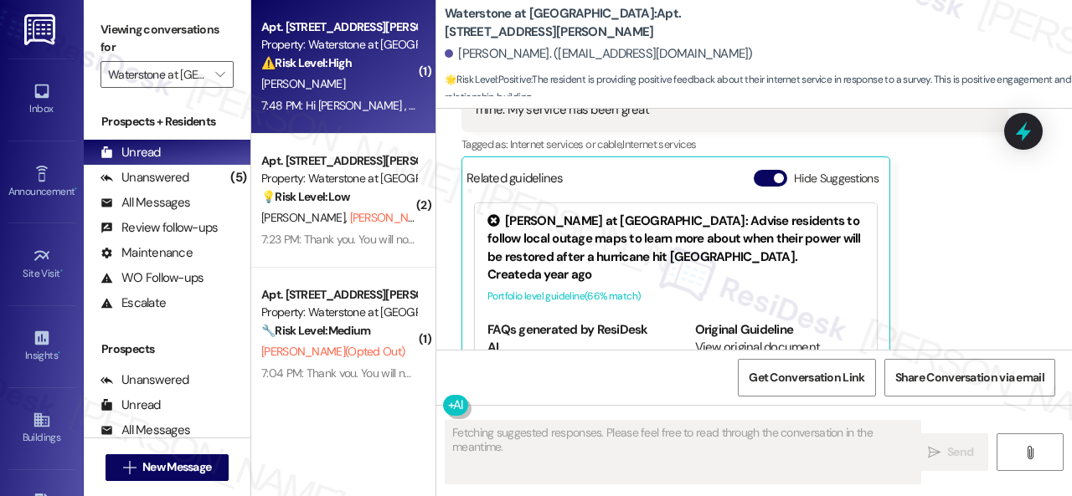
scroll to position [9185, 0]
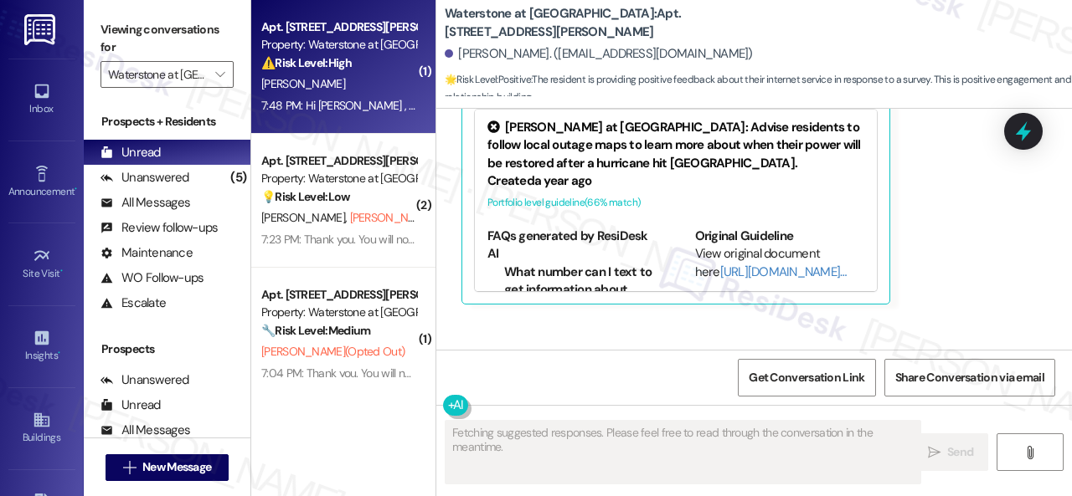
click at [376, 85] on div "S. Joseph" at bounding box center [339, 84] width 158 height 21
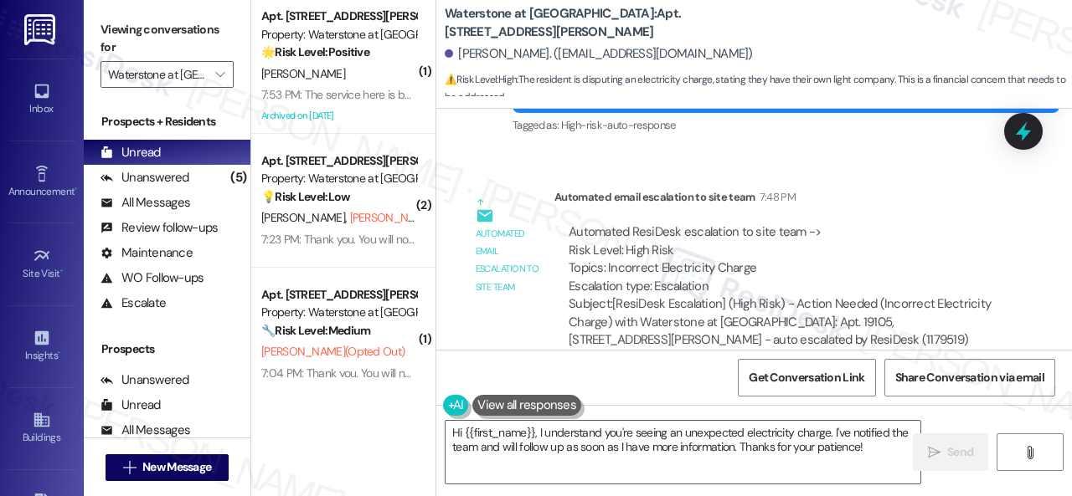
scroll to position [13937, 0]
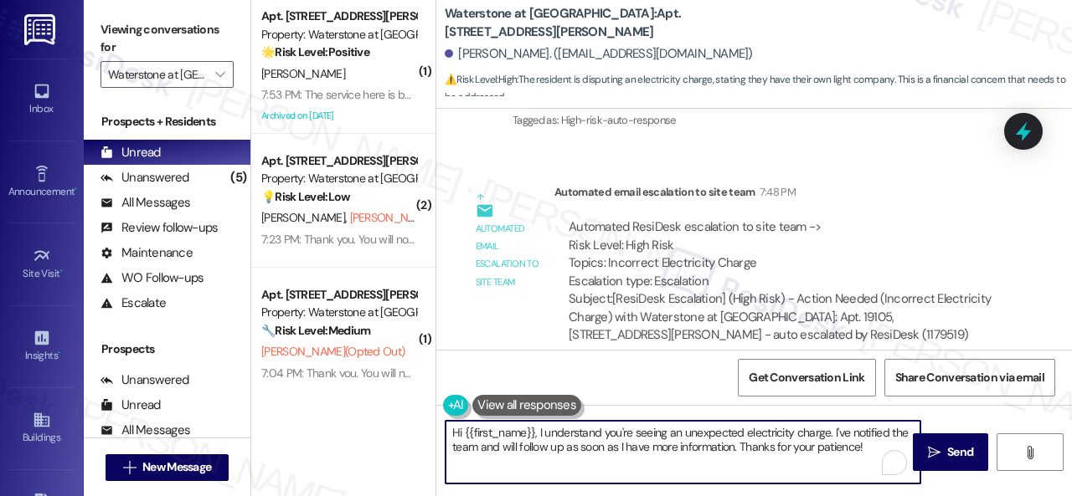
drag, startPoint x: 452, startPoint y: 416, endPoint x: 411, endPoint y: 414, distance: 41.1
click at [411, 414] on div "( 1 ) Apt. 17110, 6855 S Mason Rd Property: Waterstone at Cinco Ranch 🌟 Risk Le…" at bounding box center [661, 248] width 820 height 496
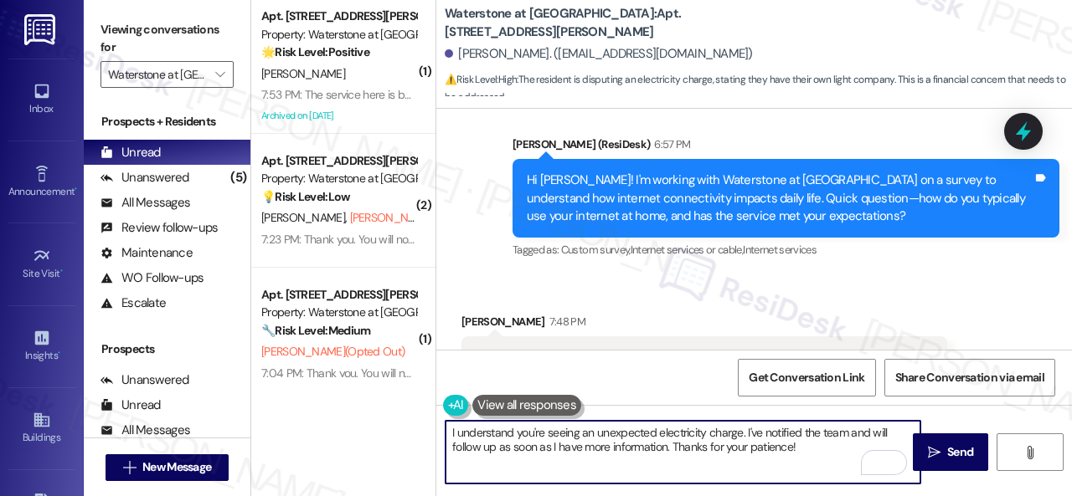
scroll to position [13602, 0]
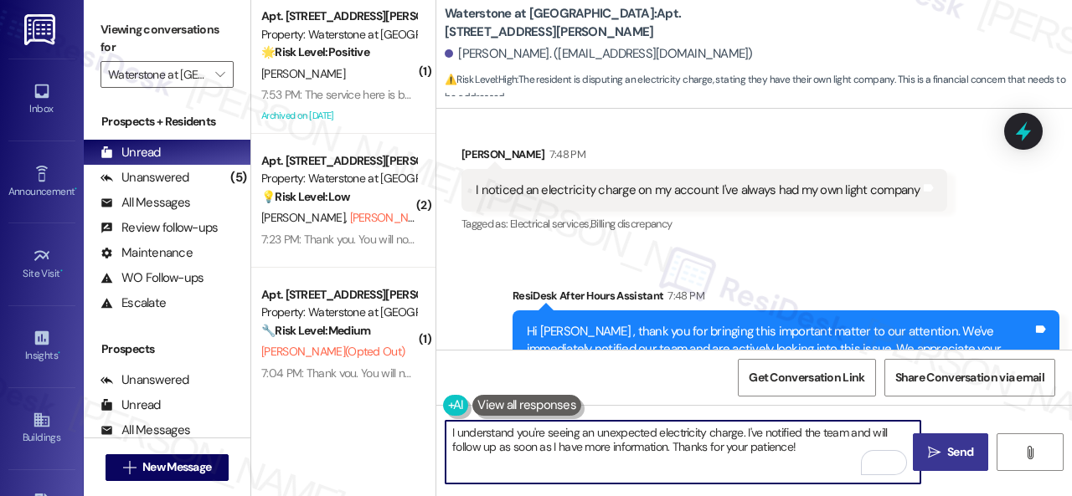
type textarea "I understand you're seeing an unexpected electricity charge. I've notified the …"
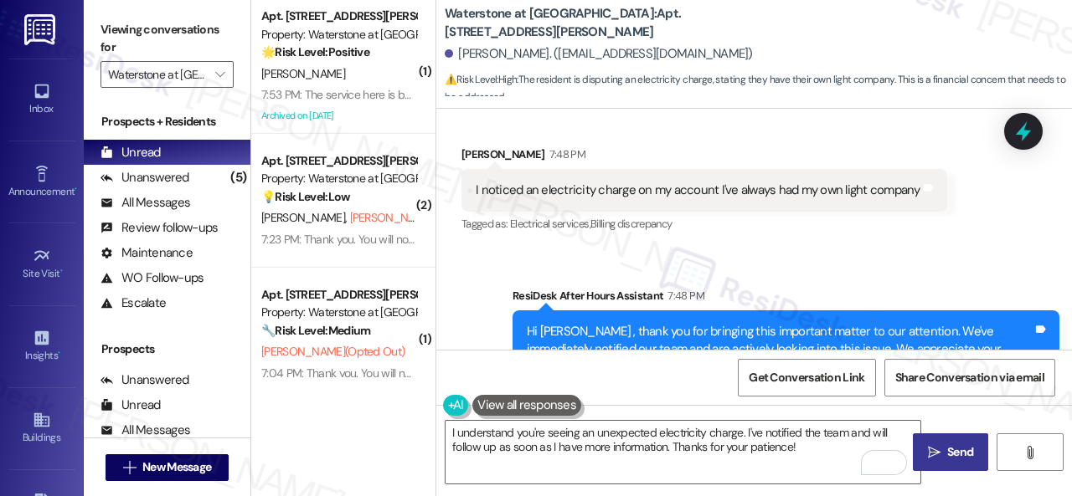
click at [943, 460] on span "Send" at bounding box center [959, 453] width 33 height 18
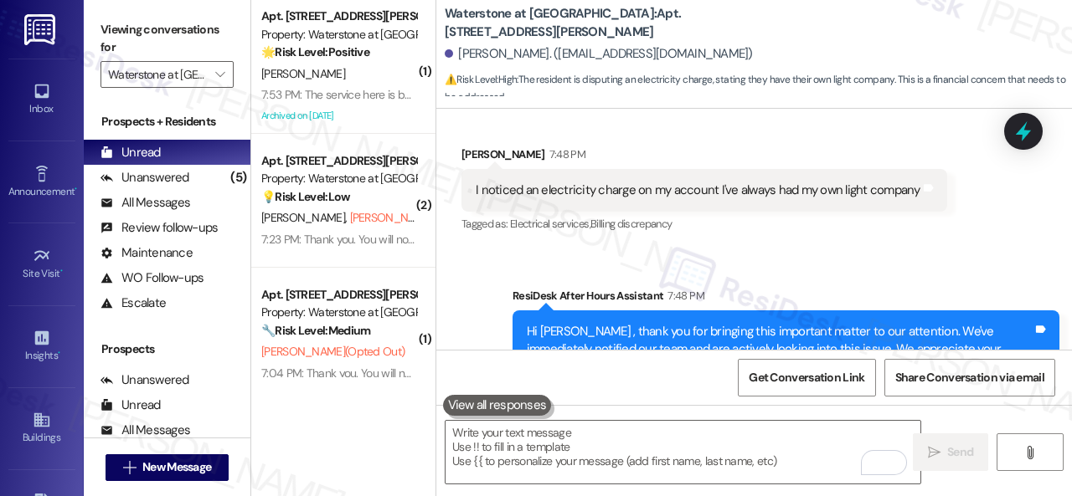
scroll to position [13480, 0]
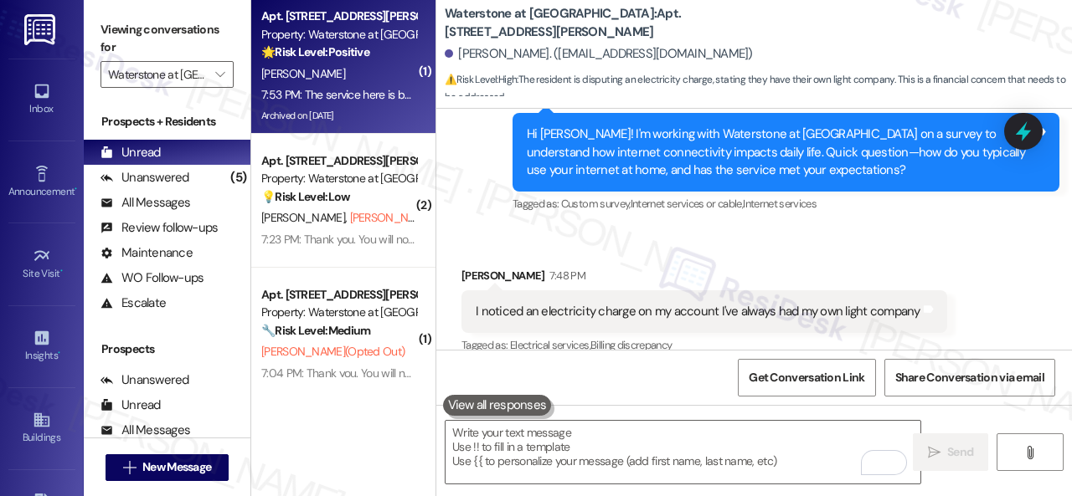
click at [348, 81] on div "D. Alvarado" at bounding box center [339, 74] width 158 height 21
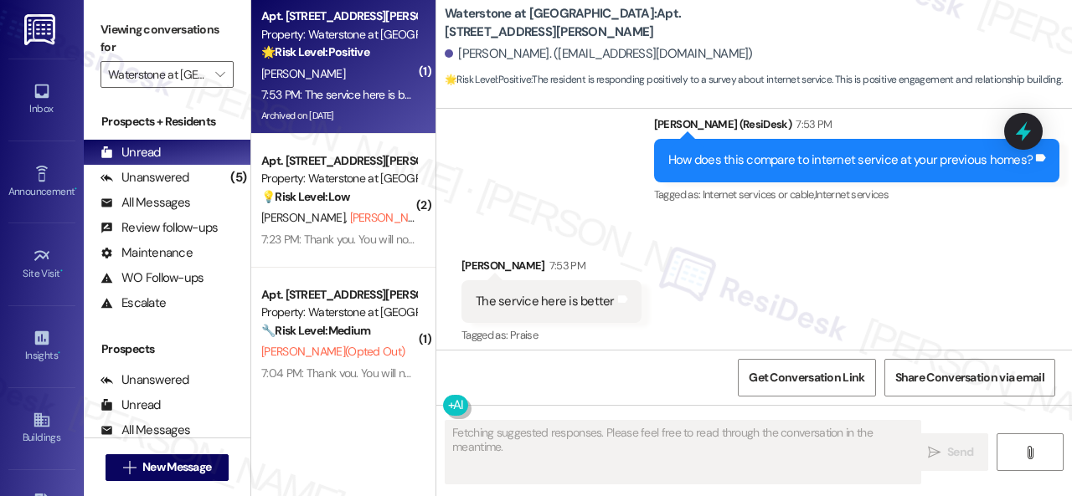
scroll to position [9446, 0]
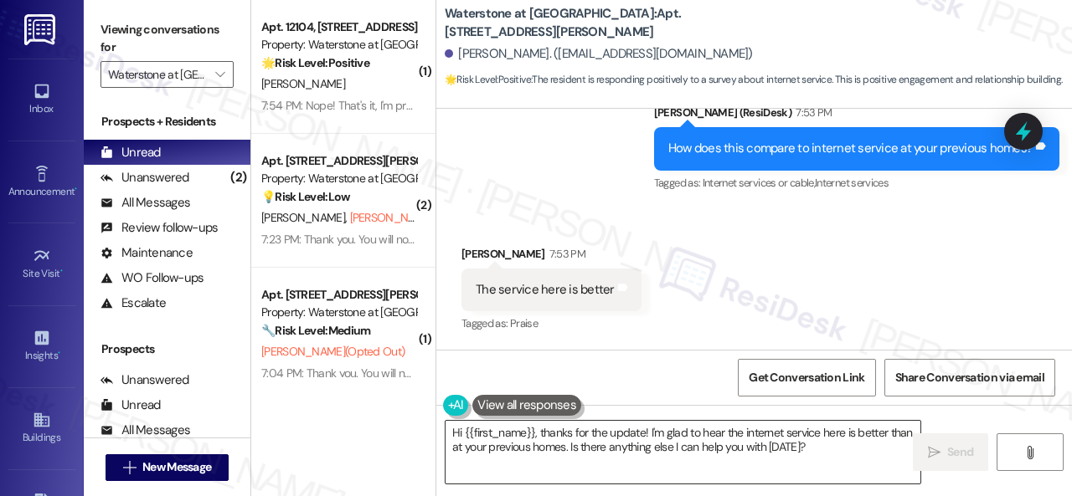
click at [547, 438] on textarea "Hi {{first_name}}, thanks for the update! I'm glad to hear the internet service…" at bounding box center [682, 452] width 475 height 63
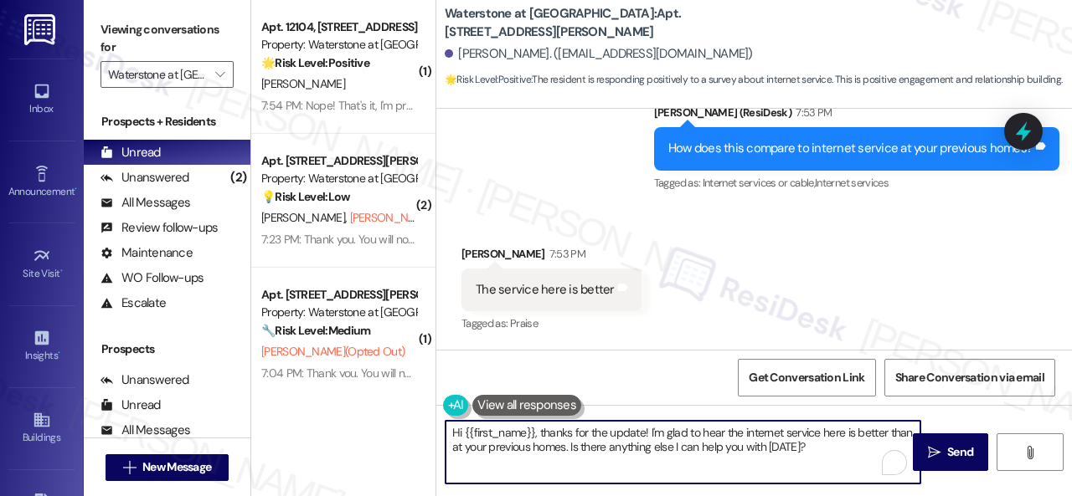
paste textarea "Thanks so much for sharing your experience—it really helps us understand what m…"
type textarea "Thanks so much for sharing your experience—it really helps us understand what m…"
click at [956, 455] on span "Send" at bounding box center [960, 453] width 26 height 18
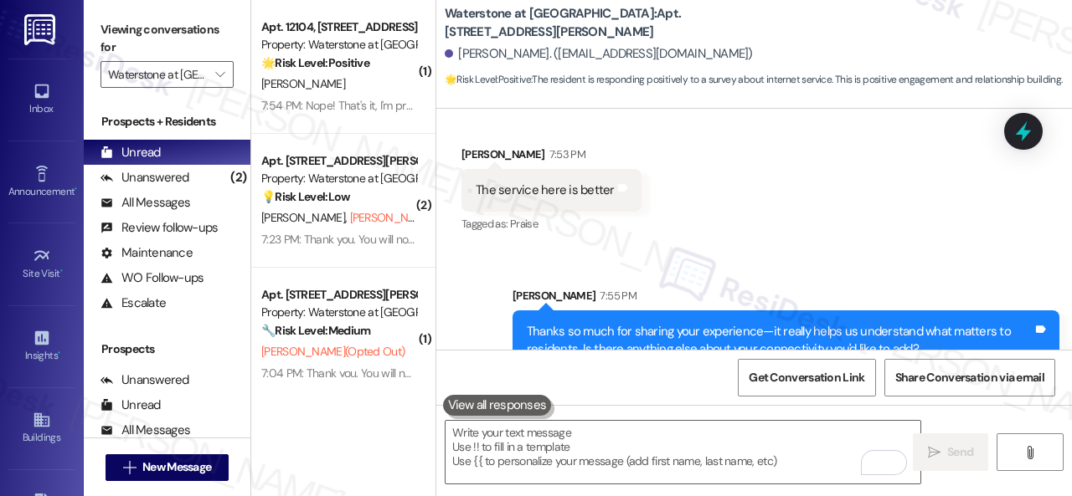
scroll to position [9582, 0]
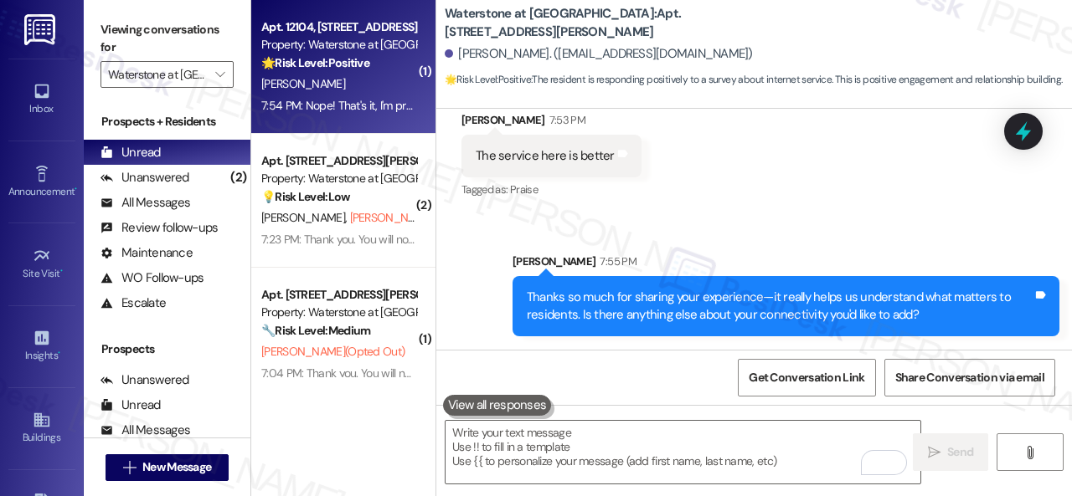
click at [301, 81] on span "H. Devlin" at bounding box center [303, 83] width 84 height 15
type textarea "Fetching suggested responses. Please feel free to read through the conversation…"
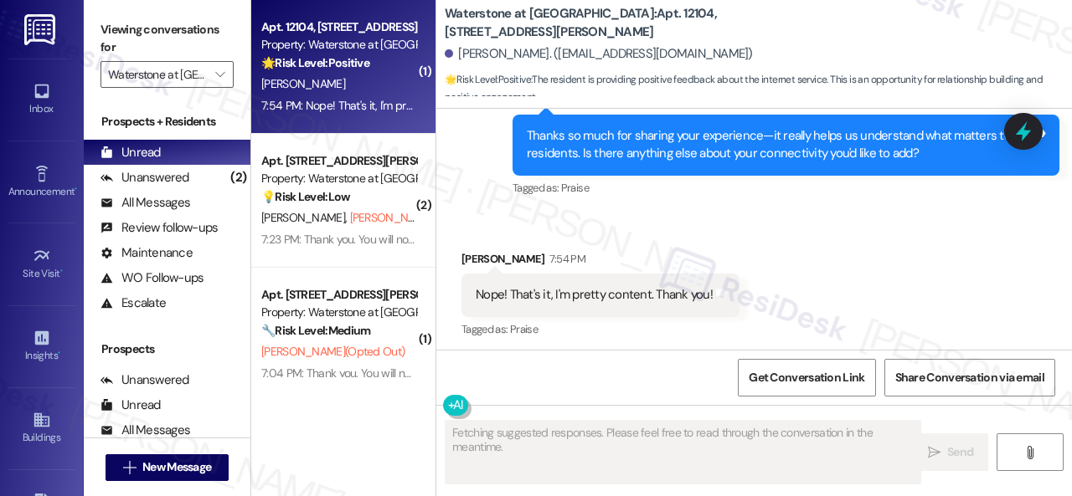
scroll to position [2379, 0]
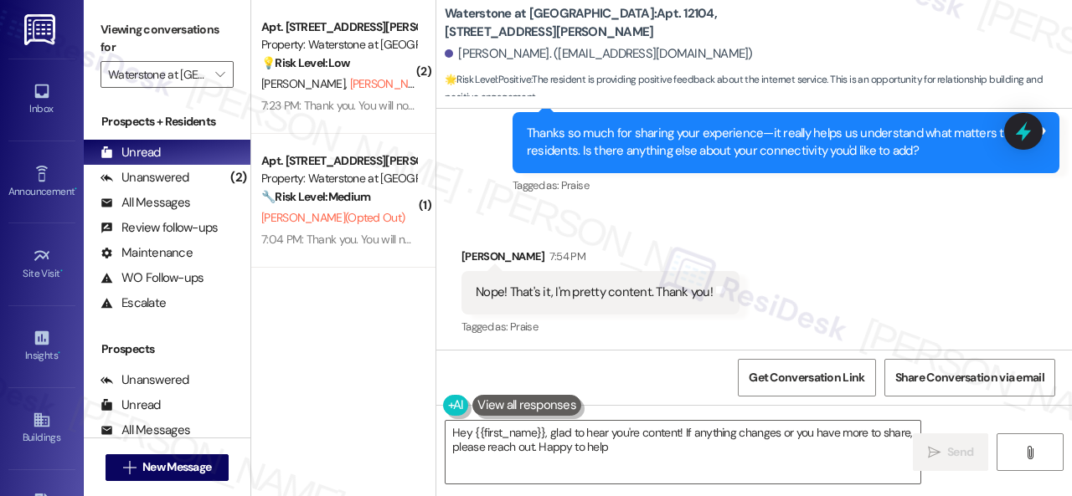
type textarea "Hey {{first_name}}, glad to hear you're content! If anything changes or you hav…"
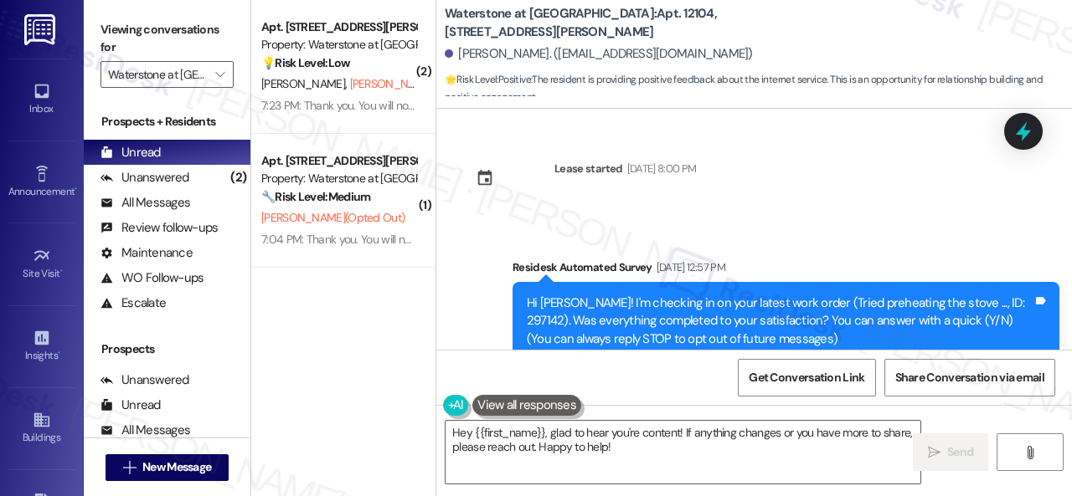
scroll to position [2379, 0]
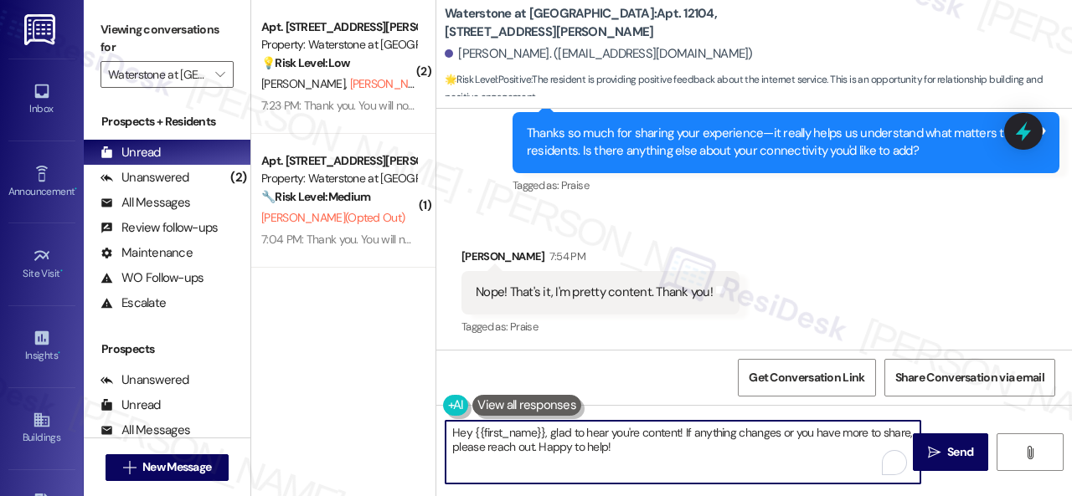
drag, startPoint x: 631, startPoint y: 453, endPoint x: 365, endPoint y: 384, distance: 274.9
click at [365, 384] on div "( 2 ) Apt. 13102, [STREET_ADDRESS][PERSON_NAME] Property: Waterstone at [GEOGRA…" at bounding box center [661, 248] width 820 height 496
type textarea "You're welcome! Have a great evening!"
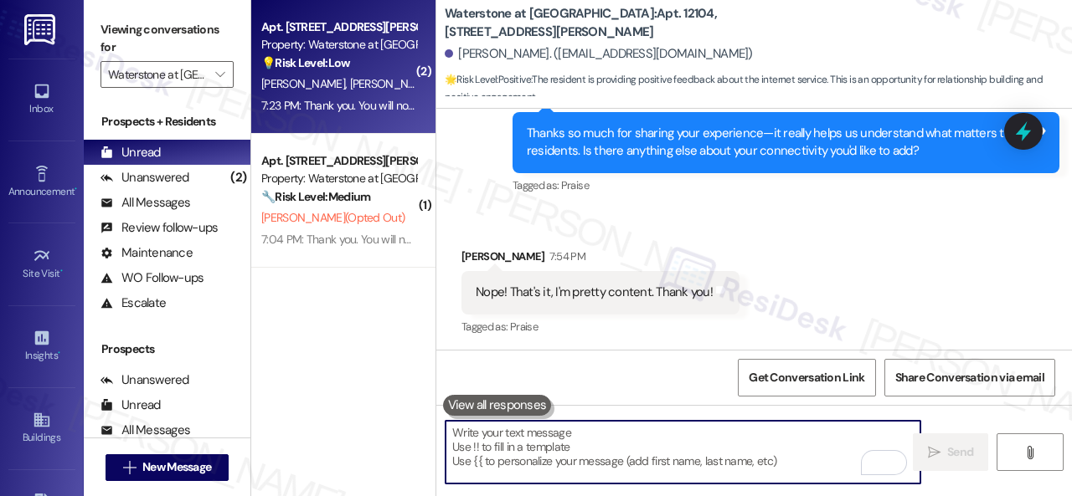
click at [385, 75] on div "[PERSON_NAME] [PERSON_NAME] (Opted Out)" at bounding box center [339, 84] width 158 height 21
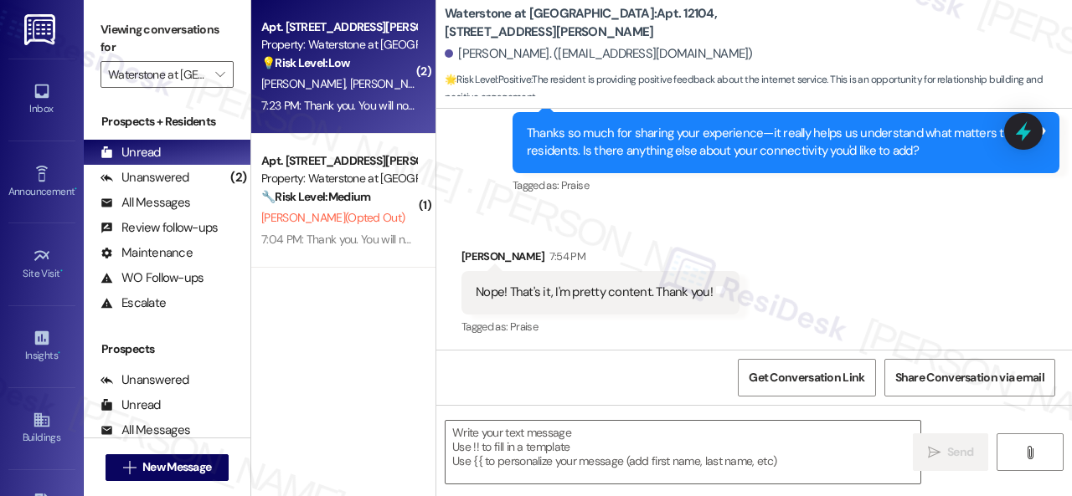
type textarea "Fetching suggested responses. Please feel free to read through the conversation…"
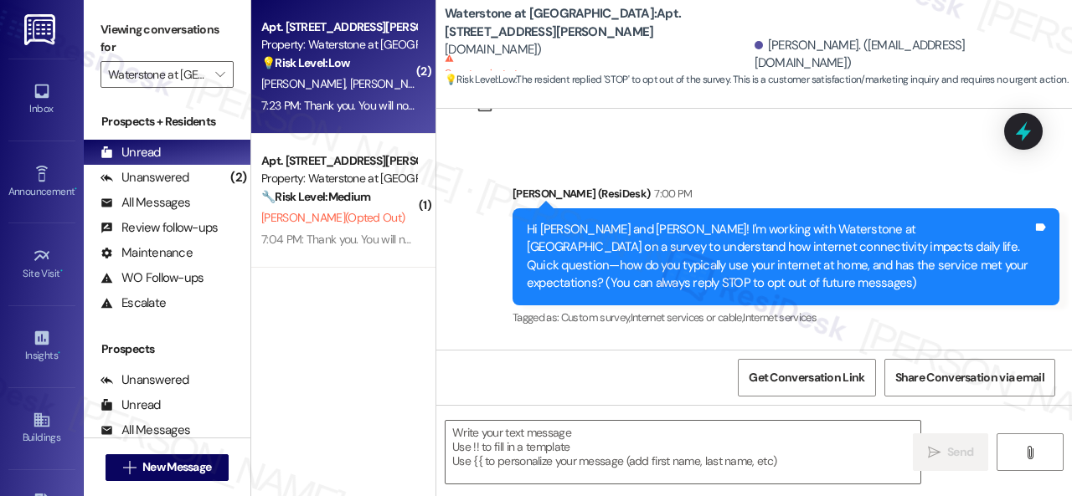
type textarea "Fetching suggested responses. Please feel free to read through the conversation…"
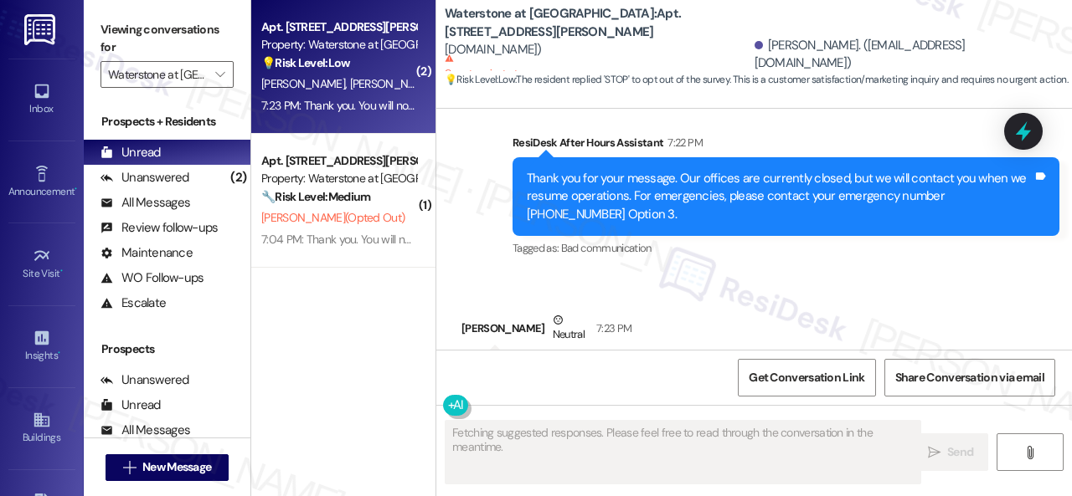
scroll to position [621, 0]
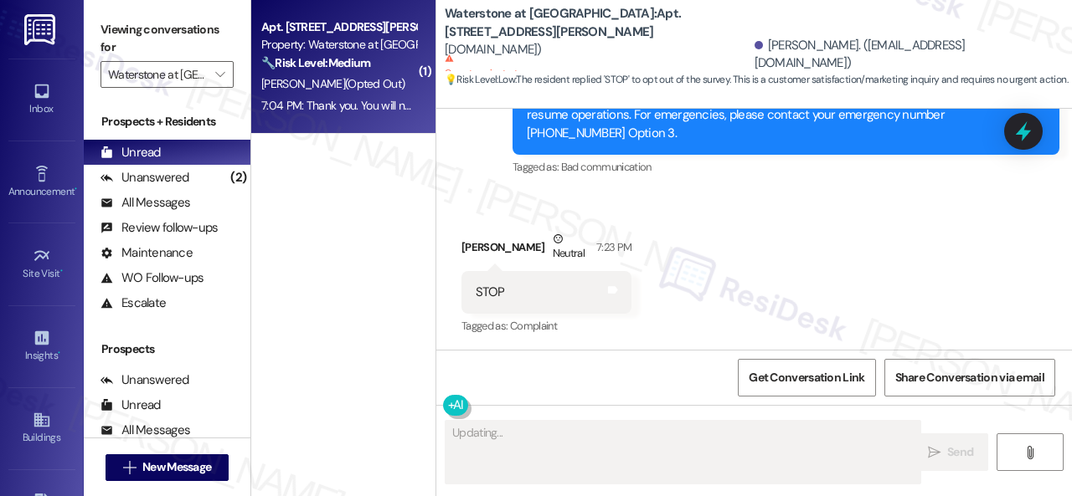
click at [383, 91] on div "[PERSON_NAME] (Opted Out)" at bounding box center [339, 84] width 158 height 21
type textarea "Hi {{first_name}}, I see you've opted out of this thread"
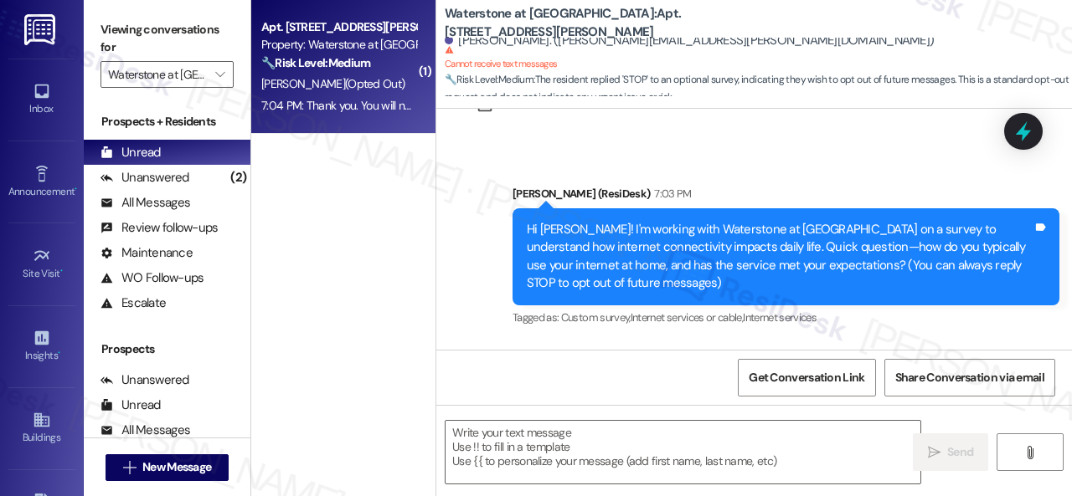
type textarea "Fetching suggested responses. Please feel free to read through the conversation…"
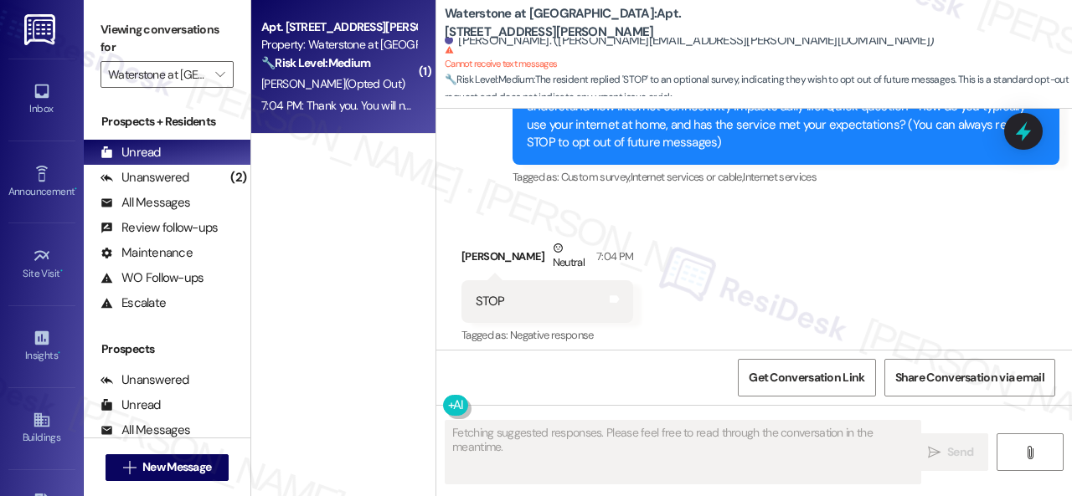
scroll to position [224, 0]
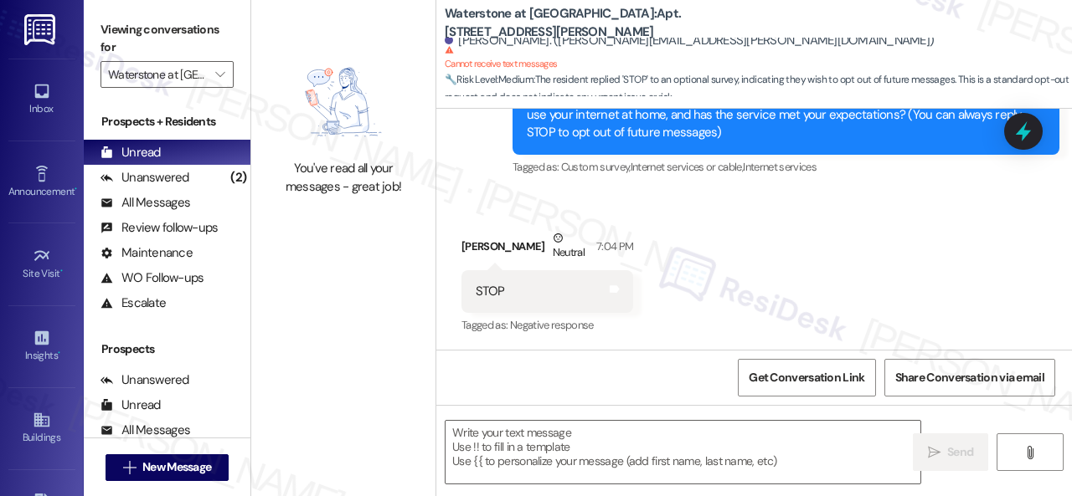
click at [549, 223] on div "Received via SMS [PERSON_NAME] Neutral 7:04 PM STOP Tags and notes Tagged as: N…" at bounding box center [547, 284] width 197 height 134
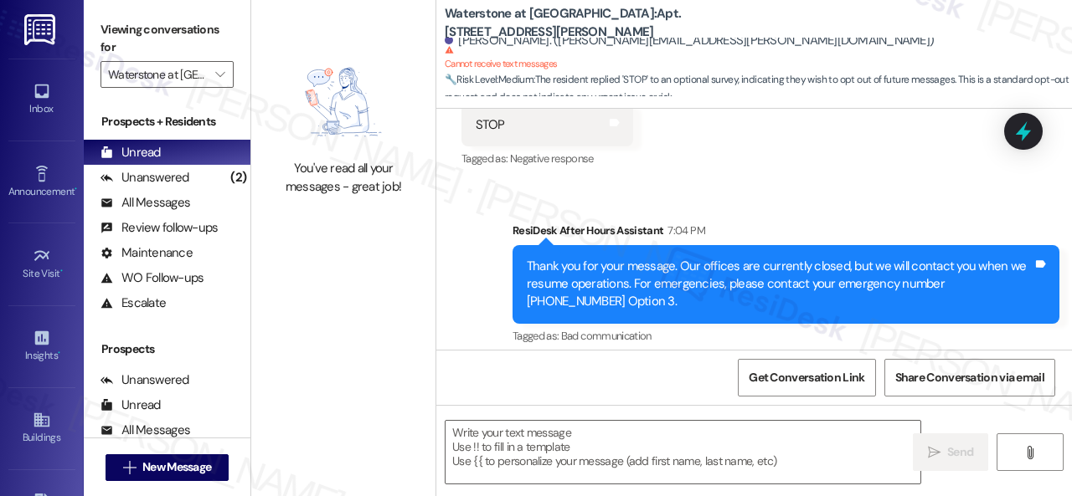
scroll to position [392, 0]
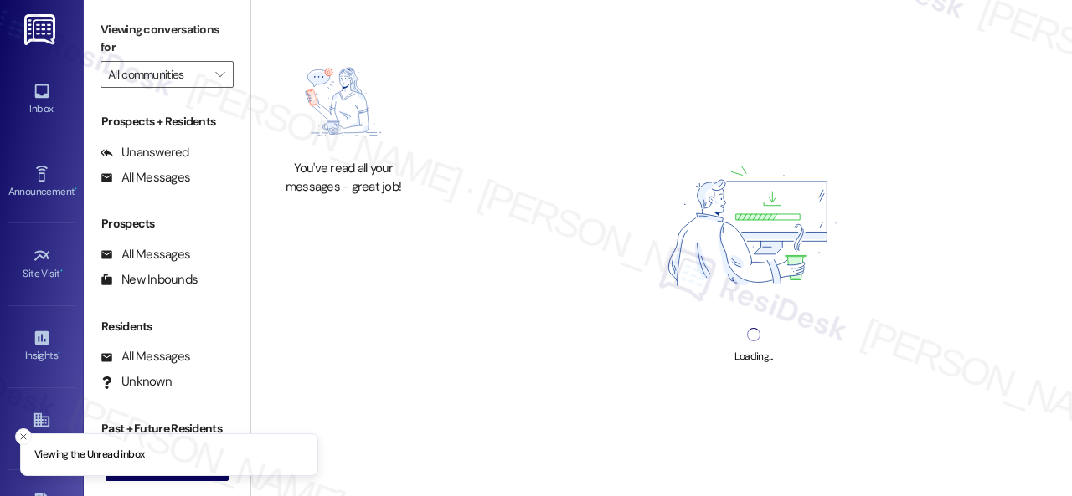
type input "Waterstone at [GEOGRAPHIC_DATA]"
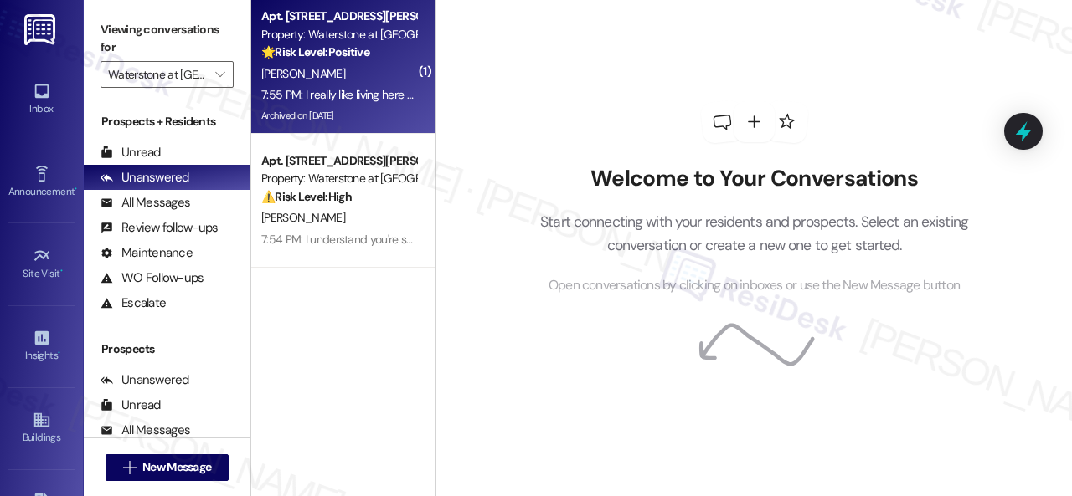
click at [371, 64] on div "[PERSON_NAME]" at bounding box center [339, 74] width 158 height 21
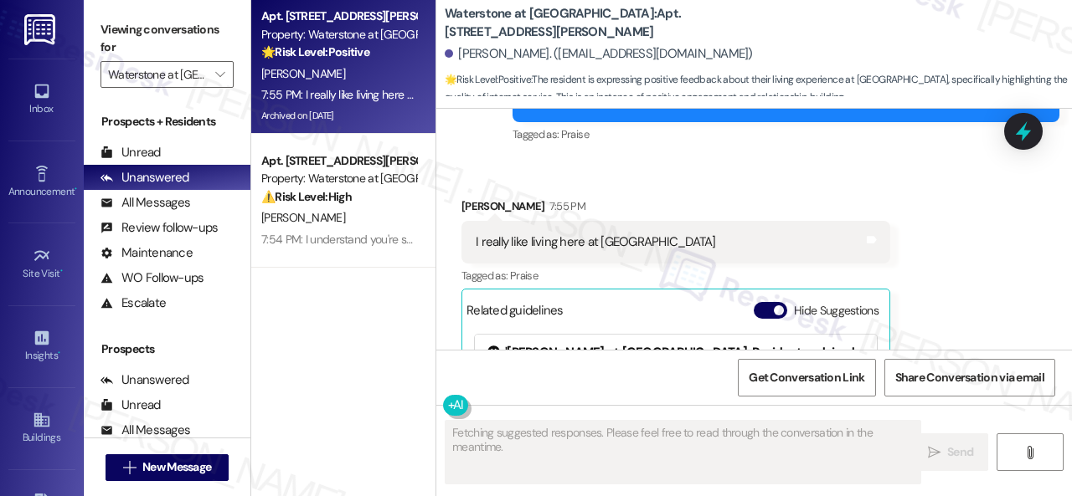
scroll to position [9737, 0]
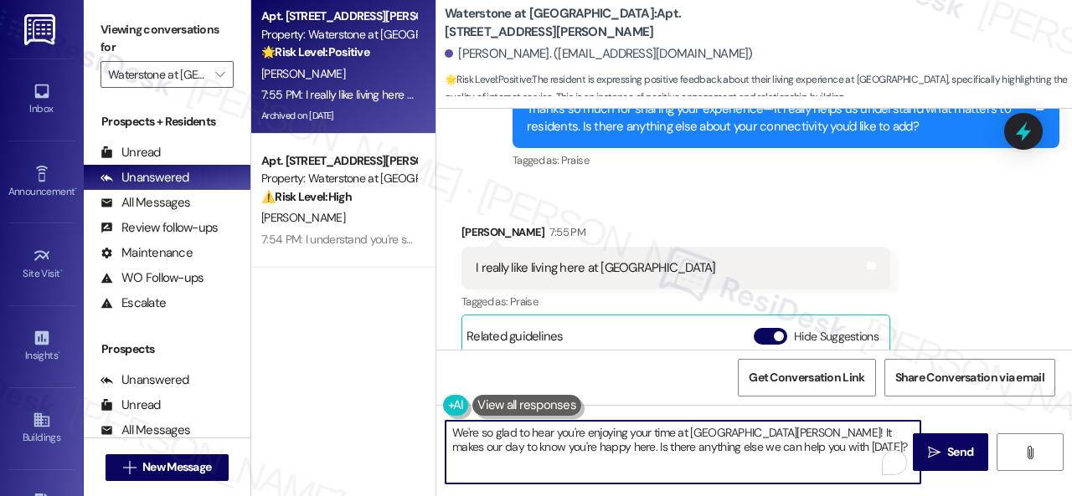
drag, startPoint x: 738, startPoint y: 439, endPoint x: 779, endPoint y: 450, distance: 41.4
click at [779, 450] on textarea "We're so glad to hear you're enjoying your time at [GEOGRAPHIC_DATA][PERSON_NAM…" at bounding box center [682, 452] width 475 height 63
drag, startPoint x: 794, startPoint y: 445, endPoint x: 542, endPoint y: 461, distance: 252.5
click at [542, 461] on textarea "We're so glad to hear you're enjoying your time at [GEOGRAPHIC_DATA][PERSON_NAM…" at bounding box center [682, 452] width 475 height 63
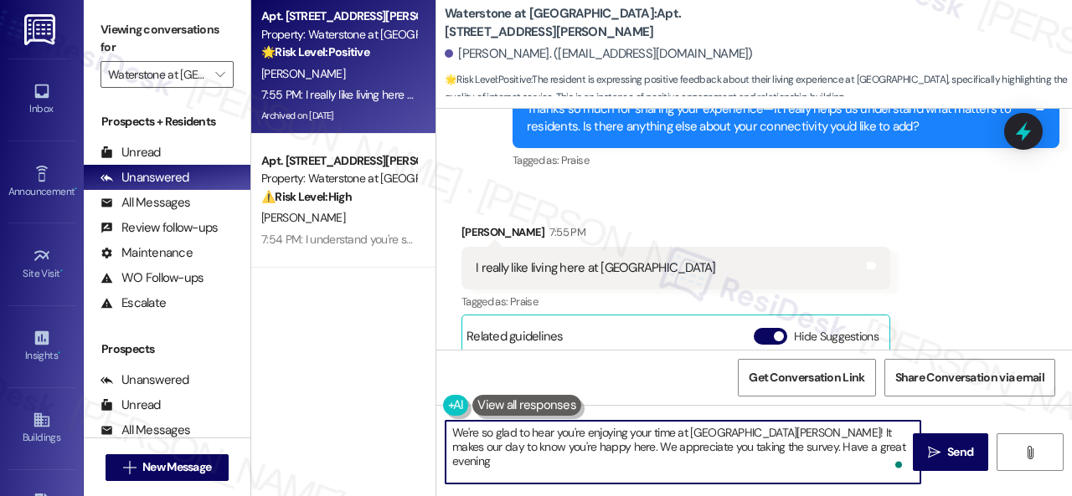
type textarea "We're so glad to hear you're enjoying your time at [GEOGRAPHIC_DATA][PERSON_NAM…"
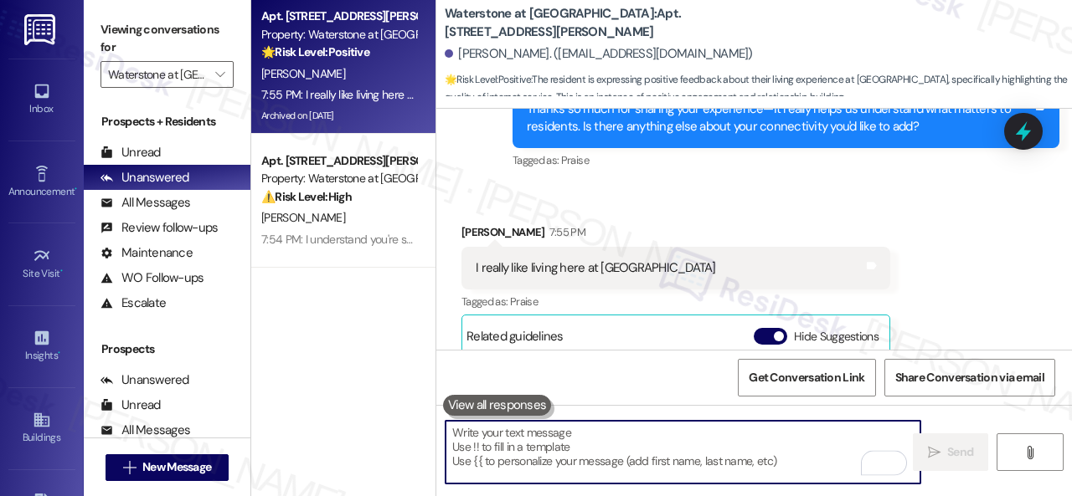
scroll to position [9988, 0]
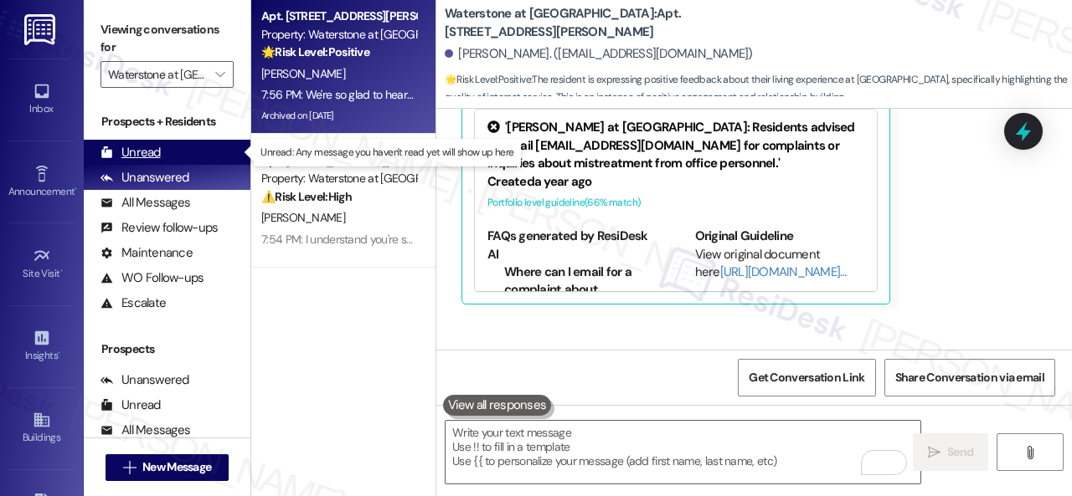
click at [126, 154] on div "Unread" at bounding box center [130, 153] width 60 height 18
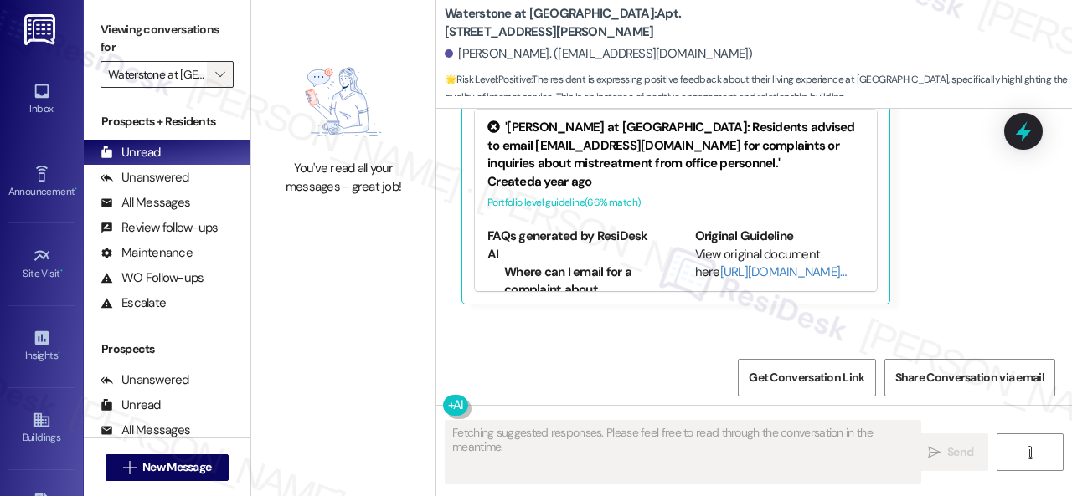
click at [225, 75] on span "" at bounding box center [220, 74] width 16 height 27
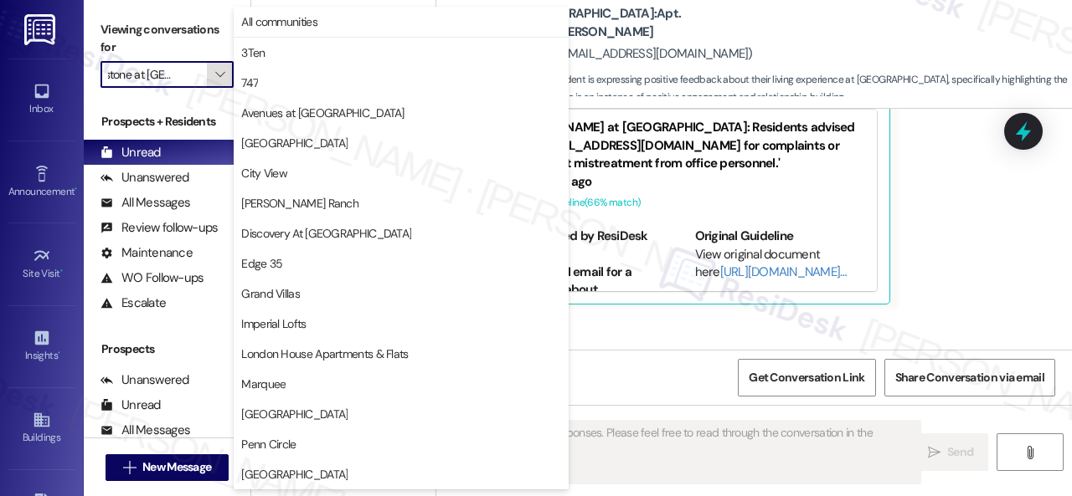
scroll to position [332, 0]
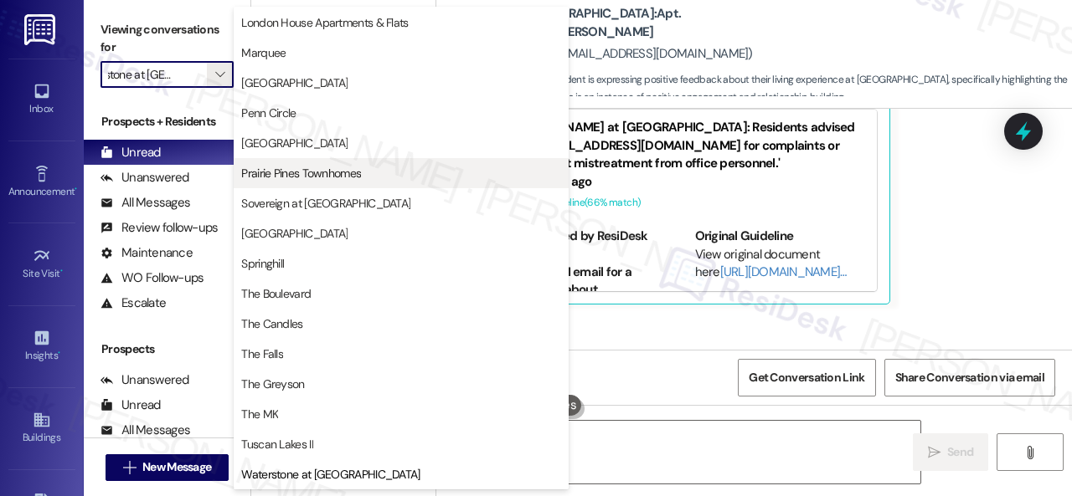
click at [278, 174] on span "Prairie Pines Townhomes" at bounding box center [301, 173] width 120 height 17
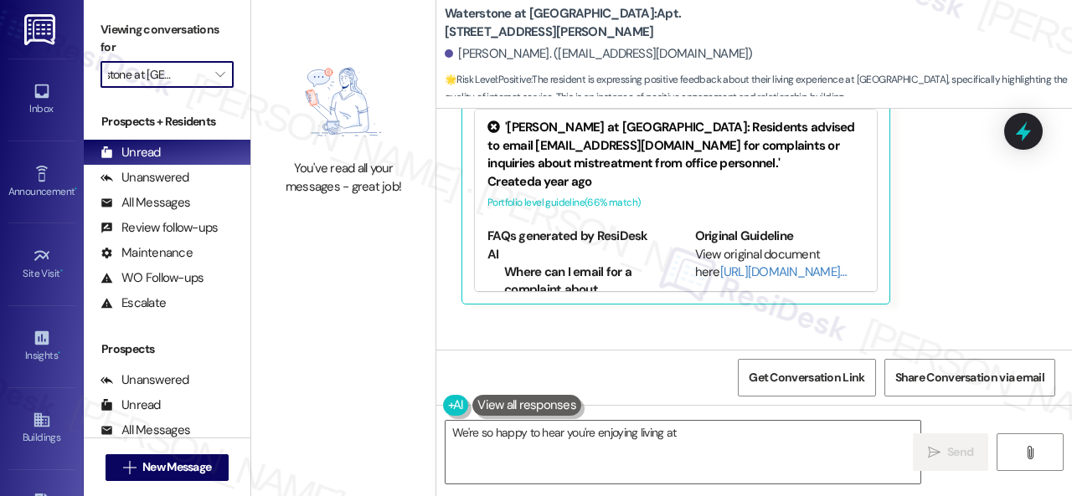
type textarea "We're so happy to hear you're enjoying living at"
type input "Prairie Pines Townhomes"
type textarea "We're so happy to hear you're enjoying living at [GEOGRAPHIC_DATA]"
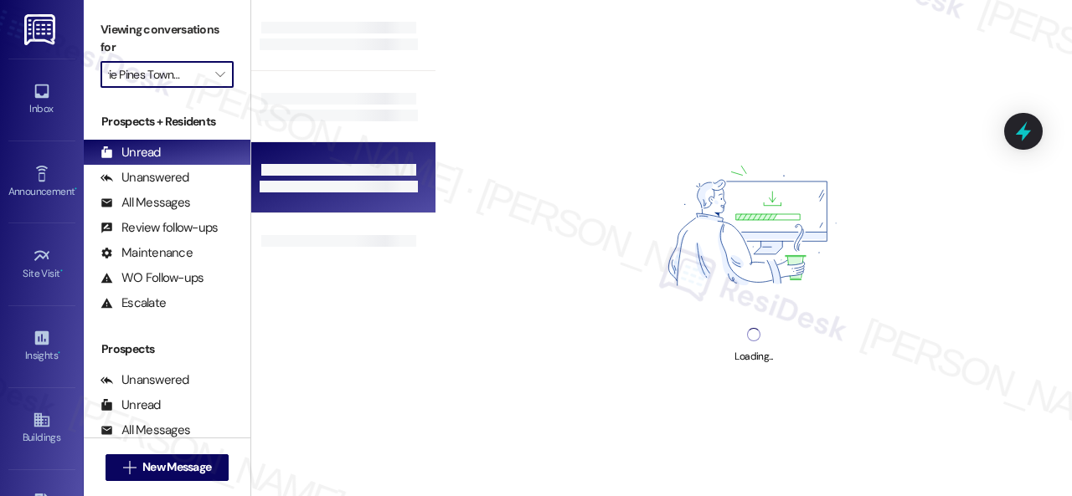
scroll to position [0, 21]
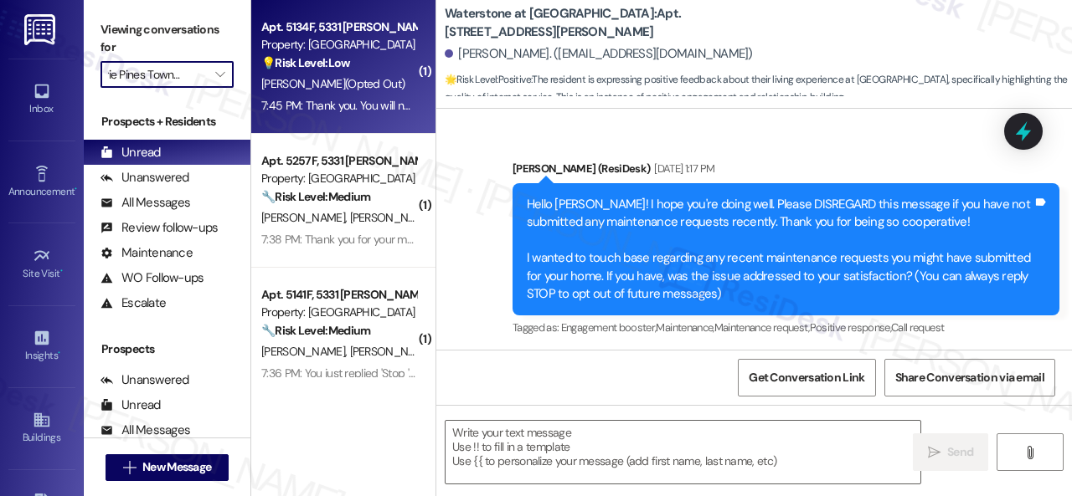
click at [365, 91] on span "[PERSON_NAME] (Opted Out)" at bounding box center [332, 83] width 143 height 15
type textarea "Fetching suggested responses. Please feel free to read through the conversation…"
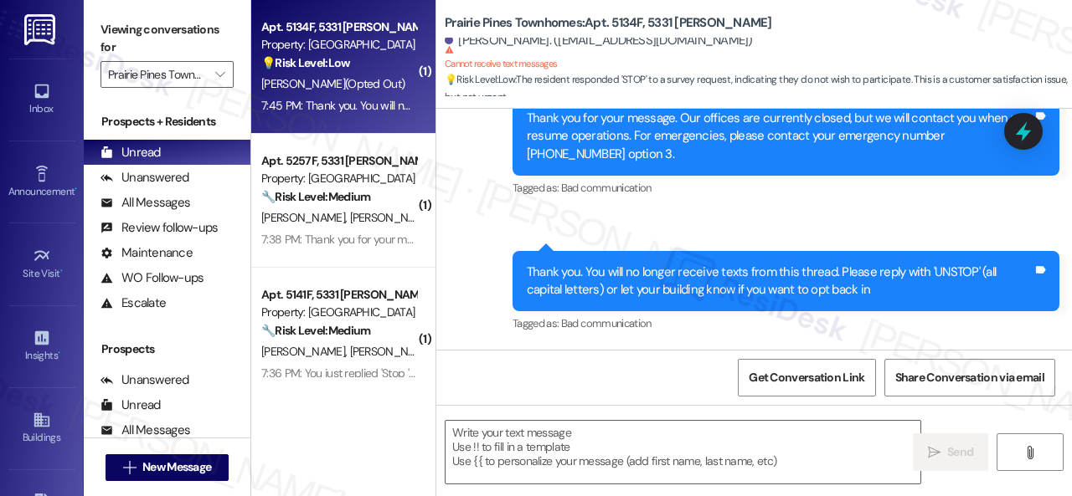
scroll to position [2737, 0]
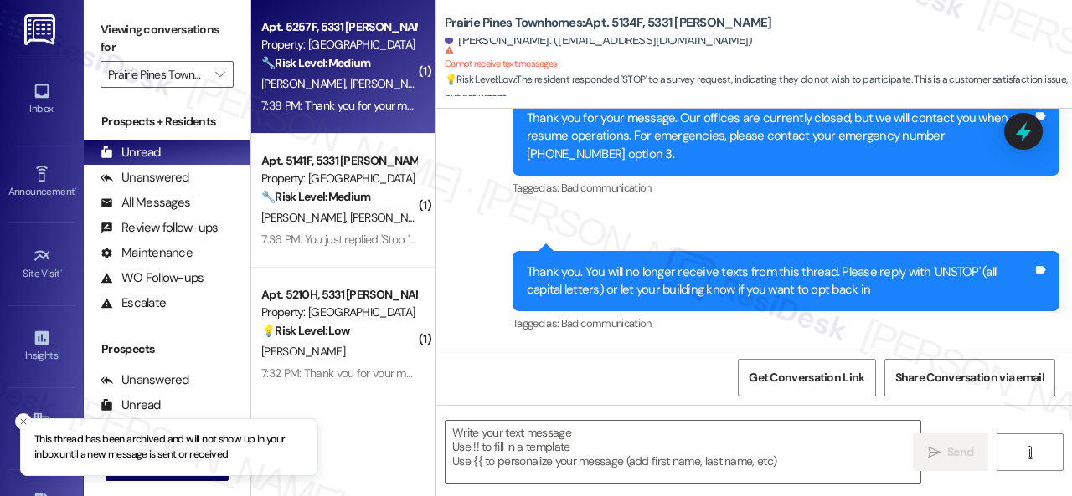
click at [350, 85] on span "[PERSON_NAME]" at bounding box center [392, 83] width 84 height 15
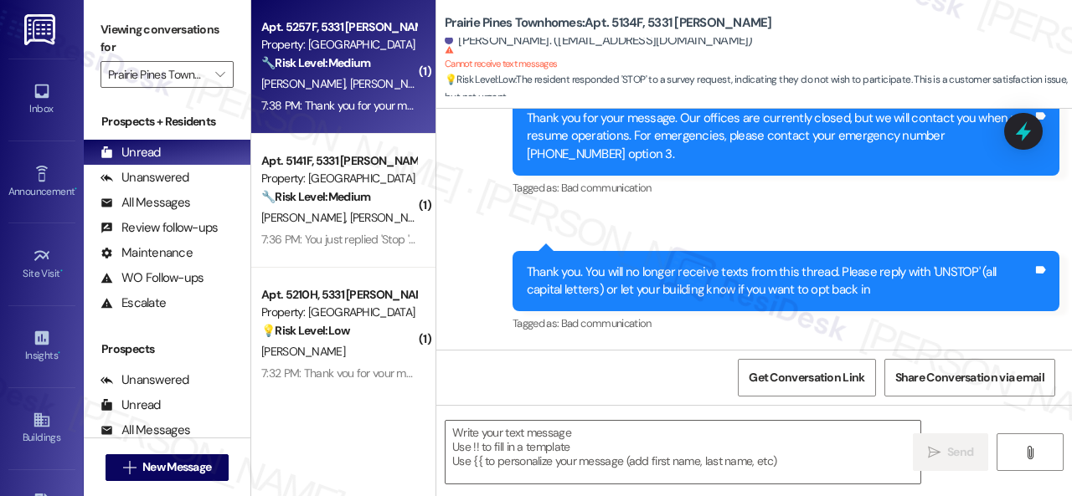
type textarea "Fetching suggested responses. Please feel free to read through the conversation…"
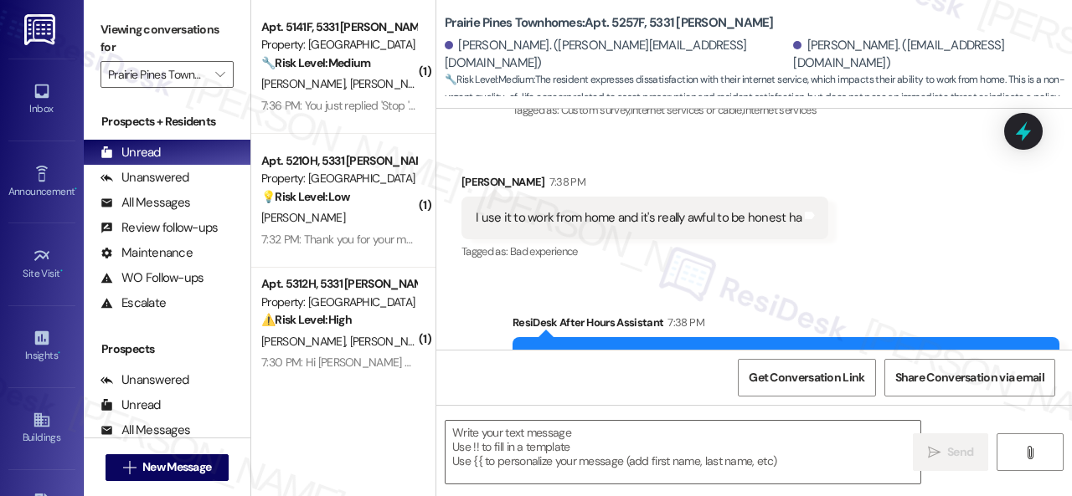
scroll to position [1593, 0]
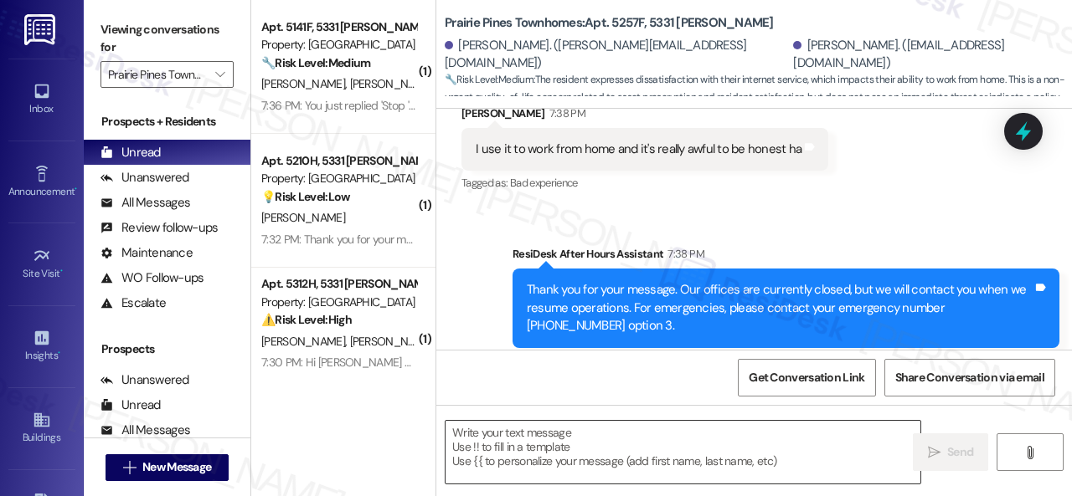
click at [559, 444] on textarea at bounding box center [682, 452] width 475 height 63
paste textarea "What happened?"
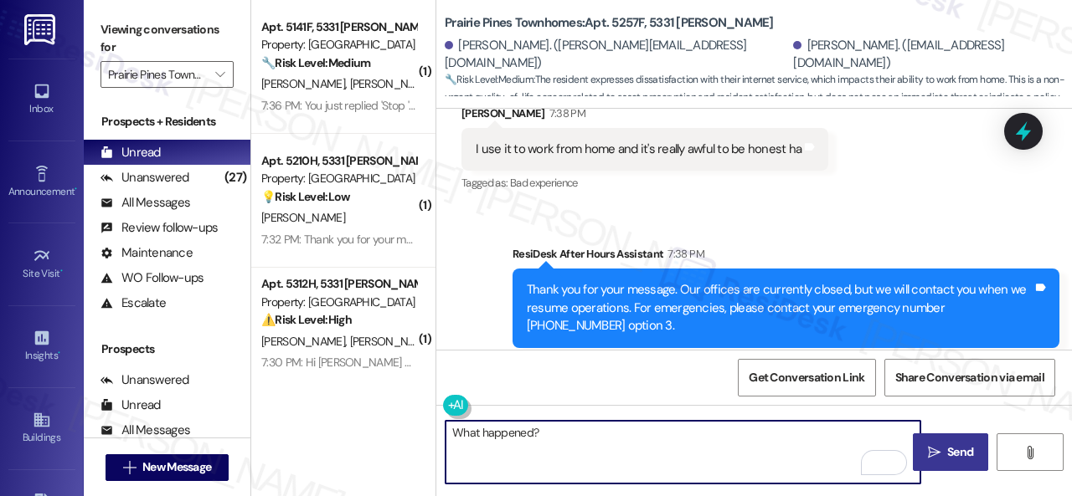
type textarea "What happened?"
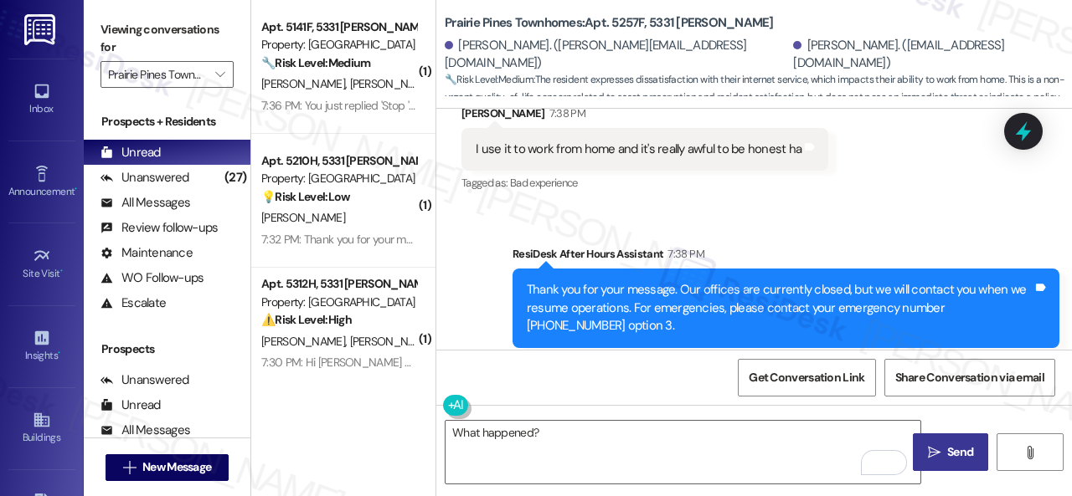
click at [941, 464] on button " Send" at bounding box center [949, 453] width 75 height 38
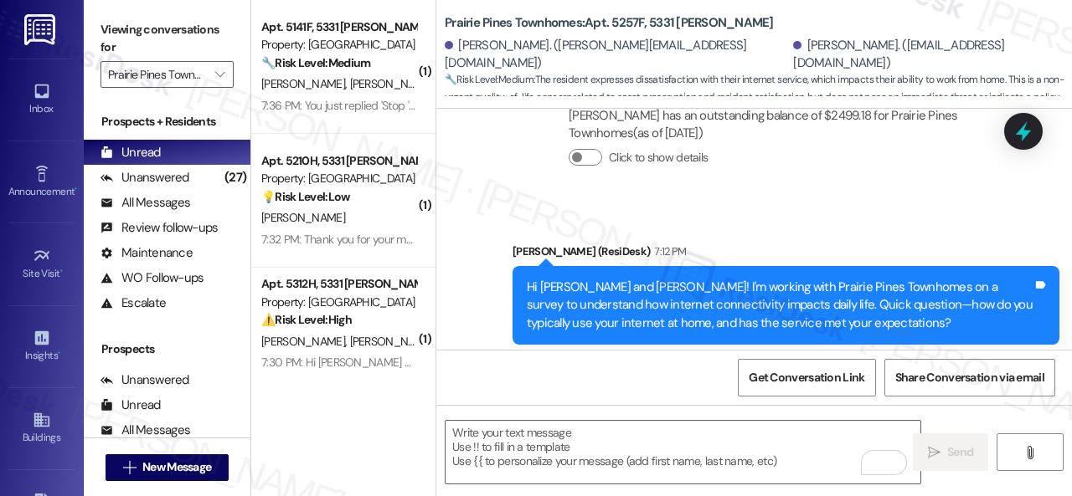
scroll to position [1273, 0]
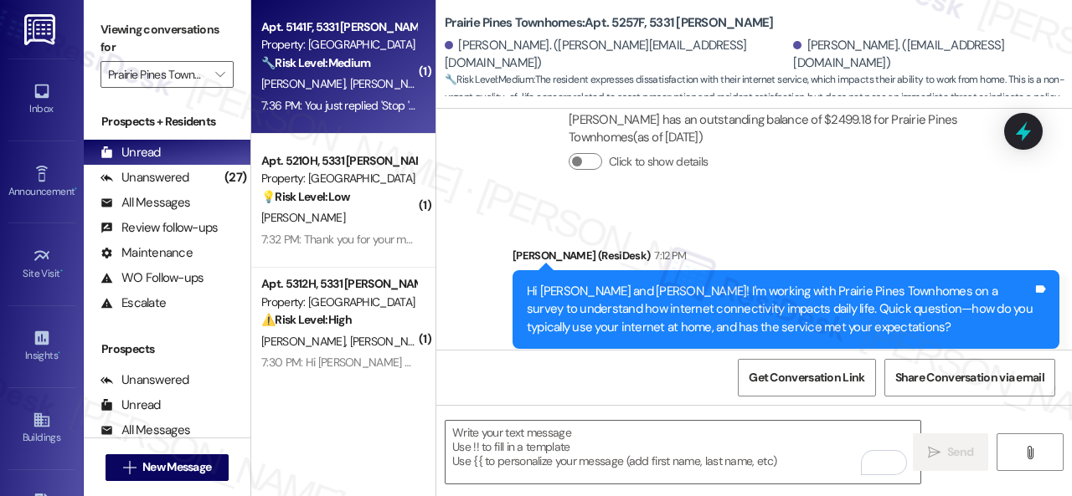
click at [373, 93] on div "[PERSON_NAME] [PERSON_NAME]" at bounding box center [339, 84] width 158 height 21
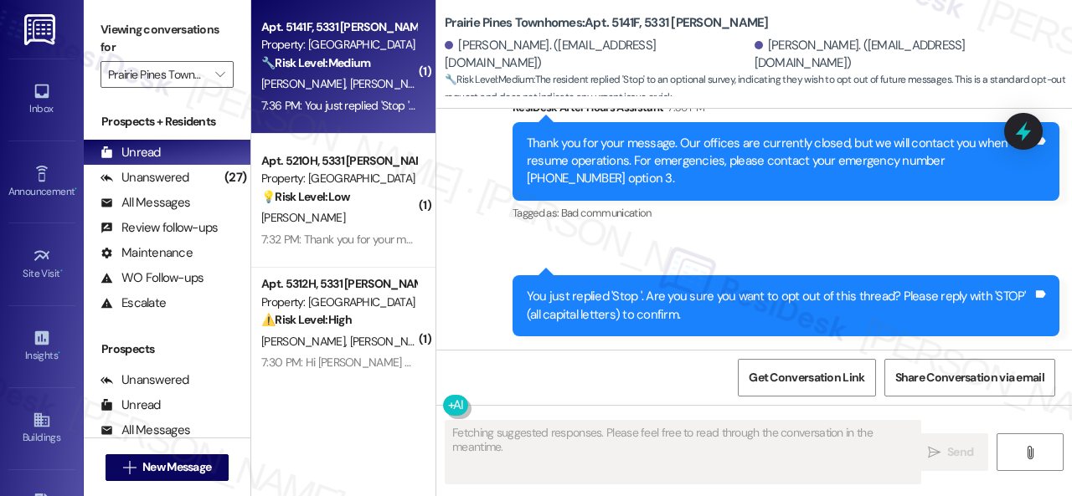
scroll to position [514, 0]
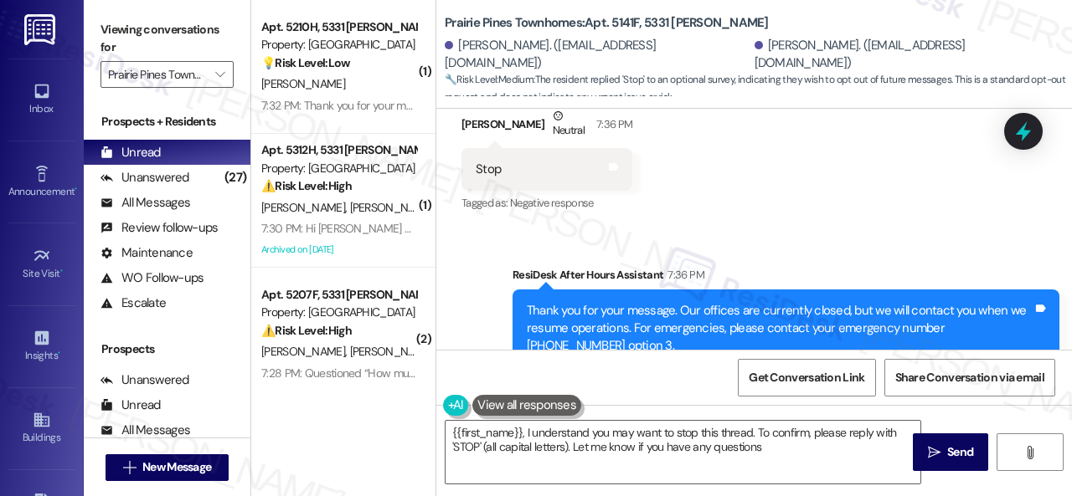
type textarea "{{first_name}}, I understand you may want to stop this thread. To confirm, plea…"
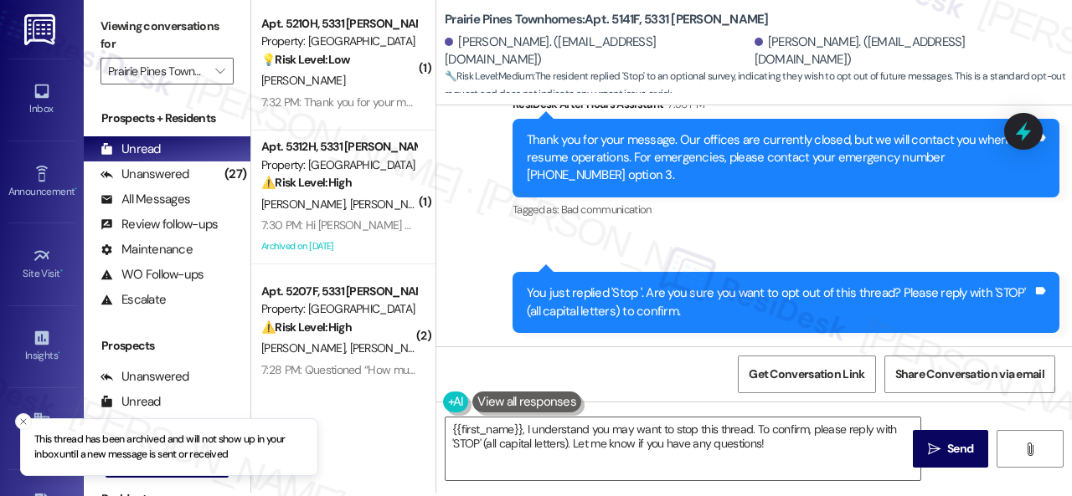
scroll to position [5, 0]
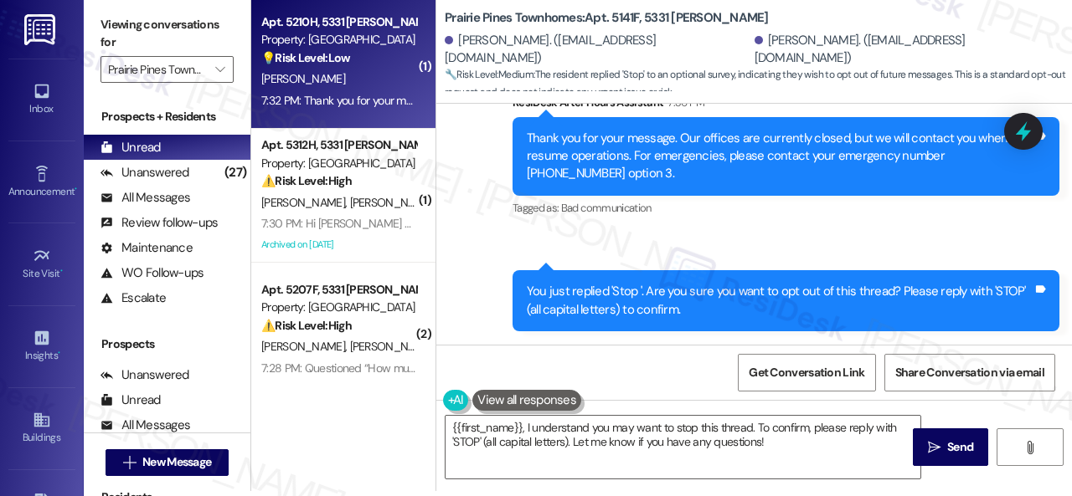
click at [376, 87] on div "[PERSON_NAME]" at bounding box center [339, 79] width 158 height 21
type textarea "Fetching suggested responses. Please feel free to read through the conversation…"
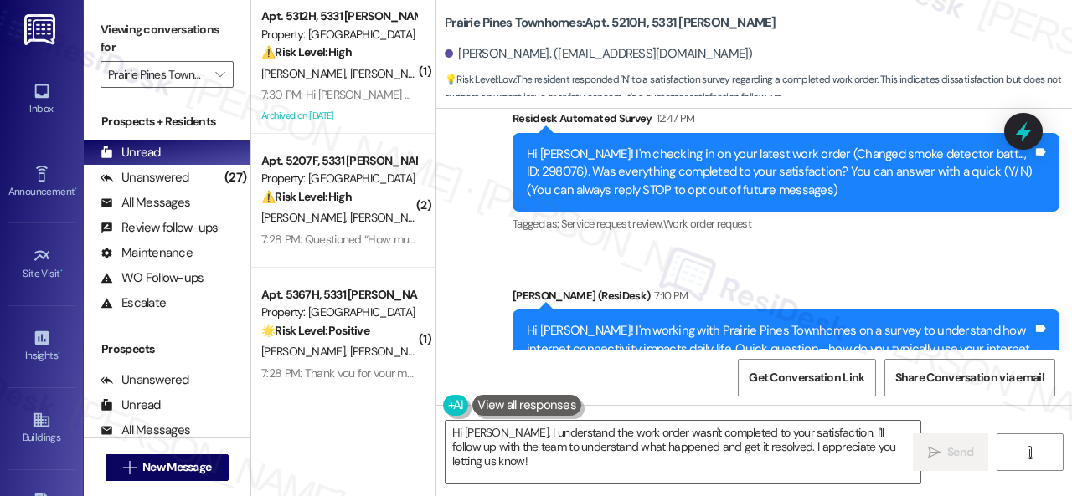
scroll to position [115, 0]
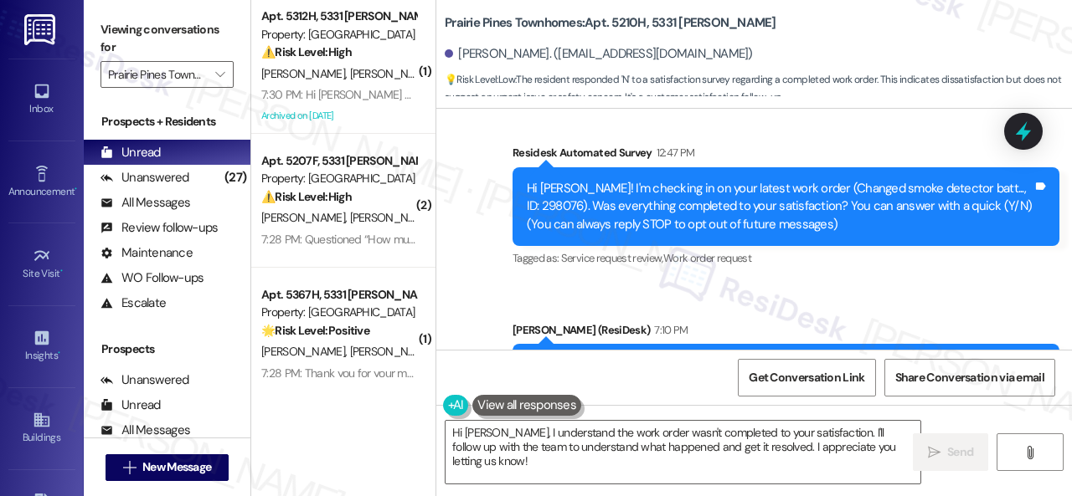
drag, startPoint x: 471, startPoint y: 257, endPoint x: 475, endPoint y: 291, distance: 34.6
click at [471, 257] on div "Survey, sent via SMS Residesk Automated Survey 12:47 PM Hi [PERSON_NAME]! I'm c…" at bounding box center [753, 283] width 635 height 354
click at [492, 439] on textarea "Hi [PERSON_NAME], I understand the work order wasn't completed to your satisfac…" at bounding box center [682, 452] width 475 height 63
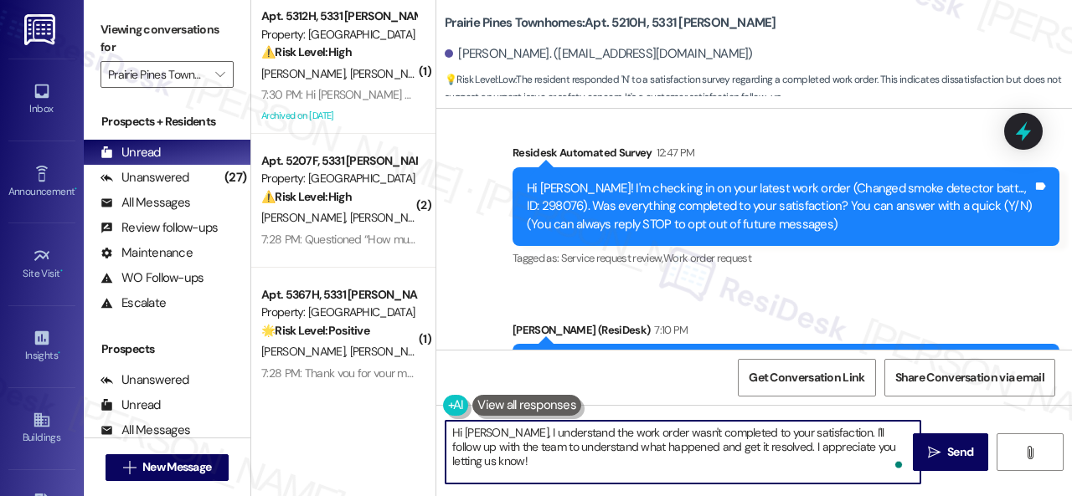
paste textarea "I'm sorry that the work order wasn't completed to your satisfaction. Can you pl…"
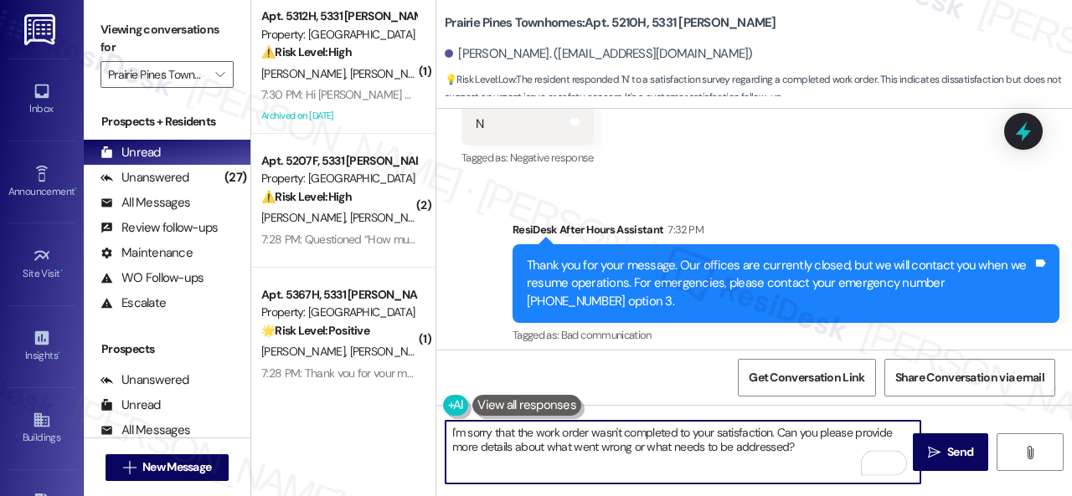
scroll to position [544, 0]
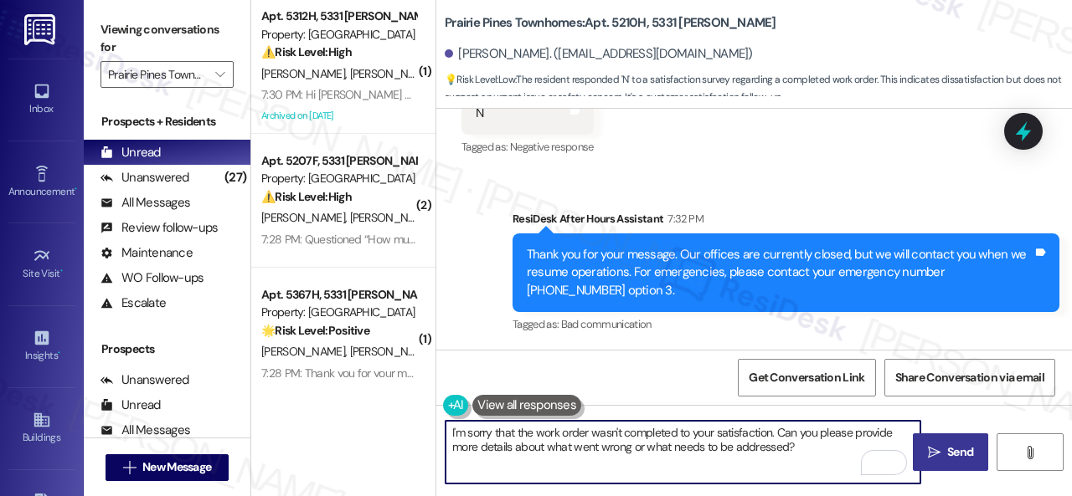
type textarea "I'm sorry that the work order wasn't completed to your satisfaction. Can you pl…"
click at [948, 454] on span "Send" at bounding box center [960, 453] width 26 height 18
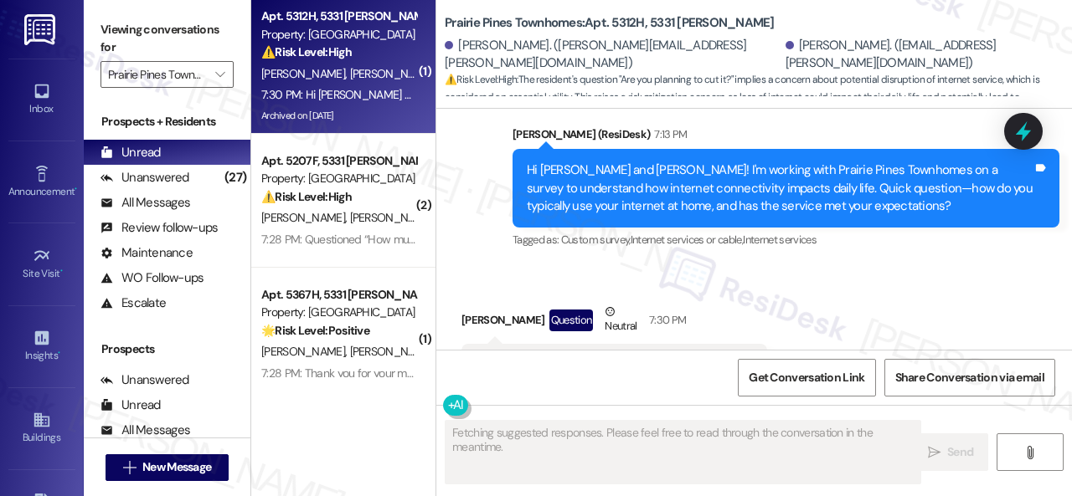
scroll to position [3074, 0]
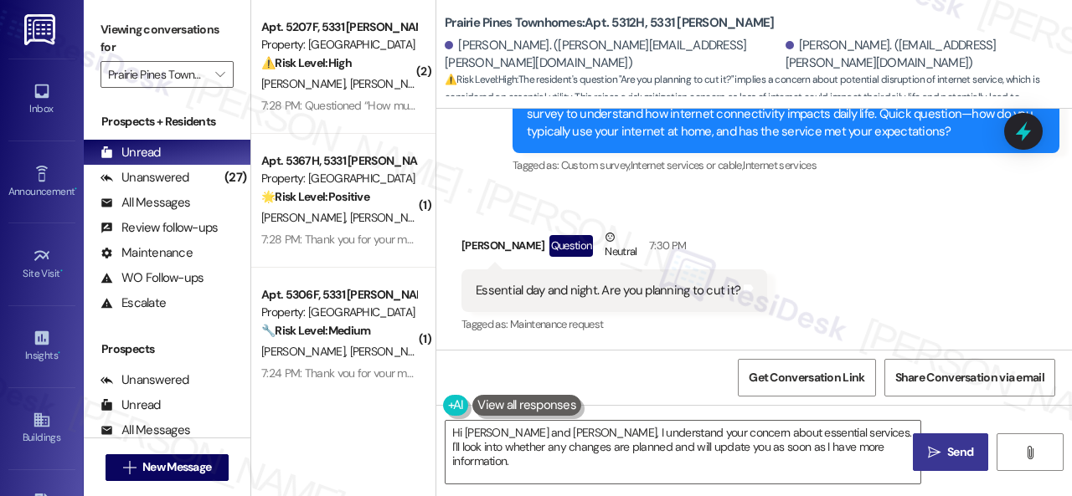
click at [846, 253] on div "Received via SMS [PERSON_NAME] Question Neutral 7:30 PM Essential day and night…" at bounding box center [753, 270] width 635 height 159
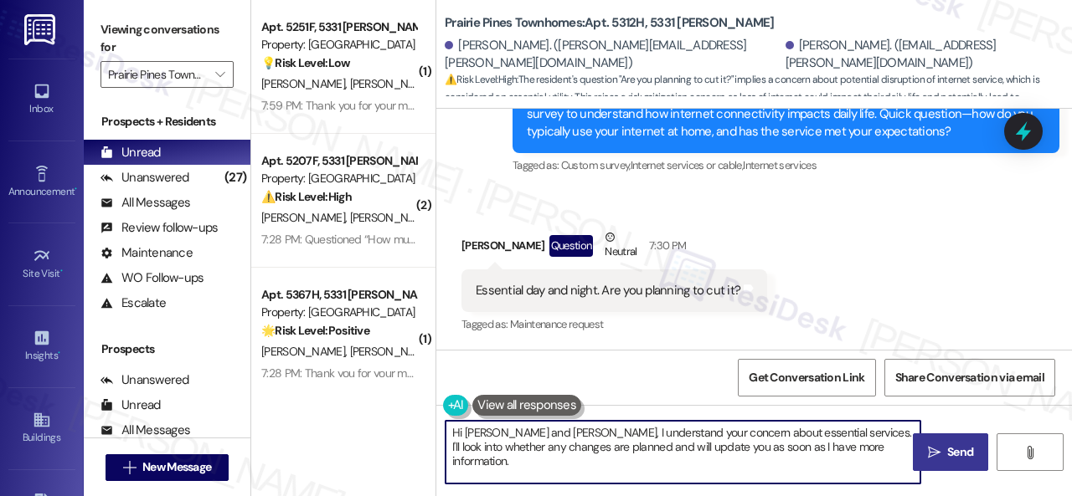
scroll to position [5, 0]
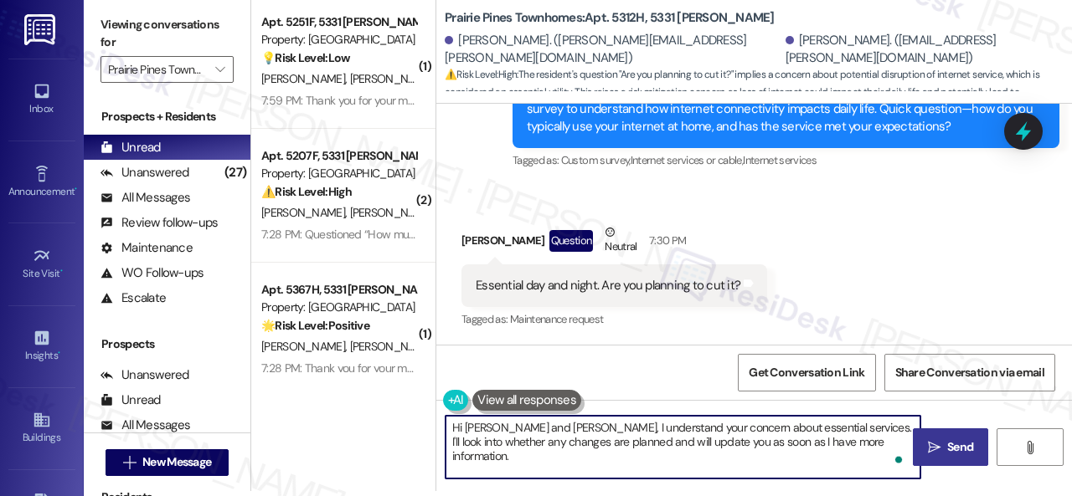
drag, startPoint x: 449, startPoint y: 432, endPoint x: 1045, endPoint y: 528, distance: 603.8
click at [1045, 496] on html "Inbox Go to Inbox Announcement • Send A Text Announcement Site Visit • Go to Si…" at bounding box center [536, 248] width 1072 height 496
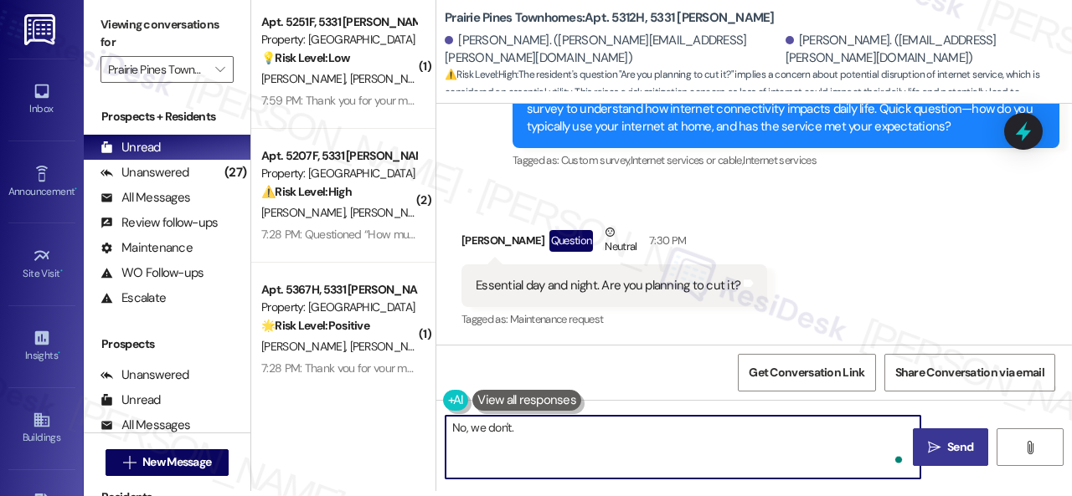
paste textarea "What do you mostly use it for?"
type textarea "No, we don't. What do you mostly use it for?"
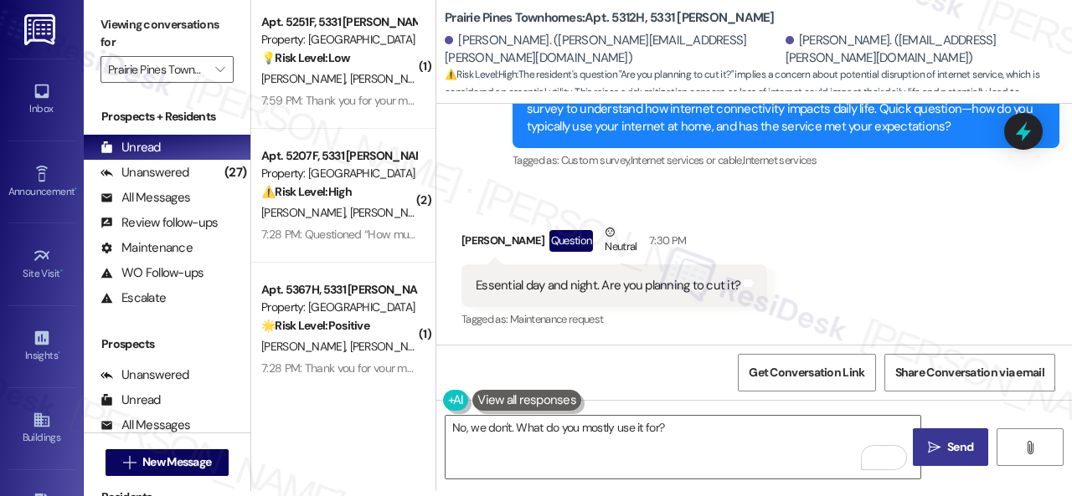
click at [954, 464] on button " Send" at bounding box center [949, 448] width 75 height 38
